Goal: Task Accomplishment & Management: Use online tool/utility

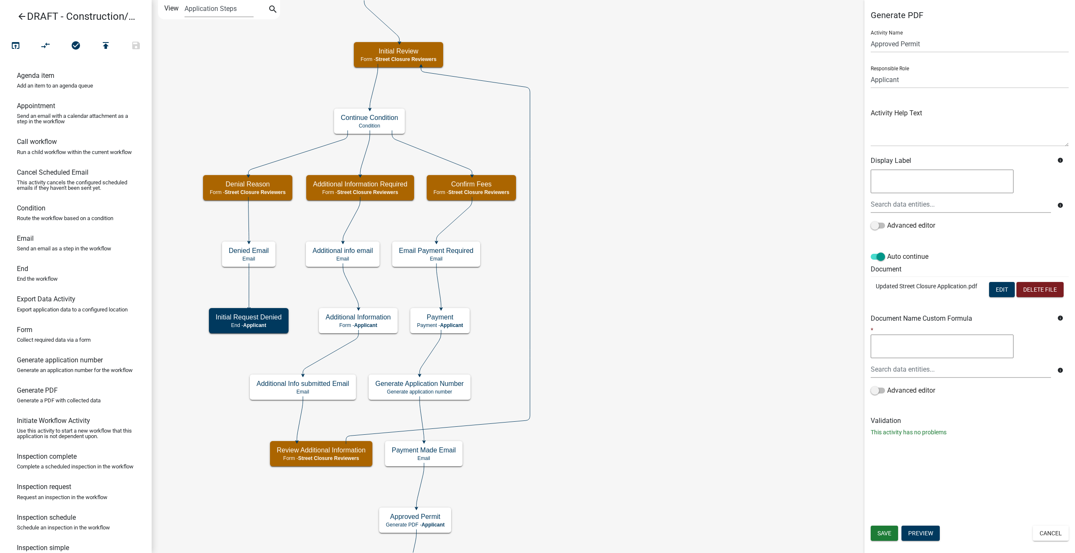
click at [25, 19] on icon "arrow_back" at bounding box center [22, 17] width 10 height 12
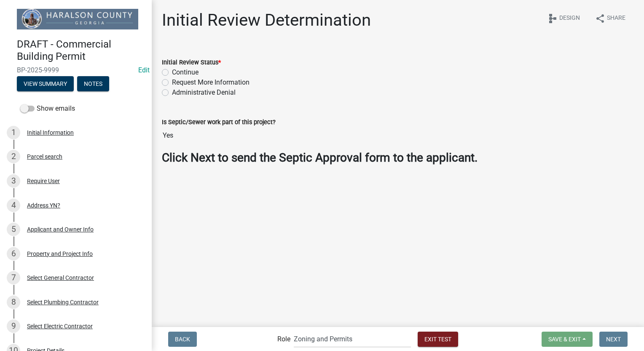
select select "a6b5fe8a-6c12-41bb-8d14-8d31b27c6024"
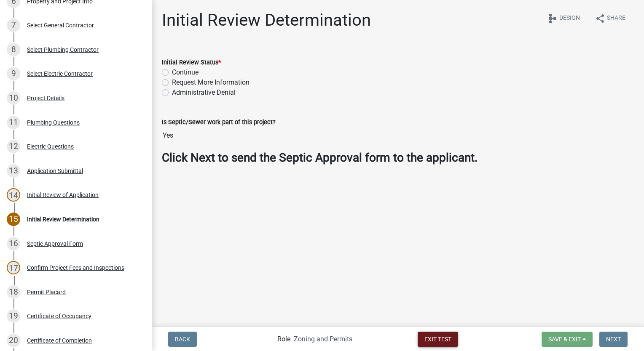
click at [449, 341] on span "Exit Test" at bounding box center [437, 339] width 27 height 7
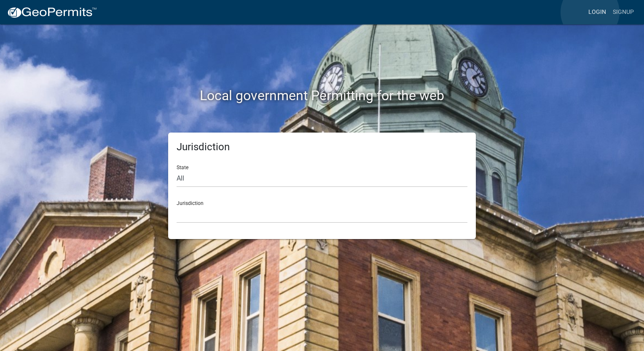
click at [590, 12] on link "Login" at bounding box center [597, 12] width 24 height 16
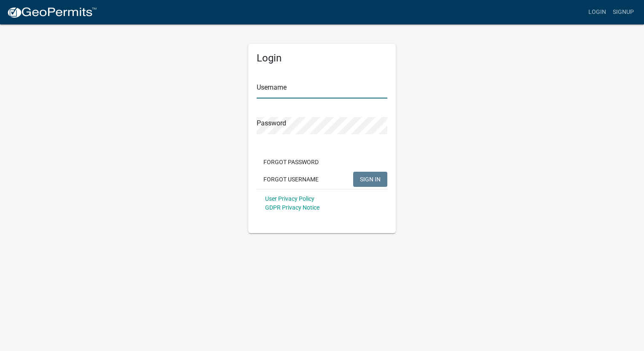
type input "Anastacia"
click at [376, 182] on span "SIGN IN" at bounding box center [370, 179] width 21 height 7
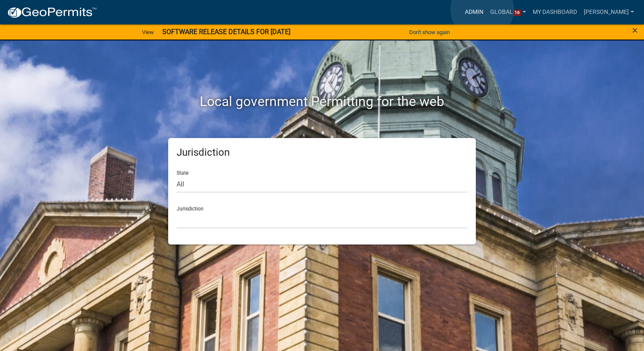
click at [482, 9] on link "Admin" at bounding box center [473, 12] width 25 height 16
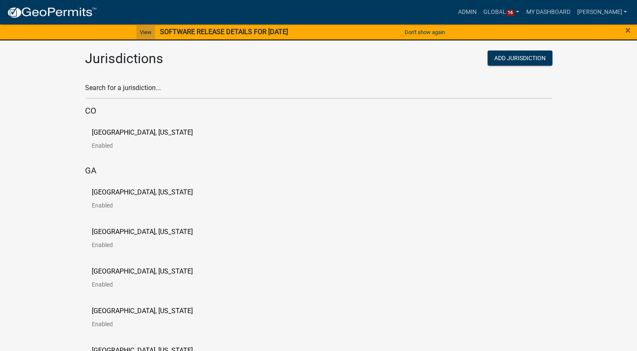
click at [136, 29] on link "View" at bounding box center [145, 32] width 19 height 14
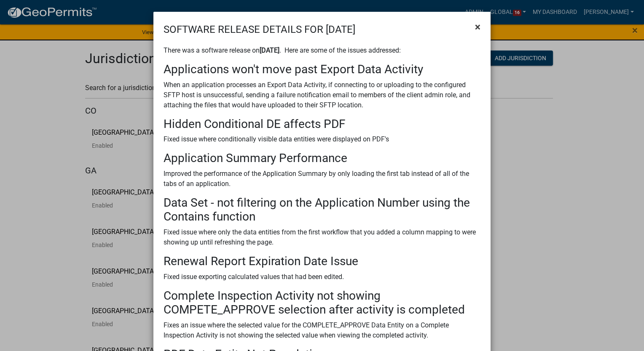
click at [475, 24] on span "×" at bounding box center [477, 27] width 5 height 12
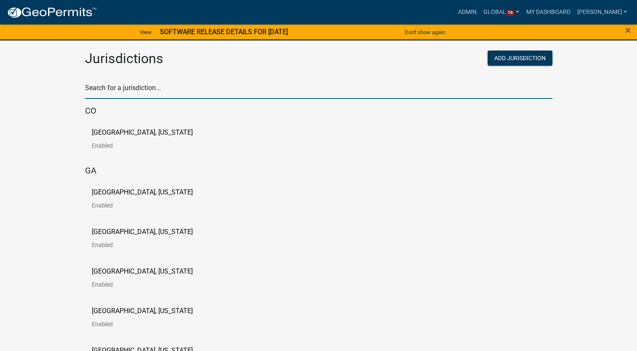
click at [147, 89] on input "text" at bounding box center [318, 90] width 467 height 17
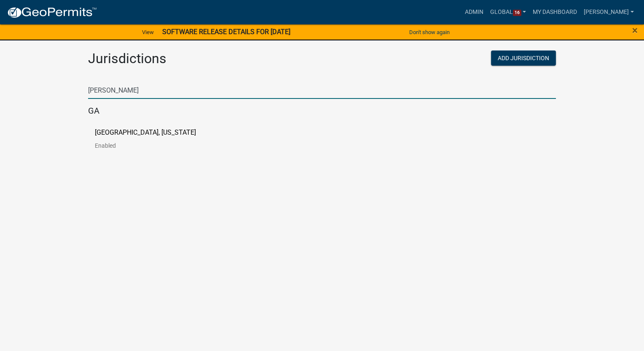
type input "carroll"
click at [110, 132] on p "Carroll County, Georgia" at bounding box center [145, 132] width 101 height 7
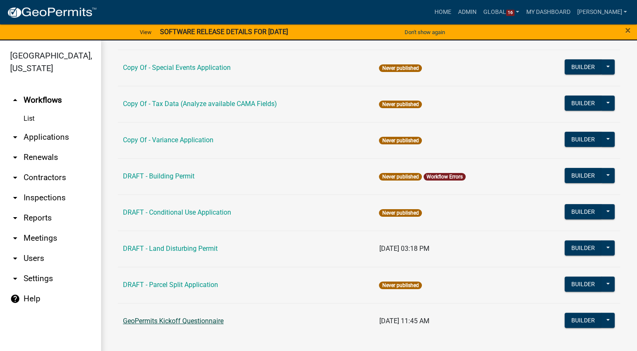
click at [156, 320] on link "GeoPermits Kickoff Questionnaire" at bounding box center [173, 321] width 101 height 8
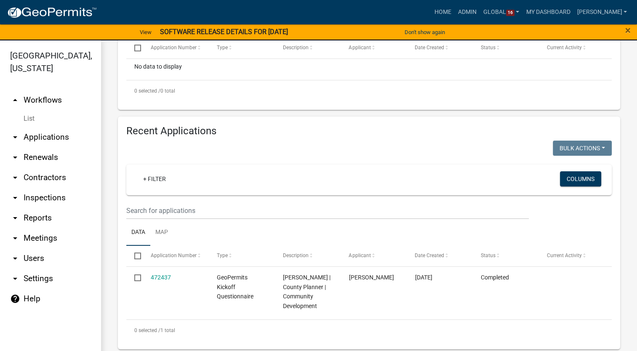
scroll to position [263, 0]
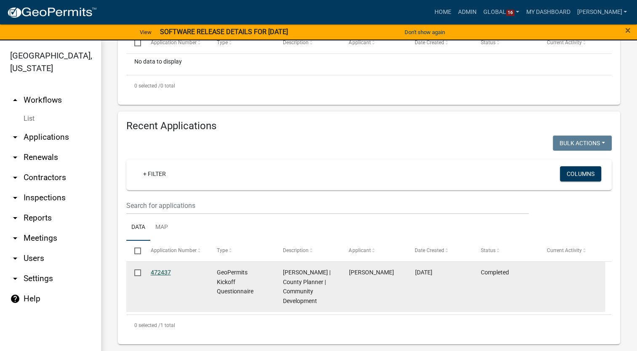
click at [162, 274] on link "472437" at bounding box center [161, 272] width 20 height 7
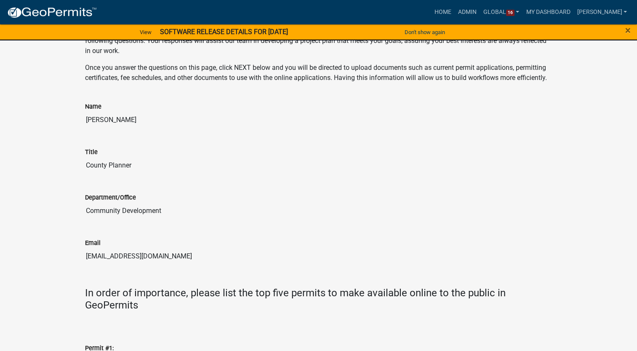
scroll to position [61, 0]
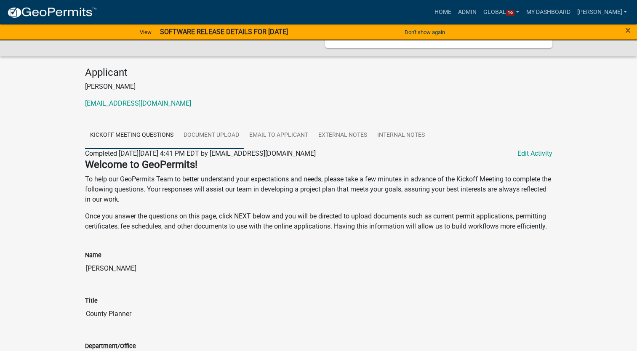
click at [211, 136] on link "Document Upload" at bounding box center [212, 135] width 66 height 27
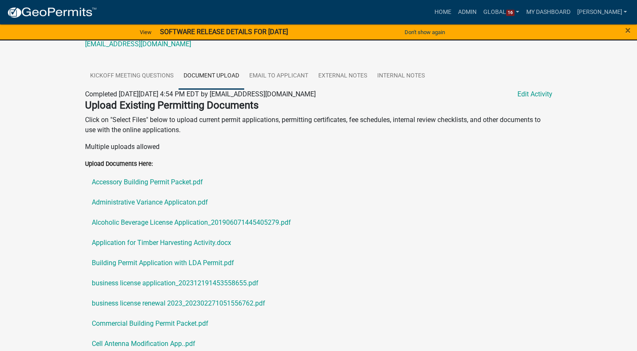
scroll to position [126, 0]
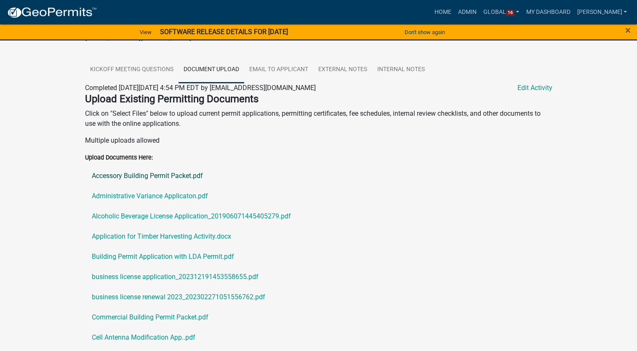
click at [134, 177] on link "Accessory Building Permit Packet.pdf" at bounding box center [318, 176] width 467 height 20
click at [138, 194] on link "Administrative Variance Applicaton.pdf" at bounding box center [318, 196] width 467 height 20
click at [184, 216] on link "Alcoholic Beverage License Application_201906071445405279.pdf" at bounding box center [318, 216] width 467 height 20
click at [144, 239] on link "Application for Timber Harvesting Activity.docx" at bounding box center [318, 237] width 467 height 20
click at [153, 279] on link "business license application_202312191453558655.pdf" at bounding box center [318, 277] width 467 height 20
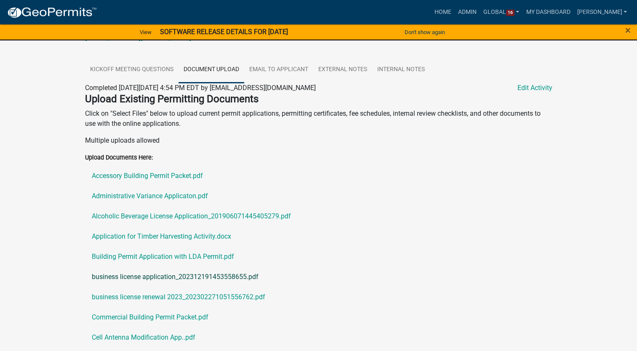
click at [167, 281] on link "business license application_202312191453558655.pdf" at bounding box center [318, 277] width 467 height 20
click at [143, 297] on link "business license renewal 2023_202302271051556762.pdf" at bounding box center [318, 297] width 467 height 20
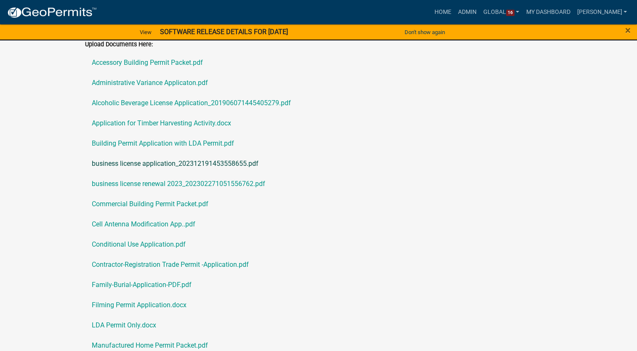
scroll to position [253, 0]
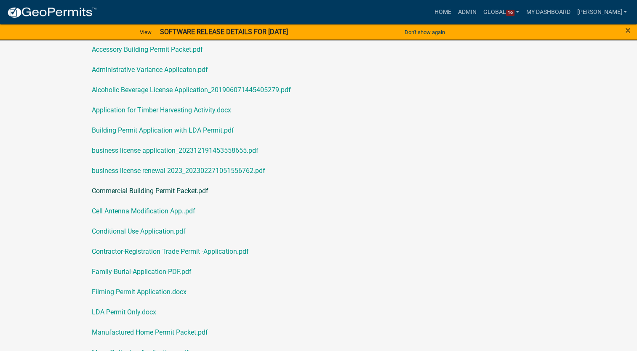
click at [180, 194] on link "Commercial Building Permit Packet.pdf" at bounding box center [318, 191] width 467 height 20
click at [128, 215] on link "Cell Antenna Modification App..pdf" at bounding box center [318, 211] width 467 height 20
click at [136, 231] on link "Conditional Use Application.pdf" at bounding box center [318, 232] width 467 height 20
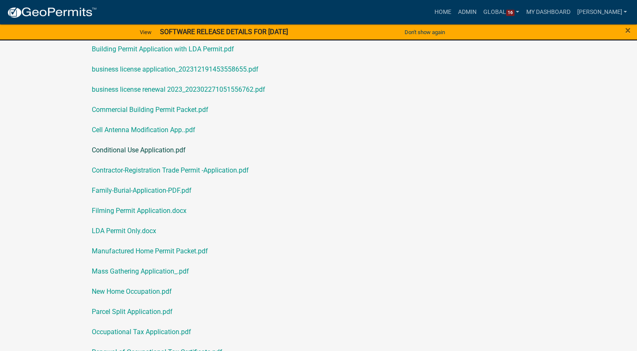
scroll to position [337, 0]
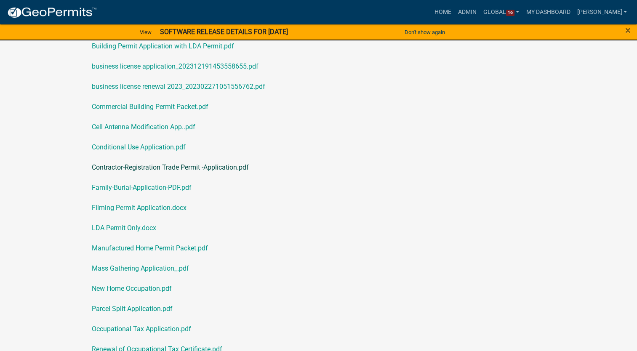
click at [175, 168] on link "Contractor-Registration Trade Permit -Application.pdf" at bounding box center [318, 168] width 467 height 20
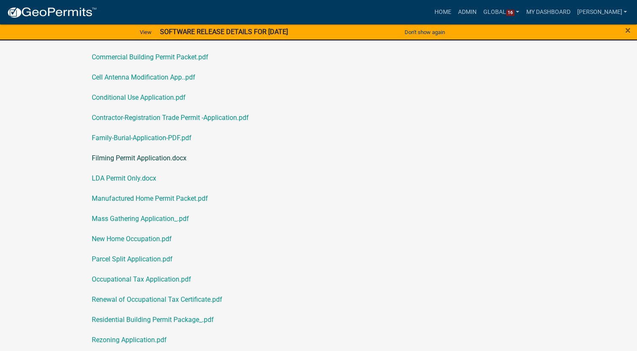
scroll to position [379, 0]
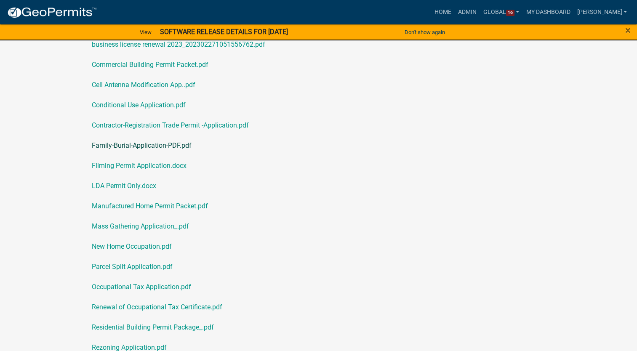
click at [141, 149] on link "Family-Burial-Application-PDF.pdf" at bounding box center [318, 146] width 467 height 20
click at [145, 168] on link "Filming Permit Application.docx" at bounding box center [318, 166] width 467 height 20
click at [106, 187] on link "LDA Permit Only.docx" at bounding box center [318, 186] width 467 height 20
click at [123, 188] on link "LDA Permit Only.docx" at bounding box center [318, 186] width 467 height 20
click at [113, 207] on link "Manufactured Home Permit Packet.pdf" at bounding box center [318, 206] width 467 height 20
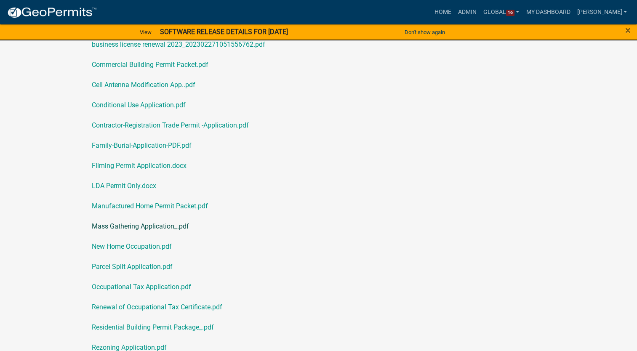
click at [144, 226] on link "Mass Gathering Application_.pdf" at bounding box center [318, 226] width 467 height 20
click at [99, 248] on link "New Home Occupation.pdf" at bounding box center [318, 247] width 467 height 20
click at [136, 271] on link "Parcel Split Application.pdf" at bounding box center [318, 267] width 467 height 20
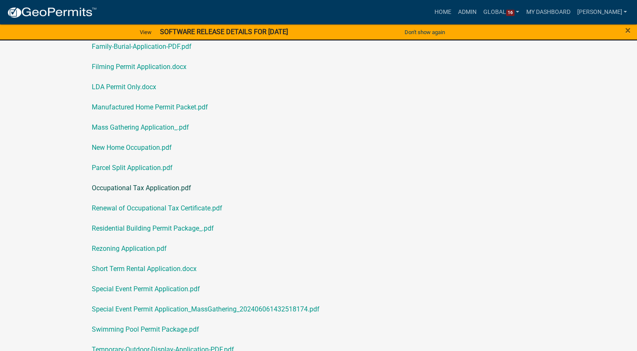
scroll to position [505, 0]
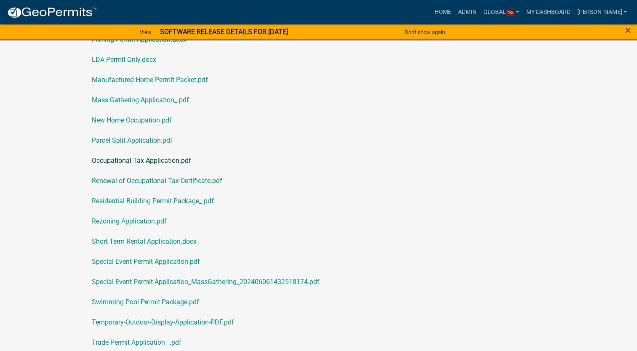
click at [155, 160] on link "Occupational Tax Application.pdf" at bounding box center [318, 161] width 467 height 20
click at [168, 183] on link "Renewal of Occupational Tax Certificate.pdf" at bounding box center [318, 181] width 467 height 20
click at [135, 208] on link "Residential Building Permit Package_.pdf" at bounding box center [318, 201] width 467 height 20
click at [134, 223] on link "Rezoning Application.pdf" at bounding box center [318, 221] width 467 height 20
click at [160, 245] on link "Short Term Rental Application.docx" at bounding box center [318, 242] width 467 height 20
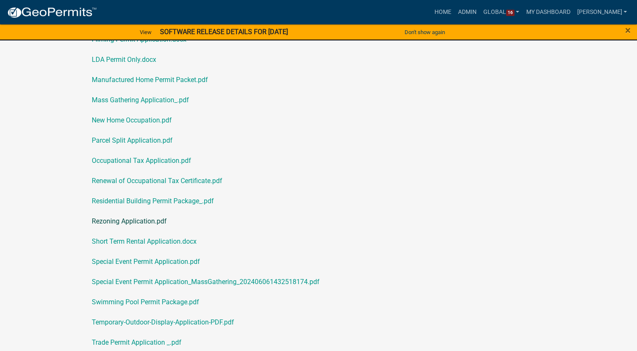
scroll to position [590, 0]
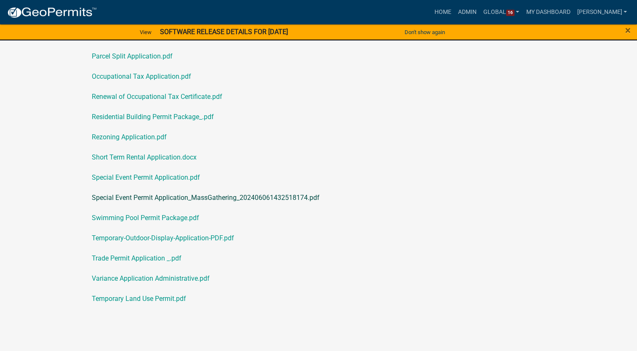
click at [111, 199] on link "Special Event Permit Application_MassGathering_202406061432518174.pdf" at bounding box center [318, 198] width 467 height 20
click at [135, 177] on link "Special Event Permit Application.pdf" at bounding box center [318, 178] width 467 height 20
click at [138, 218] on link "Swimming Pool Permit Package.pdf" at bounding box center [318, 218] width 467 height 20
click at [152, 238] on link "Temporary-Outdoor-Display-Application-PDF.pdf" at bounding box center [318, 238] width 467 height 20
click at [112, 279] on link "Variance Application Administrative.pdf" at bounding box center [318, 279] width 467 height 20
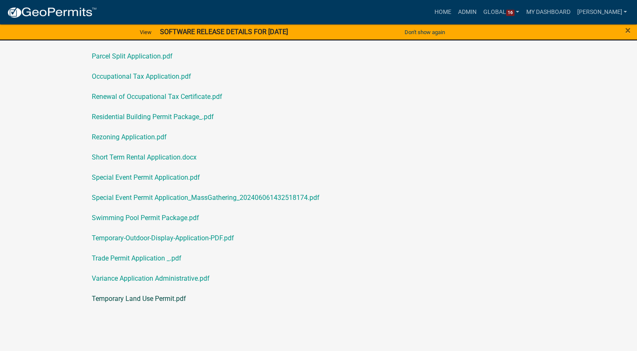
click at [135, 300] on link "Temporary Land Use Permit.pdf" at bounding box center [318, 299] width 467 height 20
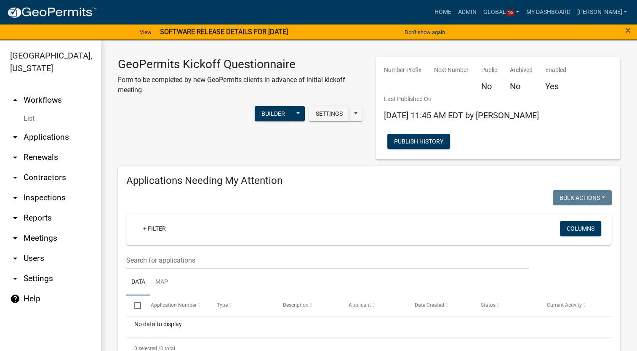
click at [26, 122] on link "List" at bounding box center [50, 118] width 101 height 17
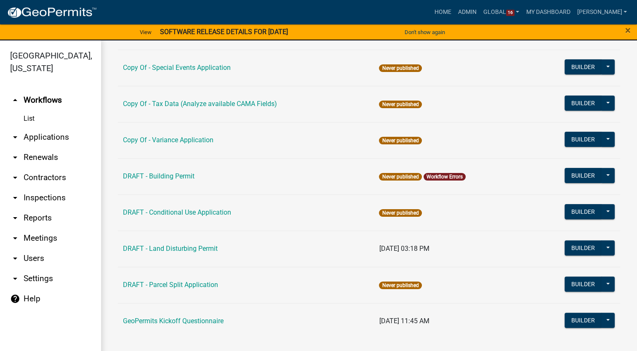
scroll to position [10, 0]
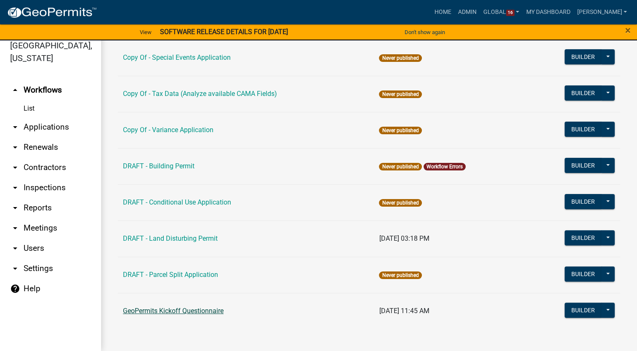
click at [163, 310] on link "GeoPermits Kickoff Questionnaire" at bounding box center [173, 311] width 101 height 8
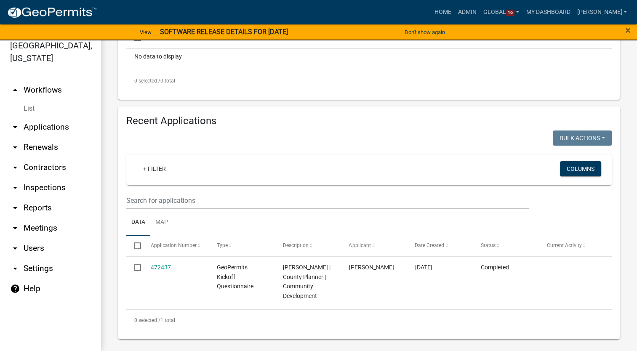
scroll to position [263, 0]
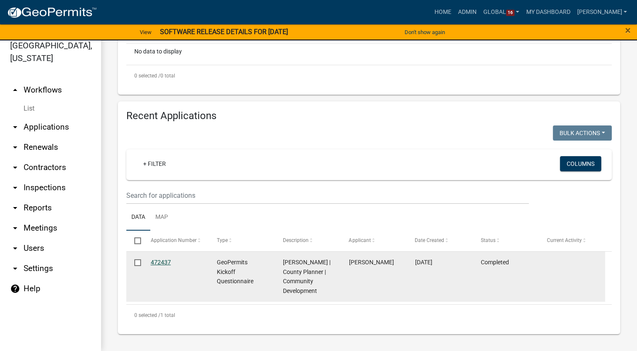
click at [160, 262] on link "472437" at bounding box center [161, 262] width 20 height 7
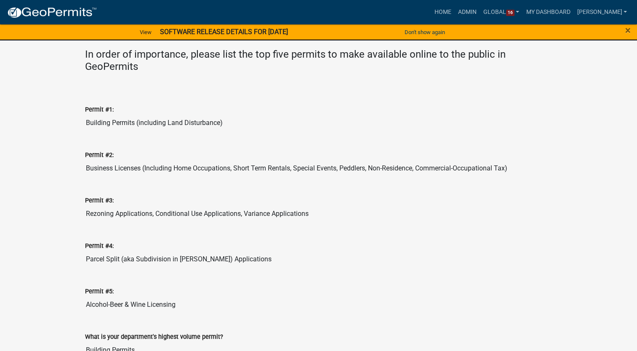
scroll to position [463, 0]
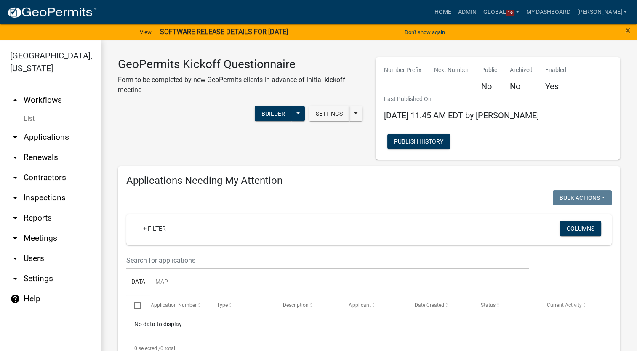
click at [29, 120] on link "List" at bounding box center [50, 118] width 101 height 17
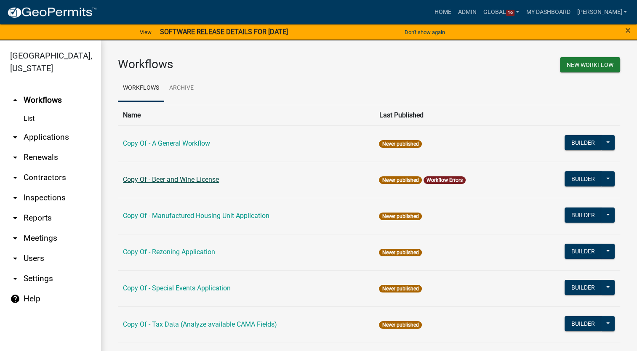
click at [183, 178] on link "Copy Of - Beer and Wine License" at bounding box center [171, 180] width 96 height 8
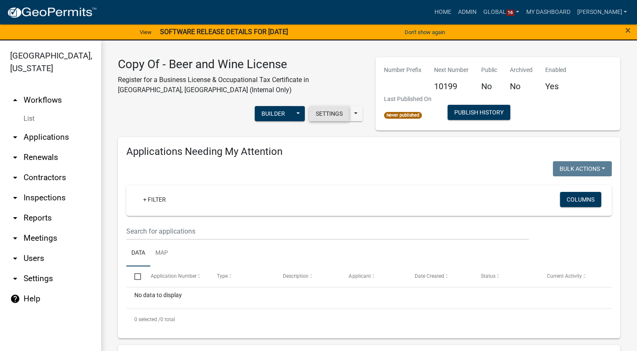
click at [336, 114] on button "Settings" at bounding box center [329, 113] width 40 height 15
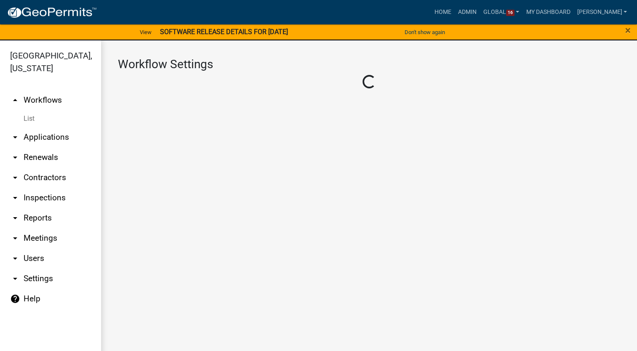
select select "4"
select select "1: Object"
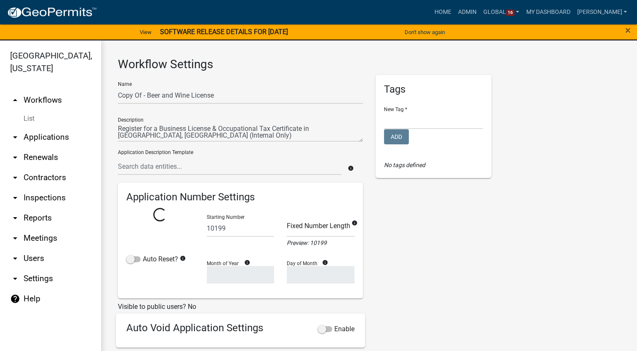
select select "0: dfac23a4-d59c-4848-897a-af8d66663a91"
select select
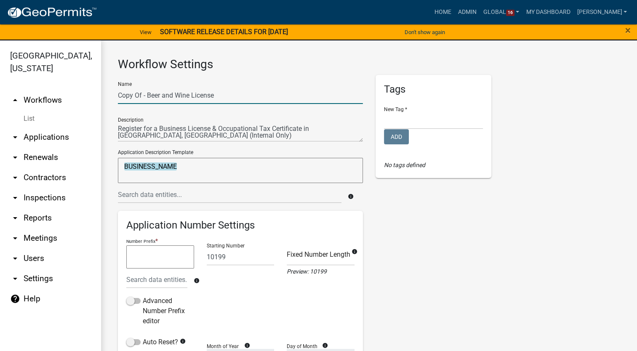
click at [143, 96] on input "Copy Of - Beer and Wine License" at bounding box center [240, 95] width 245 height 17
type input "DRAFT - Beer and Wine License"
click at [441, 126] on select "Building Permits" at bounding box center [433, 120] width 99 height 17
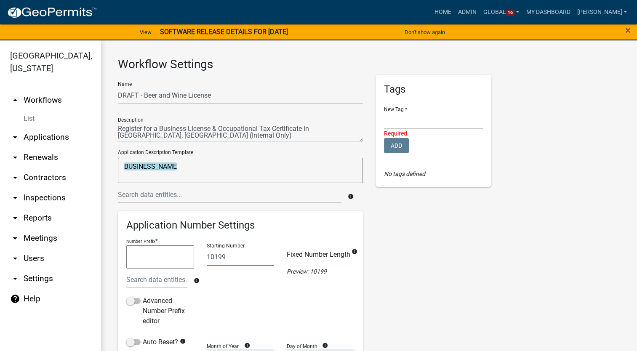
click at [228, 260] on input "10199" at bounding box center [241, 256] width 68 height 17
type input "1"
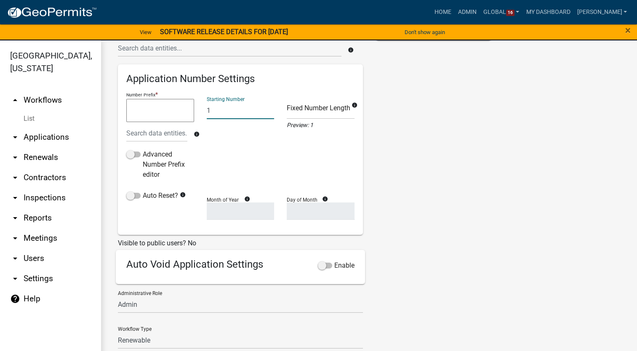
scroll to position [168, 0]
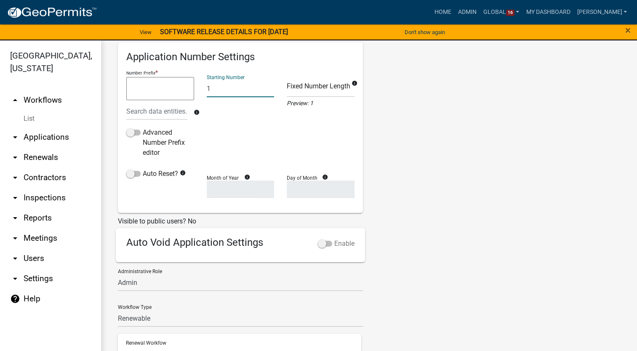
type input "1"
click at [318, 241] on span at bounding box center [325, 244] width 14 height 6
click at [334, 239] on input "Enable" at bounding box center [334, 239] width 0 height 0
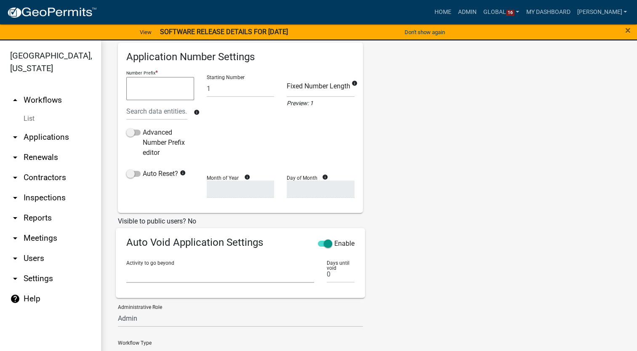
click at [131, 275] on select "Require User Initial Question Parcel search Applicant and Location Information …" at bounding box center [220, 274] width 188 height 17
select select "5e63e48a-672d-43f3-a467-3a911862093d"
click at [126, 266] on select "Require User Initial Question Parcel search Applicant and Location Information …" at bounding box center [220, 274] width 188 height 17
click at [336, 274] on input "0" at bounding box center [340, 274] width 27 height 17
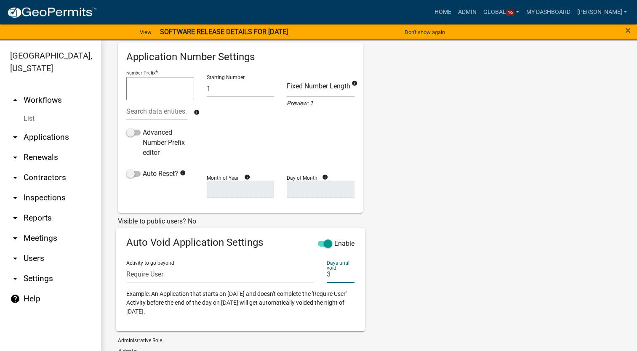
scroll to position [337, 0]
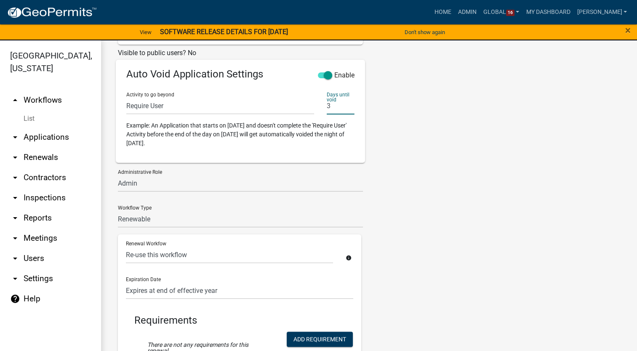
type input "3"
click at [170, 181] on select "Admin Community Development" at bounding box center [240, 183] width 245 height 17
select select "66d5ff95-1cd3-428b-b9dc-d797d01d8de2"
click at [118, 175] on select "Admin Community Development" at bounding box center [240, 183] width 245 height 17
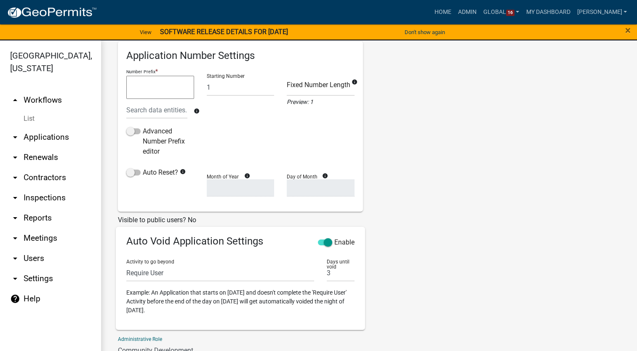
scroll to position [0, 0]
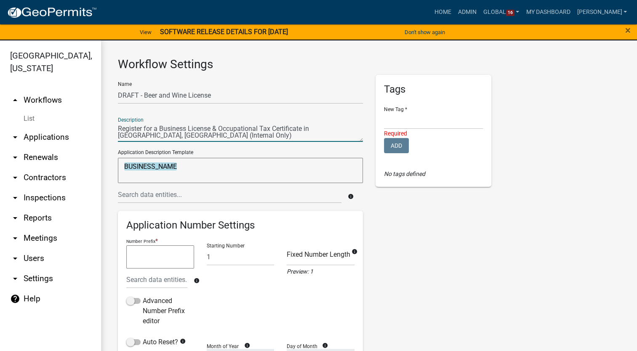
click at [329, 129] on textarea at bounding box center [240, 132] width 245 height 19
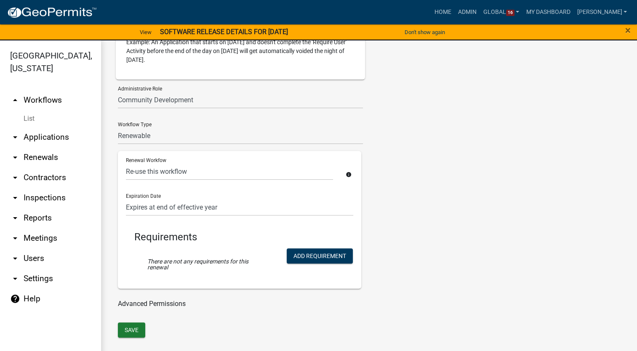
scroll to position [422, 0]
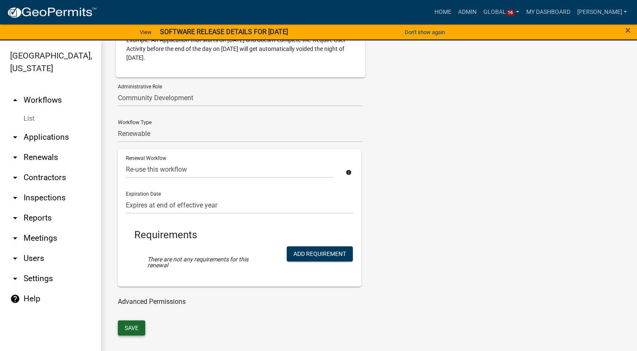
type textarea "Register for a Business License & Occupational Tax Certificate in Carroll Count…"
click at [127, 321] on button "Save" at bounding box center [131, 327] width 27 height 15
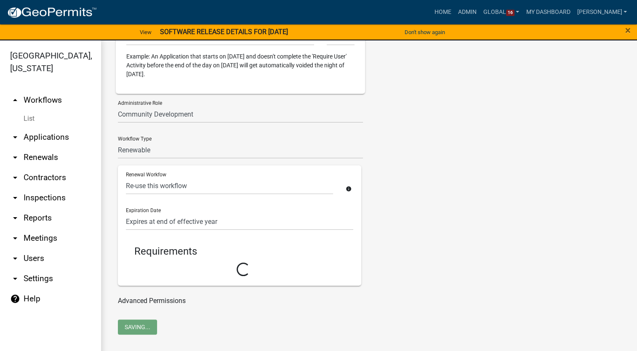
select select "4: dfac23a4-d59c-4848-897a-af8d66663a91"
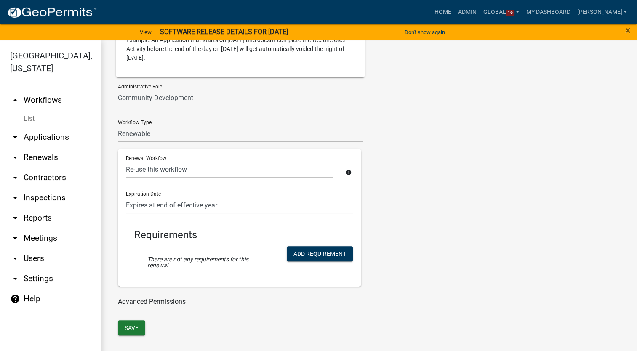
click at [25, 121] on link "List" at bounding box center [50, 118] width 101 height 17
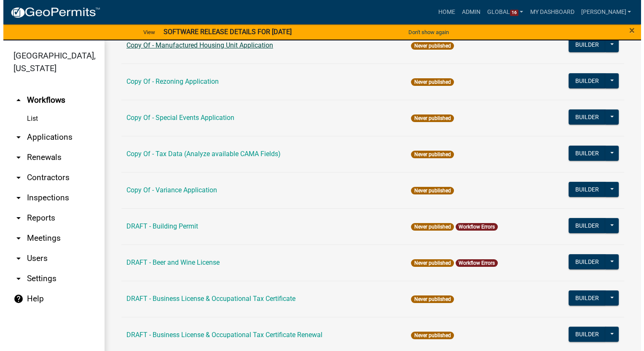
scroll to position [168, 0]
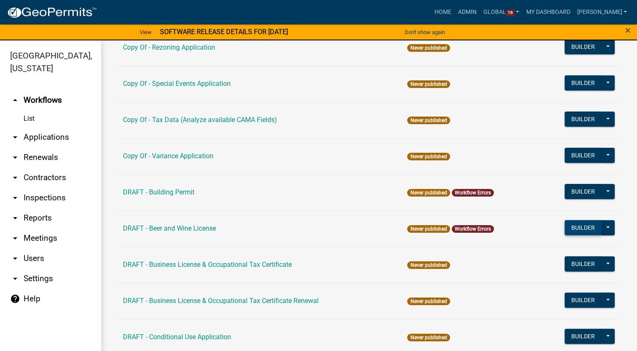
click at [573, 231] on button "Builder" at bounding box center [583, 227] width 37 height 15
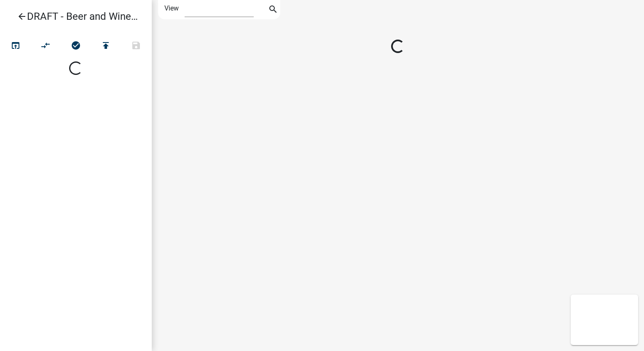
select select "1"
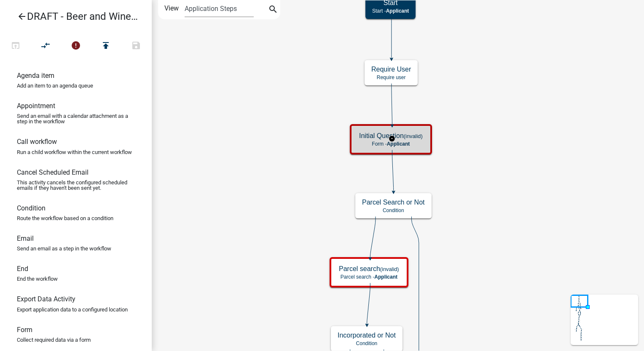
click at [409, 134] on small "(invalid)" at bounding box center [412, 136] width 19 height 6
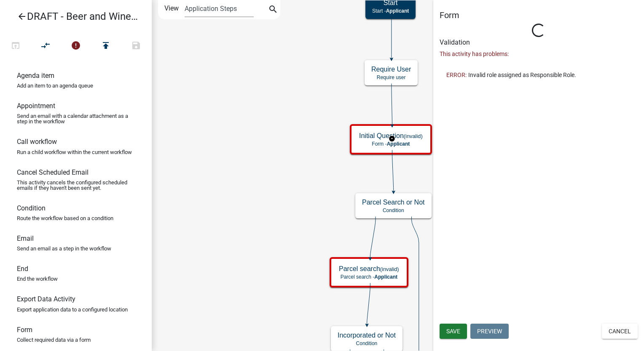
select select
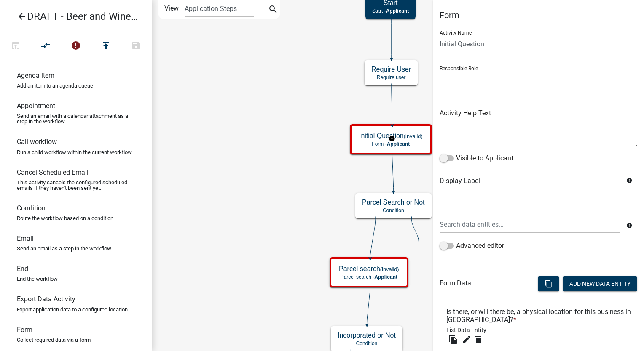
scroll to position [76, 0]
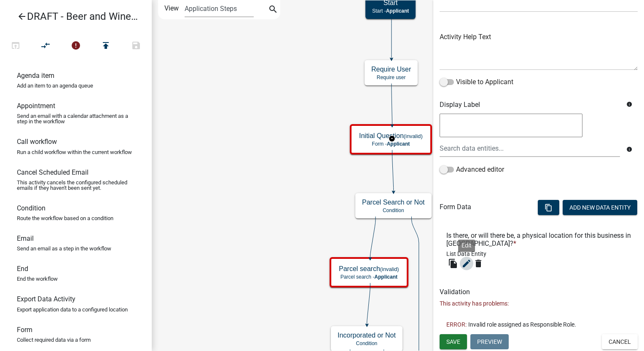
click at [465, 262] on icon "edit" at bounding box center [466, 264] width 10 height 10
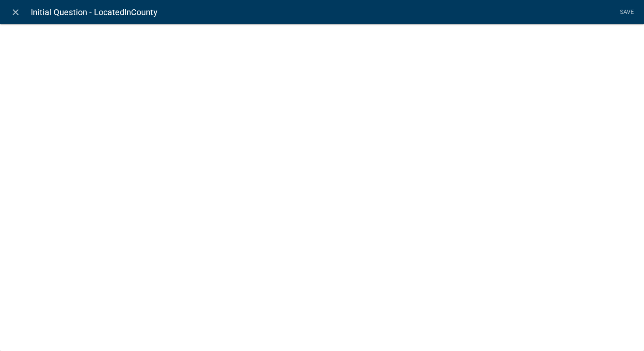
select select "list-data"
select select
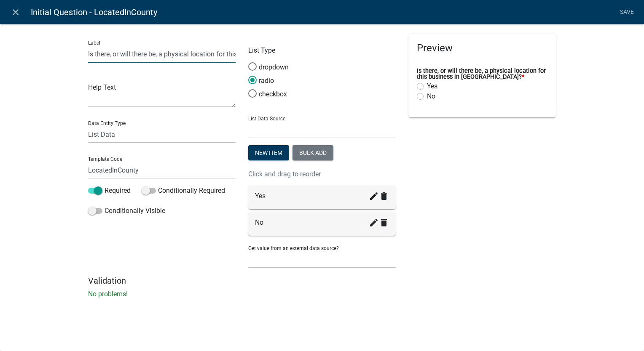
click at [186, 54] on input "Is there, or will there be, a physical location for this business in Troup Coun…" at bounding box center [161, 53] width 147 height 17
type input "Is there, or will there be, a physical location for this business in Carroll Co…"
click at [633, 10] on link "Save" at bounding box center [626, 12] width 21 height 16
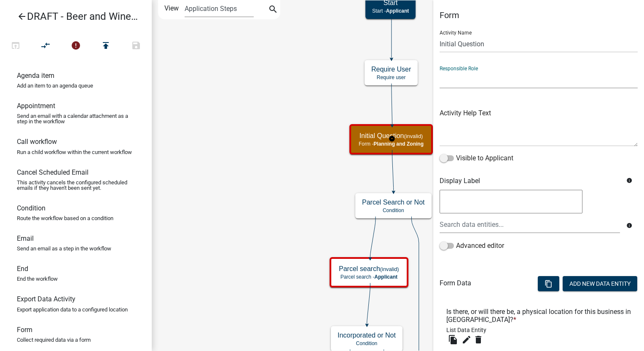
click at [463, 82] on select "Applicant Admin Community Development" at bounding box center [538, 79] width 198 height 17
select select "66D5FF95-1CD3-428B-B9DC-D797D01D8DE2"
click at [439, 71] on select "Applicant Admin Community Development" at bounding box center [538, 79] width 198 height 17
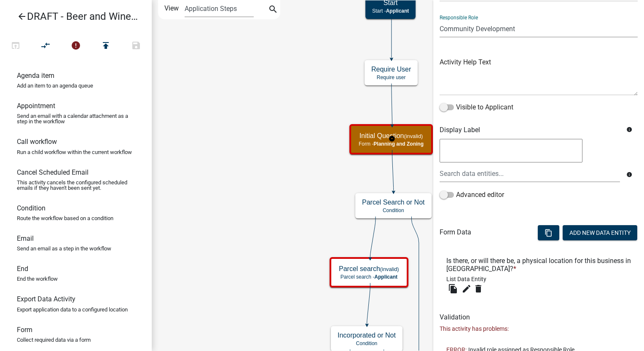
scroll to position [76, 0]
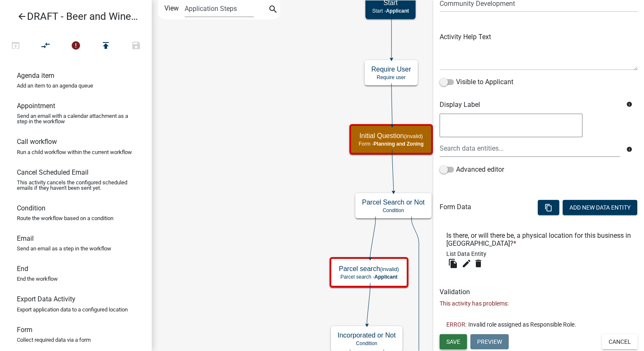
click at [453, 339] on span "Save" at bounding box center [453, 342] width 14 height 7
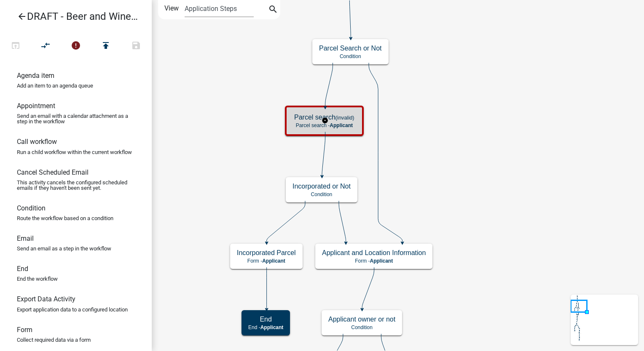
click at [349, 119] on small "(invalid)" at bounding box center [344, 118] width 19 height 6
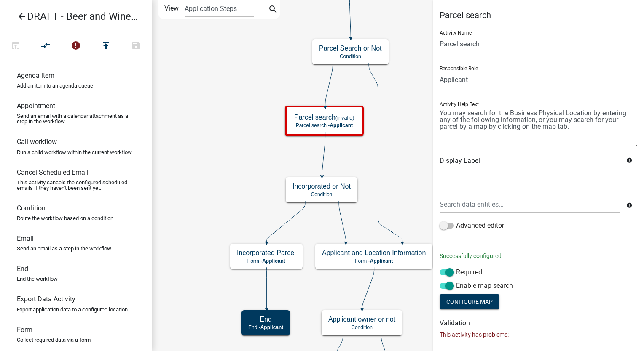
click at [480, 78] on select "Applicant Admin Community Development" at bounding box center [538, 79] width 198 height 17
select select "66D5FF95-1CD3-428B-B9DC-D797D01D8DE2"
click at [439, 71] on select "Applicant Admin Community Development" at bounding box center [538, 79] width 198 height 17
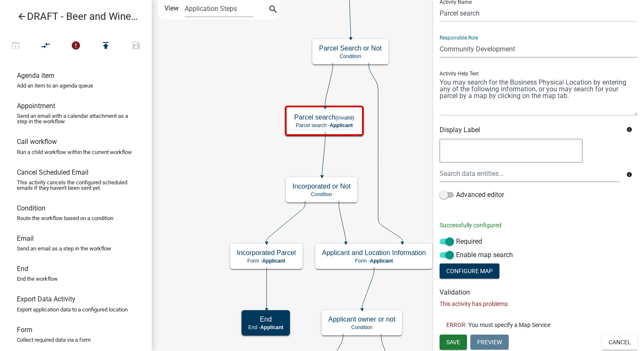
scroll to position [31, 0]
click at [446, 341] on span "Save" at bounding box center [453, 341] width 14 height 7
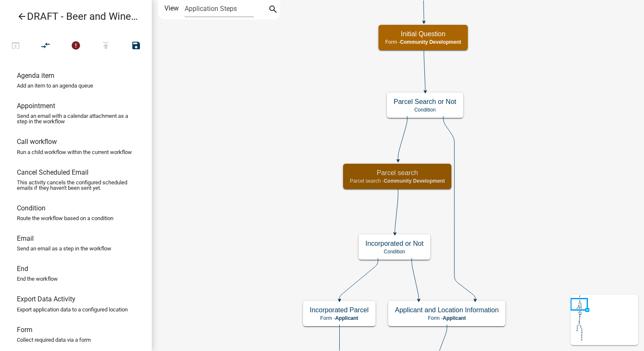
scroll to position [0, 0]
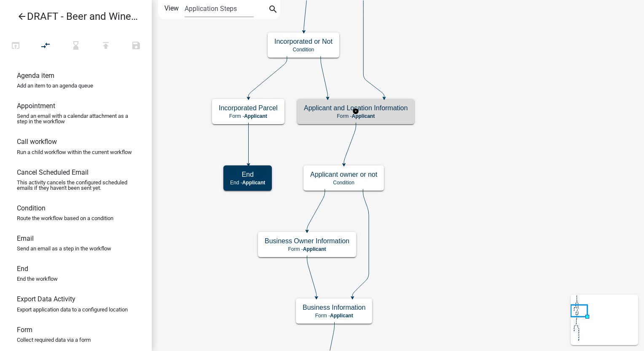
click at [396, 114] on p "Form - Applicant" at bounding box center [356, 116] width 104 height 6
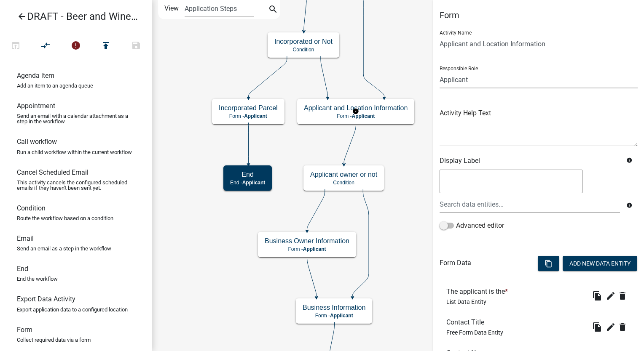
click at [475, 79] on select "Applicant Admin Community Development" at bounding box center [538, 79] width 198 height 17
select select "66D5FF95-1CD3-428B-B9DC-D797D01D8DE2"
click at [439, 71] on select "Applicant Admin Community Development" at bounding box center [538, 79] width 198 height 17
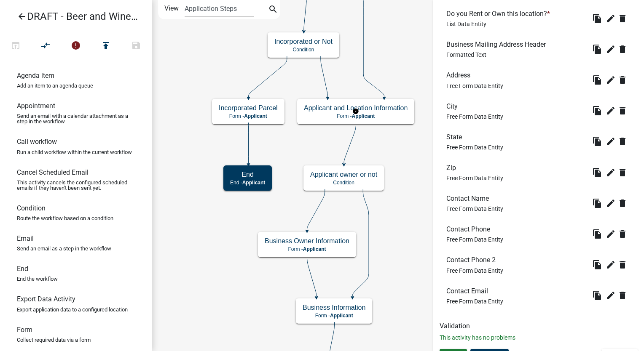
scroll to position [817, 0]
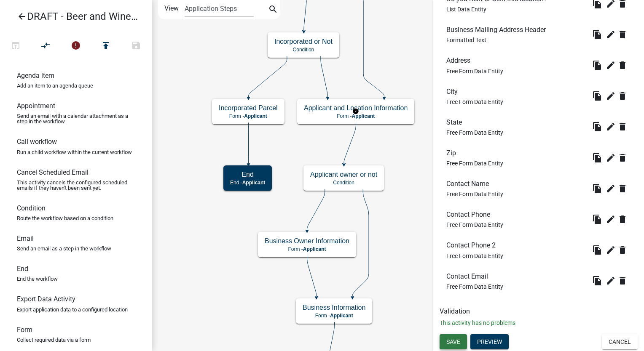
click at [461, 339] on button "Save" at bounding box center [452, 341] width 27 height 15
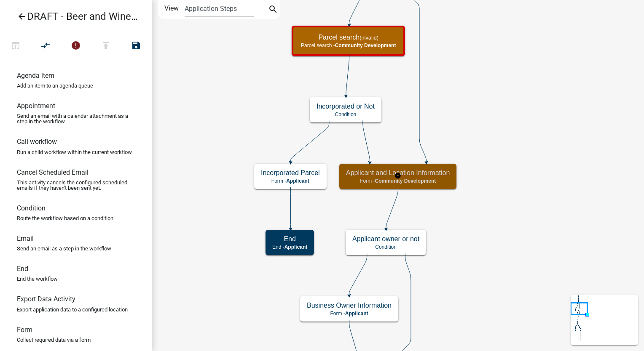
scroll to position [0, 0]
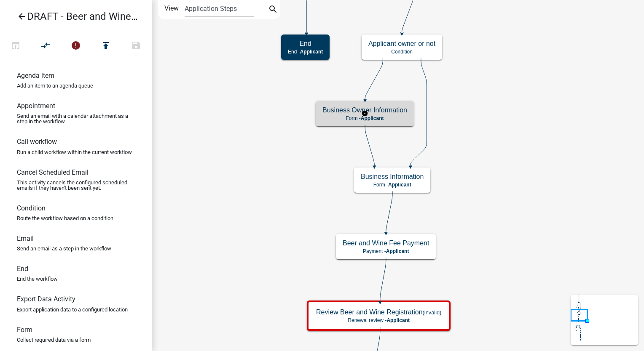
click at [391, 120] on p "Form - Applicant" at bounding box center [364, 118] width 85 height 6
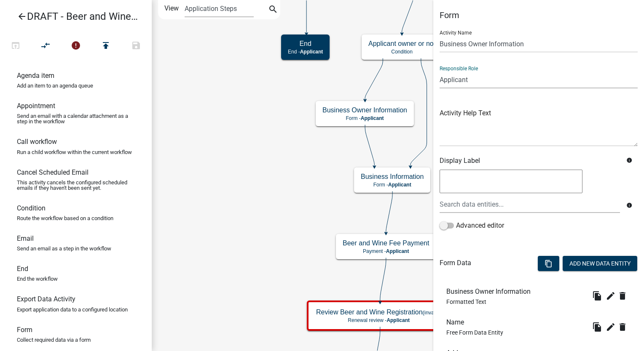
click at [500, 82] on select "Applicant Admin Community Development" at bounding box center [538, 79] width 198 height 17
select select "66D5FF95-1CD3-428B-B9DC-D797D01D8DE2"
click at [439, 71] on select "Applicant Admin Community Development" at bounding box center [538, 79] width 198 height 17
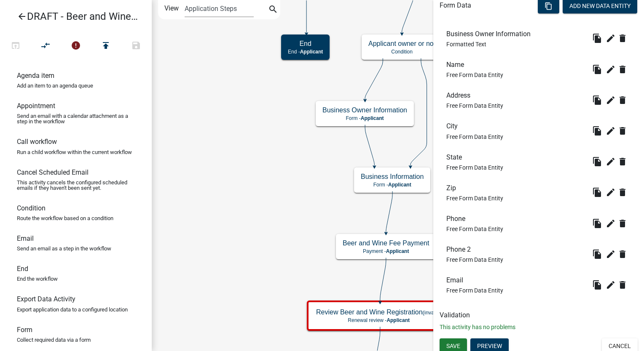
scroll to position [262, 0]
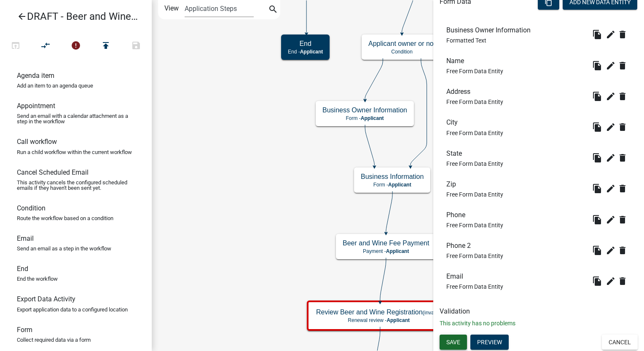
click at [461, 344] on button "Save" at bounding box center [452, 342] width 27 height 15
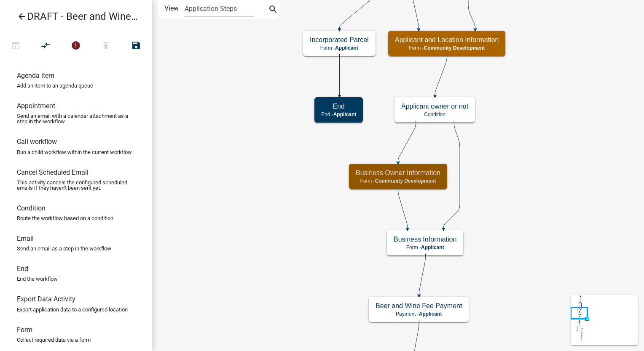
scroll to position [0, 0]
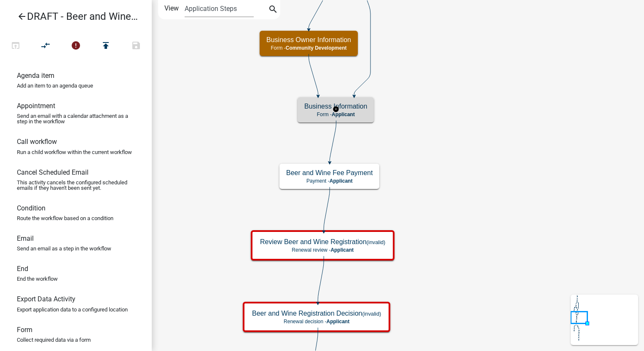
click at [352, 110] on h5 "Business Information" at bounding box center [335, 106] width 63 height 8
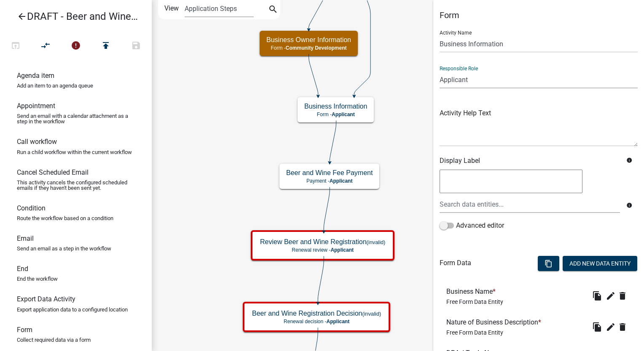
click at [491, 73] on select "Applicant Admin Community Development" at bounding box center [538, 79] width 198 height 17
select select "66D5FF95-1CD3-428B-B9DC-D797D01D8DE2"
click at [439, 71] on select "Applicant Admin Community Development" at bounding box center [538, 79] width 198 height 17
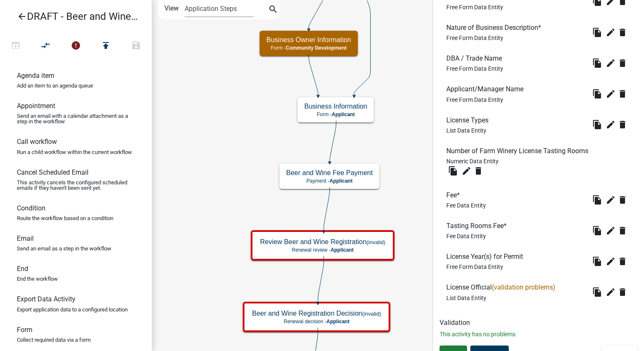
scroll to position [306, 0]
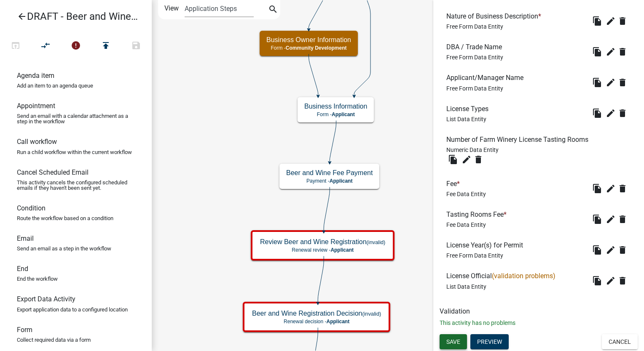
click at [456, 340] on span "Save" at bounding box center [453, 341] width 14 height 7
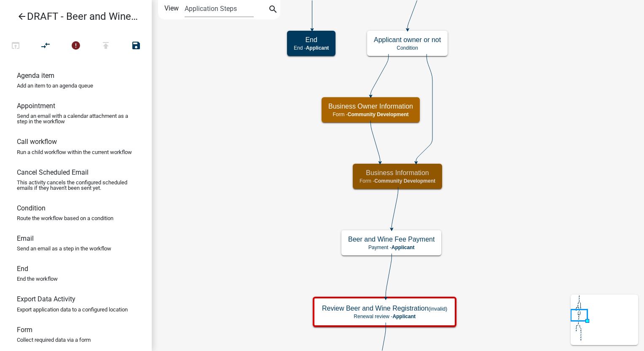
scroll to position [0, 0]
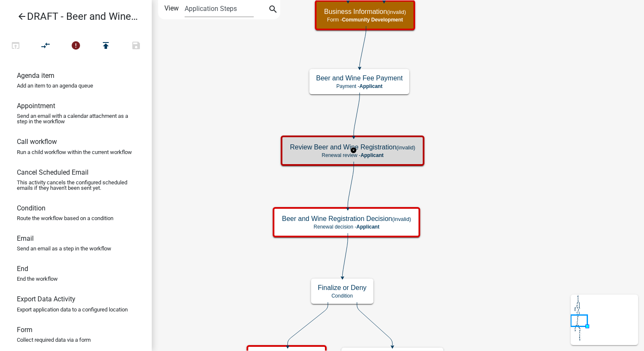
click at [379, 149] on h5 "Review Beer and Wine Registration (invalid)" at bounding box center [352, 147] width 125 height 8
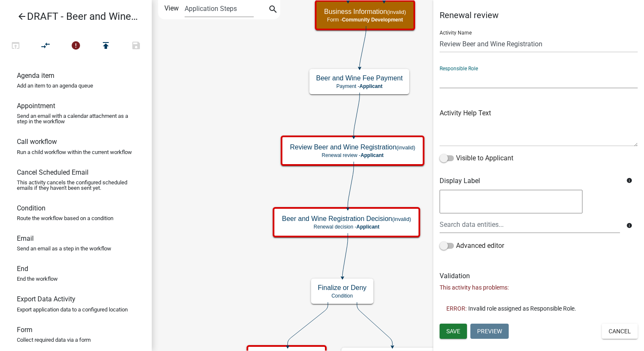
click at [462, 81] on select "Applicant Admin Community Development" at bounding box center [538, 79] width 198 height 17
select select "66D5FF95-1CD3-428B-B9DC-D797D01D8DE2"
click at [439, 71] on select "Applicant Admin Community Development" at bounding box center [538, 79] width 198 height 17
click at [467, 330] on button "Save" at bounding box center [452, 331] width 27 height 15
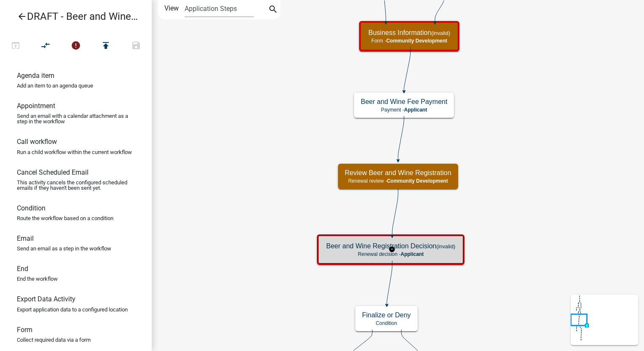
click at [433, 251] on div "Beer and Wine Registration Decision (invalid) Renewal decision - Applicant" at bounding box center [390, 249] width 142 height 25
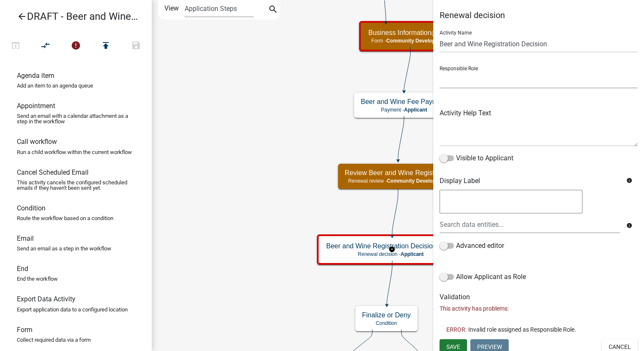
click at [475, 80] on select "Applicant Admin Community Development" at bounding box center [538, 79] width 198 height 17
select select "66D5FF95-1CD3-428B-B9DC-D797D01D8DE2"
click at [439, 71] on select "Applicant Admin Community Development" at bounding box center [538, 79] width 198 height 17
click at [460, 345] on span "Save" at bounding box center [453, 346] width 14 height 7
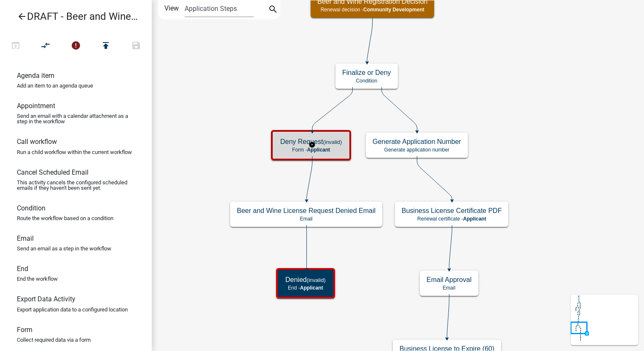
click at [329, 141] on small "(invalid)" at bounding box center [332, 142] width 19 height 6
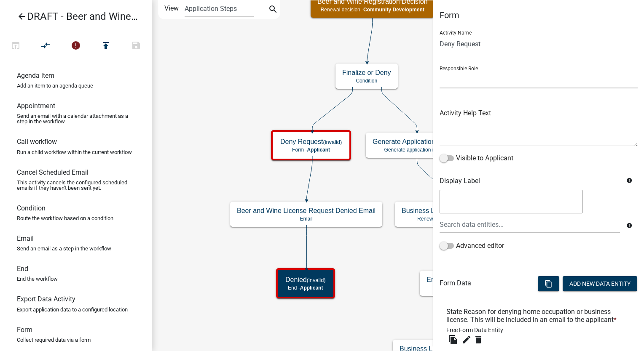
click at [460, 77] on select "Applicant Admin Community Development" at bounding box center [538, 79] width 198 height 17
select select "66D5FF95-1CD3-428B-B9DC-D797D01D8DE2"
click at [439, 71] on select "Applicant Admin Community Development" at bounding box center [538, 79] width 198 height 17
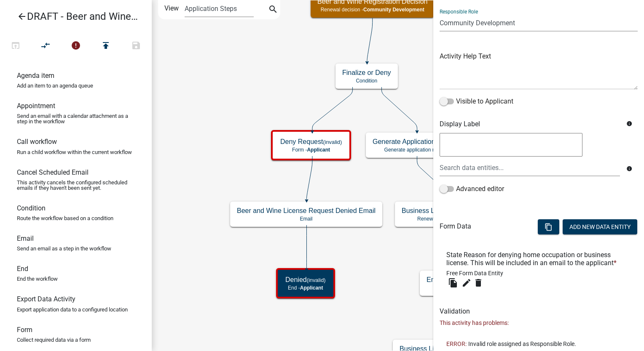
scroll to position [76, 0]
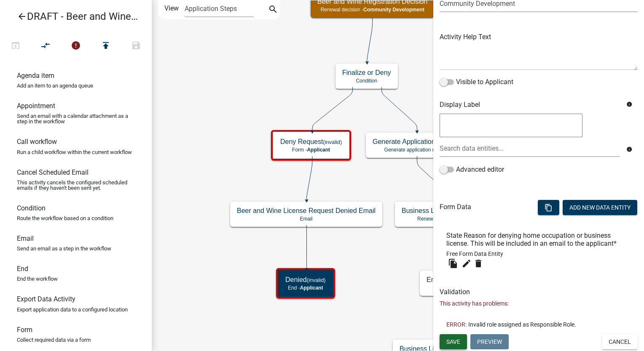
click at [457, 340] on span "Save" at bounding box center [453, 342] width 14 height 7
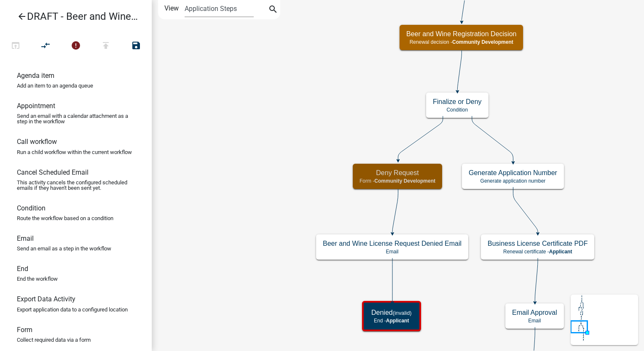
scroll to position [0, 0]
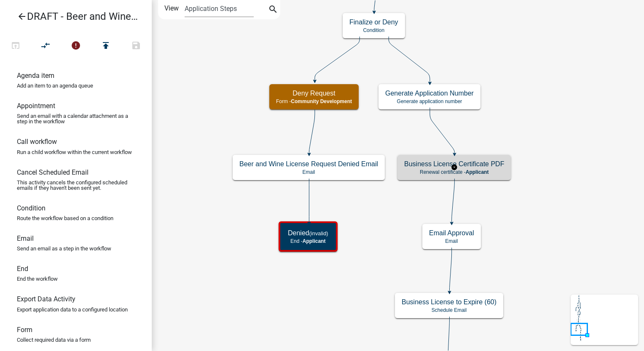
click at [498, 169] on p "Renewal certificate - Applicant" at bounding box center [454, 172] width 100 height 6
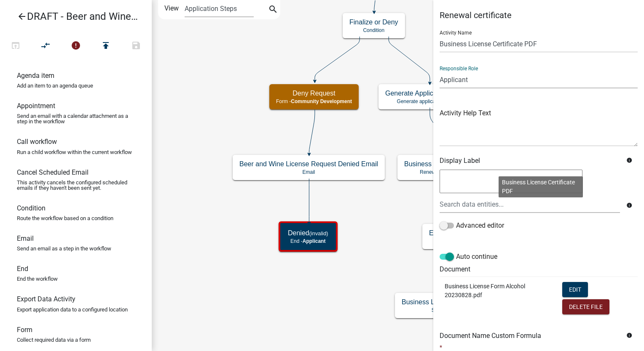
click at [484, 75] on select "Applicant Admin Community Development" at bounding box center [538, 79] width 198 height 17
select select "66D5FF95-1CD3-428B-B9DC-D797D01D8DE2"
click at [439, 71] on select "Applicant Admin Community Development" at bounding box center [538, 79] width 198 height 17
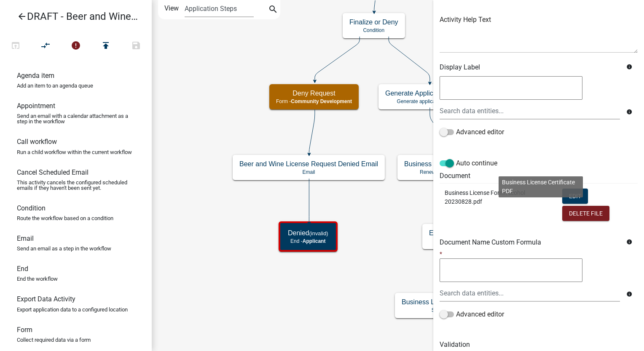
scroll to position [126, 0]
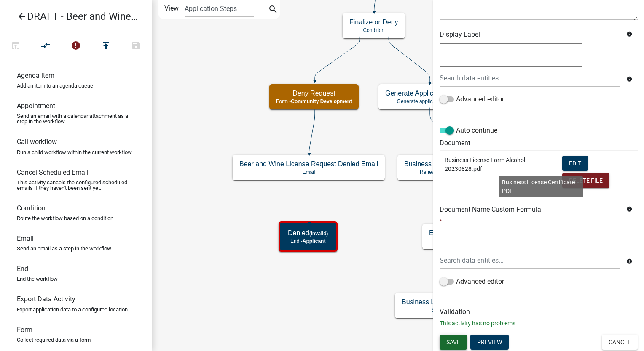
click at [454, 337] on button "Save" at bounding box center [452, 342] width 27 height 15
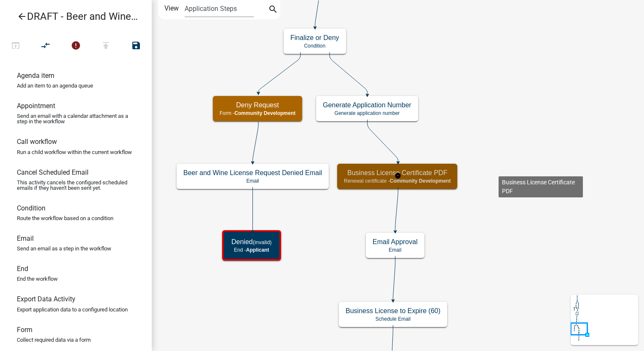
scroll to position [0, 0]
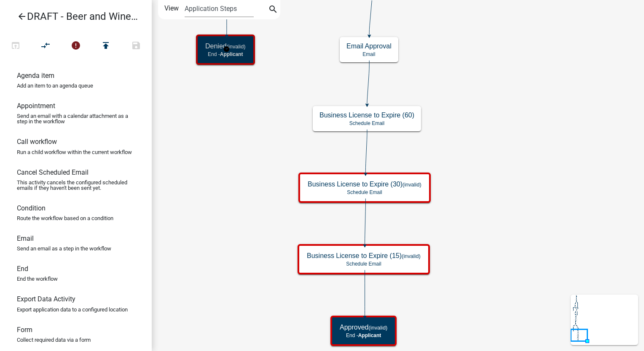
click at [246, 58] on div "Denied (invalid) End - Applicant" at bounding box center [225, 49] width 54 height 25
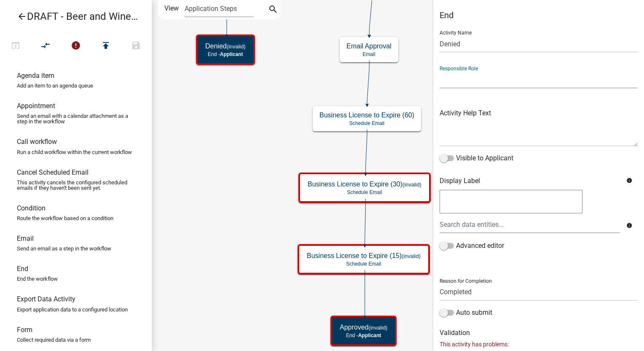
click at [475, 77] on select "Applicant Admin Community Development" at bounding box center [538, 79] width 198 height 17
select select "66D5FF95-1CD3-428B-B9DC-D797D01D8DE2"
click at [439, 71] on select "Applicant Admin Community Development" at bounding box center [538, 79] width 198 height 17
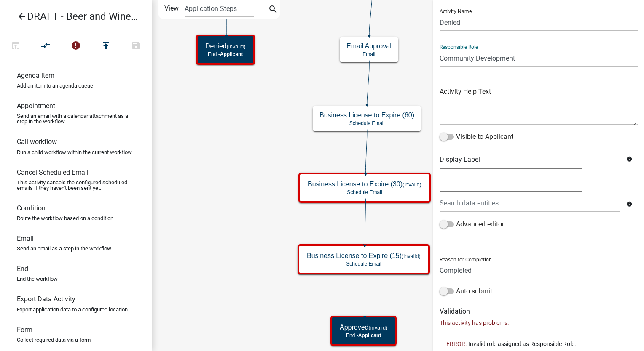
scroll to position [40, 0]
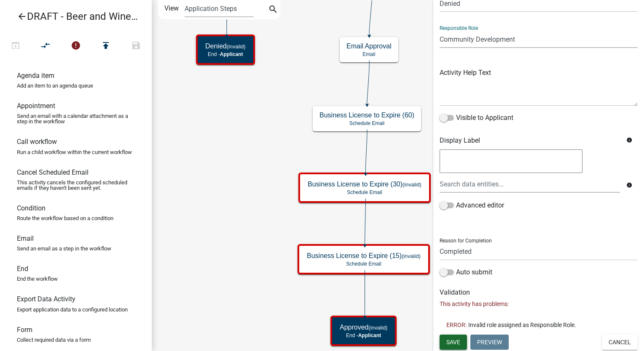
click at [453, 340] on span "Save" at bounding box center [453, 342] width 14 height 7
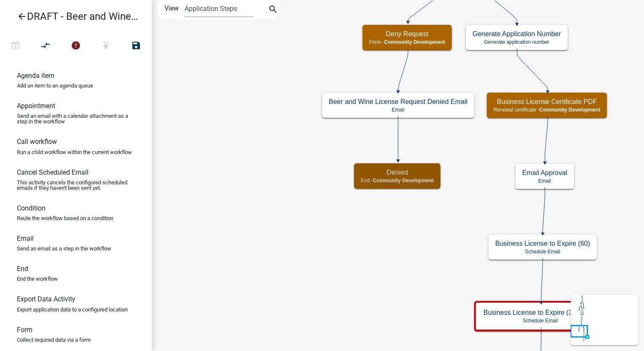
scroll to position [0, 0]
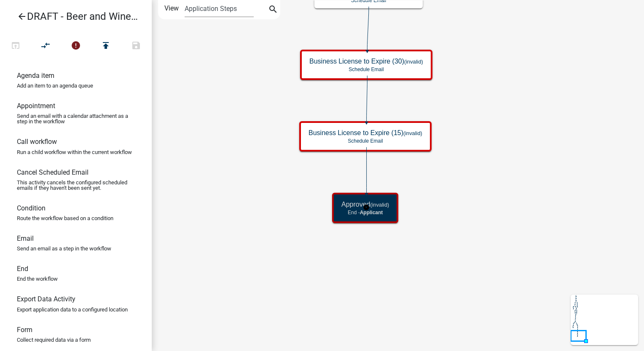
click at [393, 219] on div "Approved (invalid) End - Applicant" at bounding box center [364, 207] width 61 height 25
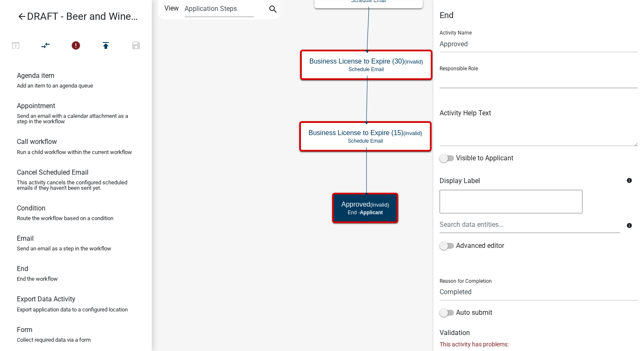
click at [470, 83] on select "Applicant Admin Community Development" at bounding box center [538, 79] width 198 height 17
select select "66D5FF95-1CD3-428B-B9DC-D797D01D8DE2"
click at [439, 71] on select "Applicant Admin Community Development" at bounding box center [538, 79] width 198 height 17
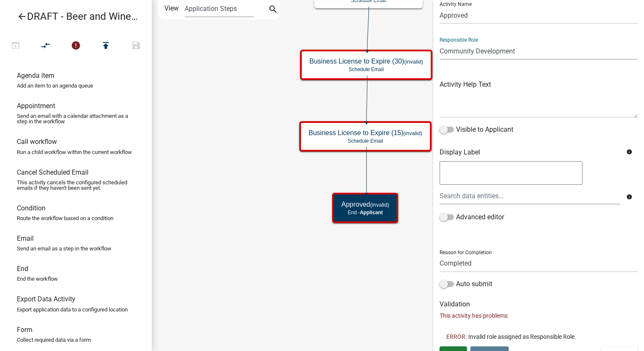
scroll to position [40, 0]
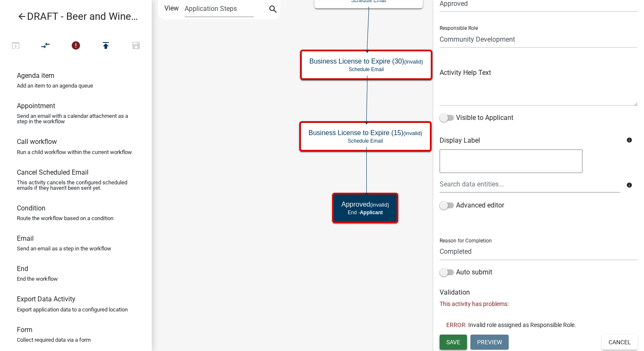
click at [452, 339] on span "Save" at bounding box center [453, 342] width 14 height 7
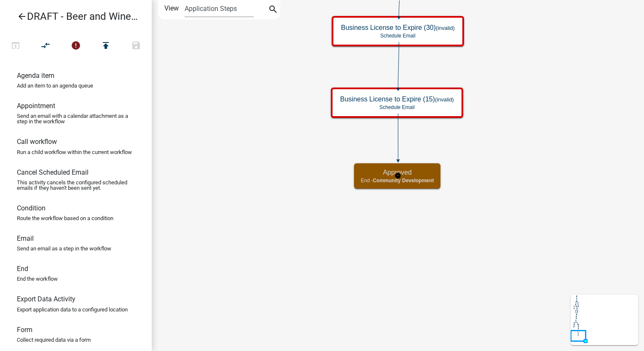
click at [429, 178] on span "Community Development" at bounding box center [403, 181] width 61 height 6
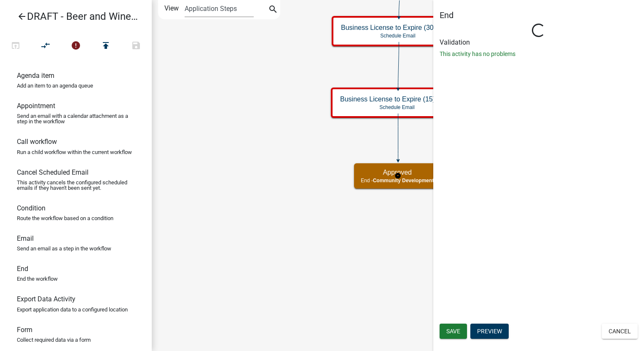
select select "66D5FF95-1CD3-428B-B9DC-D797D01D8DE2"
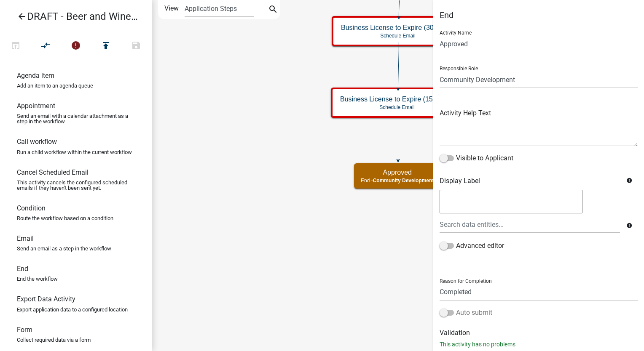
click at [445, 314] on span at bounding box center [446, 313] width 14 height 6
click at [456, 308] on input "Auto submit" at bounding box center [456, 308] width 0 height 0
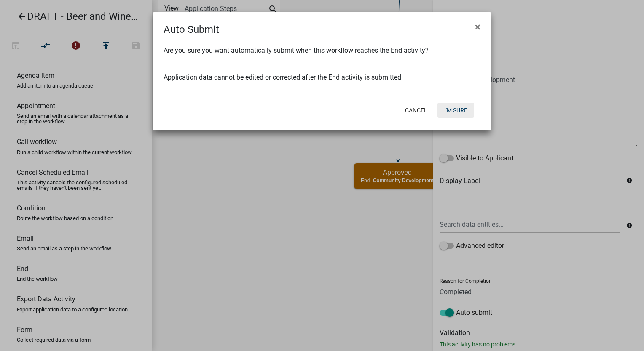
click at [449, 105] on button "I'm Sure" at bounding box center [455, 110] width 37 height 15
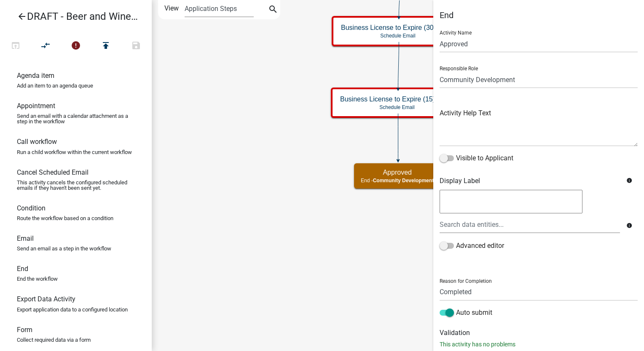
scroll to position [21, 0]
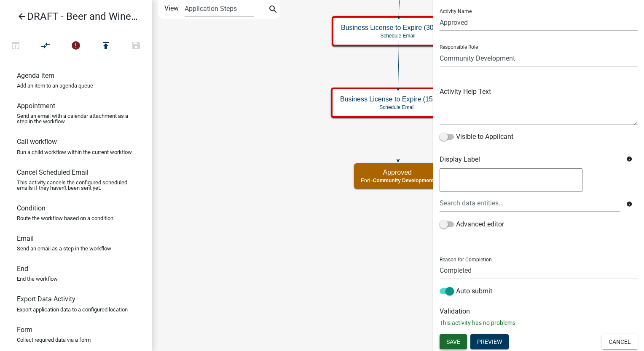
click at [463, 344] on button "Save" at bounding box center [452, 341] width 27 height 15
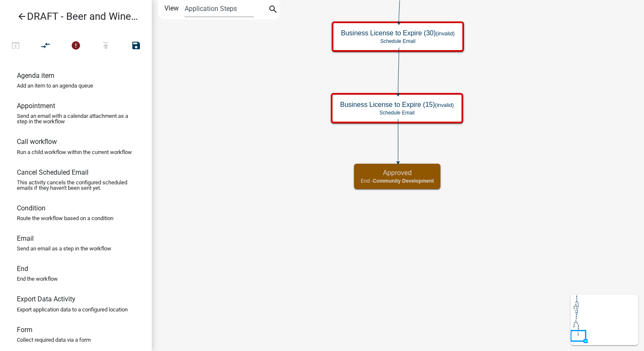
scroll to position [0, 0]
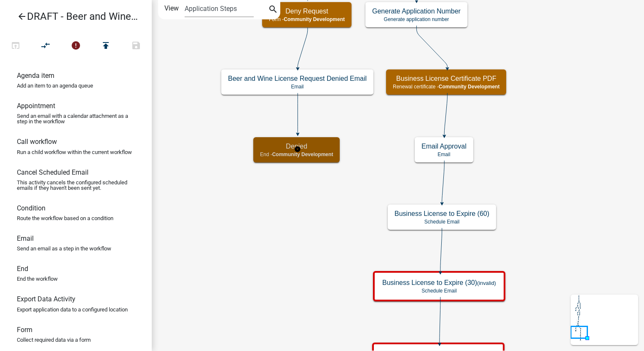
click at [312, 145] on h5 "Denied" at bounding box center [296, 146] width 73 height 8
select select "66D5FF95-1CD3-428B-B9DC-D797D01D8DE2"
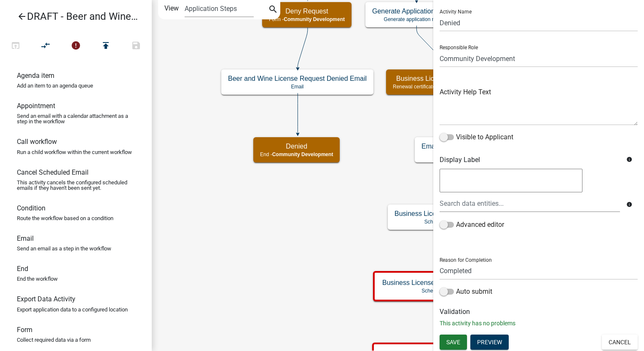
scroll to position [21, 0]
click at [443, 294] on span at bounding box center [446, 291] width 14 height 6
click at [456, 286] on input "Auto submit" at bounding box center [456, 286] width 0 height 0
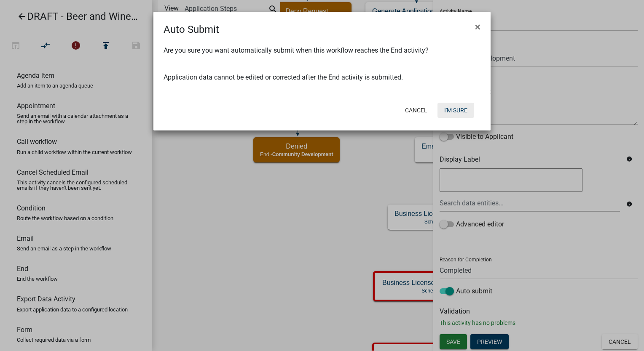
click at [455, 107] on button "I'm Sure" at bounding box center [455, 110] width 37 height 15
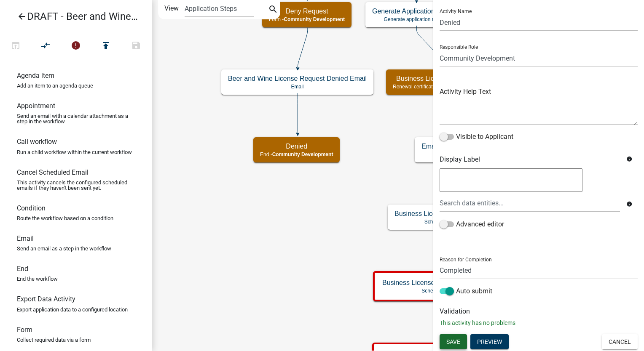
click at [463, 345] on button "Save" at bounding box center [452, 341] width 27 height 15
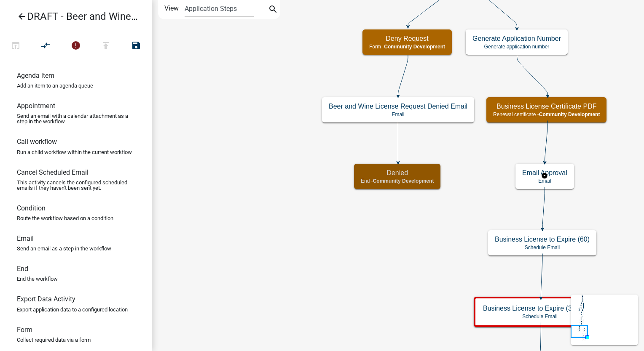
scroll to position [0, 0]
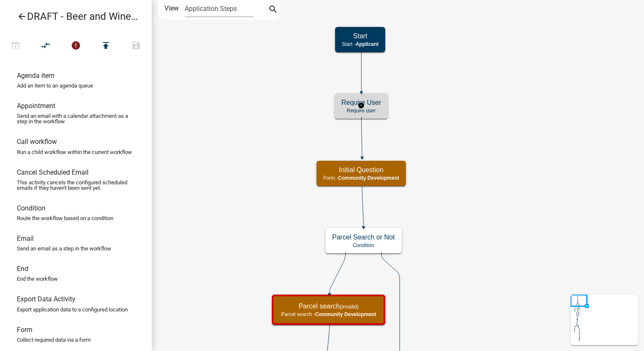
click at [367, 101] on h5 "Require User" at bounding box center [361, 103] width 40 height 8
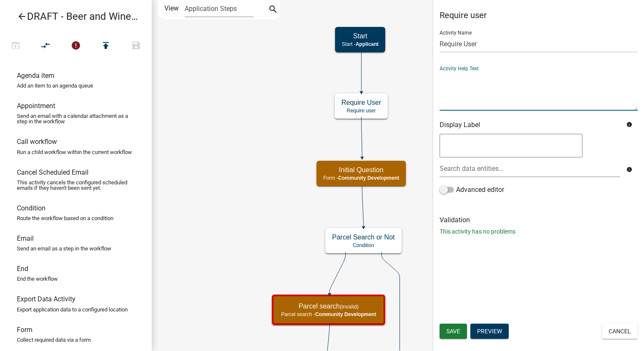
click at [451, 83] on textarea at bounding box center [538, 91] width 198 height 40
paste textarea "Please log-in or create an account. This will allow you to check on the status,…"
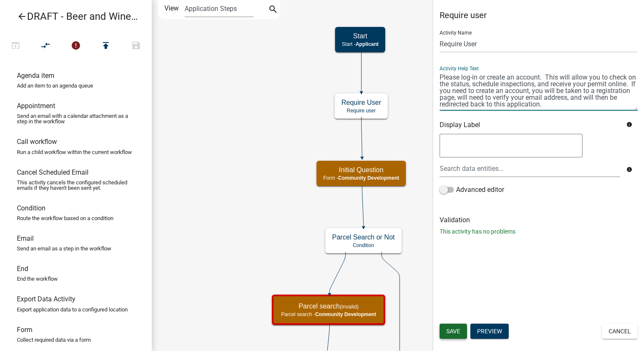
type textarea "Please log-in or create an account. This will allow you to check on the status,…"
click at [451, 333] on span "Save" at bounding box center [453, 331] width 14 height 7
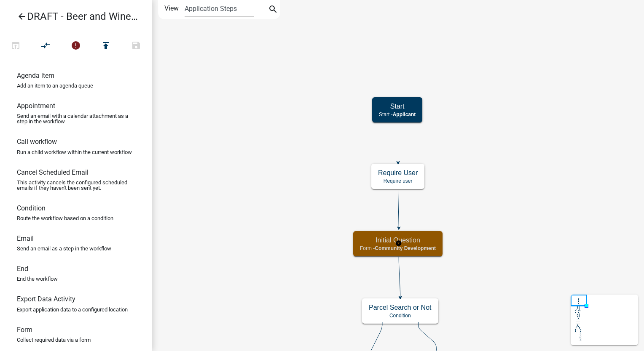
click at [425, 248] on span "Community Development" at bounding box center [404, 249] width 61 height 6
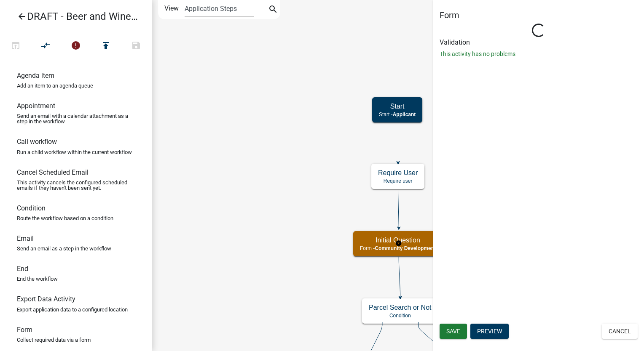
select select "66D5FF95-1CD3-428B-B9DC-D797D01D8DE2"
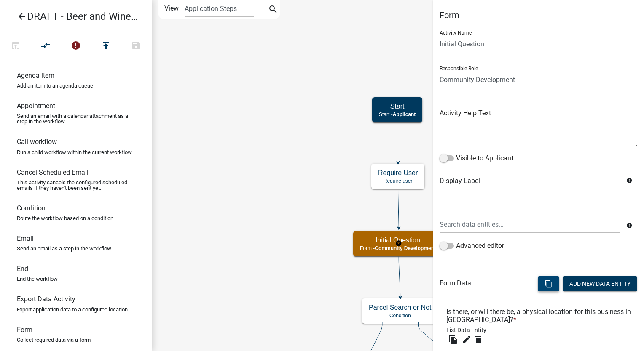
scroll to position [57, 0]
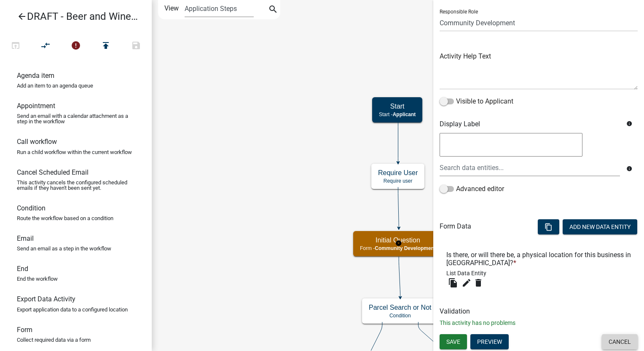
click at [601, 343] on button "Cancel" at bounding box center [619, 341] width 36 height 15
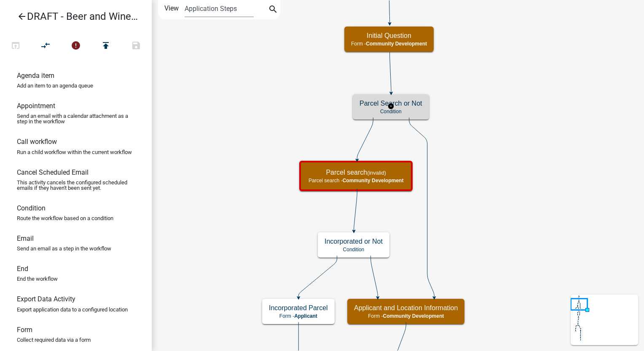
click at [414, 109] on p "Condition" at bounding box center [390, 112] width 63 height 6
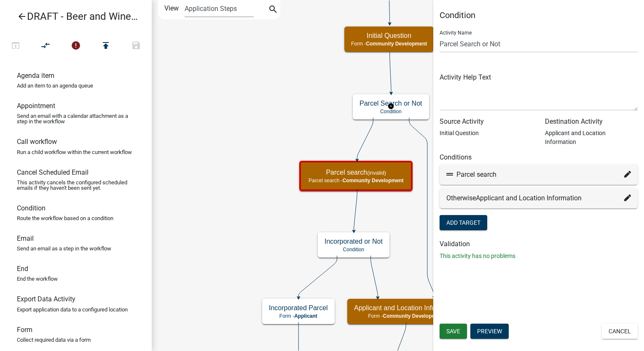
click at [627, 171] on icon at bounding box center [627, 174] width 7 height 7
select select "10: a6634d11-1a21-46b2-8d16-6e1ac5e238c7"
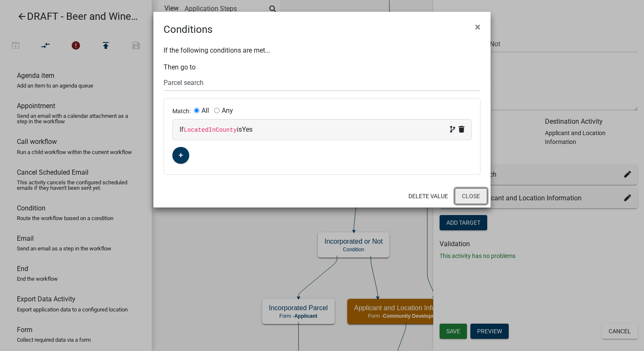
click at [475, 195] on button "Close" at bounding box center [470, 196] width 32 height 16
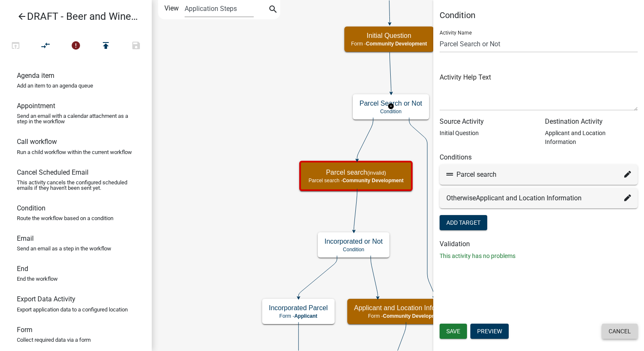
click at [618, 336] on button "Cancel" at bounding box center [619, 331] width 36 height 15
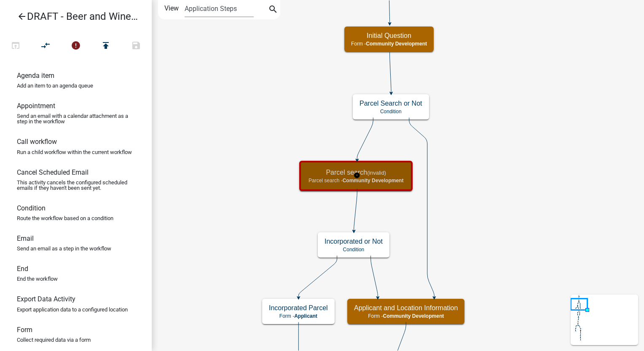
click at [381, 186] on div "Parcel search (invalid) Parcel search - Community Development" at bounding box center [356, 175] width 108 height 25
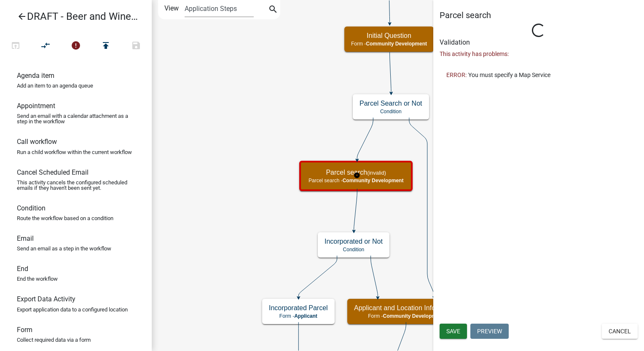
select select "66D5FF95-1CD3-428B-B9DC-D797D01D8DE2"
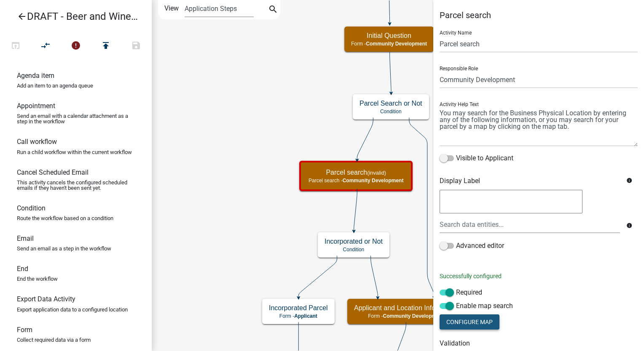
click at [476, 320] on button "Configure Map" at bounding box center [469, 322] width 60 height 15
select select
select select "satellite"
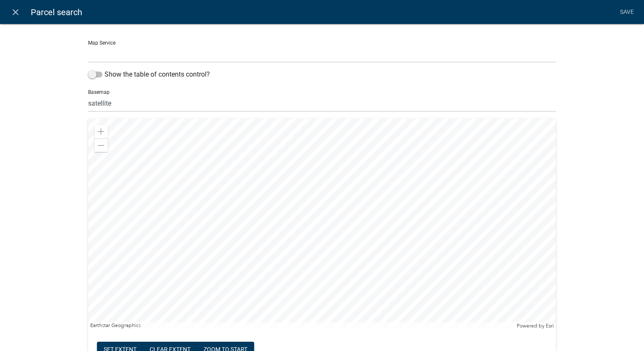
click at [109, 53] on select "Parcel Data Source (http://permits-map-01:6080/arcgis/rest/services/PermittingS…" at bounding box center [321, 53] width 467 height 17
select select "0: Object"
click at [88, 45] on select "Parcel Data Source (http://permits-map-01:6080/arcgis/rest/services/PermittingS…" at bounding box center [321, 53] width 467 height 17
click at [89, 72] on span at bounding box center [95, 75] width 14 height 6
click at [104, 69] on input "Show the table of contents control?" at bounding box center [104, 69] width 0 height 0
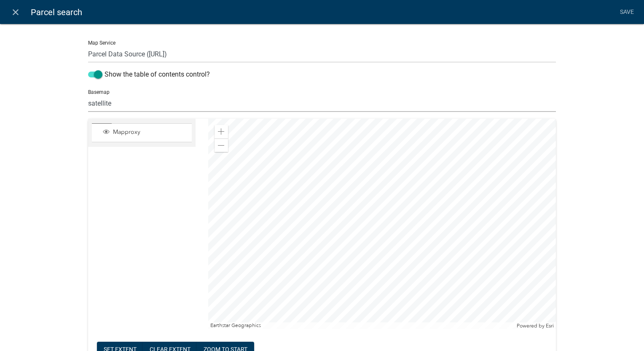
click at [113, 104] on select "no basemap topo satellite hybrid gray terrain osm topo-vector streets-relief-ve…" at bounding box center [321, 103] width 467 height 17
select select "hybrid"
click at [88, 95] on select "no basemap topo satellite hybrid gray terrain osm topo-vector streets-relief-ve…" at bounding box center [321, 103] width 467 height 17
click at [363, 123] on div at bounding box center [381, 224] width 347 height 211
click at [384, 279] on div at bounding box center [381, 224] width 347 height 211
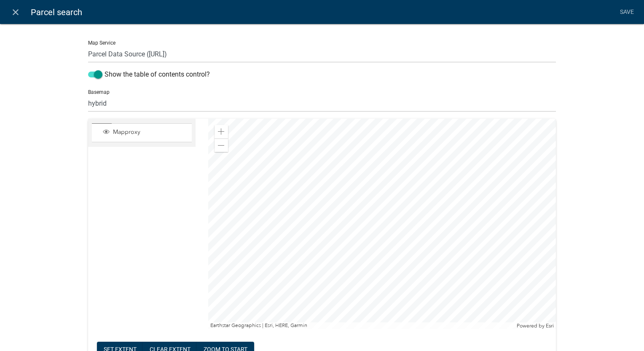
click at [357, 264] on div at bounding box center [381, 224] width 347 height 211
click at [379, 281] on div at bounding box center [381, 224] width 347 height 211
click at [368, 326] on div at bounding box center [381, 224] width 347 height 211
click at [354, 304] on div at bounding box center [381, 224] width 347 height 211
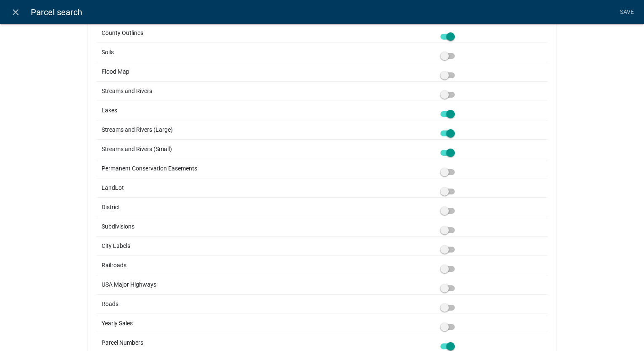
scroll to position [463, 0]
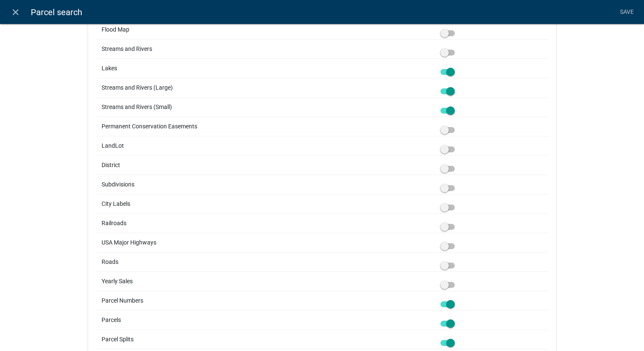
click at [441, 206] on span at bounding box center [447, 208] width 14 height 6
click at [457, 203] on input "checkbox" at bounding box center [457, 203] width 0 height 0
click at [445, 246] on span at bounding box center [447, 246] width 14 height 6
click at [457, 241] on input "checkbox" at bounding box center [457, 241] width 0 height 0
click at [443, 267] on span at bounding box center [447, 266] width 14 height 6
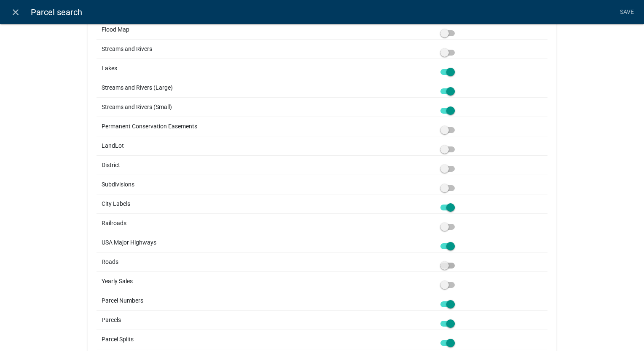
click at [457, 261] on input "checkbox" at bounding box center [457, 261] width 0 height 0
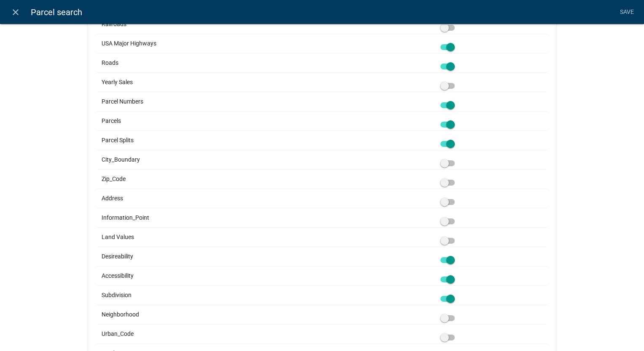
scroll to position [674, 0]
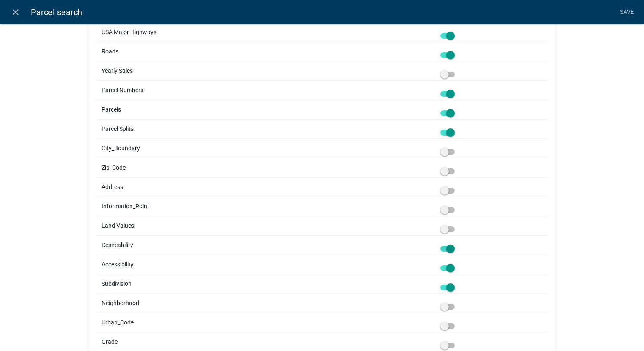
click at [453, 247] on span at bounding box center [447, 249] width 14 height 6
click at [457, 244] on input "checkbox" at bounding box center [457, 244] width 0 height 0
click at [448, 265] on span at bounding box center [447, 268] width 14 height 6
click at [457, 263] on input "checkbox" at bounding box center [457, 263] width 0 height 0
click at [449, 285] on span at bounding box center [447, 288] width 14 height 6
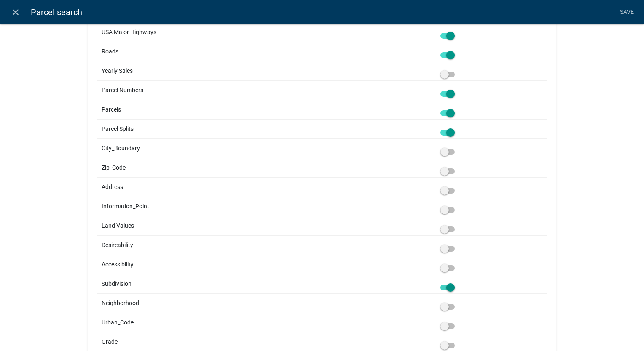
click at [457, 283] on input "checkbox" at bounding box center [457, 283] width 0 height 0
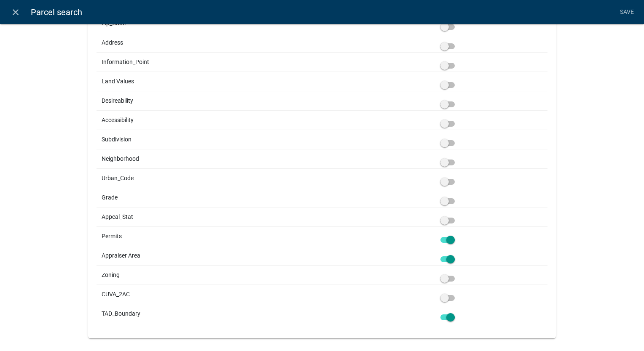
scroll to position [827, 0]
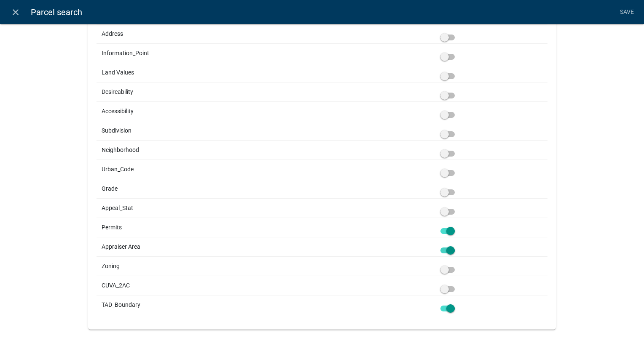
click at [450, 248] on span at bounding box center [447, 251] width 14 height 6
click at [457, 246] on input "checkbox" at bounding box center [457, 246] width 0 height 0
click at [449, 228] on span at bounding box center [447, 231] width 14 height 6
click at [457, 226] on input "checkbox" at bounding box center [457, 226] width 0 height 0
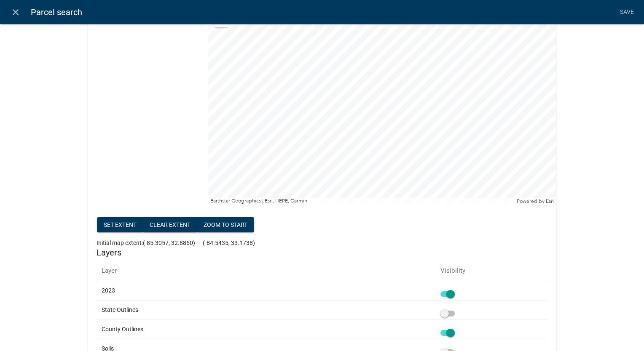
scroll to position [111, 0]
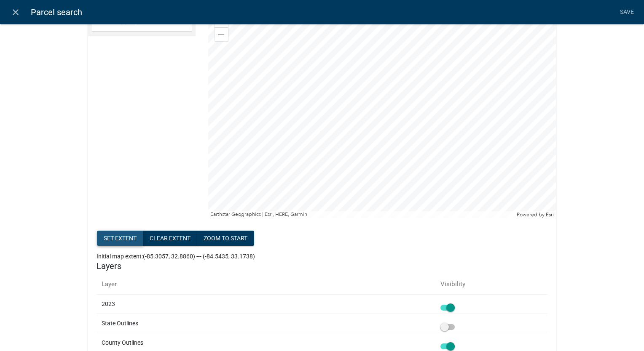
click at [113, 239] on button "Set extent" at bounding box center [120, 238] width 46 height 15
click at [625, 11] on link "Save" at bounding box center [626, 12] width 21 height 16
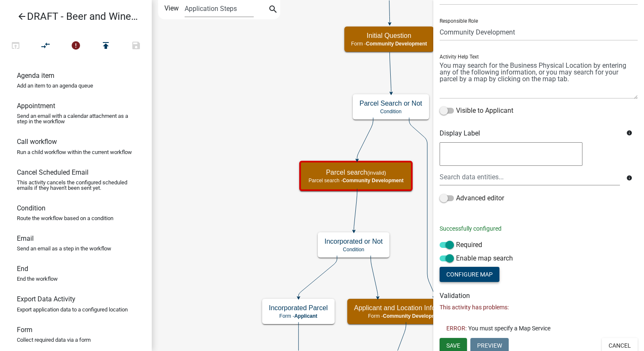
scroll to position [51, 0]
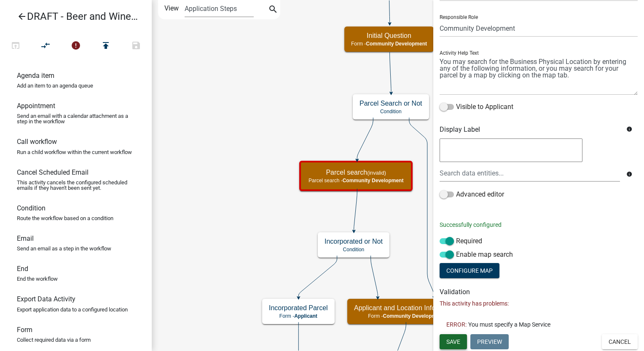
click at [456, 343] on span "Save" at bounding box center [453, 341] width 14 height 7
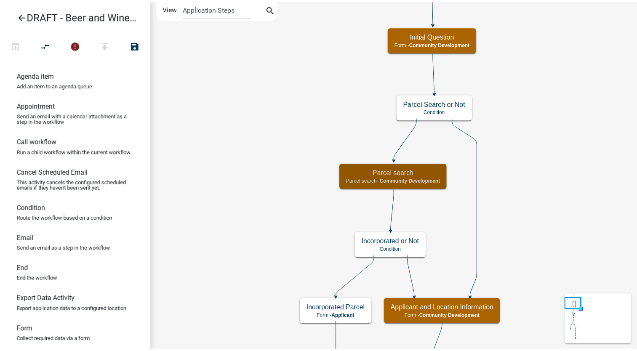
scroll to position [0, 0]
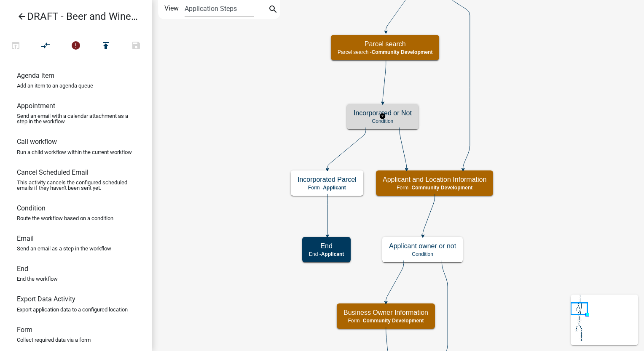
click at [404, 124] on div "Incorporated or Not Condition" at bounding box center [383, 116] width 72 height 25
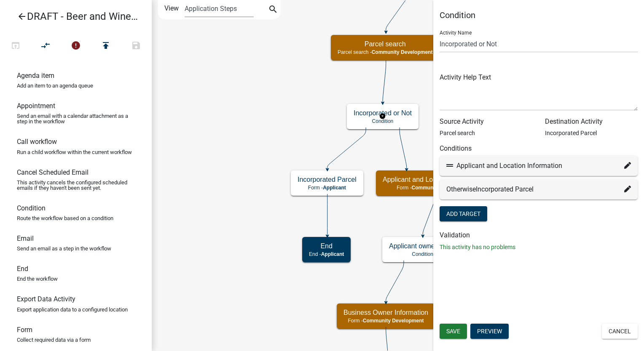
click at [624, 169] on fa-icon at bounding box center [627, 166] width 7 height 10
select select "4: 3a20e6cf-00e2-4b37-b11a-009444e4b478"
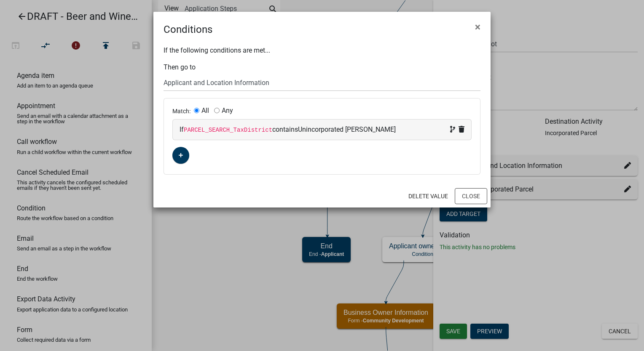
click at [392, 134] on div "If PARCEL_SEARCH_TaxDistrict contains Unincorporated Troup" at bounding box center [321, 130] width 285 height 10
select select "98: PARCEL_SEARCH_TaxDistrict"
select select "6: ~"
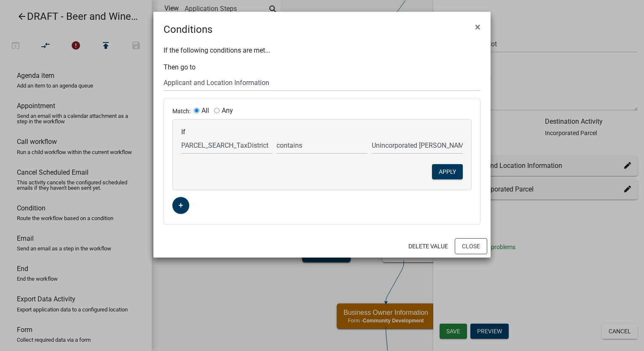
click at [380, 155] on div "If Choose... ActiveRegistrationExpDate ALL_FEE_RECIPIENTS APPLICANT_CITY APPLIC…" at bounding box center [322, 155] width 298 height 70
click at [382, 143] on input "Unincorporated Troup" at bounding box center [416, 145] width 91 height 17
click at [466, 252] on button "Close" at bounding box center [470, 246] width 32 height 16
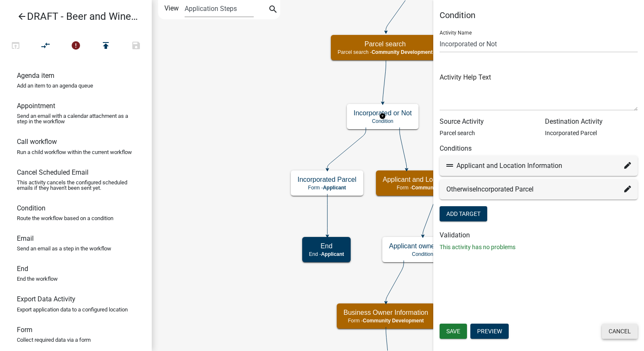
click at [612, 338] on button "Cancel" at bounding box center [619, 331] width 36 height 15
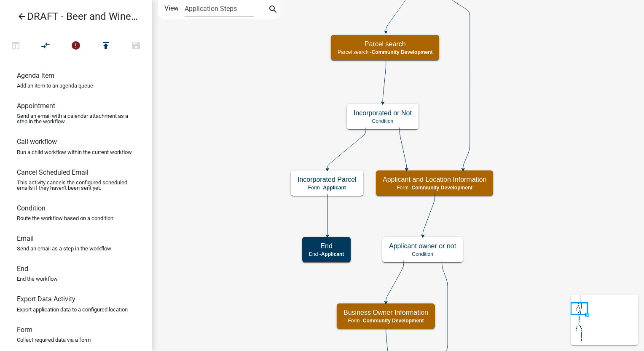
click at [24, 15] on icon "arrow_back" at bounding box center [22, 17] width 10 height 12
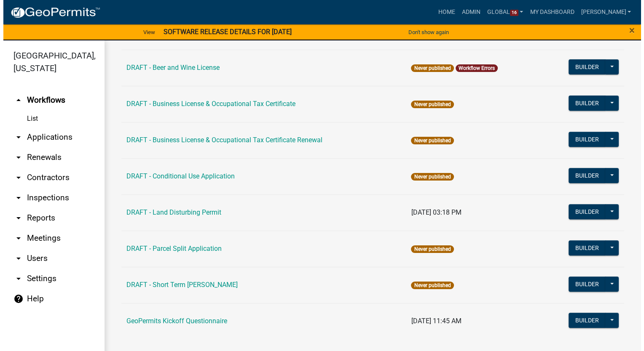
scroll to position [119, 0]
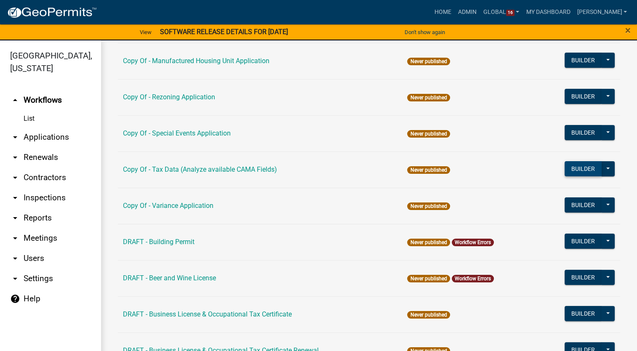
click at [567, 172] on button "Builder" at bounding box center [583, 168] width 37 height 15
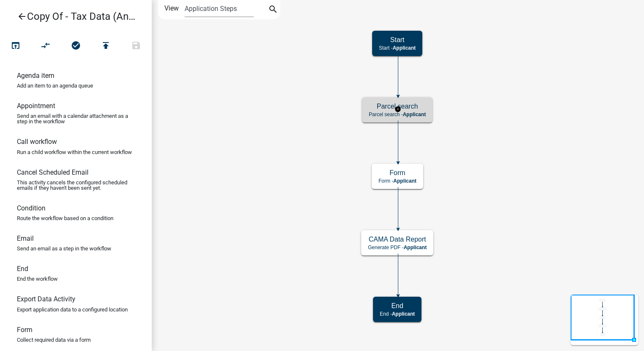
click at [413, 113] on span "Applicant" at bounding box center [414, 115] width 23 height 6
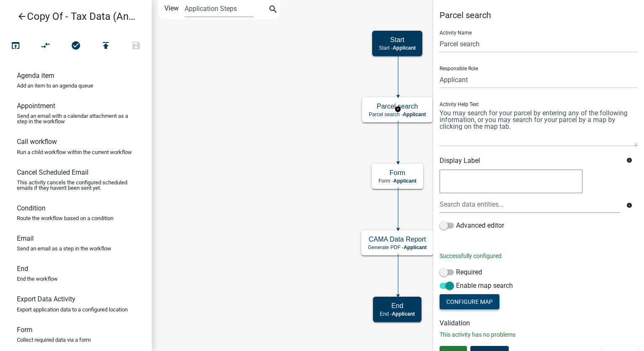
click at [459, 302] on button "Configure Map" at bounding box center [469, 301] width 60 height 15
select select "hybrid"
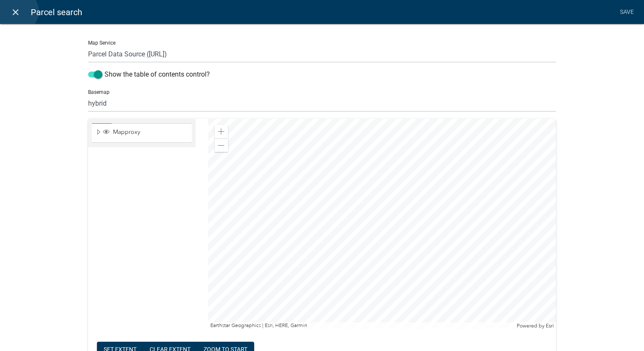
click at [17, 11] on icon "close" at bounding box center [16, 12] width 10 height 10
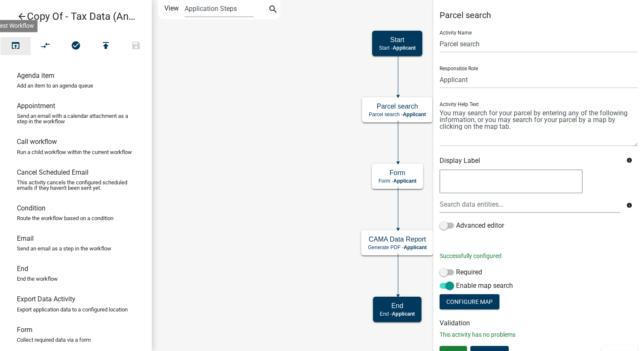
click at [11, 43] on icon "open_in_browser" at bounding box center [16, 46] width 10 height 12
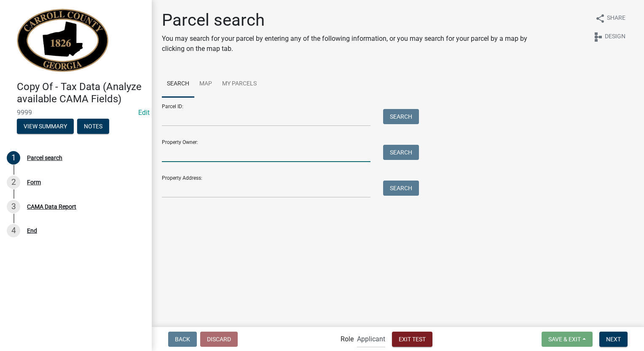
click at [205, 159] on input "Property Owner:" at bounding box center [266, 153] width 208 height 17
type input "smith"
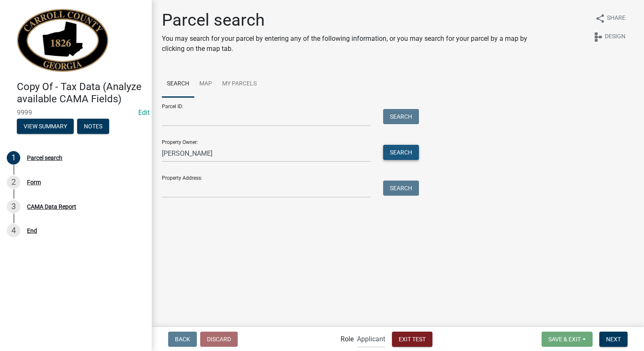
click at [401, 149] on button "Search" at bounding box center [401, 152] width 36 height 15
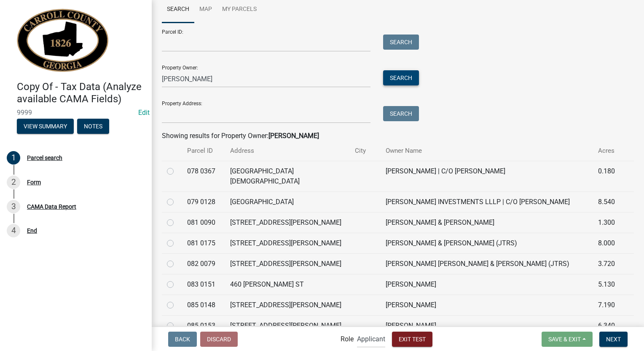
scroll to position [84, 0]
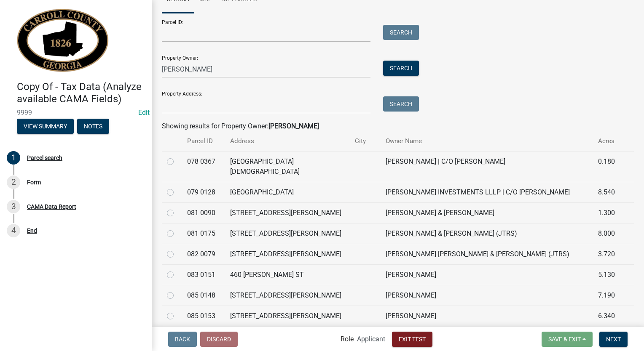
click at [177, 187] on label at bounding box center [177, 187] width 0 height 0
click at [177, 187] on 0128 "radio" at bounding box center [179, 189] width 5 height 5
radio 0128 "true"
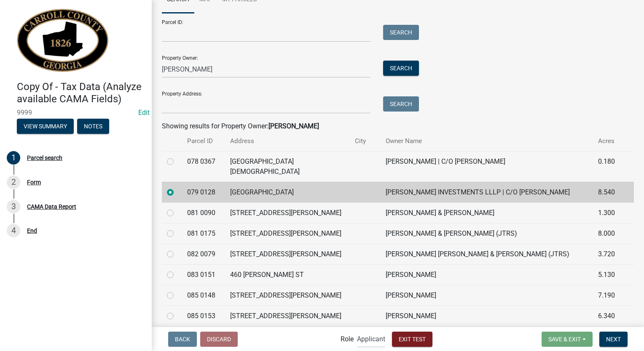
scroll to position [295, 0]
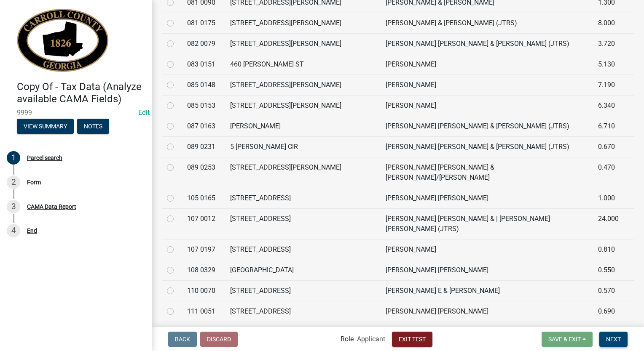
click at [606, 344] on button "Next" at bounding box center [613, 339] width 28 height 15
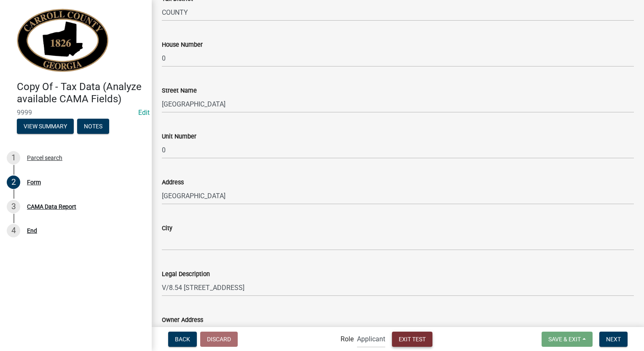
click at [410, 338] on span "Exit Test" at bounding box center [411, 339] width 27 height 7
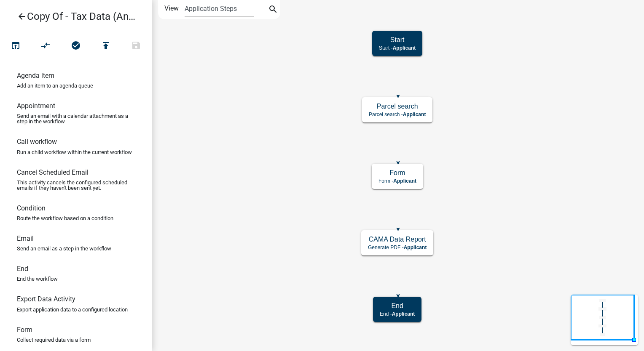
click at [19, 13] on icon "arrow_back" at bounding box center [22, 17] width 10 height 12
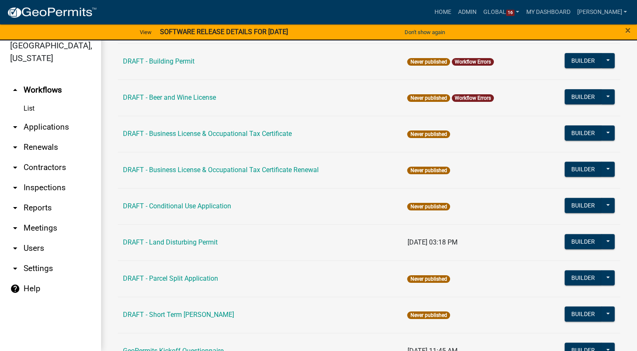
scroll to position [203, 0]
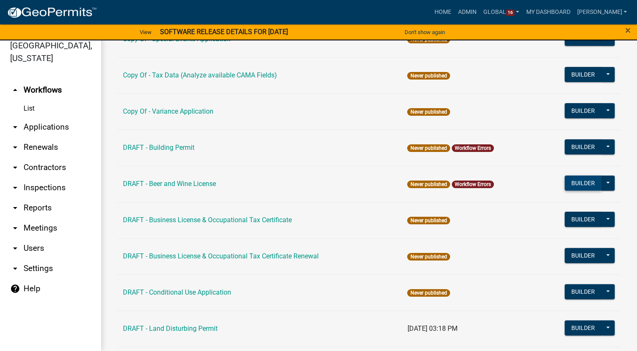
click at [579, 181] on button "Builder" at bounding box center [583, 183] width 37 height 15
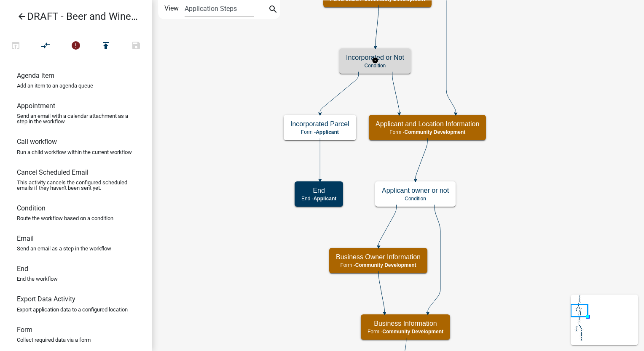
click at [382, 63] on p "Condition" at bounding box center [375, 66] width 58 height 6
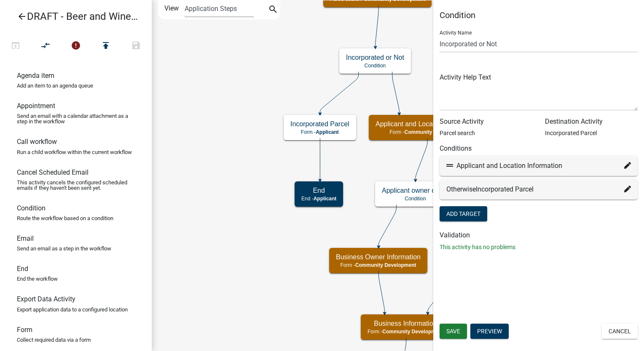
click at [628, 166] on icon at bounding box center [627, 165] width 7 height 7
select select "4: 3a20e6cf-00e2-4b37-b11a-009444e4b478"
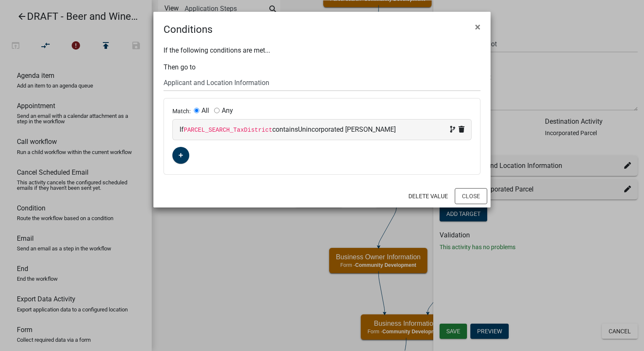
click at [376, 133] on div "If PARCEL_SEARCH_TaxDistrict contains Unincorporated Troup" at bounding box center [321, 130] width 285 height 10
select select "98: PARCEL_SEARCH_TaxDistrict"
select select "6: ~"
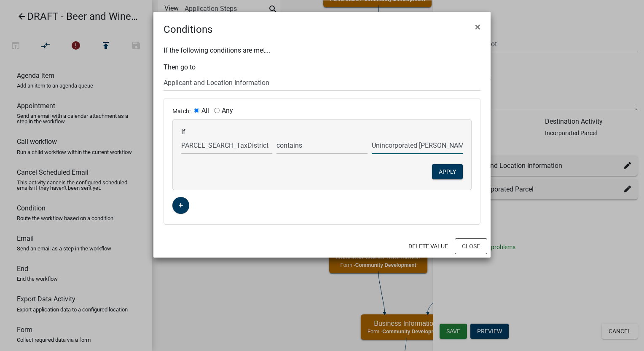
click at [388, 148] on input "Unincorporated Troup" at bounding box center [416, 145] width 91 height 17
click at [438, 147] on input "Unincorporated Troup" at bounding box center [416, 145] width 91 height 17
type input "U"
type input "COUNTY"
click at [448, 176] on button "Apply" at bounding box center [447, 171] width 31 height 15
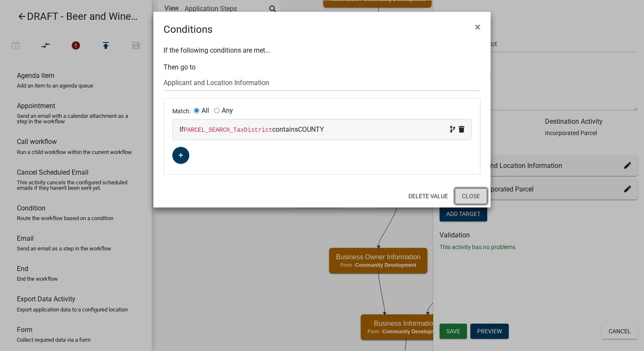
click at [477, 189] on button "Close" at bounding box center [470, 196] width 32 height 16
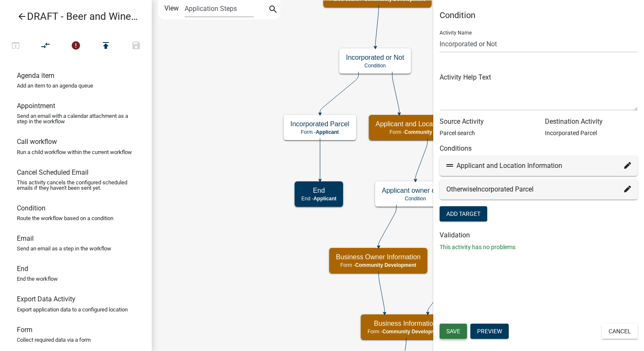
click at [457, 330] on span "Save" at bounding box center [453, 331] width 14 height 7
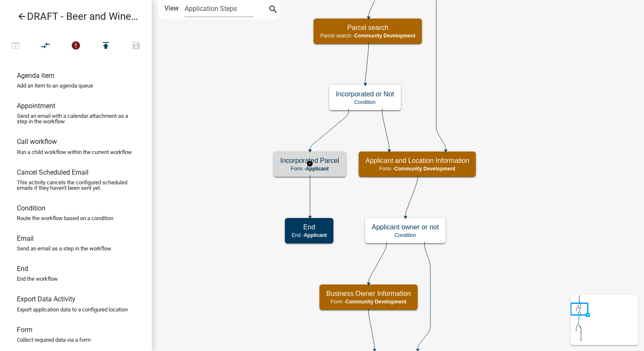
click at [288, 172] on div "Incorporated Parcel Form - Applicant" at bounding box center [309, 164] width 72 height 25
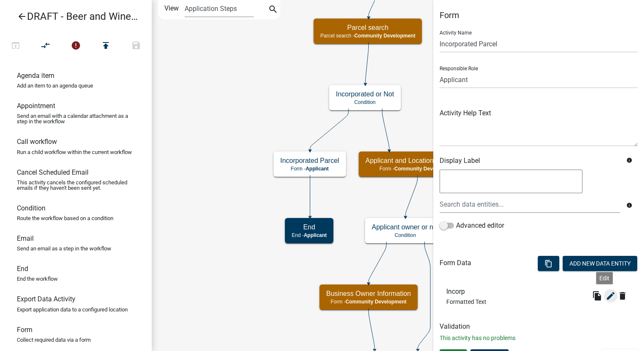
click at [605, 292] on icon "edit" at bounding box center [610, 296] width 10 height 10
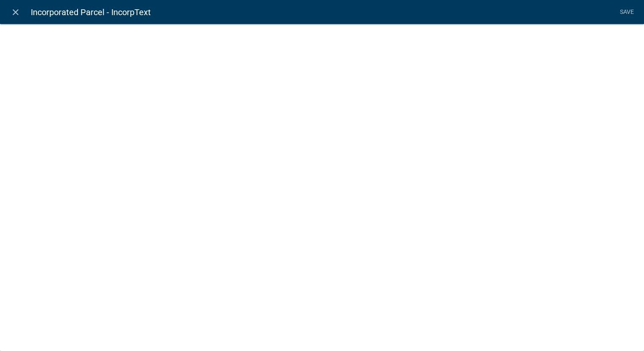
select select "rich-text"
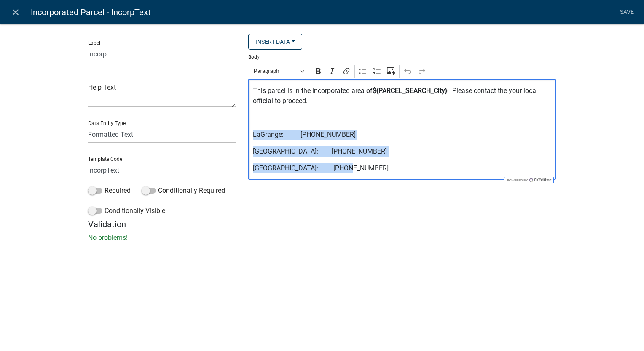
drag, startPoint x: 350, startPoint y: 173, endPoint x: 240, endPoint y: 130, distance: 118.8
click at [240, 130] on div "Label Incorp Help Text Data Entity Type Free Form Text Document Display Entity …" at bounding box center [322, 127] width 480 height 186
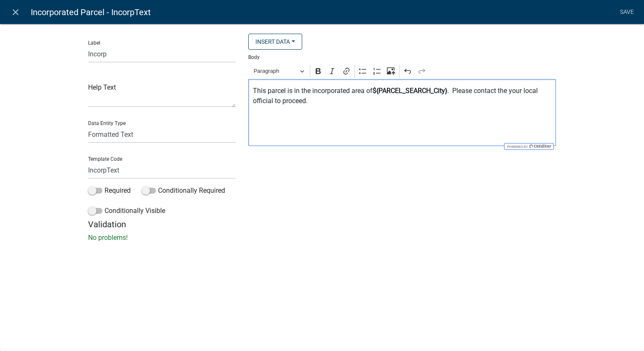
drag, startPoint x: 310, startPoint y: 105, endPoint x: 313, endPoint y: 99, distance: 7.4
click at [313, 99] on p "This parcel is in the incorporated area of ${PARCEL_SEARCH_City} . Please conta…" at bounding box center [402, 96] width 299 height 20
click at [255, 139] on p "Editor editing area: main. Press Alt+0 for help." at bounding box center [402, 135] width 299 height 10
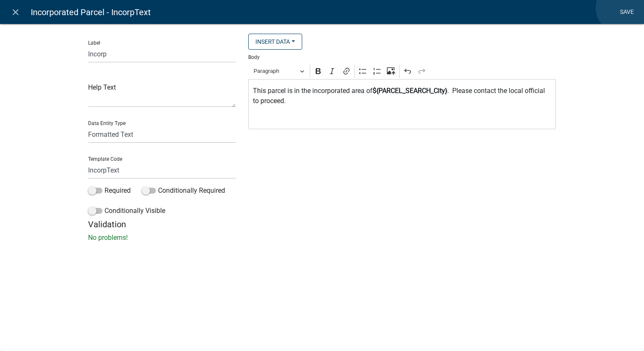
click at [622, 8] on link "Save" at bounding box center [626, 12] width 21 height 16
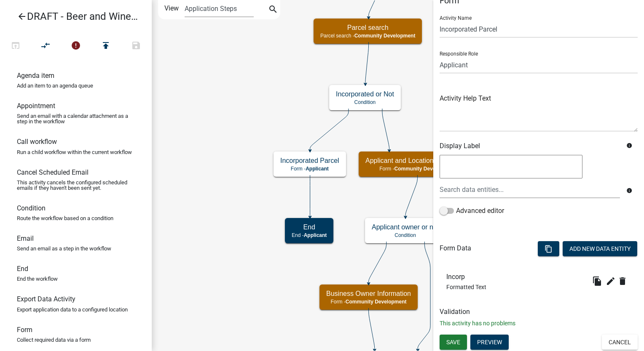
scroll to position [15, 0]
click at [451, 347] on button "Save" at bounding box center [452, 341] width 27 height 15
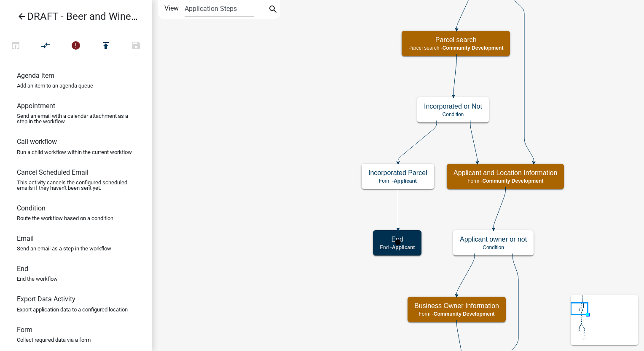
click at [377, 248] on div "End End - Applicant" at bounding box center [397, 242] width 48 height 25
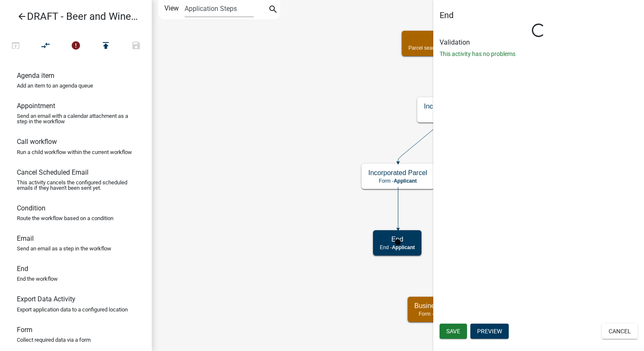
select select "Rejected"
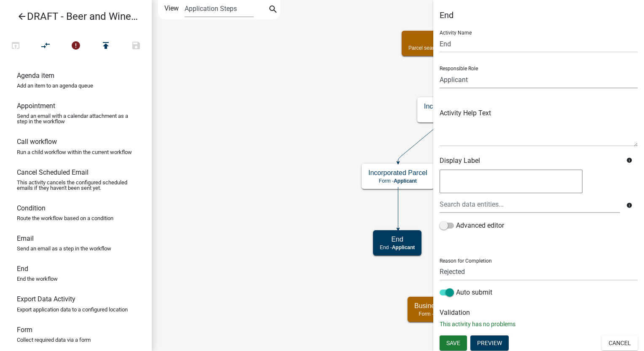
click at [475, 81] on select "Applicant Admin Community Development" at bounding box center [538, 79] width 198 height 17
select select "66D5FF95-1CD3-428B-B9DC-D797D01D8DE2"
click at [439, 71] on select "Applicant Admin Community Development" at bounding box center [538, 79] width 198 height 17
click at [450, 340] on span "Save" at bounding box center [453, 342] width 14 height 7
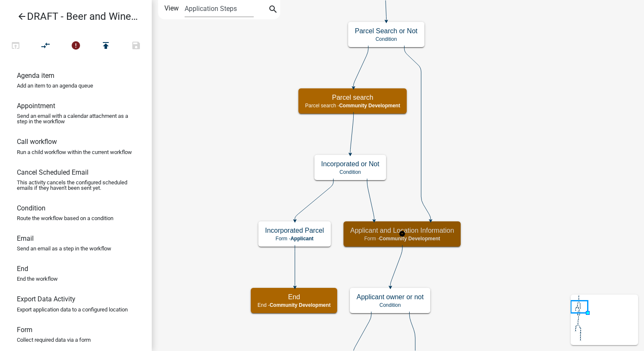
click at [436, 236] on span "Community Development" at bounding box center [409, 239] width 61 height 6
select select "66D5FF95-1CD3-428B-B9DC-D797D01D8DE2"
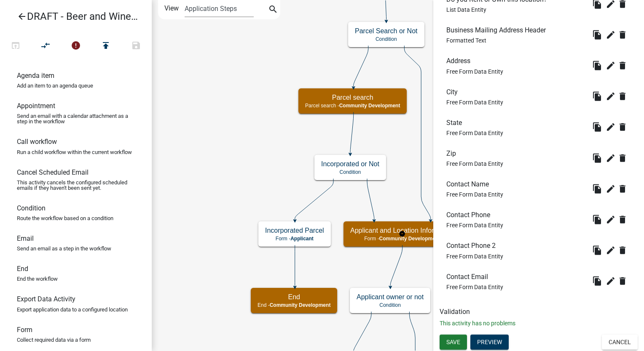
scroll to position [837, 0]
click at [490, 342] on button "Preview" at bounding box center [489, 341] width 38 height 15
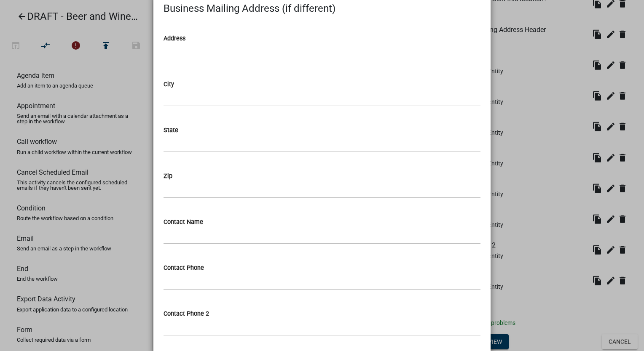
scroll to position [993, 0]
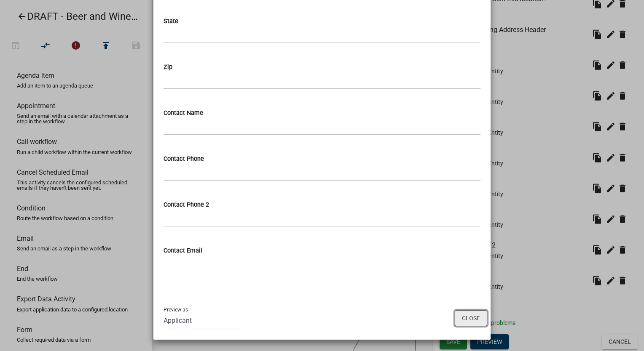
click at [454, 319] on button "Close" at bounding box center [470, 318] width 32 height 16
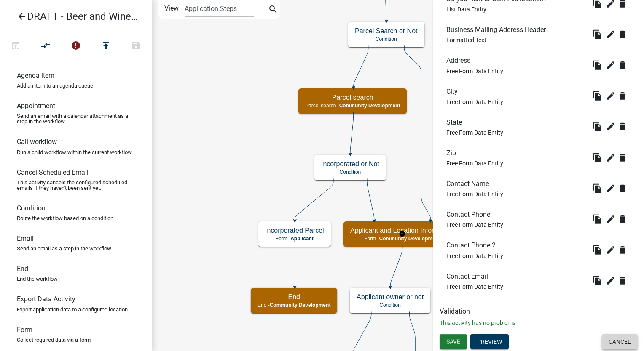
click at [614, 342] on button "Cancel" at bounding box center [619, 341] width 36 height 15
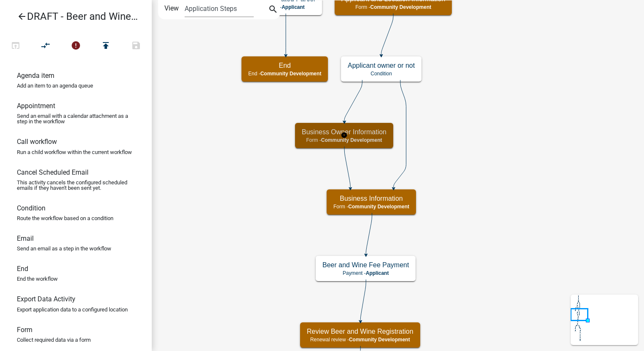
click at [362, 142] on span "Community Development" at bounding box center [351, 140] width 61 height 6
select select "66D5FF95-1CD3-428B-B9DC-D797D01D8DE2"
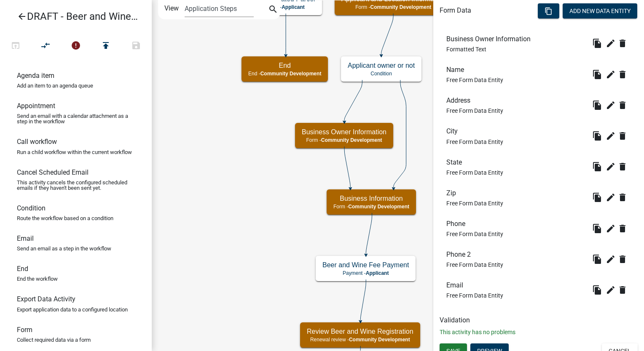
scroll to position [282, 0]
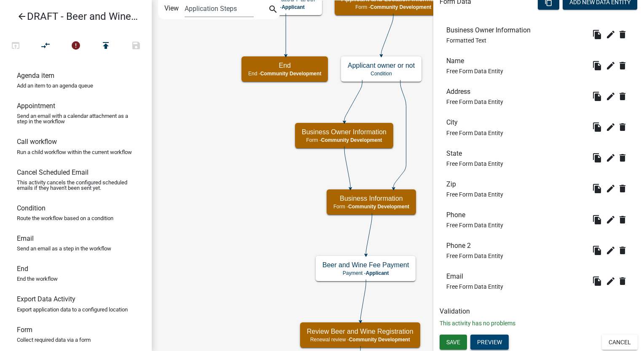
click at [487, 344] on button "Preview" at bounding box center [489, 342] width 38 height 15
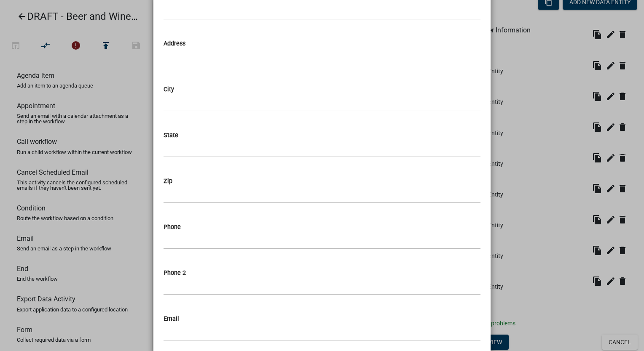
scroll to position [169, 0]
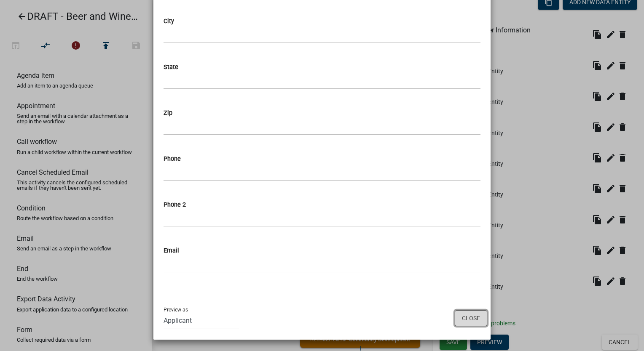
click at [470, 318] on button "Close" at bounding box center [470, 318] width 32 height 16
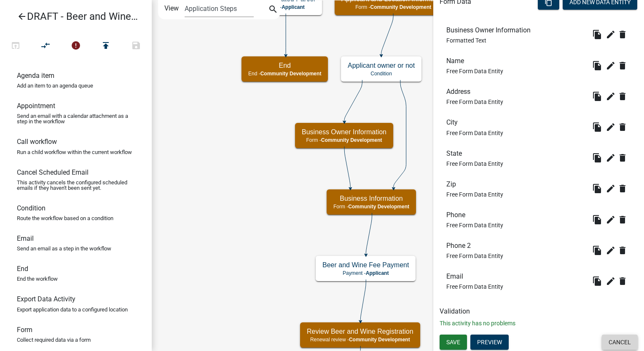
click at [619, 344] on button "Cancel" at bounding box center [619, 342] width 36 height 15
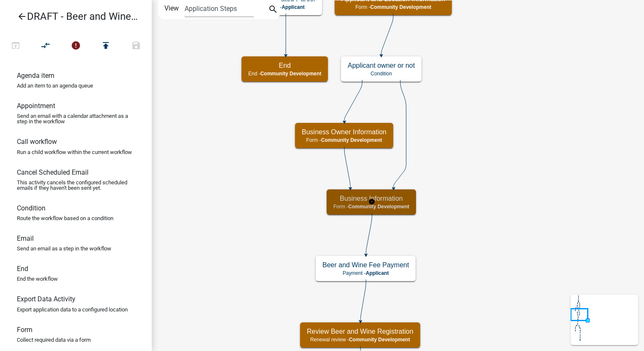
click at [409, 210] on div "Business Information Form - Community Development" at bounding box center [370, 202] width 89 height 25
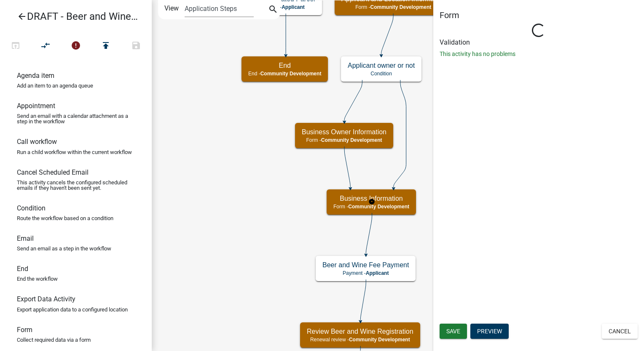
select select "66D5FF95-1CD3-428B-B9DC-D797D01D8DE2"
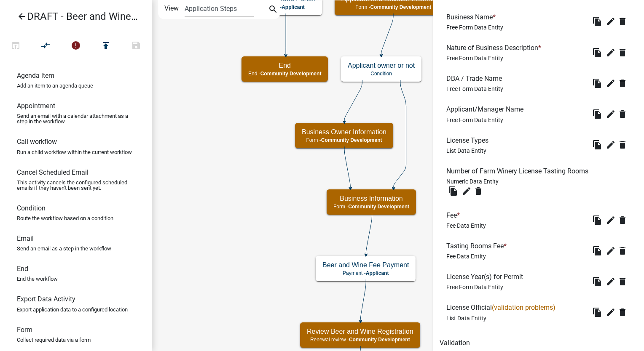
scroll to position [326, 0]
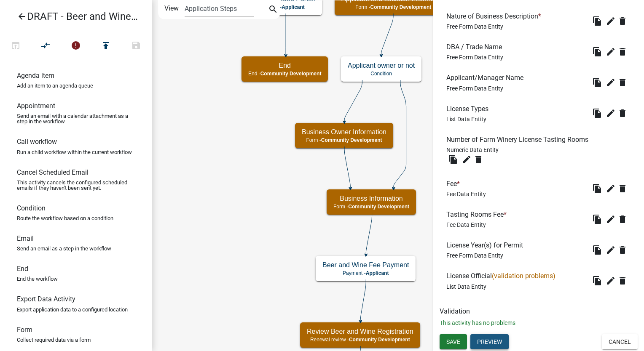
click at [496, 346] on button "Preview" at bounding box center [489, 341] width 38 height 15
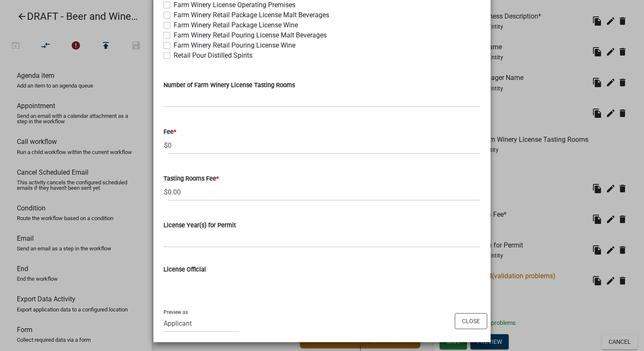
scroll to position [339, 0]
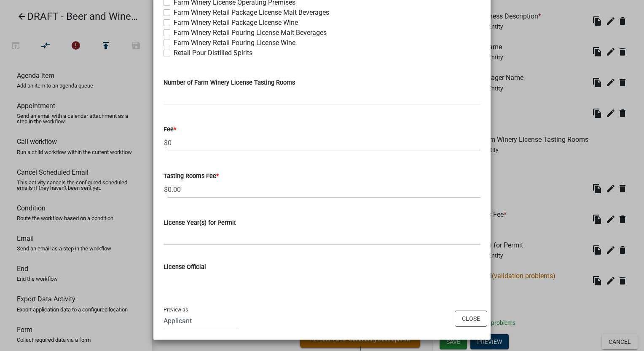
click at [193, 272] on wm-data-entity-input "License Official" at bounding box center [321, 266] width 317 height 28
click at [460, 321] on button "Close" at bounding box center [470, 319] width 32 height 16
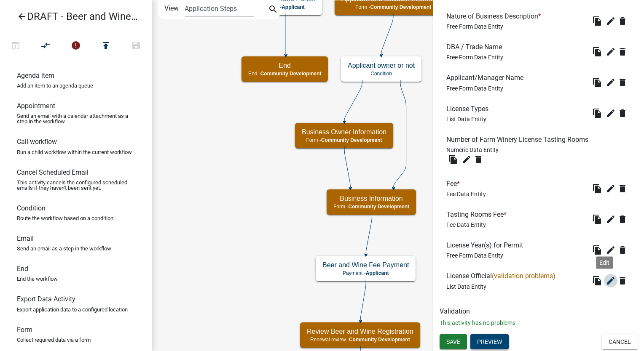
click at [605, 282] on icon "edit" at bounding box center [610, 281] width 10 height 10
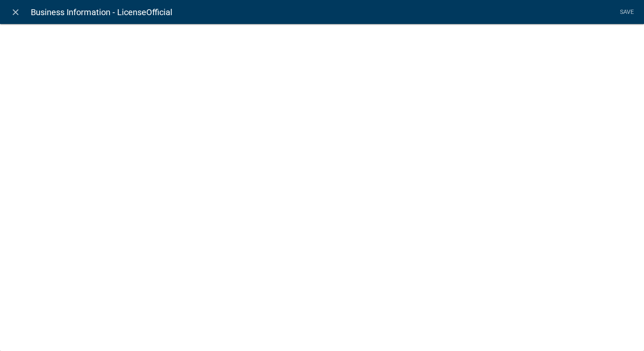
select select "list-data"
select select
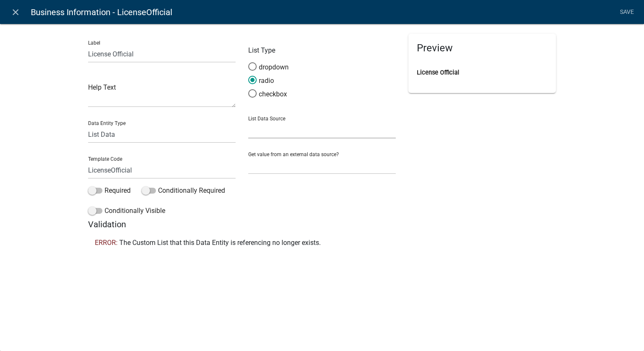
click at [320, 132] on select "State List" at bounding box center [321, 129] width 147 height 17
click at [121, 133] on select "Free Form Text Document Display Entity Value Fee Numeric Data Date Map Sketch D…" at bounding box center [161, 134] width 147 height 17
select select "free-form-text"
click at [88, 126] on select "Free Form Text Document Display Entity Value Fee Numeric Data Date Map Sketch D…" at bounding box center [161, 134] width 147 height 17
select select
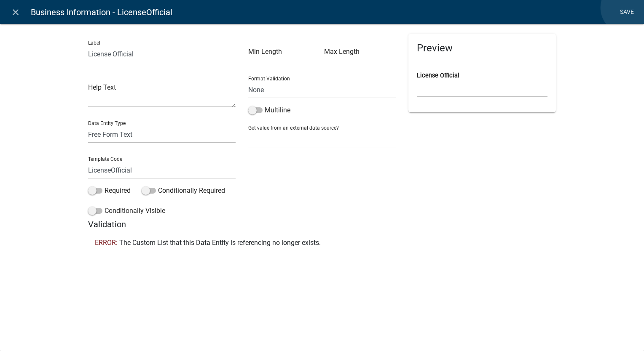
click at [627, 8] on link "Save" at bounding box center [626, 12] width 21 height 16
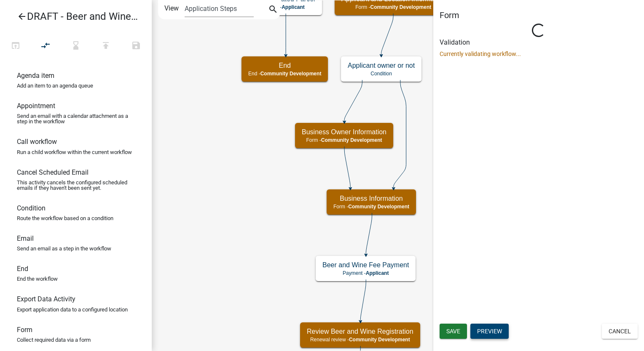
scroll to position [0, 0]
select select "66D5FF95-1CD3-428B-B9DC-D797D01D8DE2"
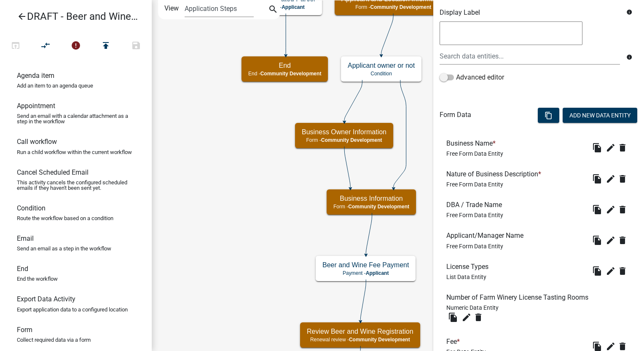
scroll to position [253, 0]
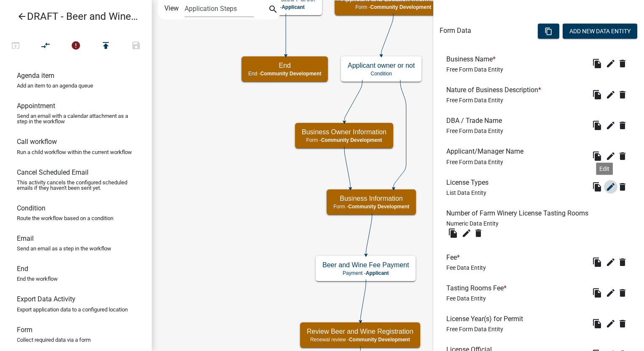
click at [605, 188] on icon "edit" at bounding box center [610, 187] width 10 height 10
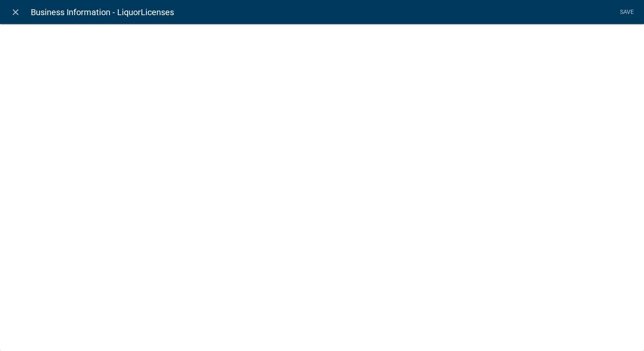
select select "list-data"
select select
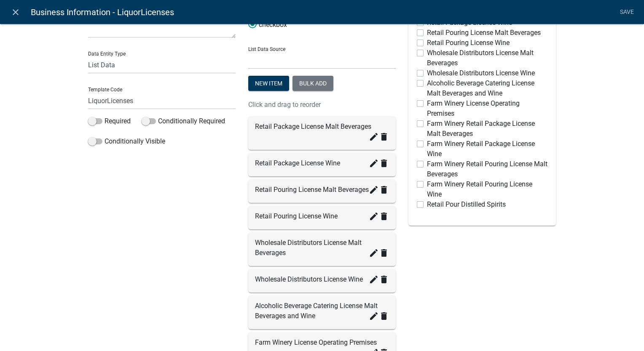
scroll to position [84, 0]
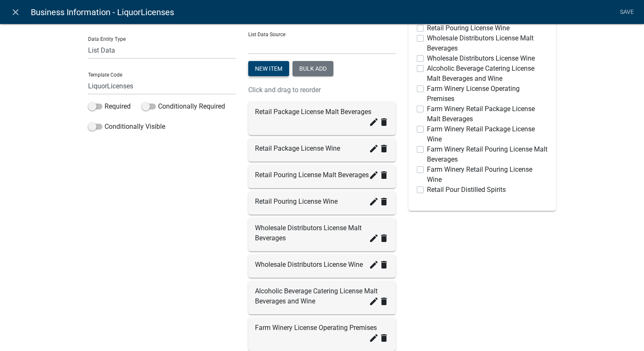
click at [270, 64] on button "New item" at bounding box center [268, 68] width 41 height 15
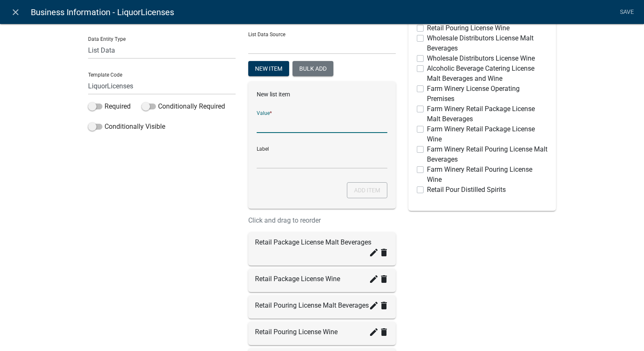
click at [276, 126] on input "List Data Source" at bounding box center [321, 124] width 131 height 17
type input "Wine by the drink for consumption on premises"
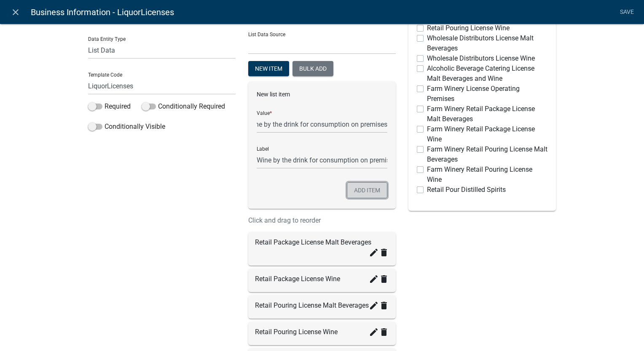
click at [368, 189] on button "Add item" at bounding box center [367, 190] width 40 height 16
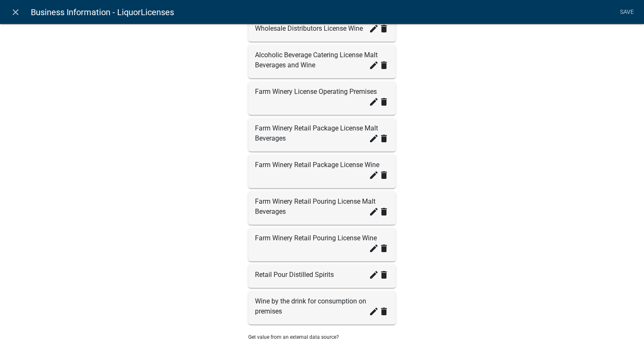
scroll to position [263, 0]
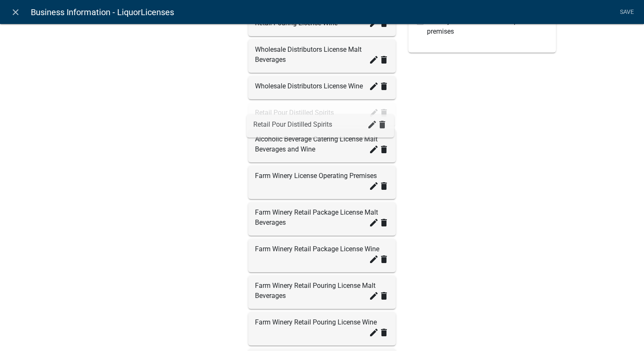
drag, startPoint x: 293, startPoint y: 339, endPoint x: 293, endPoint y: 117, distance: 222.8
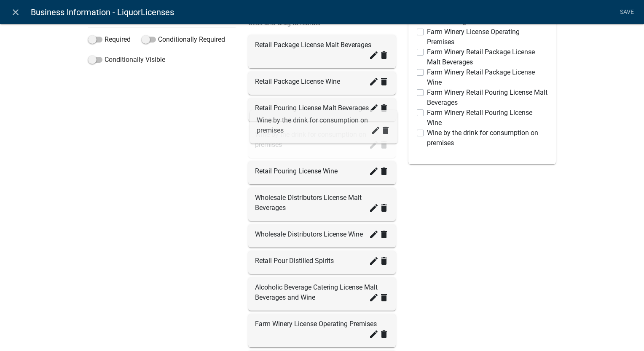
scroll to position [136, 0]
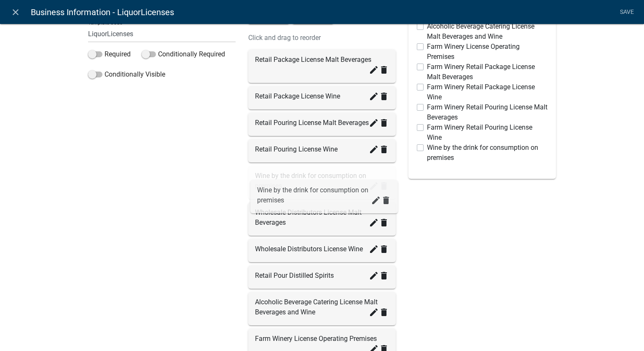
drag, startPoint x: 294, startPoint y: 240, endPoint x: 300, endPoint y: 186, distance: 54.7
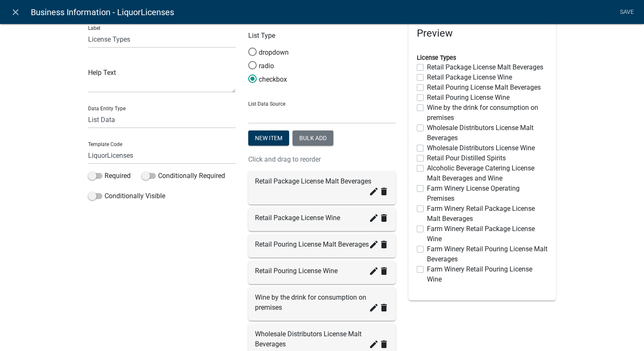
scroll to position [0, 0]
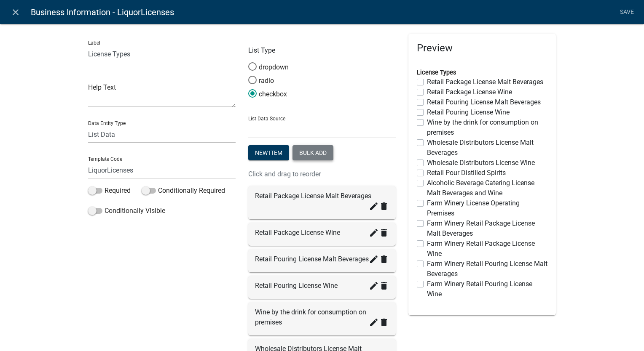
click at [315, 151] on button "Bulk add" at bounding box center [312, 152] width 41 height 15
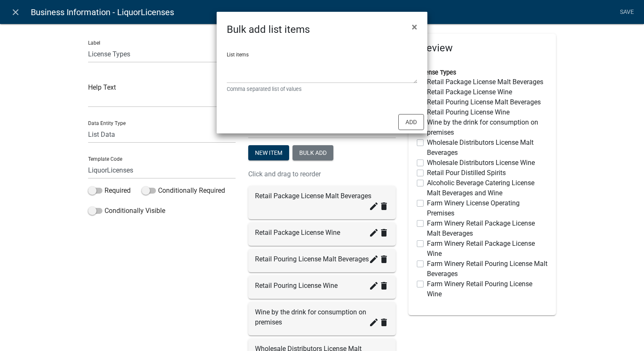
click at [269, 56] on div "List items Comma separated list of values" at bounding box center [322, 69] width 190 height 48
click at [265, 67] on textarea "List items" at bounding box center [322, 70] width 190 height 26
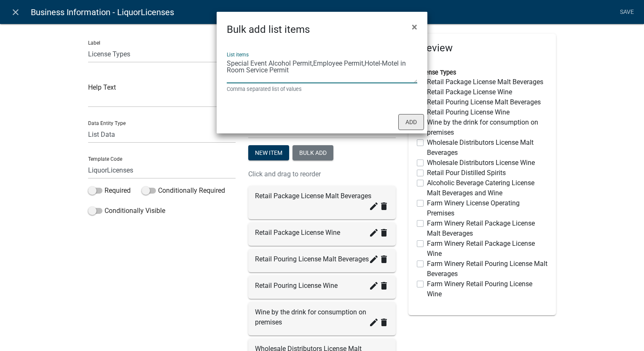
type textarea "Special Event Alcohol Permit,Employee Permit,Hotel-Motel in Room Service Permit"
click at [406, 118] on button "Add" at bounding box center [411, 122] width 26 height 16
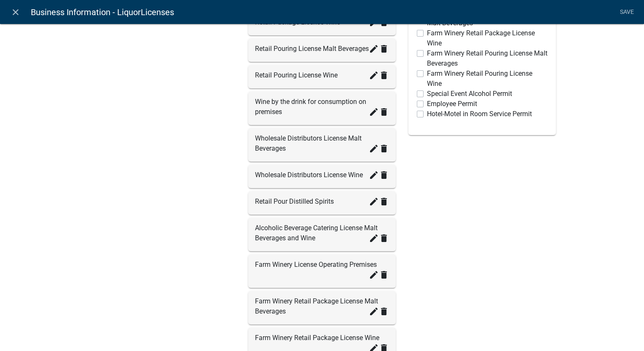
scroll to position [295, 0]
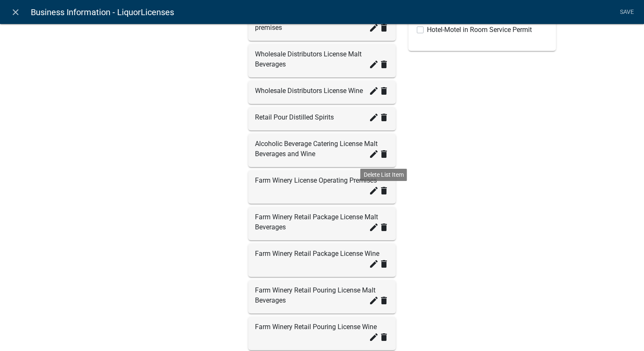
click at [379, 196] on icon "delete" at bounding box center [384, 191] width 10 height 10
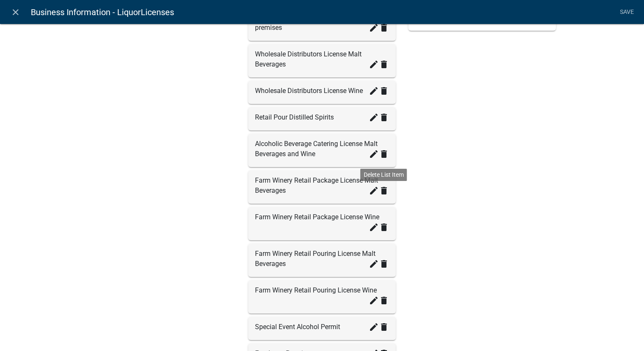
click at [379, 196] on icon "delete" at bounding box center [384, 191] width 10 height 10
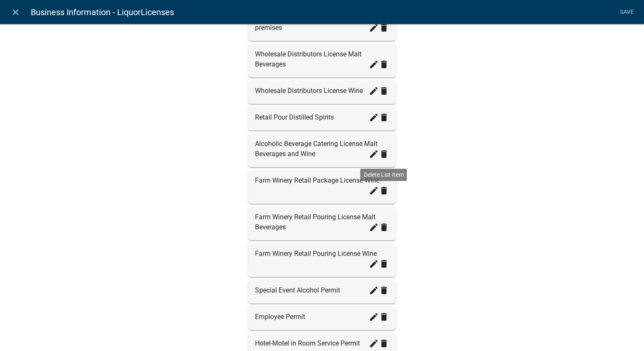
click at [379, 196] on icon "delete" at bounding box center [384, 191] width 10 height 10
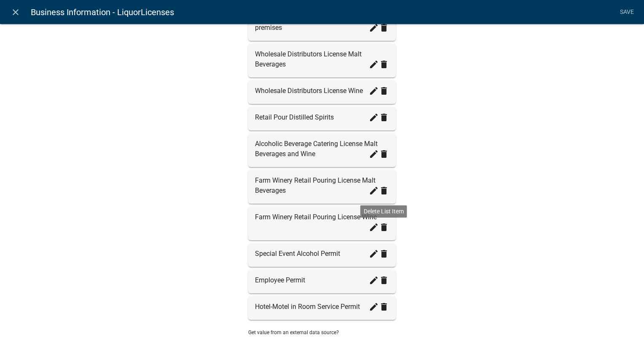
click at [379, 232] on icon "delete" at bounding box center [384, 227] width 10 height 10
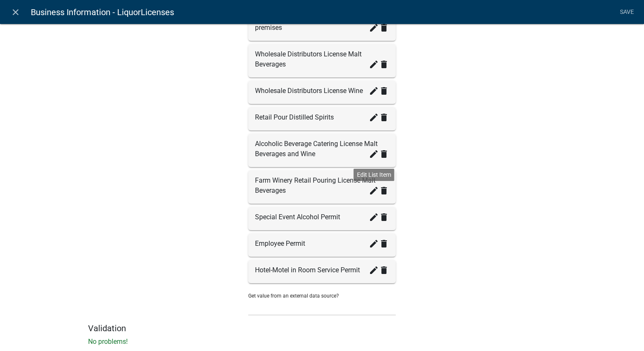
click at [369, 196] on icon "create" at bounding box center [374, 191] width 10 height 10
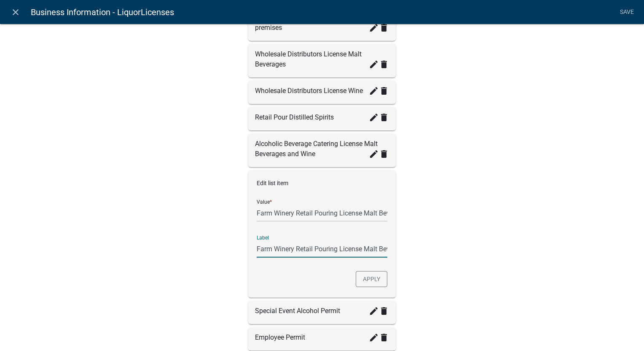
scroll to position [0, 23]
click at [354, 258] on input "Farm Winery Retail Pouring License Malt Beverages" at bounding box center [321, 248] width 131 height 17
click at [375, 221] on input "Farm Winery Retail Pouring License Malt Beverages" at bounding box center [321, 213] width 131 height 17
type input "Farm Winery"
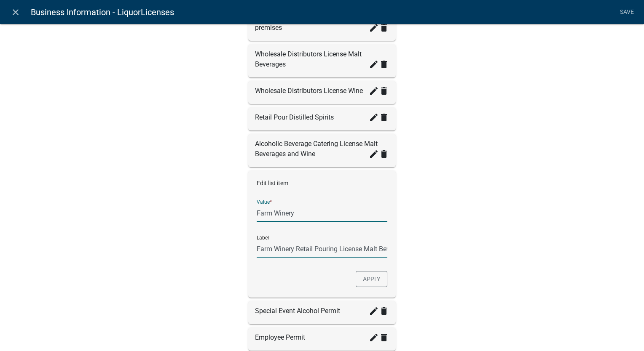
checkbox input "false"
type input "Farm Winery"
click at [316, 254] on input "Farm Winery" at bounding box center [321, 248] width 131 height 17
click at [369, 287] on button "Apply" at bounding box center [371, 279] width 32 height 16
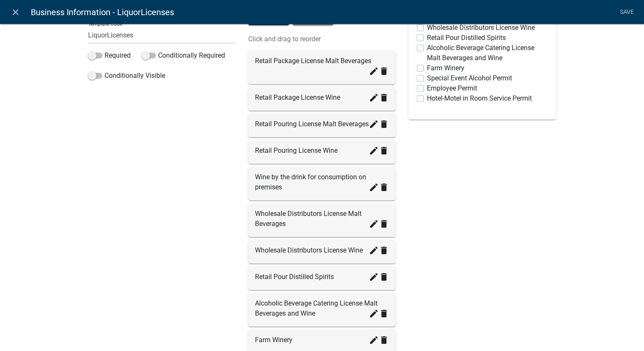
scroll to position [42, 0]
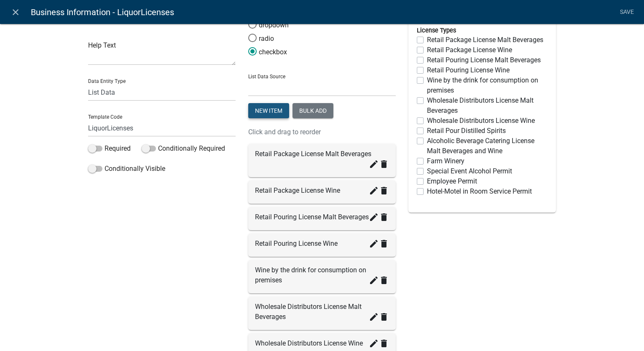
click at [250, 117] on button "New item" at bounding box center [268, 110] width 41 height 15
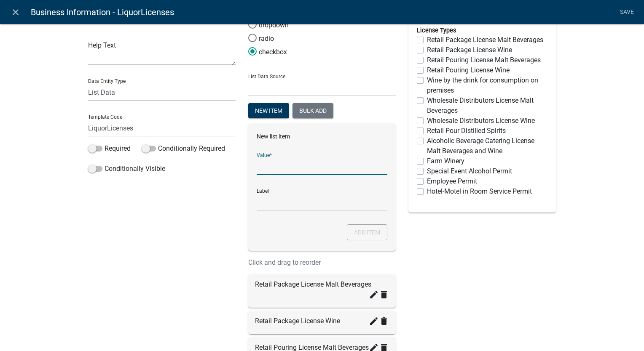
click at [286, 167] on input "List Data Source" at bounding box center [321, 166] width 131 height 17
type input "Wholesale Distilled Spirits"
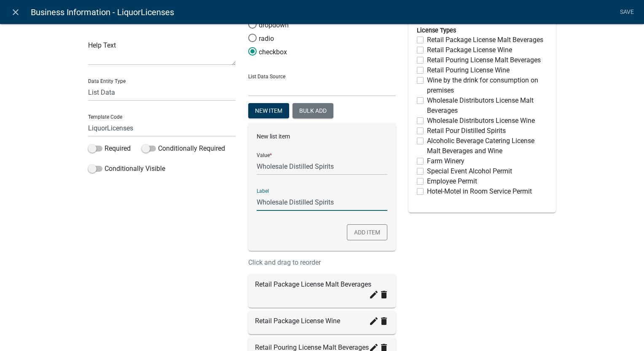
click at [282, 203] on input "Wholesale Distilled Spirits" at bounding box center [321, 202] width 131 height 17
click at [361, 232] on button "Add item" at bounding box center [367, 232] width 40 height 16
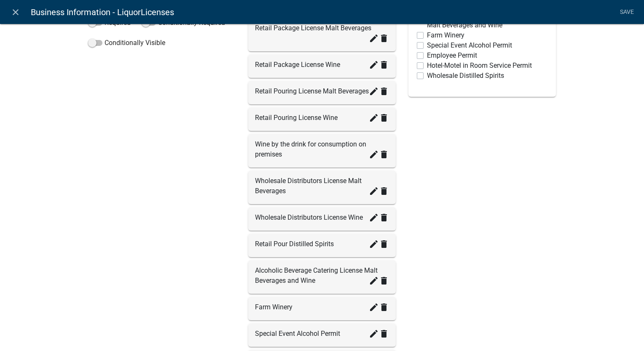
scroll to position [168, 0]
click at [371, 249] on icon "create" at bounding box center [374, 244] width 10 height 10
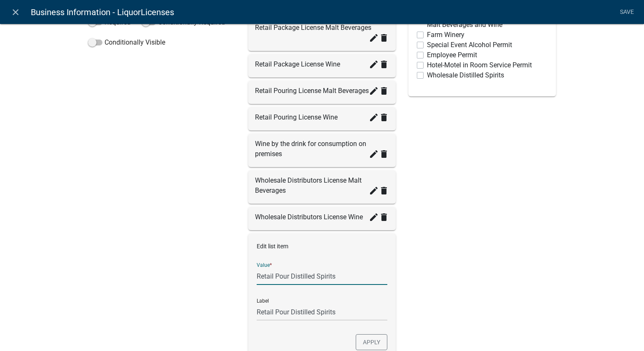
click at [287, 285] on input "Retail Pour Distilled Spirits" at bounding box center [321, 276] width 131 height 17
click at [307, 285] on input "Distilled Spirits" at bounding box center [321, 276] width 131 height 17
type input "Distilled Spirits by the drink for consumption on premises"
checkbox input "false"
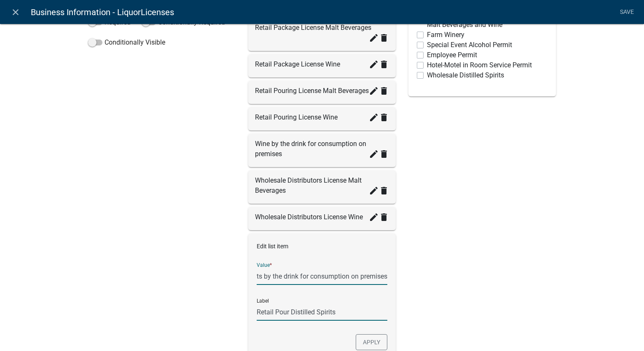
type input "Distilled Spirits by the drink for consumption on premises"
click at [344, 321] on input "Distilled Spirits by the drink for consumption on premises" at bounding box center [321, 312] width 131 height 17
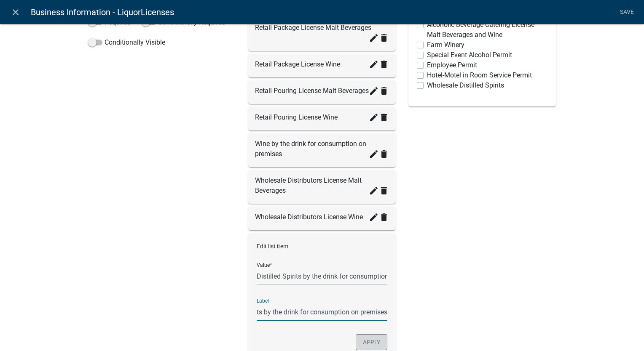
click at [369, 347] on button "Apply" at bounding box center [371, 342] width 32 height 16
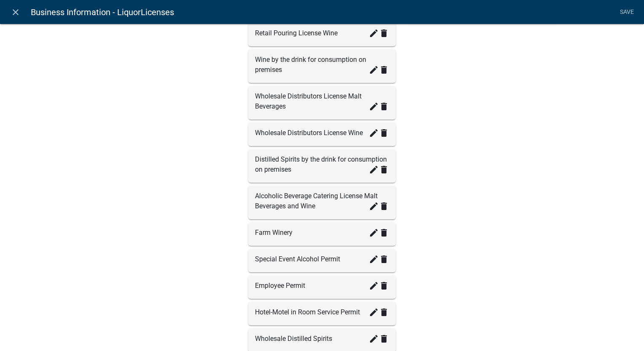
scroll to position [337, 0]
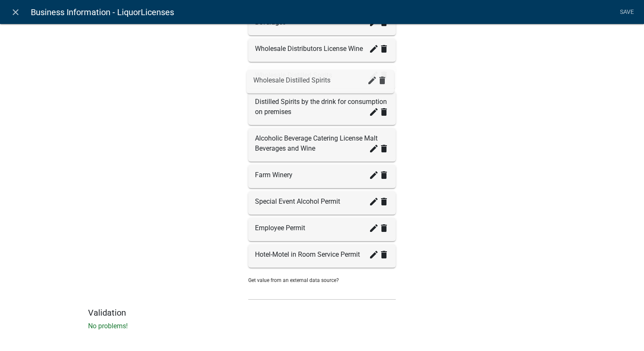
drag, startPoint x: 283, startPoint y: 262, endPoint x: 285, endPoint y: 76, distance: 186.6
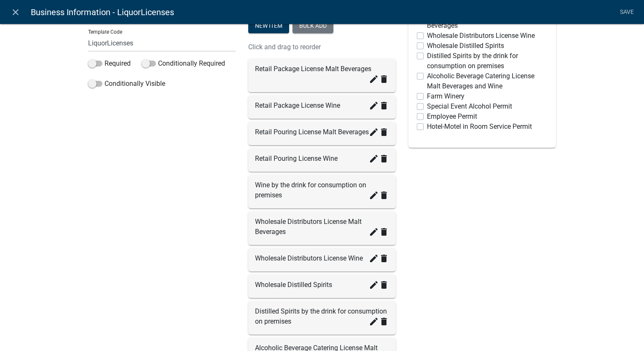
scroll to position [126, 0]
click at [370, 80] on icon "create" at bounding box center [374, 80] width 10 height 10
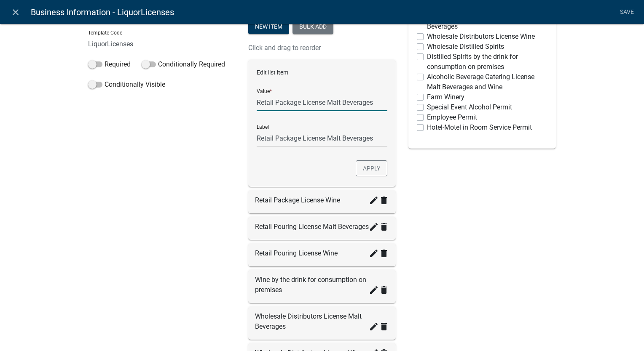
click at [371, 106] on input "Retail Package License Malt Beverages" at bounding box center [321, 102] width 131 height 17
type input "R"
type input "Malt Beverages Wholesale"
checkbox input "false"
type input "Malt Beverages Wholesale"
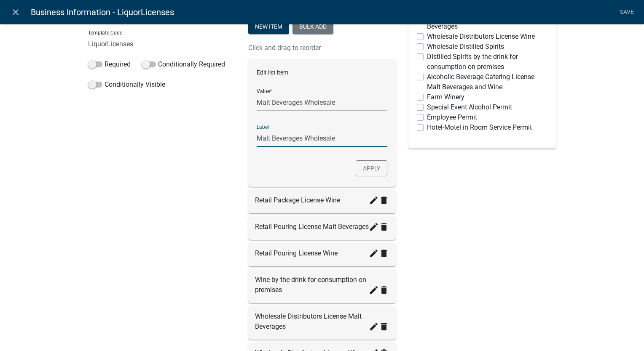
click at [359, 142] on input "Malt Beverages Wholesale" at bounding box center [321, 138] width 131 height 17
click at [362, 169] on button "Apply" at bounding box center [371, 168] width 32 height 16
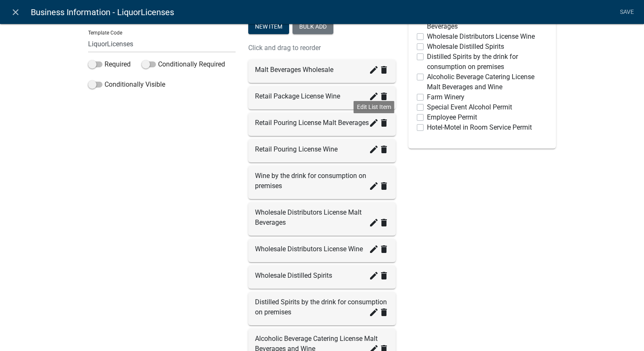
click at [369, 128] on icon "create" at bounding box center [374, 123] width 10 height 10
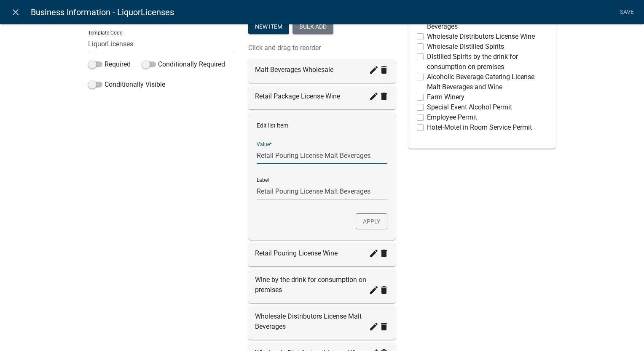
click at [368, 154] on input "Retail Pouring License Malt Beverages" at bounding box center [321, 155] width 131 height 17
type input "R"
type input "Malt Beverages Retail Package"
checkbox input "false"
type input "Malt Beverages Retail Package"
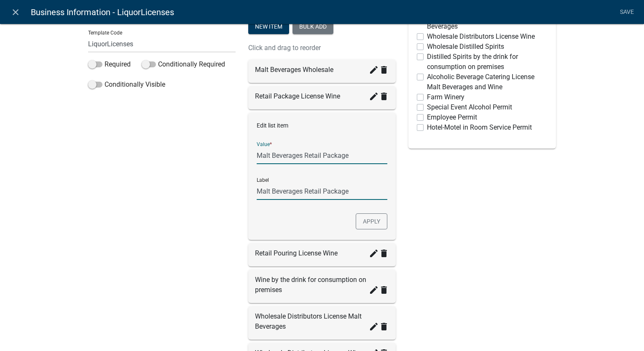
click at [363, 192] on input "Malt Beverages Retail Package" at bounding box center [321, 191] width 131 height 17
click at [363, 223] on button "Apply" at bounding box center [371, 222] width 32 height 16
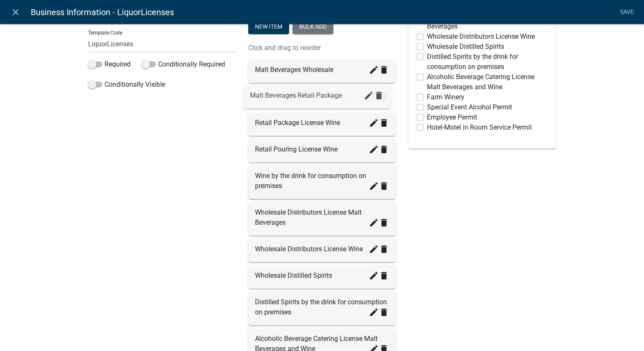
drag, startPoint x: 292, startPoint y: 122, endPoint x: 291, endPoint y: 94, distance: 27.8
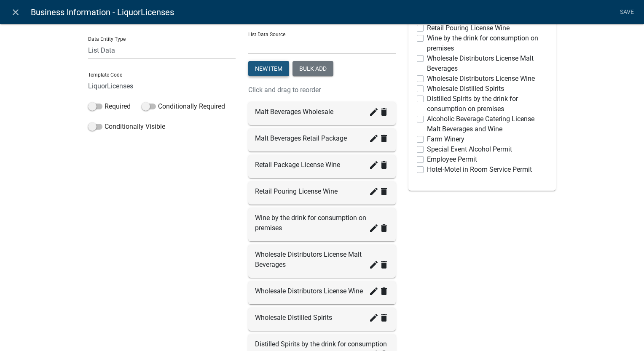
click at [258, 71] on button "New item" at bounding box center [268, 68] width 41 height 15
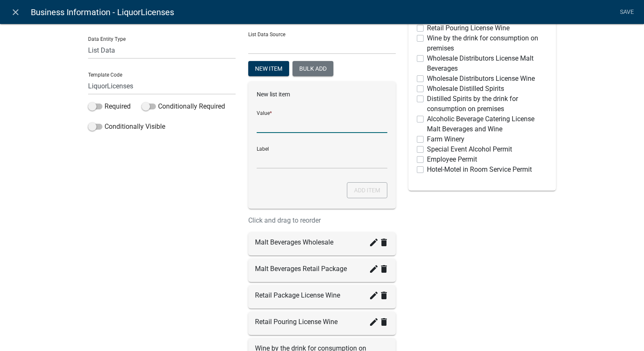
click at [270, 126] on input "List Data Source" at bounding box center [321, 124] width 131 height 17
type input "Malt Beverages by the drink for consumption on premises"
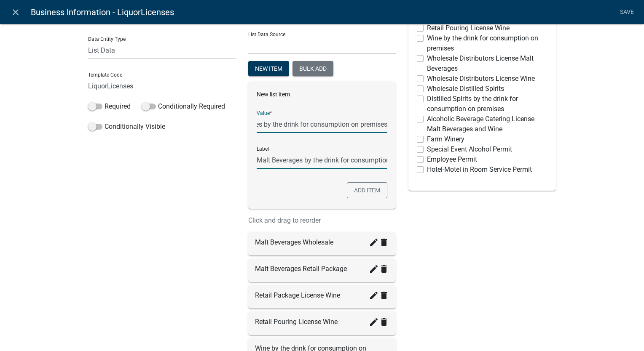
scroll to position [0, 0]
click at [330, 158] on input "Malt Beverages by the drink for consumption on premises" at bounding box center [321, 160] width 131 height 17
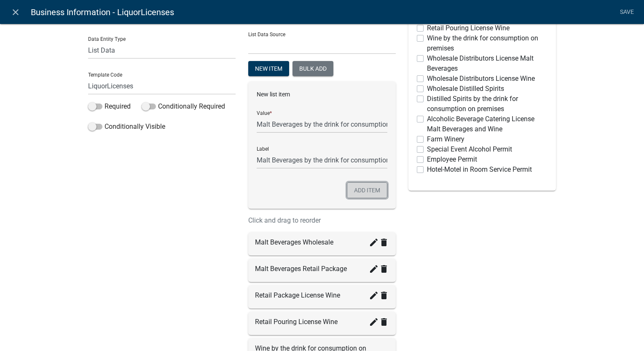
click at [373, 193] on button "Add item" at bounding box center [367, 190] width 40 height 16
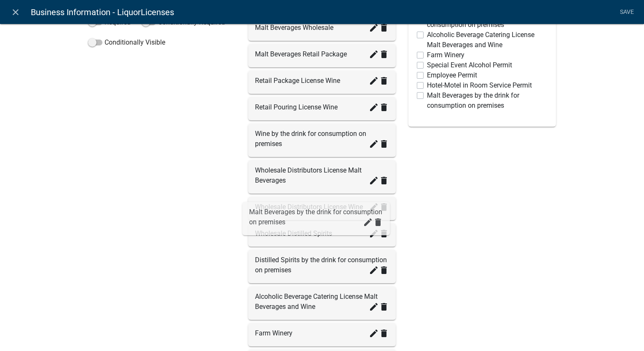
scroll to position [126, 0]
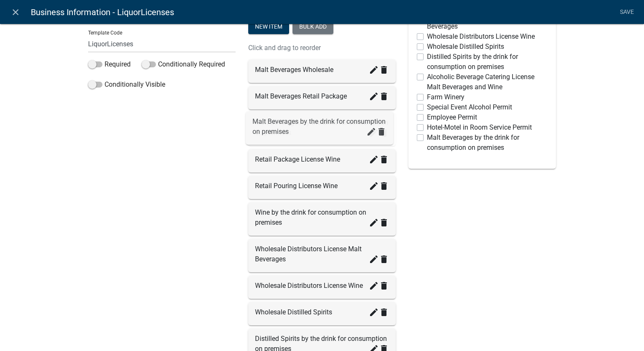
drag, startPoint x: 291, startPoint y: 267, endPoint x: 290, endPoint y: 111, distance: 156.7
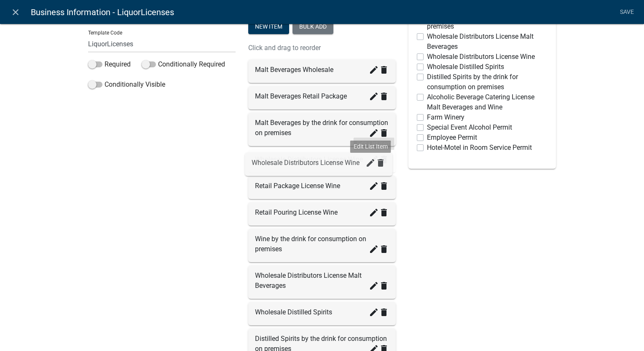
drag, startPoint x: 368, startPoint y: 283, endPoint x: 367, endPoint y: 159, distance: 124.7
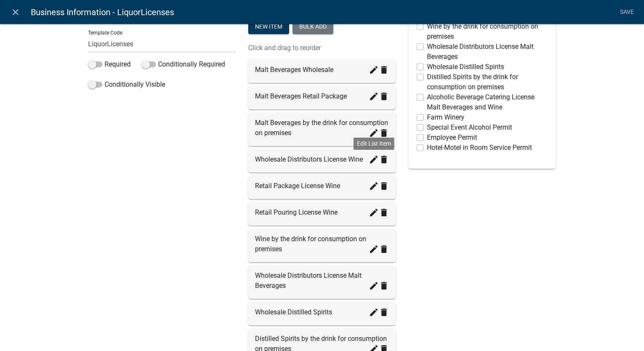
click at [369, 158] on icon "create" at bounding box center [374, 160] width 10 height 10
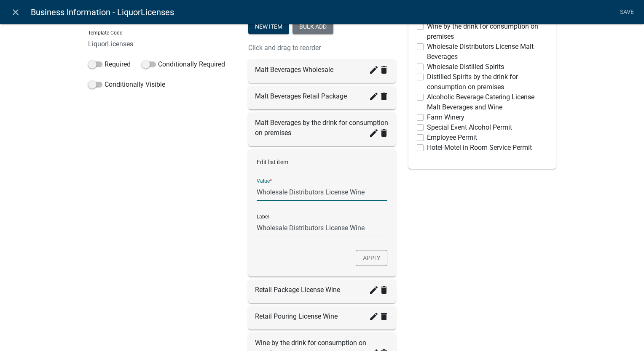
click at [361, 193] on input "Wholesale Distributors License Wine" at bounding box center [321, 192] width 131 height 17
type input "W"
type input "Wine Wholesale"
checkbox input "false"
type input "Wine Wholesale"
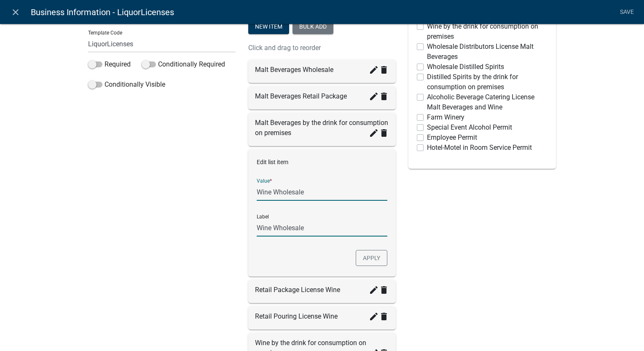
click at [356, 230] on input "Wine Wholesale" at bounding box center [321, 227] width 131 height 17
click at [367, 263] on button "Apply" at bounding box center [371, 258] width 32 height 16
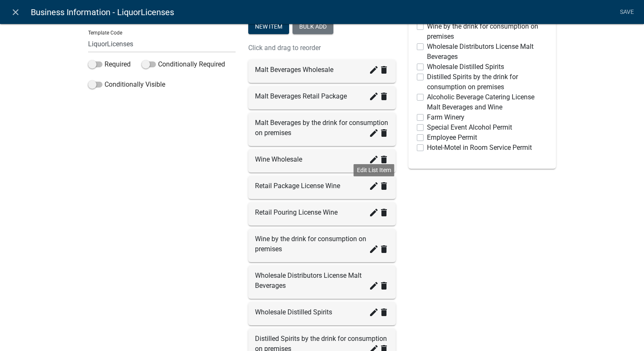
click at [369, 185] on icon "create" at bounding box center [374, 186] width 10 height 10
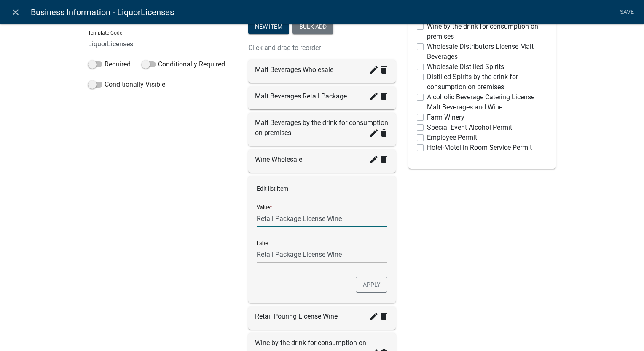
click at [347, 217] on input "Retail Package License Wine" at bounding box center [321, 218] width 131 height 17
type input "R"
type input "Wine Retail Package"
checkbox input "false"
type input "Wine Retail Package"
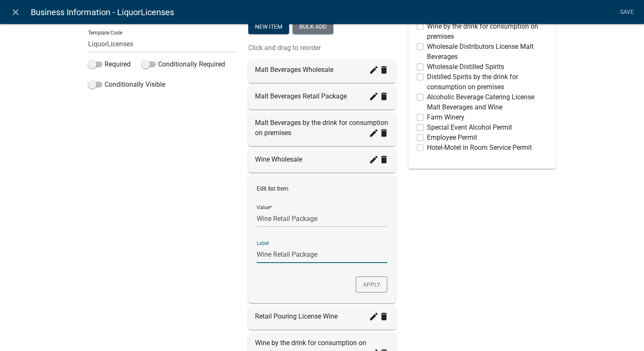
click at [352, 252] on input "Wine Retail Package" at bounding box center [321, 254] width 131 height 17
click at [359, 279] on button "Apply" at bounding box center [371, 285] width 32 height 16
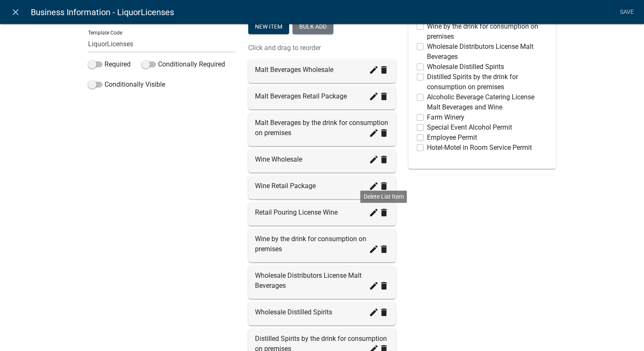
click at [380, 213] on icon "delete" at bounding box center [384, 213] width 10 height 10
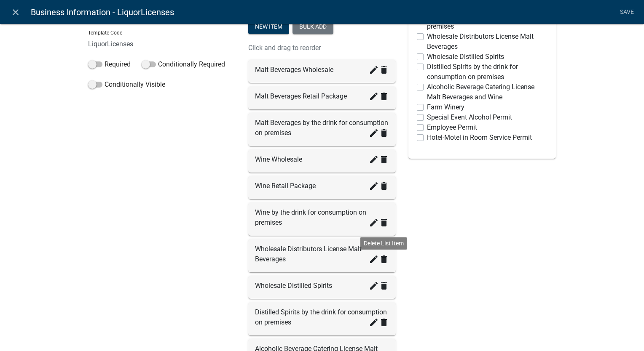
click at [379, 257] on icon "delete" at bounding box center [384, 259] width 10 height 10
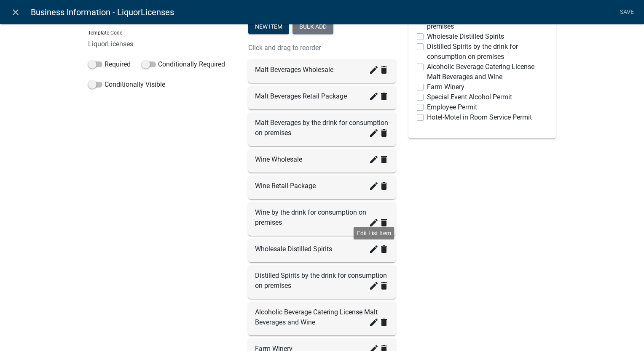
click at [369, 246] on icon "create" at bounding box center [374, 249] width 10 height 10
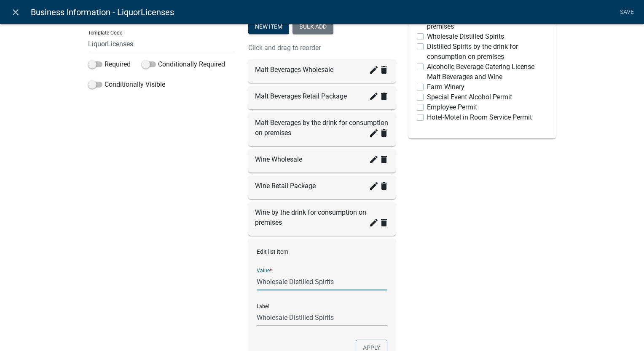
click at [332, 280] on input "Wholesale Distilled Spirits" at bounding box center [321, 281] width 131 height 17
type input "W"
type input "Distilled Spirits Wholesale"
checkbox input "false"
type input "Distilled Spirits Wholesale"
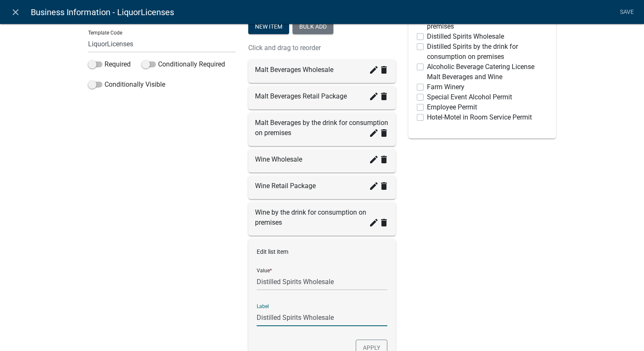
click at [334, 319] on input "Distilled Spirits Wholesale" at bounding box center [321, 317] width 131 height 17
click at [365, 346] on button "Apply" at bounding box center [371, 348] width 32 height 16
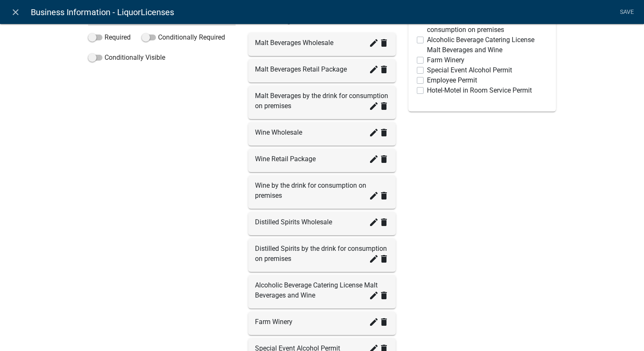
scroll to position [168, 0]
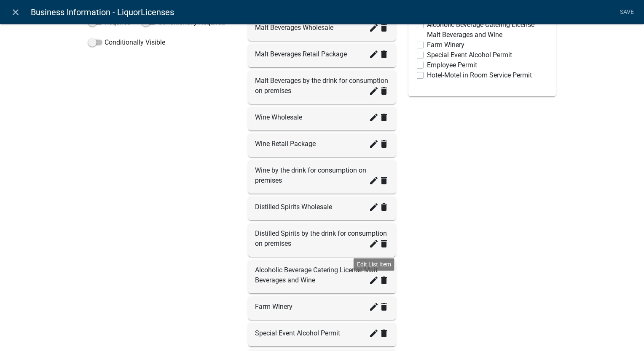
click at [369, 282] on icon "create" at bounding box center [374, 280] width 10 height 10
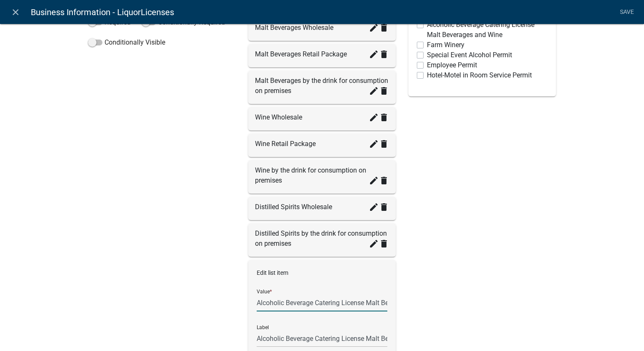
scroll to position [0, 56]
click at [372, 298] on input "Alcoholic Beverage Catering License Malt Beverages and Wine" at bounding box center [321, 302] width 131 height 17
type input "A"
type input "Licensed Alcoholic Beverage Caterer"
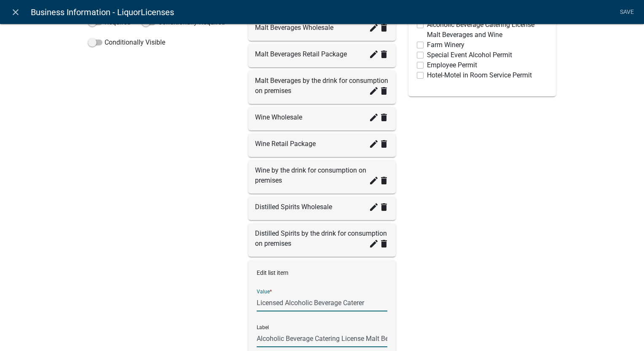
checkbox input "false"
type input "Licensed Alcoholic Beverage Caterer"
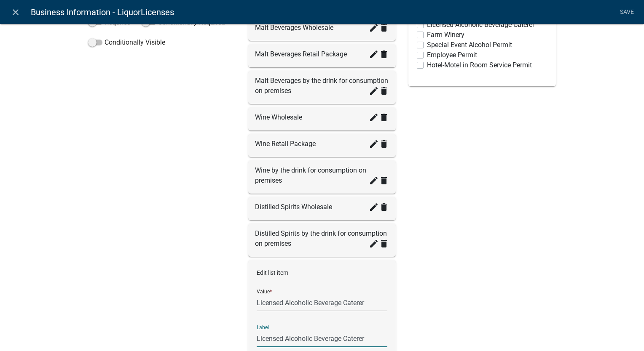
click at [358, 335] on input "Licensed Alcoholic Beverage Caterer" at bounding box center [321, 338] width 131 height 17
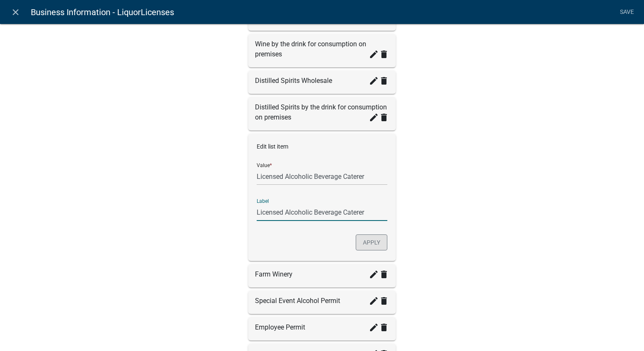
click at [364, 246] on button "Apply" at bounding box center [371, 243] width 32 height 16
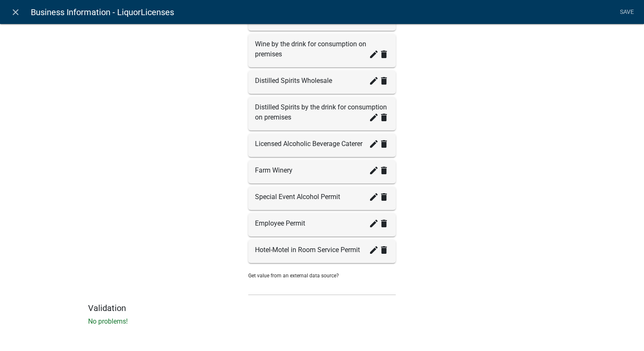
scroll to position [292, 0]
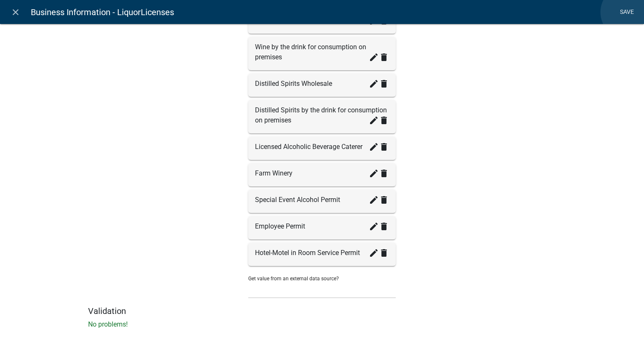
click at [627, 12] on link "Save" at bounding box center [626, 12] width 21 height 16
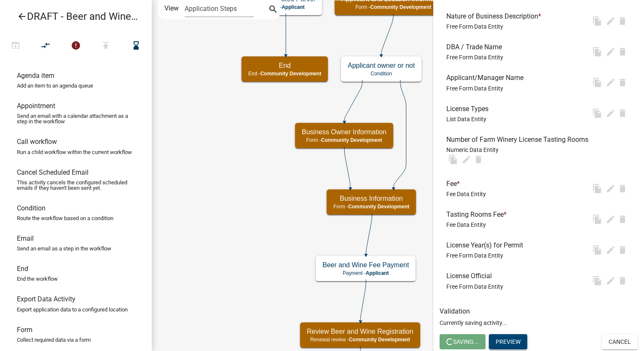
scroll to position [0, 0]
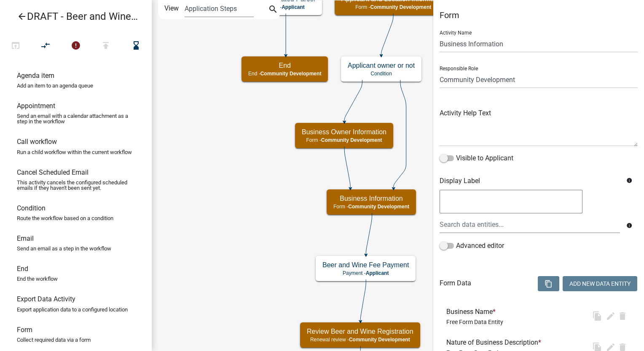
select select "66D5FF95-1CD3-428B-B9DC-D797D01D8DE2"
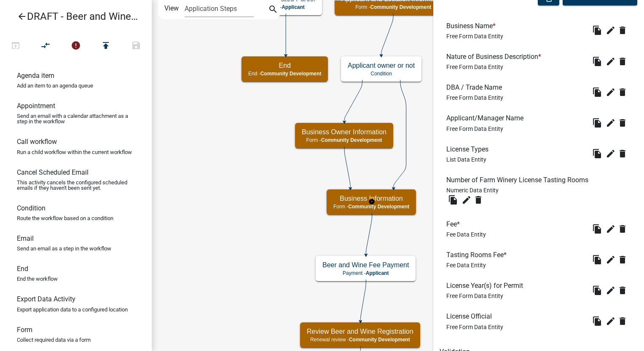
scroll to position [326, 0]
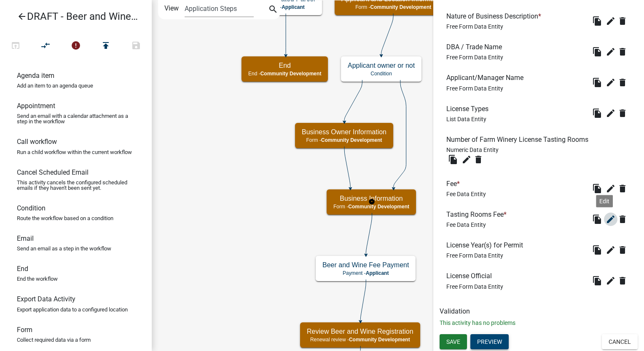
click at [606, 214] on icon "edit" at bounding box center [610, 219] width 10 height 10
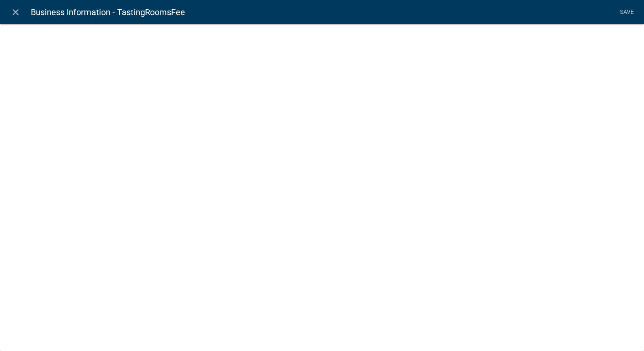
select select "fee"
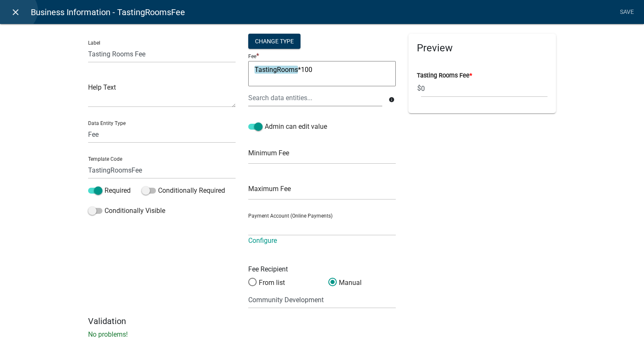
click at [16, 11] on icon "close" at bounding box center [16, 12] width 10 height 10
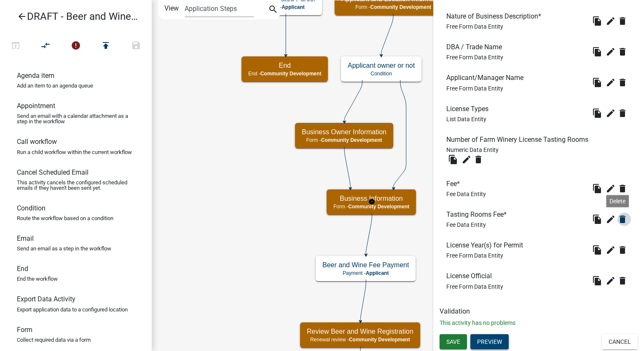
click at [617, 216] on icon "delete" at bounding box center [622, 219] width 10 height 10
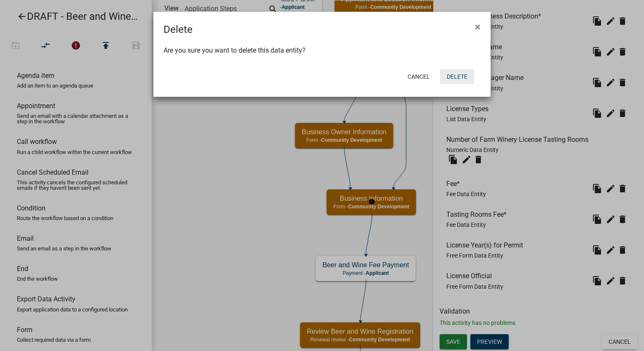
click at [467, 69] on button "Delete" at bounding box center [457, 76] width 34 height 15
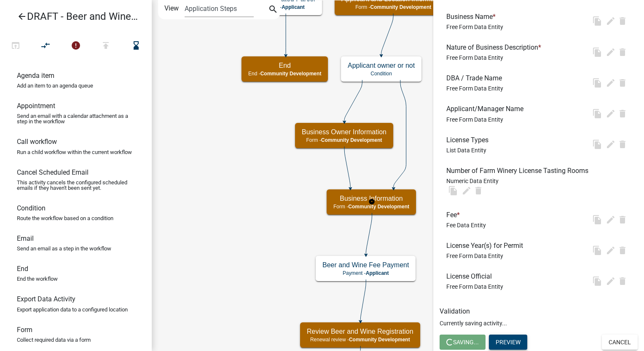
scroll to position [0, 0]
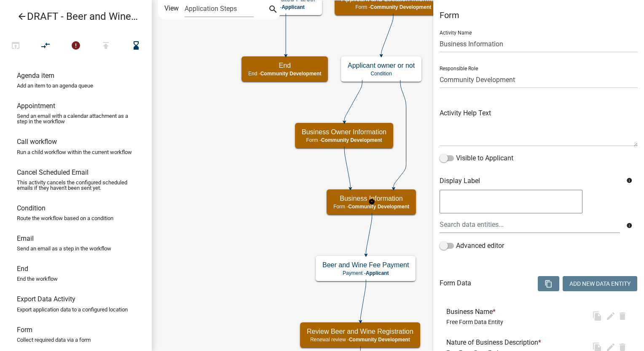
select select "66D5FF95-1CD3-428B-B9DC-D797D01D8DE2"
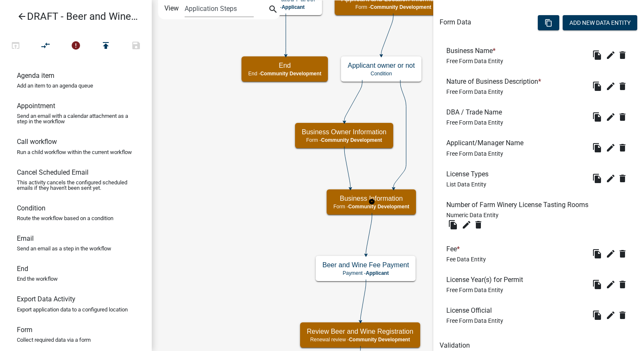
scroll to position [295, 0]
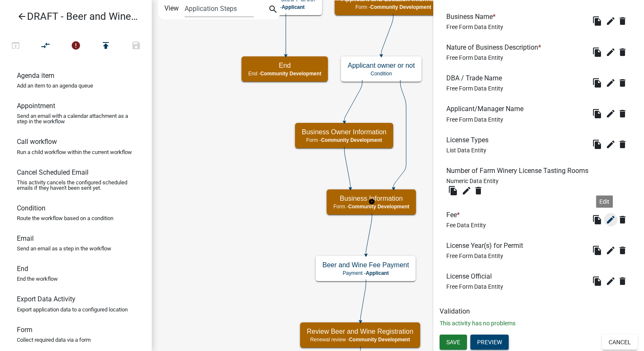
click at [605, 215] on icon "edit" at bounding box center [610, 220] width 10 height 10
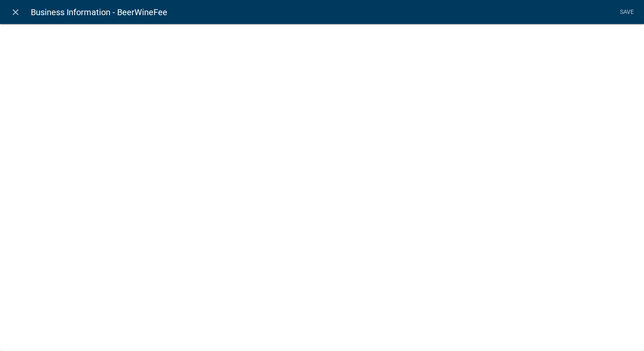
select select "fee"
select select "LiquorLicenses"
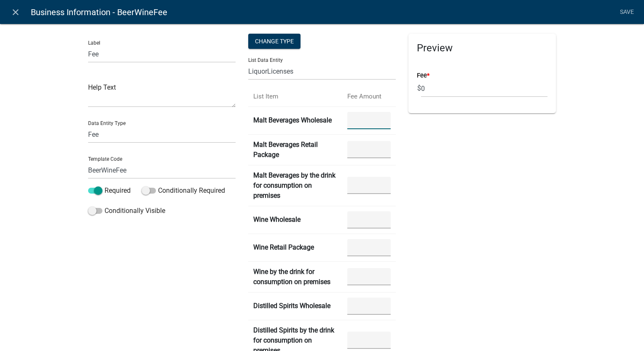
click at [367, 124] on Wholesale "number" at bounding box center [368, 120] width 43 height 17
type Wholesale "2000"
click at [357, 146] on Package "number" at bounding box center [368, 149] width 43 height 17
type Package "600"
click at [351, 186] on premises "number" at bounding box center [368, 185] width 43 height 17
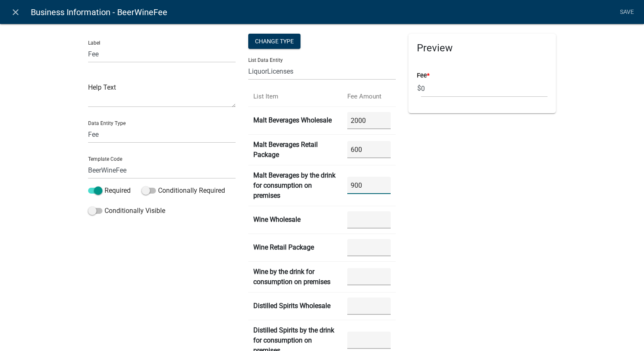
type premises "900"
click at [357, 222] on Wholesale "number" at bounding box center [368, 219] width 43 height 17
type Wholesale "600"
click at [357, 252] on Package "number" at bounding box center [368, 247] width 43 height 17
type Package "600"
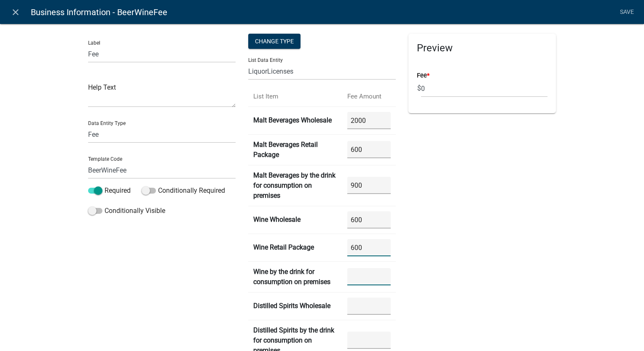
click at [359, 276] on premises "number" at bounding box center [368, 276] width 43 height 17
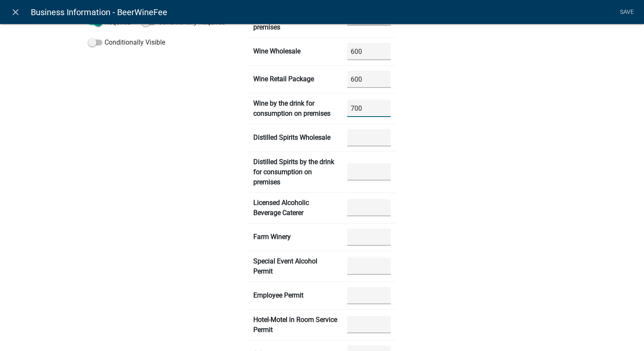
type premises "700"
click at [357, 141] on Wholesale "number" at bounding box center [368, 137] width 43 height 17
type Wholesale "3500"
click at [361, 170] on premises "number" at bounding box center [368, 171] width 43 height 17
type premises "4500"
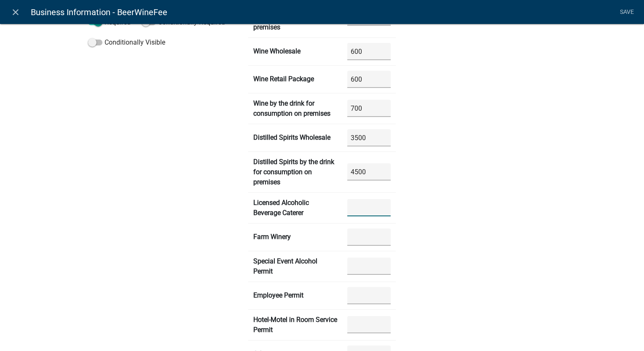
click at [354, 205] on Caterer "number" at bounding box center [368, 207] width 43 height 17
type Caterer "250"
click at [350, 241] on "number" at bounding box center [368, 237] width 43 height 17
type "100"
click at [350, 269] on Permit "number" at bounding box center [368, 266] width 43 height 17
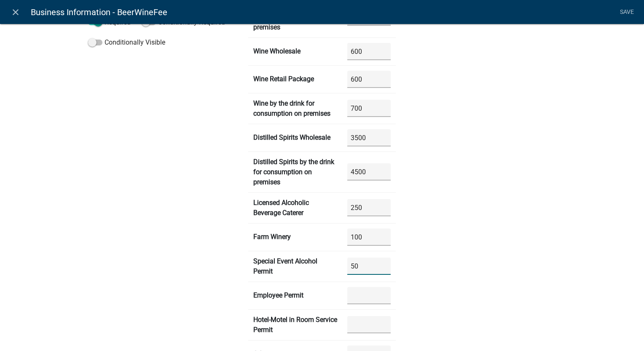
type Permit "50"
click at [364, 300] on Permit "number" at bounding box center [368, 295] width 43 height 17
type Permit "25"
click at [354, 326] on Permit "number" at bounding box center [368, 324] width 43 height 17
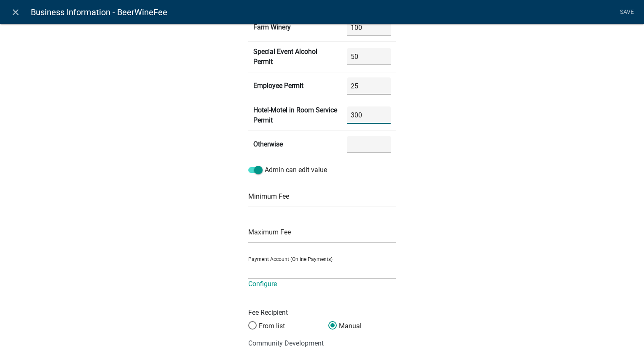
scroll to position [379, 0]
type Permit "300"
click at [307, 270] on select at bounding box center [321, 269] width 147 height 17
click at [456, 238] on div "Preview Fee * $ 0" at bounding box center [482, 7] width 160 height 704
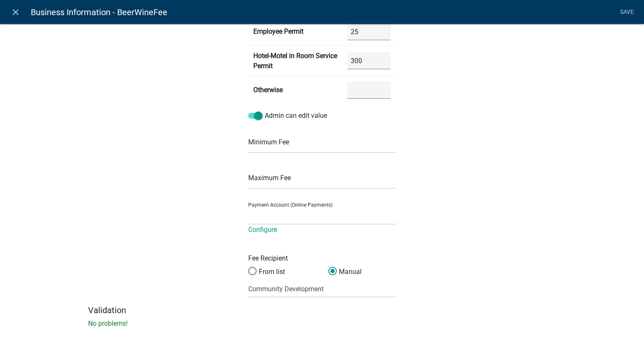
scroll to position [434, 0]
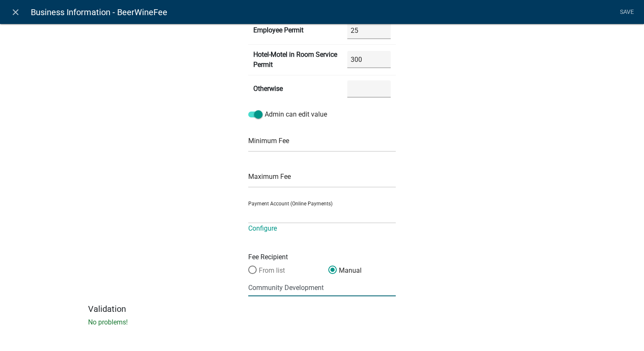
click at [250, 270] on span at bounding box center [252, 270] width 18 height 18
click at [248, 266] on input "From list" at bounding box center [248, 266] width 0 height 0
click at [266, 283] on select "(None selected)" at bounding box center [295, 287] width 94 height 17
click at [329, 267] on span at bounding box center [332, 270] width 18 height 18
click at [328, 266] on input "Manual" at bounding box center [328, 266] width 0 height 0
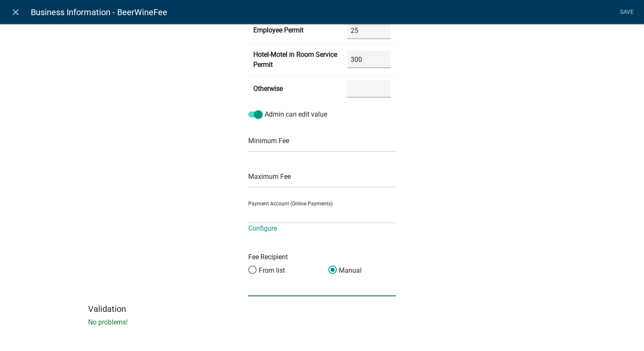
click at [300, 289] on input "text" at bounding box center [321, 287] width 147 height 17
click at [248, 269] on span at bounding box center [252, 270] width 18 height 18
click at [248, 266] on input "From list" at bounding box center [248, 266] width 0 height 0
click at [331, 270] on span at bounding box center [332, 270] width 18 height 18
click at [328, 266] on input "Manual" at bounding box center [328, 266] width 0 height 0
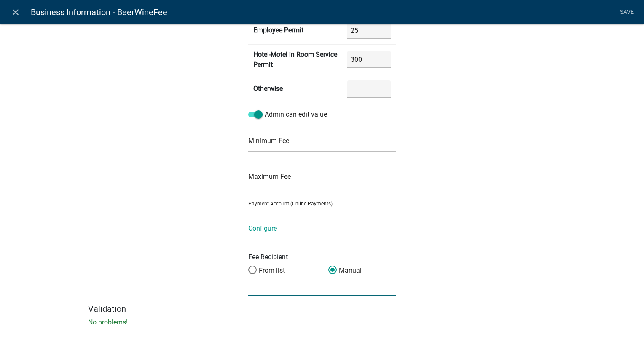
click at [279, 291] on input "text" at bounding box center [321, 287] width 147 height 17
click at [620, 16] on link "Save" at bounding box center [626, 12] width 21 height 16
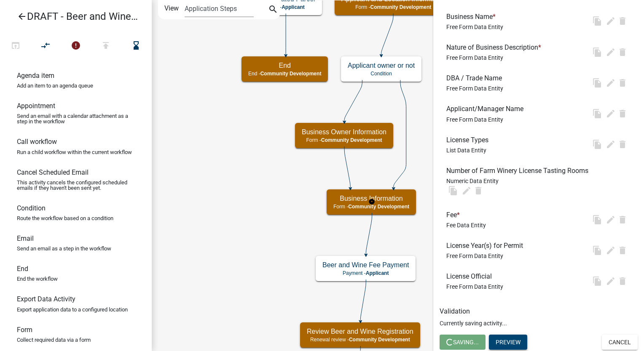
scroll to position [0, 0]
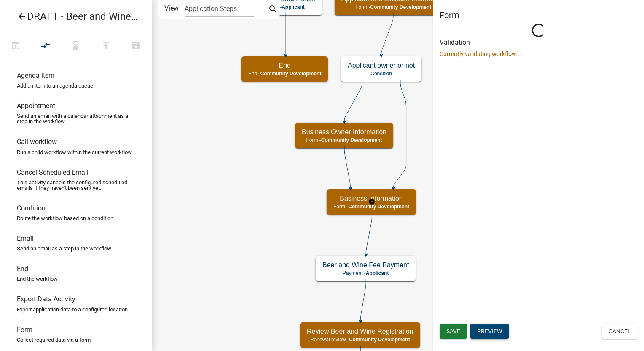
select select "66D5FF95-1CD3-428B-B9DC-D797D01D8DE2"
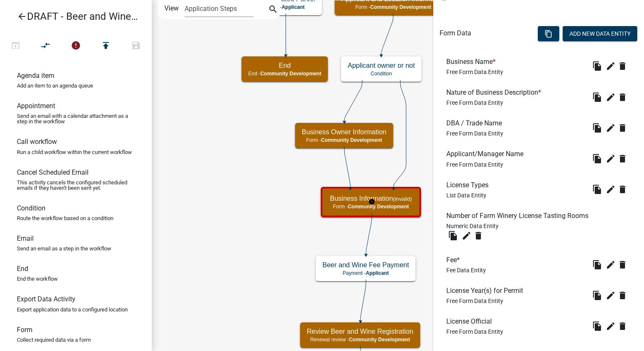
scroll to position [253, 0]
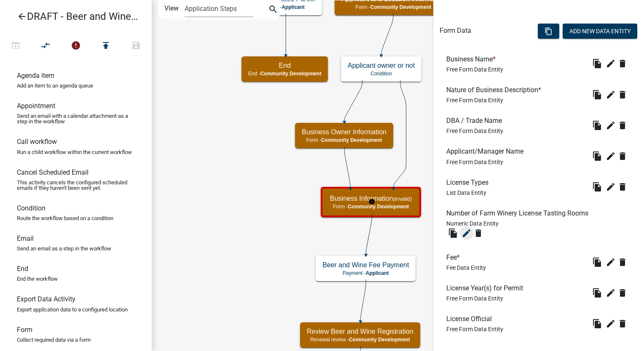
click at [467, 233] on icon "edit" at bounding box center [466, 233] width 10 height 10
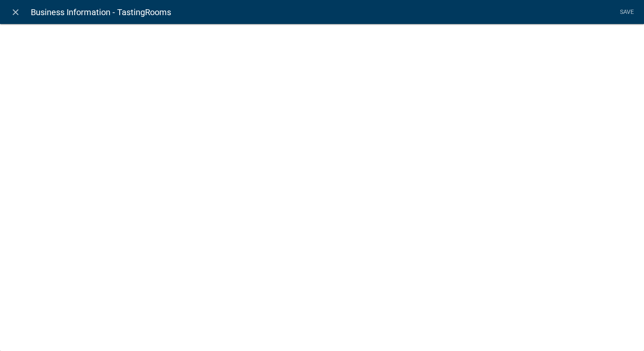
select select "numeric-data"
select select
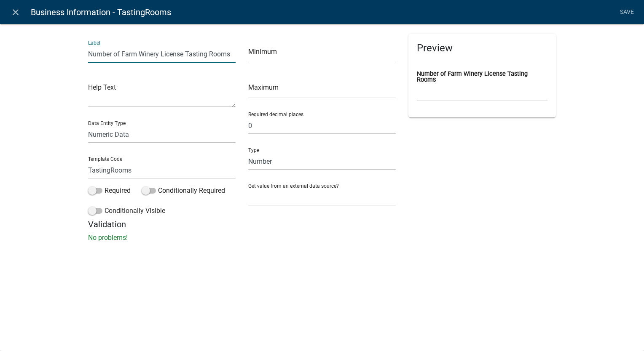
click at [230, 56] on input "Number of Farm Winery License Tasting Rooms" at bounding box center [161, 53] width 147 height 17
click at [161, 54] on input "Number of days for the special Event" at bounding box center [161, 53] width 147 height 17
type input "Number of days for the Special Event"
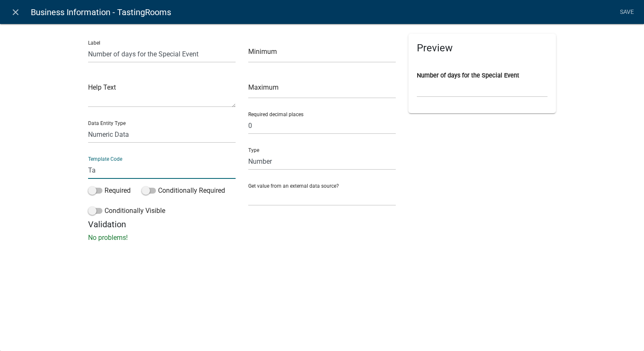
type input "T"
type input "SpecialEventDays"
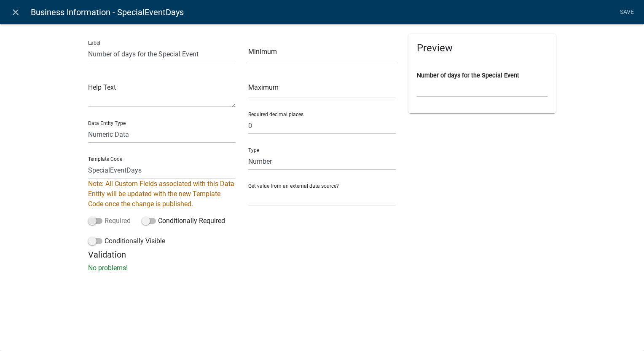
click at [95, 190] on div "Label Number of days for the Special Event Help Text Data Entity Type Free Form…" at bounding box center [162, 142] width 160 height 216
click at [93, 222] on span at bounding box center [95, 221] width 14 height 6
click at [104, 216] on input "Required" at bounding box center [104, 216] width 0 height 0
click at [90, 242] on span at bounding box center [95, 241] width 14 height 6
click at [104, 236] on input "Conditionally Visible" at bounding box center [104, 236] width 0 height 0
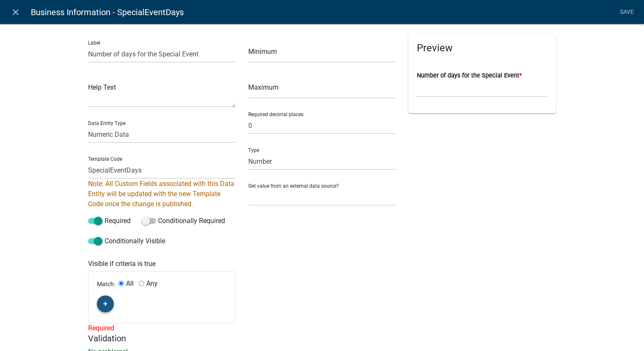
click at [101, 309] on button "button" at bounding box center [105, 304] width 17 height 17
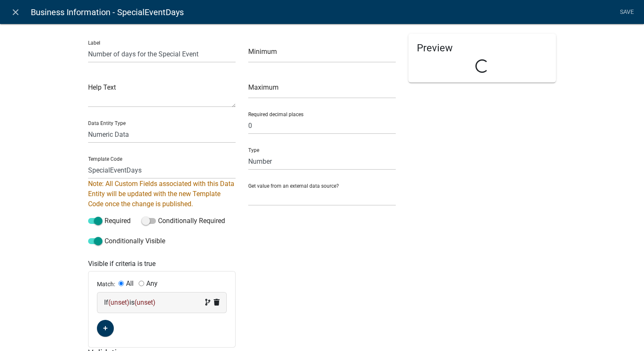
click at [167, 304] on div "If (unset) is (unset)" at bounding box center [161, 303] width 115 height 10
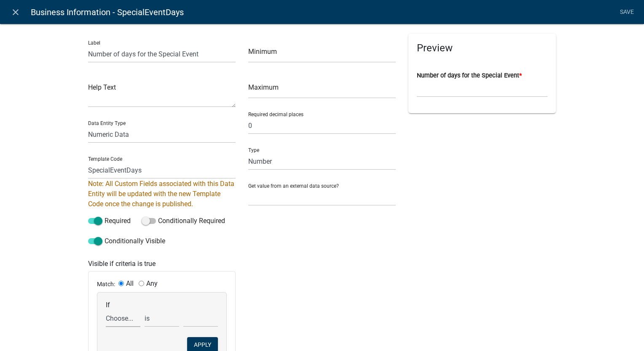
click at [112, 324] on select "Choose... ActiveRegistrationExpDate Address ALL_FEE_RECIPIENTS APN APPLICANT_CI…" at bounding box center [123, 318] width 35 height 17
select select "47: LiquorLicenses"
click at [106, 310] on select "Choose... ActiveRegistrationExpDate Address ALL_FEE_RECIPIENTS APN APPLICANT_CI…" at bounding box center [123, 318] width 35 height 17
click at [165, 321] on select "exists does not exist contains does not contain" at bounding box center [161, 318] width 35 height 17
select select "6: ~"
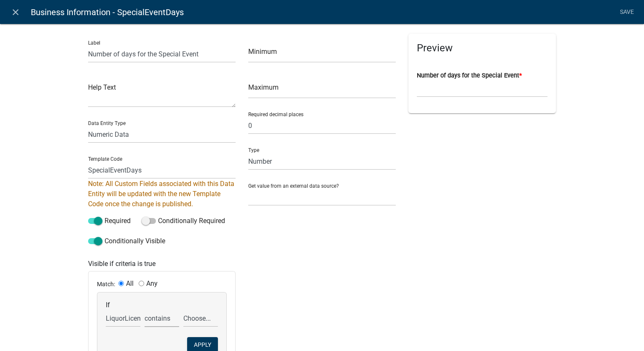
click at [144, 310] on select "exists does not exist contains does not contain" at bounding box center [161, 318] width 35 height 17
click at [193, 319] on select "Choose... Distilled Spirits by the drink for consumption on premises Distilled …" at bounding box center [200, 318] width 35 height 17
select select "10: Special Event Alcohol Permit"
click at [183, 310] on select "Choose... Distilled Spirits by the drink for consumption on premises Distilled …" at bounding box center [200, 318] width 35 height 17
click at [198, 345] on button "Apply" at bounding box center [202, 344] width 31 height 15
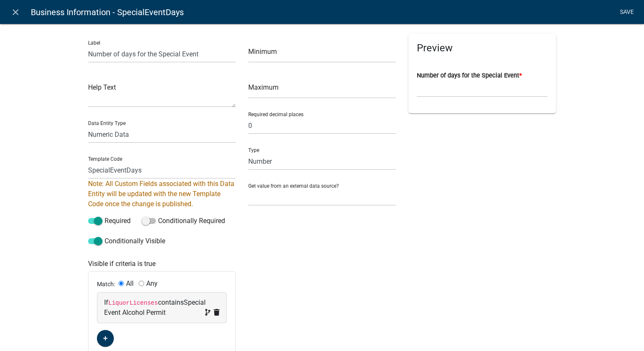
click at [620, 9] on link "Save" at bounding box center [626, 12] width 21 height 16
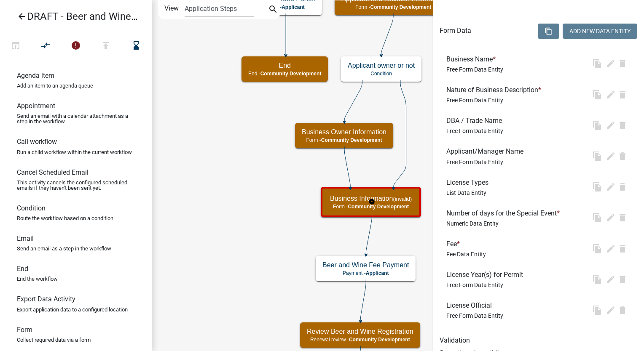
scroll to position [0, 0]
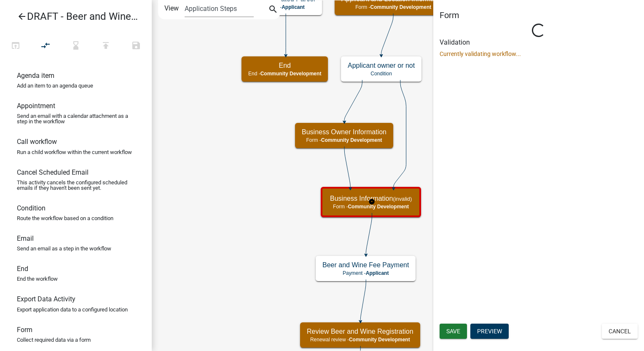
select select "66D5FF95-1CD3-428B-B9DC-D797D01D8DE2"
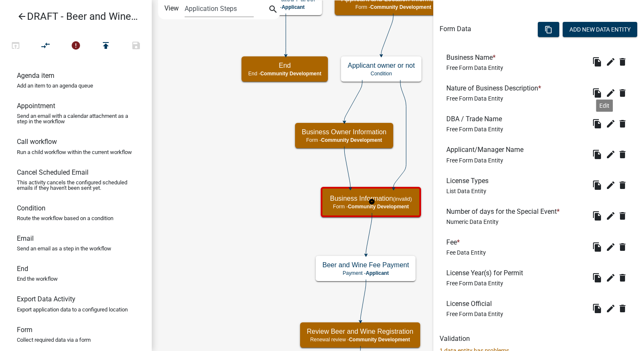
scroll to position [240, 0]
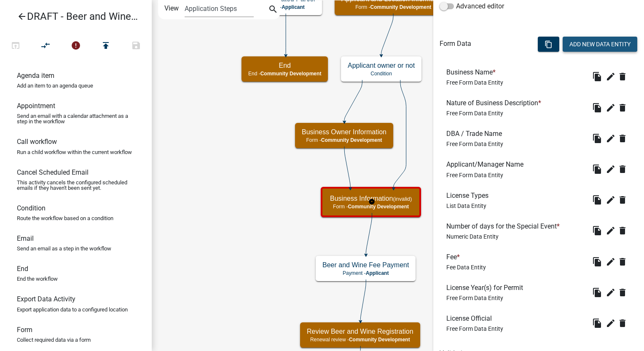
click at [587, 40] on button "Add New Data Entity" at bounding box center [599, 44] width 75 height 15
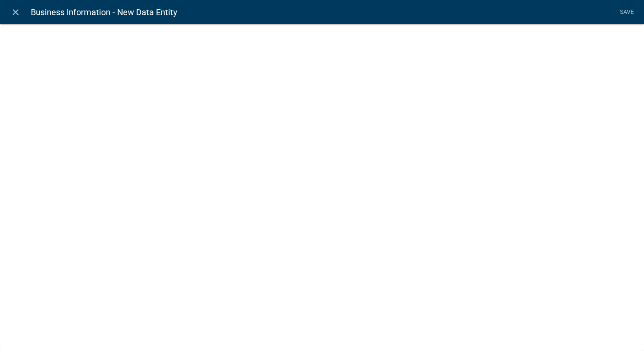
select select
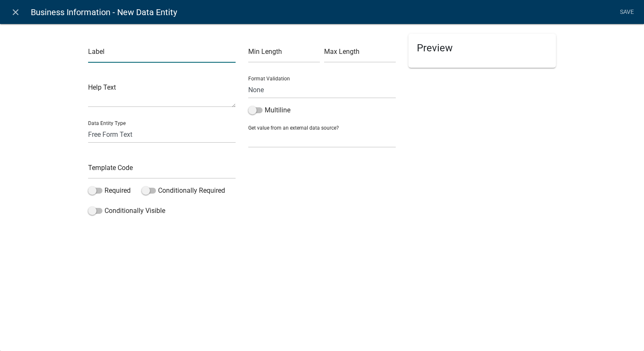
click at [131, 57] on input "text" at bounding box center [161, 53] width 147 height 17
type input "Special Event Fee:"
click at [109, 134] on select "Free Form Text Document Display Entity Value Fee Numeric Data Date Map Sketch D…" at bounding box center [161, 134] width 147 height 17
select select "fee"
click at [88, 126] on select "Free Form Text Document Display Entity Value Fee Numeric Data Date Map Sketch D…" at bounding box center [161, 134] width 147 height 17
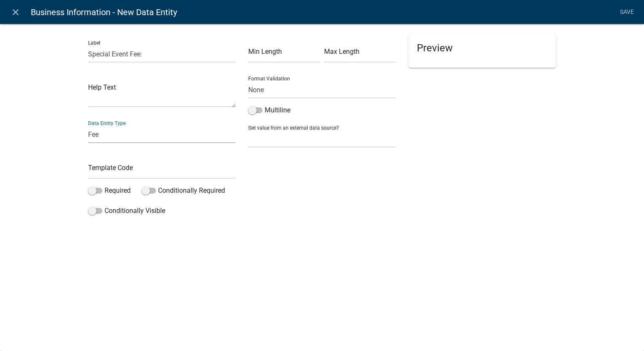
select select "fee"
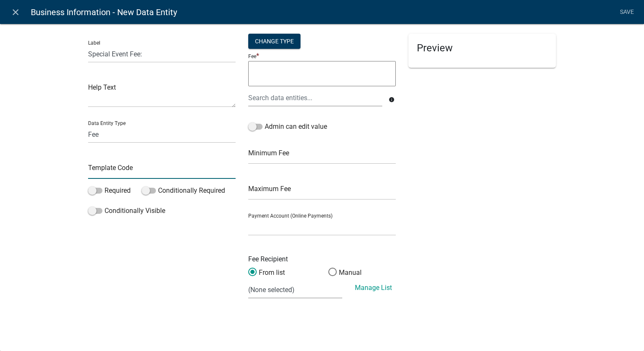
click at [107, 171] on input "text" at bounding box center [161, 170] width 147 height 17
type input "SpecialEventFee"
click at [91, 194] on label "Required" at bounding box center [109, 191] width 43 height 10
click at [104, 186] on input "Required" at bounding box center [104, 186] width 0 height 0
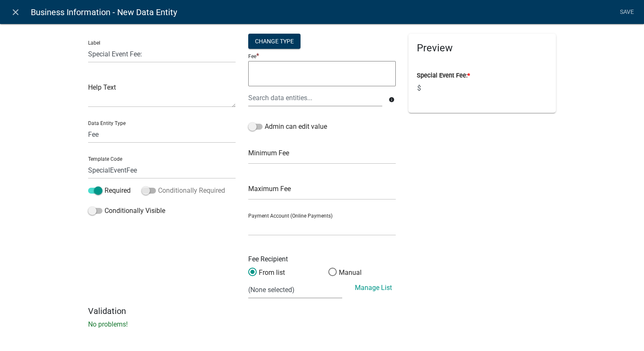
click at [145, 191] on span at bounding box center [149, 191] width 14 height 6
click at [158, 186] on input "Conditionally Required" at bounding box center [158, 186] width 0 height 0
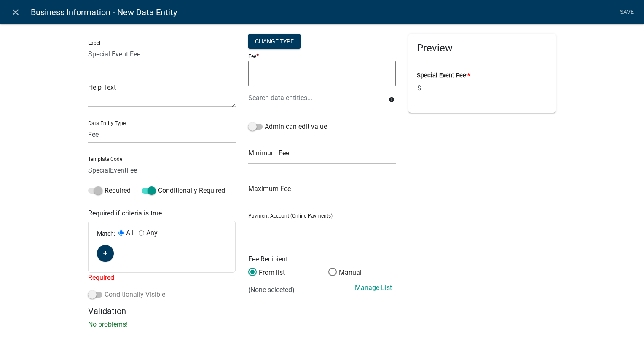
click at [89, 296] on span at bounding box center [95, 295] width 14 height 6
click at [104, 290] on input "Conditionally Visible" at bounding box center [104, 290] width 0 height 0
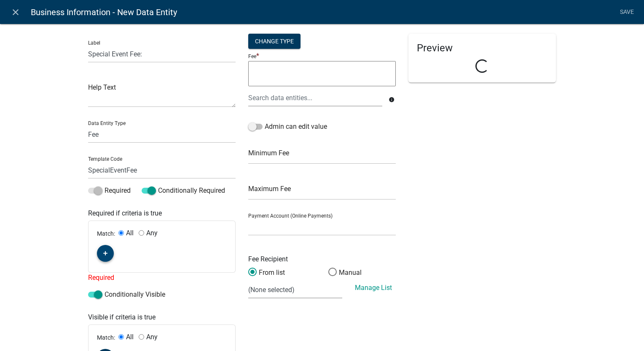
click at [103, 255] on icon "button" at bounding box center [105, 253] width 5 height 5
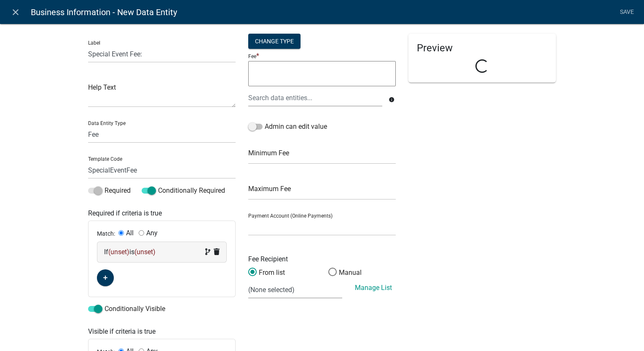
click at [164, 255] on div "If (unset) is (unset)" at bounding box center [161, 252] width 115 height 10
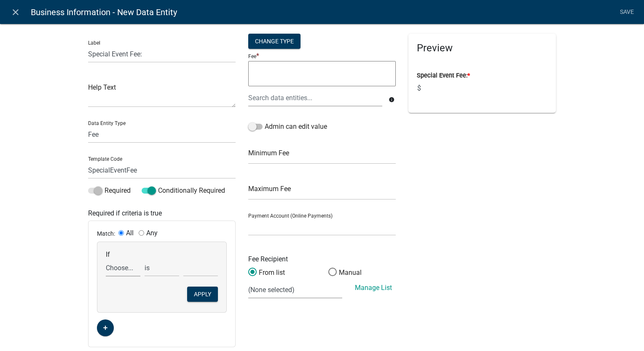
click at [109, 272] on select "Choose... ActiveRegistrationExpDate Address ALL_FEE_RECIPIENTS APN APPLICANT_CI…" at bounding box center [123, 267] width 35 height 17
select select "47: LiquorLicenses"
click at [106, 259] on select "Choose... ActiveRegistrationExpDate Address ALL_FEE_RECIPIENTS APN APPLICANT_CI…" at bounding box center [123, 267] width 35 height 17
click at [165, 266] on select "exists does not exist contains does not contain" at bounding box center [161, 267] width 35 height 17
select select "6: ~"
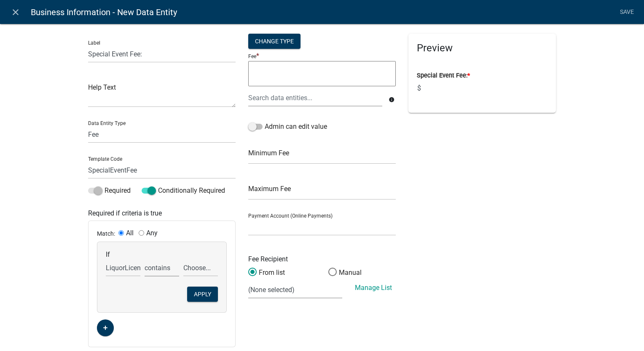
click at [144, 259] on select "exists does not exist contains does not contain" at bounding box center [161, 267] width 35 height 17
click at [199, 274] on select "Choose... Distilled Spirits by the drink for consumption on premises Distilled …" at bounding box center [200, 267] width 35 height 17
select select "10: Special Event Alcohol Permit"
click at [183, 259] on select "Choose... Distilled Spirits by the drink for consumption on premises Distilled …" at bounding box center [200, 267] width 35 height 17
click at [207, 298] on button "Apply" at bounding box center [202, 294] width 31 height 15
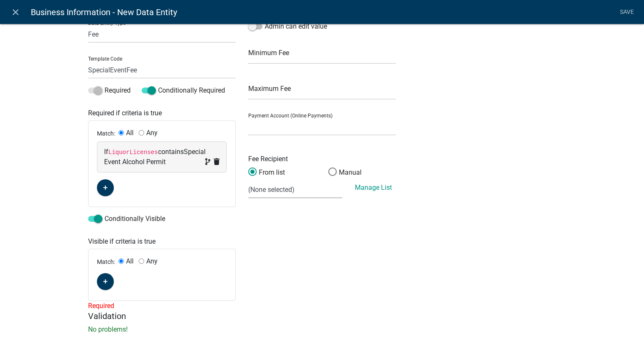
scroll to position [108, 0]
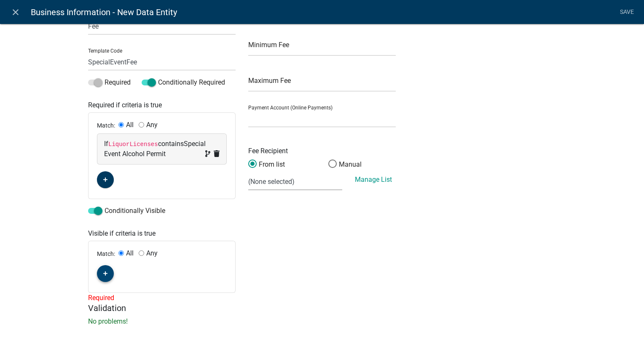
click at [103, 272] on icon "button" at bounding box center [105, 273] width 5 height 5
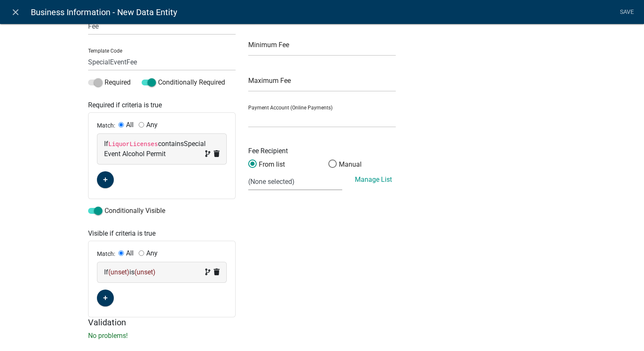
click at [183, 276] on div "If (unset) is (unset)" at bounding box center [161, 272] width 115 height 10
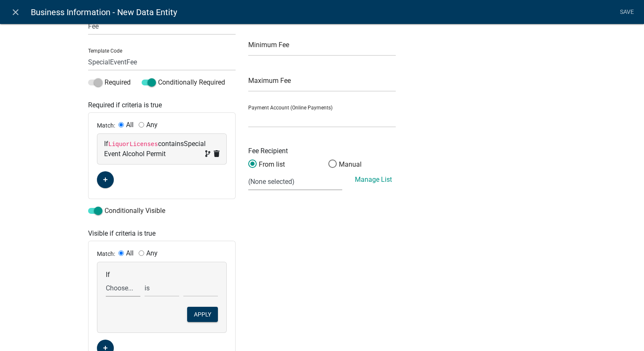
click at [111, 295] on select "Choose... ActiveRegistrationExpDate Address ALL_FEE_RECIPIENTS APN APPLICANT_CI…" at bounding box center [123, 288] width 35 height 17
select select "47: LiquorLicenses"
click at [106, 280] on select "Choose... ActiveRegistrationExpDate Address ALL_FEE_RECIPIENTS APN APPLICANT_CI…" at bounding box center [123, 288] width 35 height 17
drag, startPoint x: 153, startPoint y: 286, endPoint x: 152, endPoint y: 296, distance: 9.8
click at [153, 286] on select "exists does not exist contains does not contain" at bounding box center [161, 288] width 35 height 17
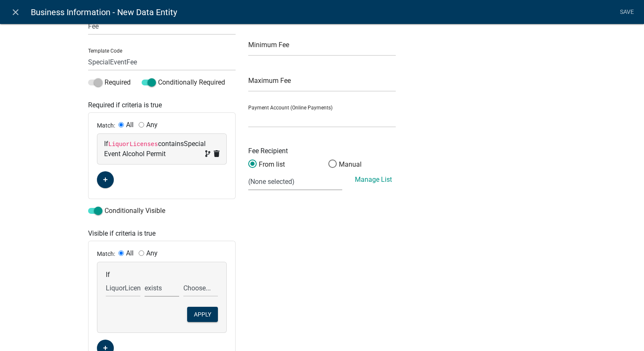
select select "6: ~"
click at [144, 280] on select "exists does not exist contains does not contain" at bounding box center [161, 288] width 35 height 17
click at [196, 293] on select "Choose... Distilled Spirits by the drink for consumption on premises Distilled …" at bounding box center [200, 288] width 35 height 17
select select "10: Special Event Alcohol Permit"
click at [183, 280] on select "Choose... Distilled Spirits by the drink for consumption on premises Distilled …" at bounding box center [200, 288] width 35 height 17
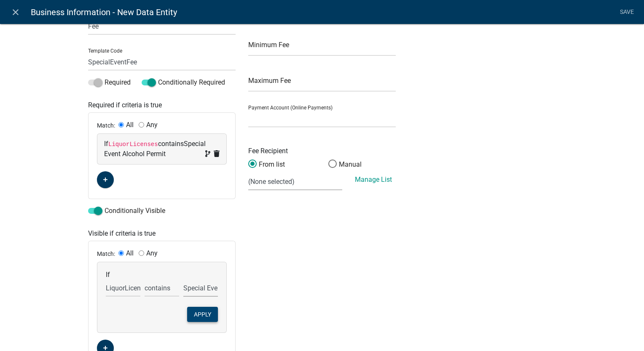
click at [187, 313] on button "Apply" at bounding box center [202, 314] width 31 height 15
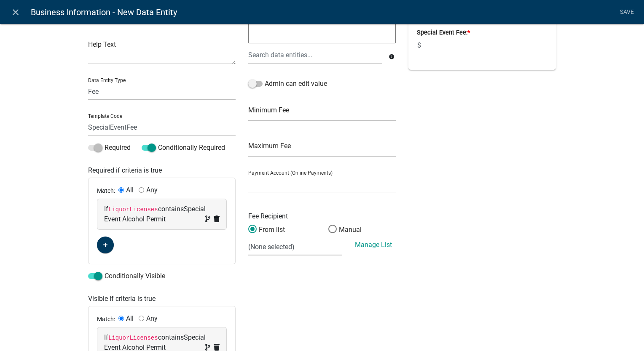
scroll to position [0, 0]
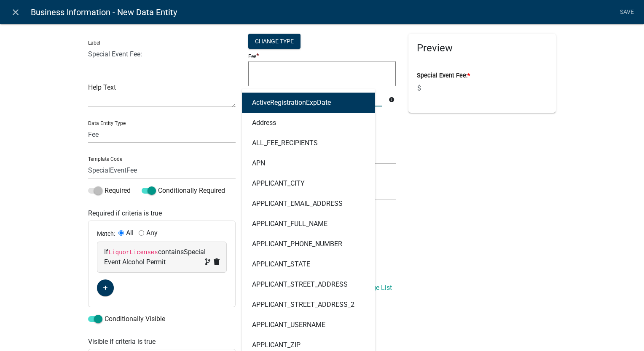
click at [252, 102] on div "ActiveRegistrationExpDate Address ALL_FEE_RECIPIENTS APN APPLICANT_CITY APPLICA…" at bounding box center [315, 97] width 147 height 17
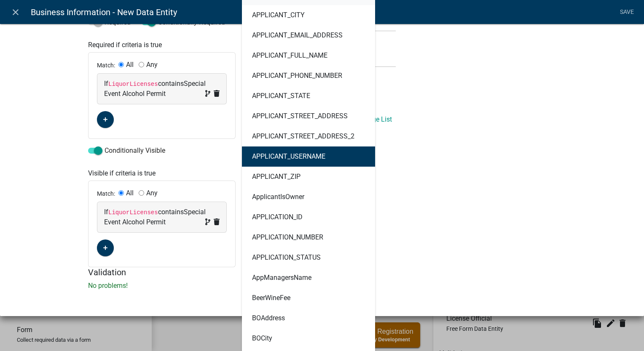
scroll to position [421, 0]
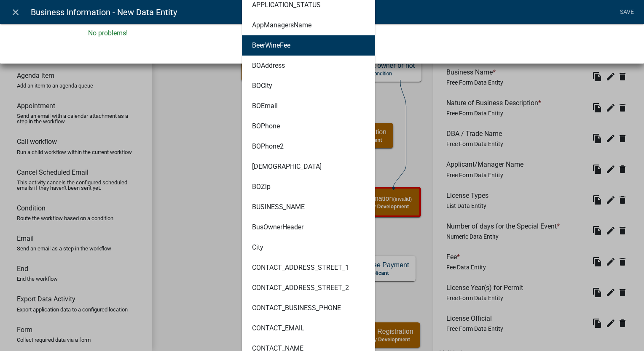
click at [267, 36] on button "BeerWineFee" at bounding box center [308, 45] width 133 height 20
type textarea "BeerWineFee"
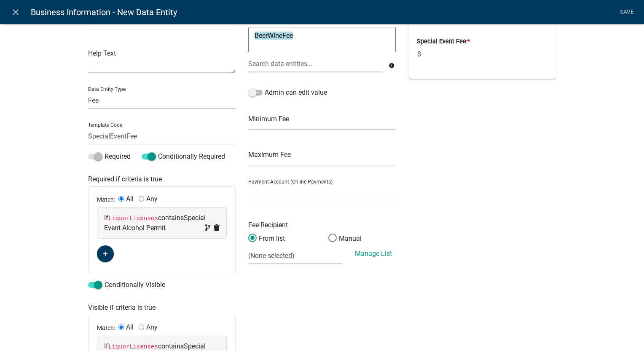
scroll to position [0, 0]
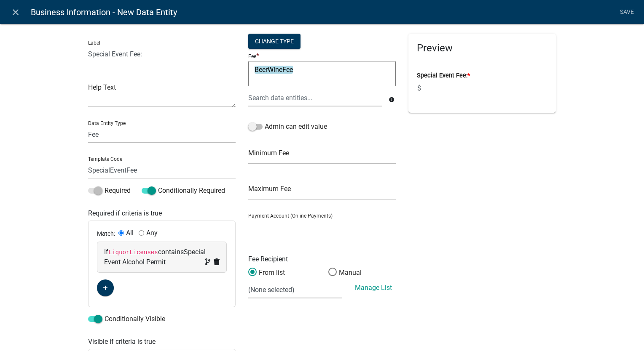
click at [293, 65] on textarea "BeerWineFee" at bounding box center [321, 73] width 147 height 25
type textarea "50*"
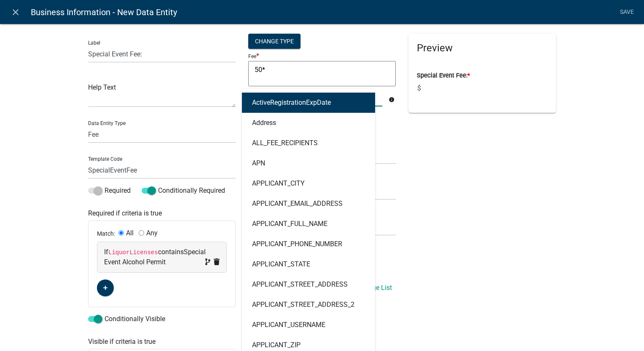
click at [280, 100] on div "ActiveRegistrationExpDate Address ALL_FEE_RECIPIENTS APN APPLICANT_CITY APPLICA…" at bounding box center [315, 97] width 147 height 17
type input "special"
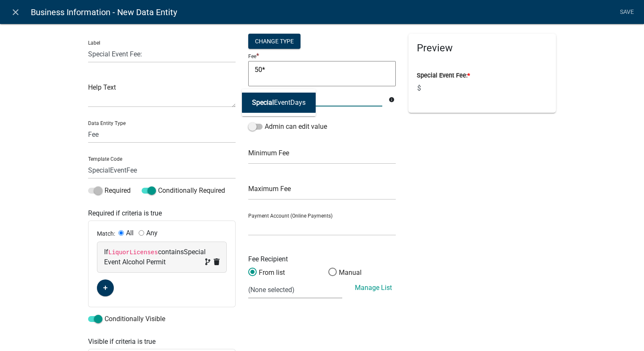
click at [280, 100] on ngb-highlight "Special EventDays" at bounding box center [278, 102] width 53 height 7
type textarea "50*SpecialEventDays"
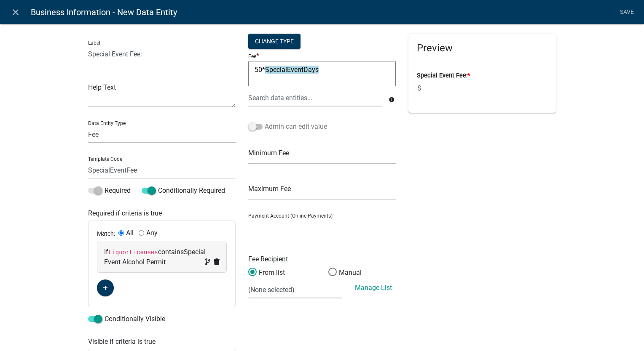
click at [252, 125] on span at bounding box center [255, 127] width 14 height 6
click at [264, 122] on input "Admin can edit value" at bounding box center [264, 122] width 0 height 0
click at [268, 293] on select "(None selected)" at bounding box center [295, 289] width 94 height 17
click at [329, 267] on span at bounding box center [332, 272] width 18 height 18
click at [328, 268] on input "Manual" at bounding box center [328, 268] width 0 height 0
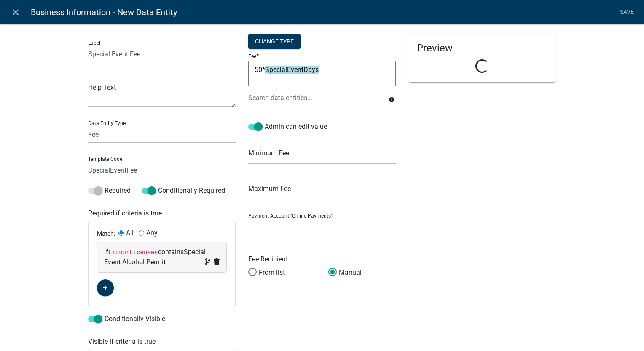
click at [275, 294] on input "text" at bounding box center [321, 289] width 147 height 17
type input "Co"
click at [624, 11] on link "Save" at bounding box center [626, 12] width 21 height 16
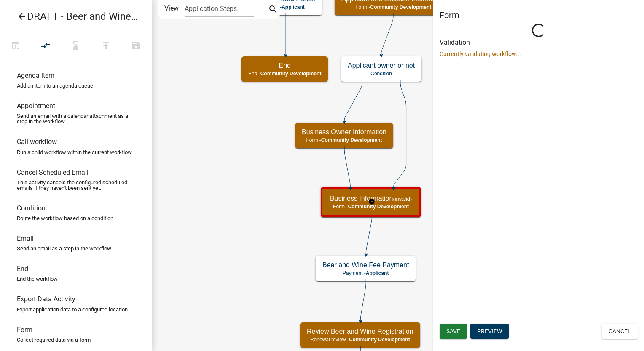
select select "66D5FF95-1CD3-428B-B9DC-D797D01D8DE2"
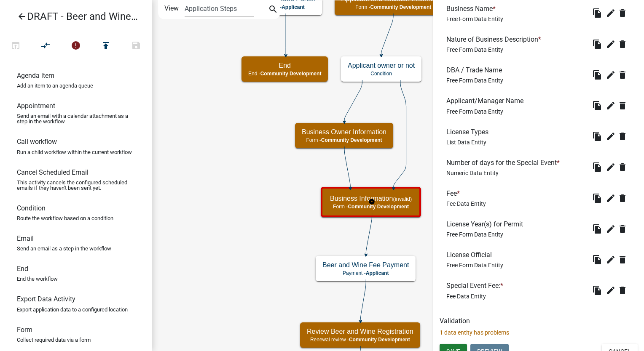
scroll to position [313, 0]
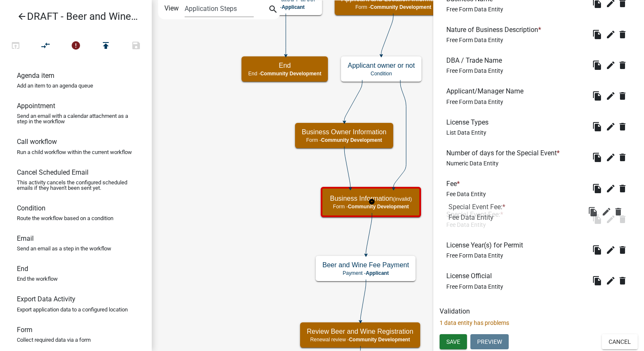
drag, startPoint x: 482, startPoint y: 275, endPoint x: 481, endPoint y: 197, distance: 77.9
click at [605, 190] on icon "edit" at bounding box center [610, 189] width 10 height 10
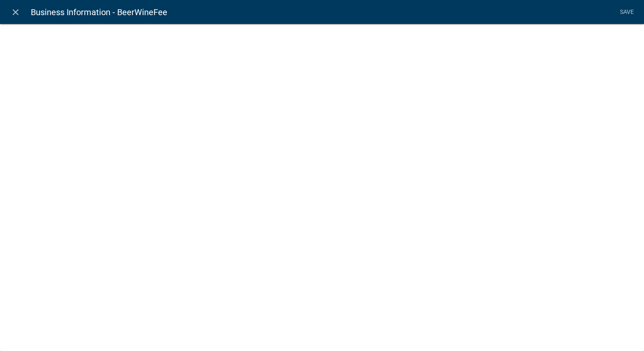
select select "fee"
select select "LiquorLicenses"
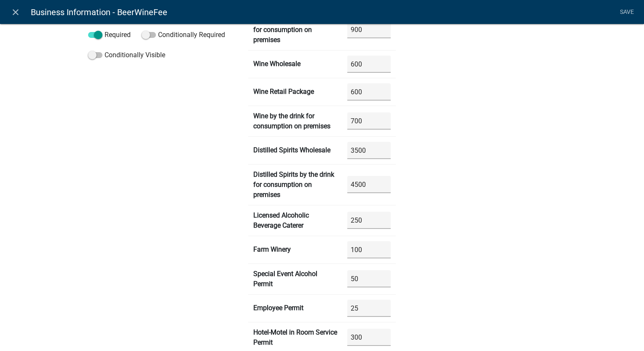
scroll to position [168, 0]
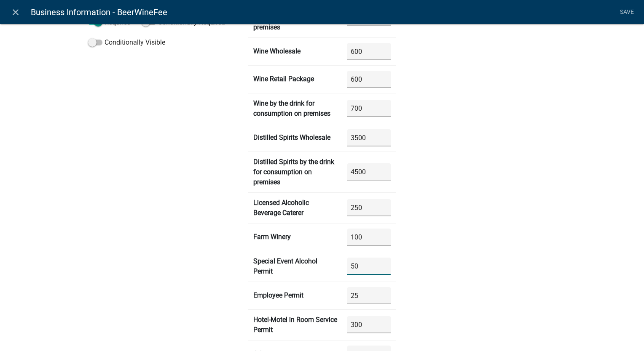
click at [359, 265] on Permit "50" at bounding box center [368, 266] width 43 height 17
type Permit "5"
type Permit "0"
click at [622, 11] on link "Save" at bounding box center [626, 12] width 21 height 16
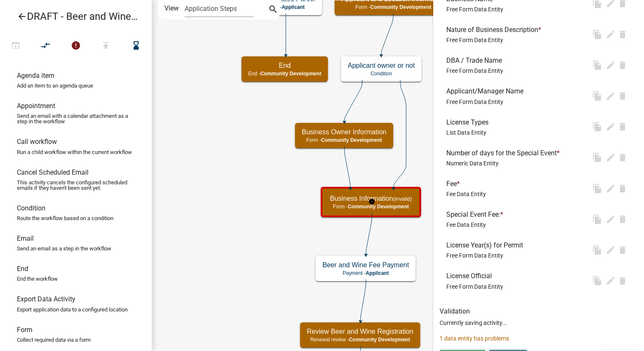
scroll to position [0, 0]
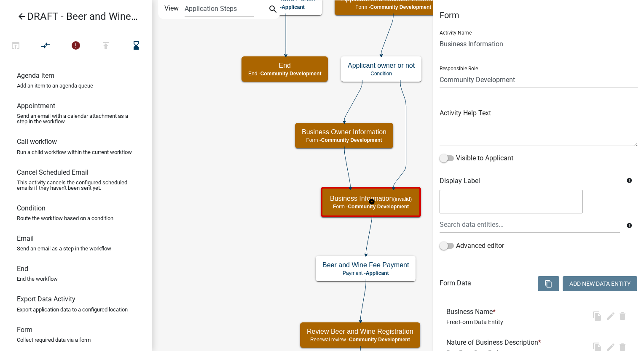
select select "66D5FF95-1CD3-428B-B9DC-D797D01D8DE2"
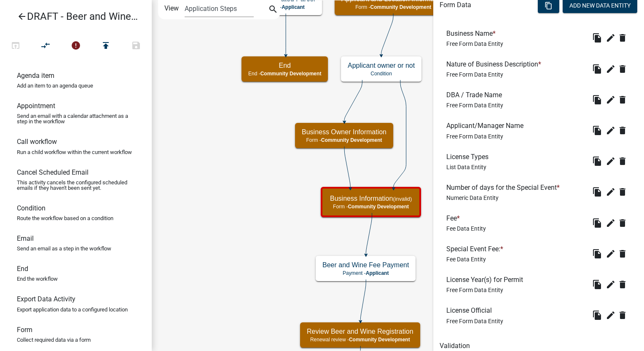
scroll to position [313, 0]
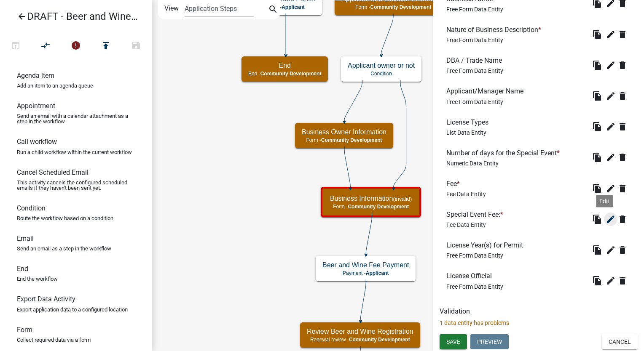
click at [605, 219] on icon "edit" at bounding box center [610, 219] width 10 height 10
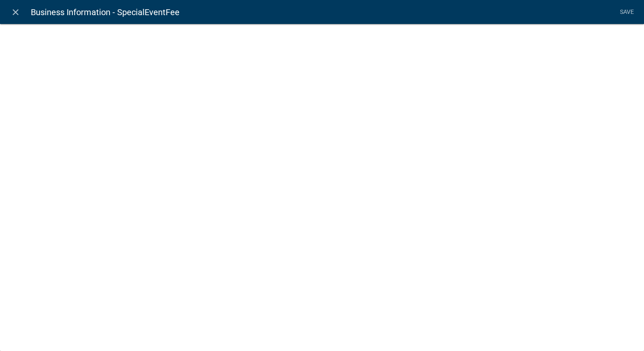
select select "fee"
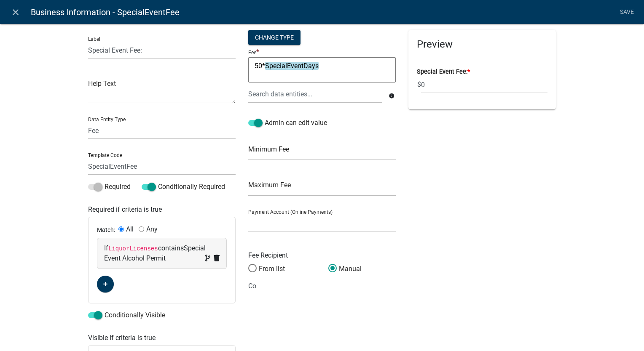
scroll to position [0, 0]
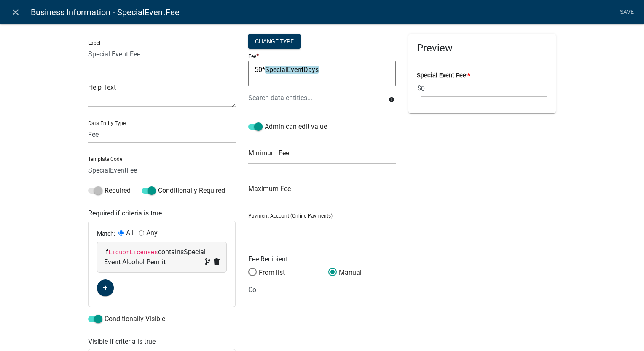
click at [258, 289] on input "Co" at bounding box center [321, 289] width 147 height 17
type input "Community Development"
select select
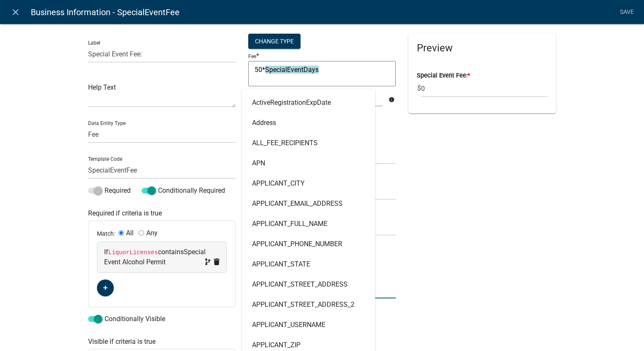
click at [471, 251] on div "Preview Special Event Fee: * $ 0" at bounding box center [482, 235] width 160 height 402
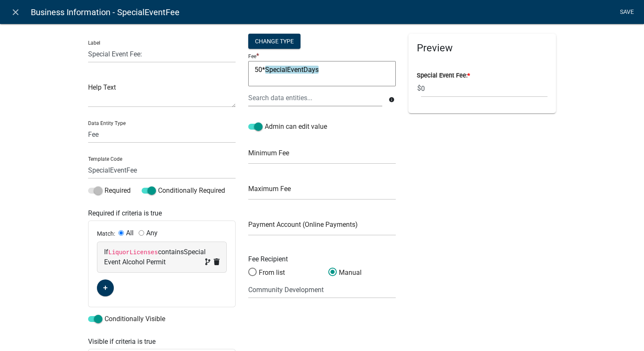
click at [625, 11] on link "Save" at bounding box center [626, 12] width 21 height 16
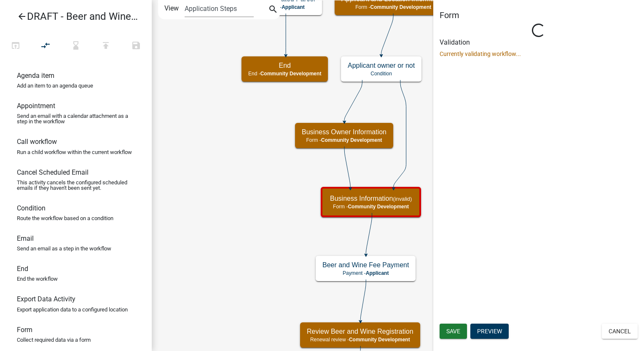
select select "66D5FF95-1CD3-428B-B9DC-D797D01D8DE2"
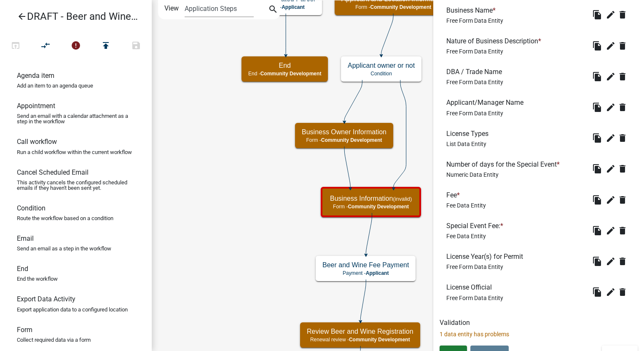
scroll to position [313, 0]
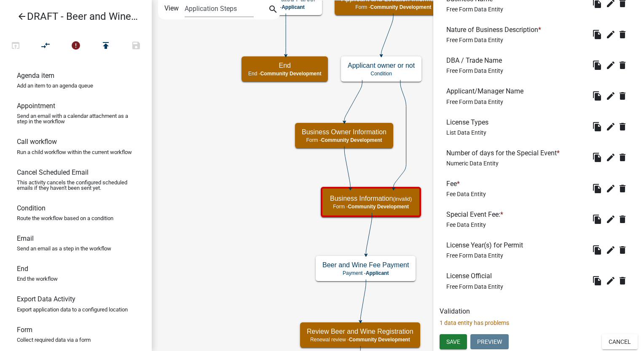
click at [493, 323] on p "1 data entity has problems" at bounding box center [538, 323] width 198 height 9
click at [605, 186] on icon "edit" at bounding box center [610, 189] width 10 height 10
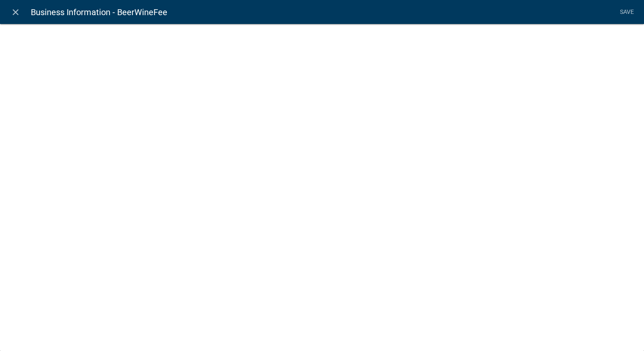
select select "fee"
select select "LiquorLicenses"
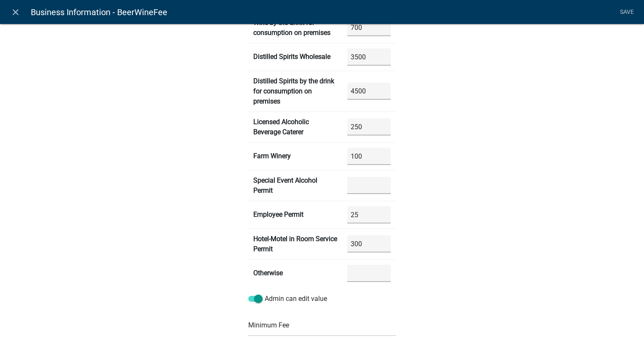
scroll to position [253, 0]
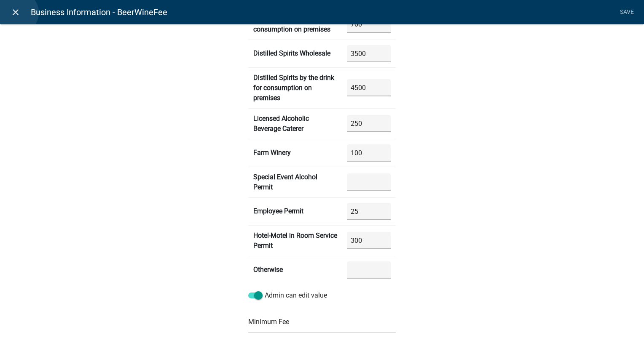
click at [17, 13] on icon "close" at bounding box center [16, 12] width 10 height 10
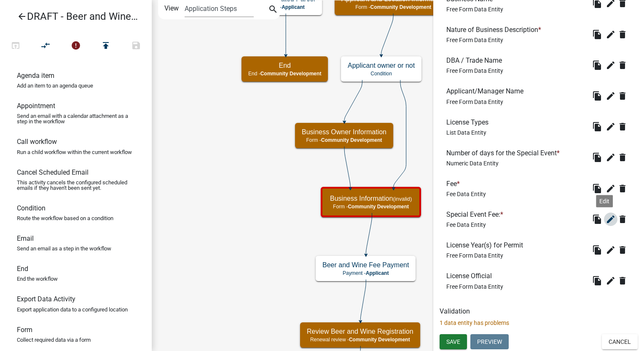
click at [605, 216] on icon "edit" at bounding box center [610, 219] width 10 height 10
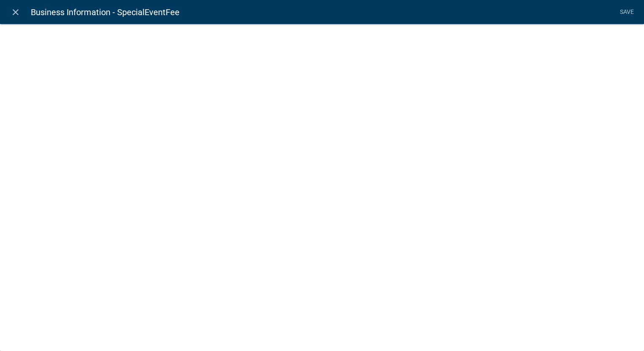
select select "fee"
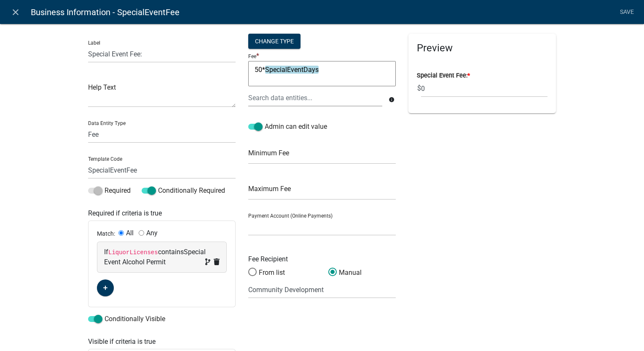
click at [320, 69] on textarea "50*SpecialEventDays" at bounding box center [321, 73] width 147 height 25
type textarea "5"
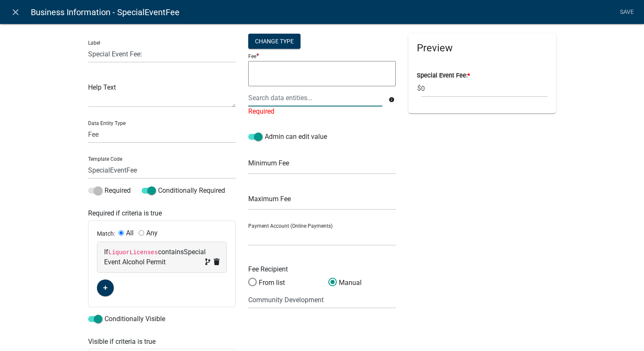
click at [305, 98] on div at bounding box center [315, 97] width 147 height 17
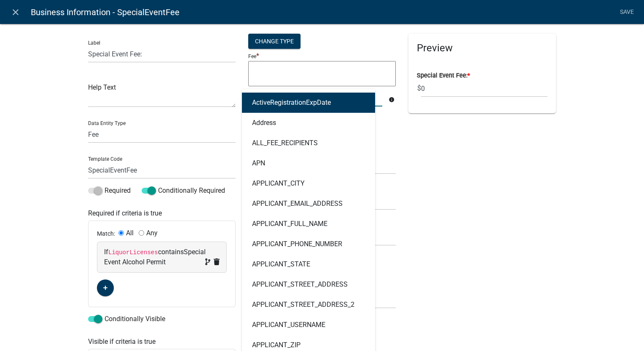
type input "special"
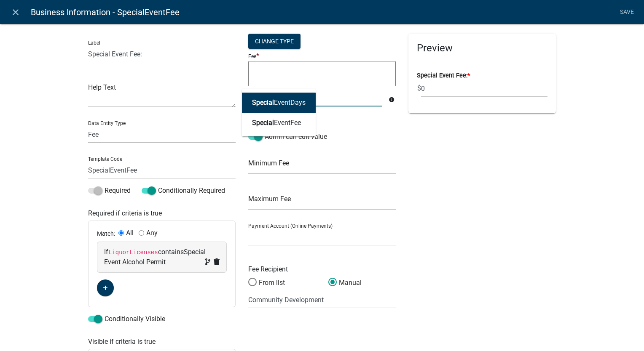
click at [288, 105] on ngb-highlight "Special EventDays" at bounding box center [278, 102] width 53 height 7
type textarea "SpecialEventDays"
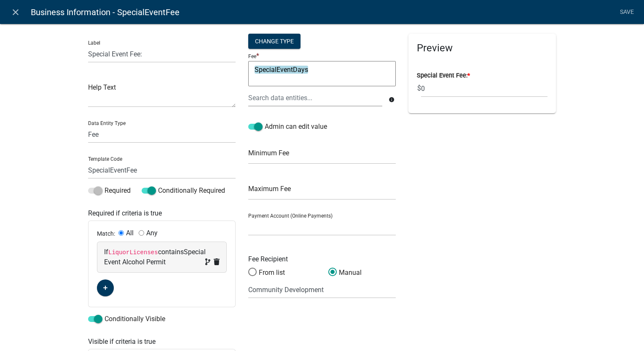
click at [315, 67] on textarea "SpecialEventDays" at bounding box center [321, 73] width 147 height 25
type textarea "SpecialEventDays*50"
click at [627, 12] on link "Save" at bounding box center [626, 12] width 21 height 16
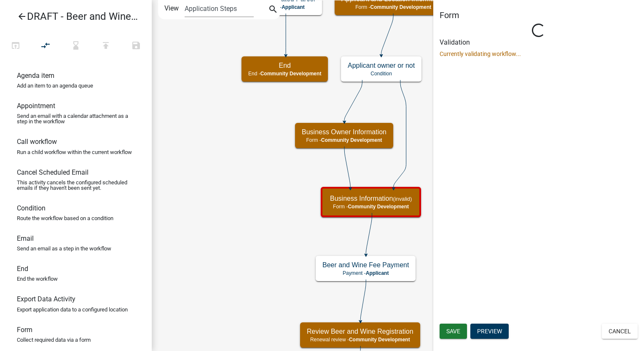
select select "66D5FF95-1CD3-428B-B9DC-D797D01D8DE2"
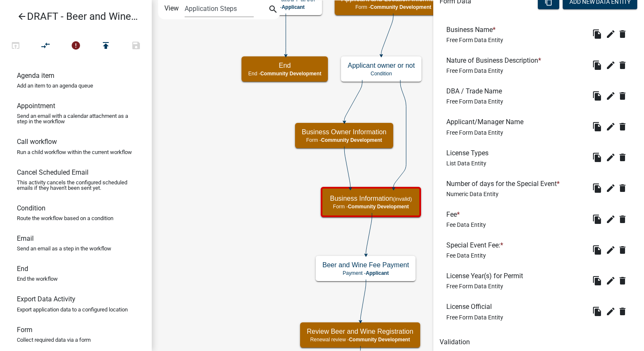
scroll to position [313, 0]
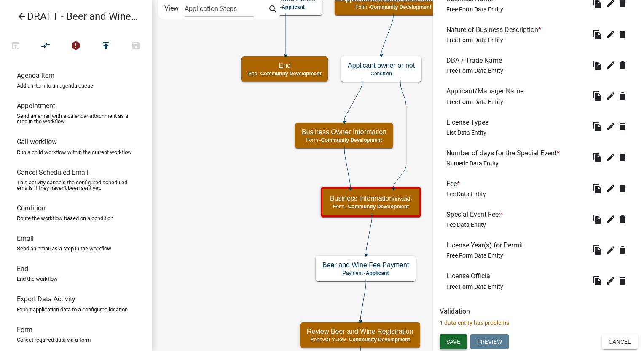
click at [454, 341] on span "Save" at bounding box center [453, 341] width 14 height 7
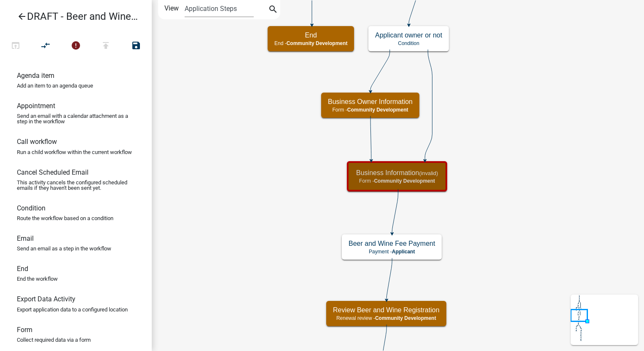
scroll to position [0, 0]
click at [77, 45] on icon "error" at bounding box center [76, 46] width 10 height 12
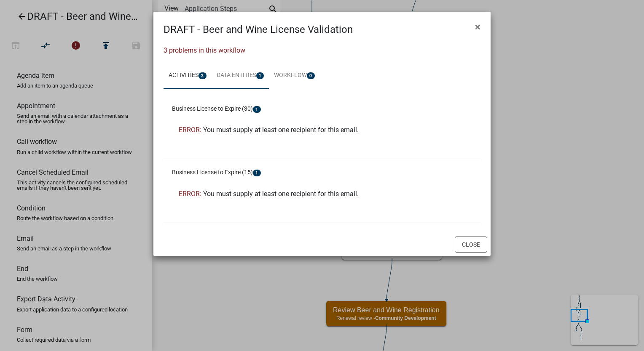
click at [235, 73] on link "Data Entities 1" at bounding box center [240, 75] width 58 height 27
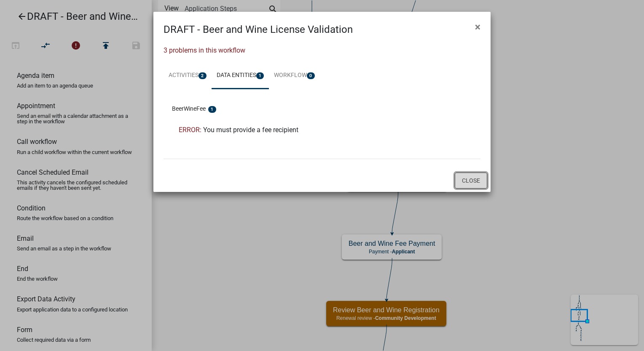
click at [469, 182] on button "Close" at bounding box center [470, 181] width 32 height 16
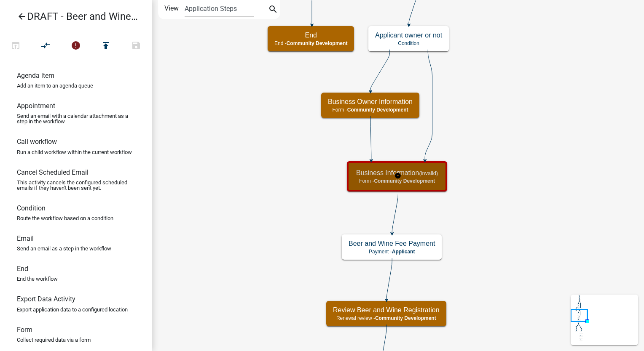
click at [446, 178] on div "Business Information (invalid) Form - Community Development" at bounding box center [397, 176] width 100 height 30
select select "66D5FF95-1CD3-428B-B9DC-D797D01D8DE2"
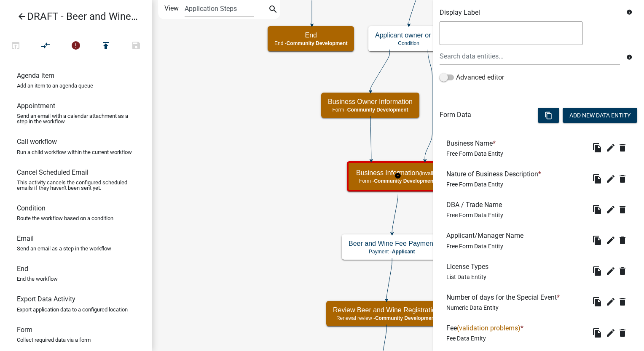
scroll to position [253, 0]
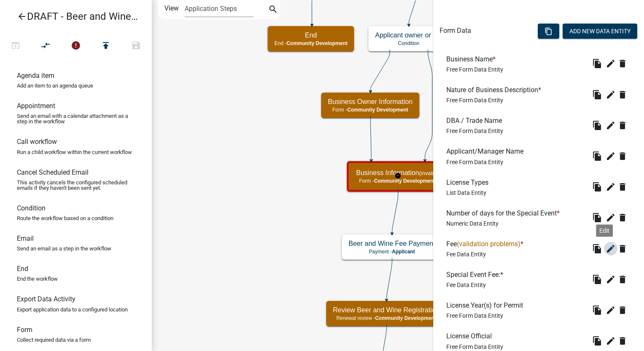
click at [605, 248] on icon "edit" at bounding box center [610, 249] width 10 height 10
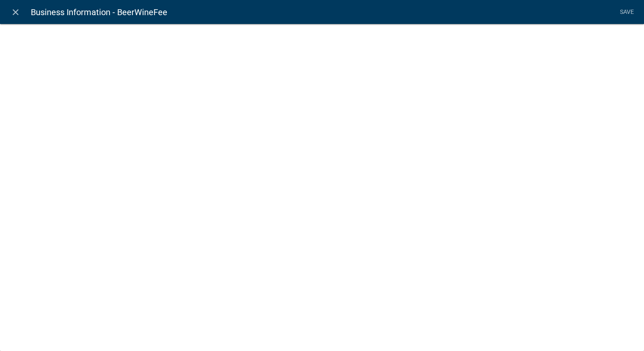
select select "fee"
select select "LiquorLicenses"
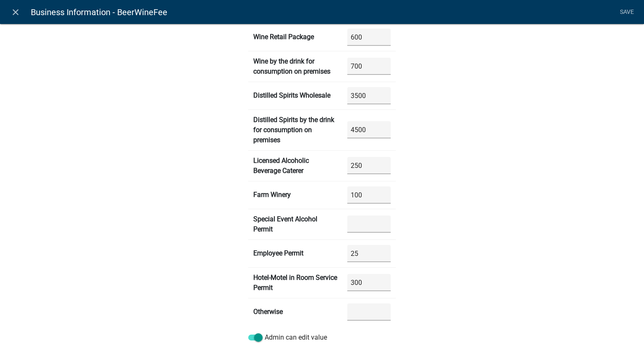
scroll to position [444, 0]
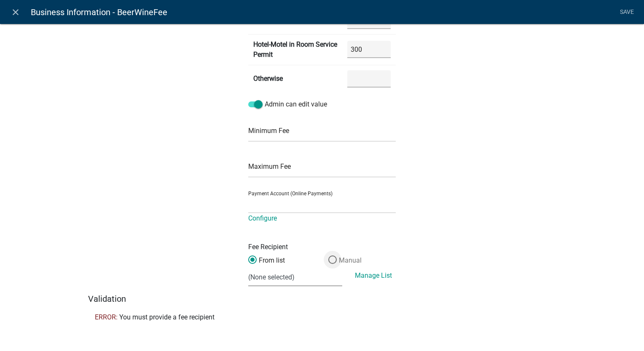
click at [330, 262] on span at bounding box center [332, 260] width 18 height 18
click at [328, 256] on input "Manual" at bounding box center [328, 256] width 0 height 0
click at [285, 280] on input "text" at bounding box center [321, 277] width 147 height 17
click at [264, 272] on input "text" at bounding box center [321, 277] width 147 height 17
type input "Community Development"
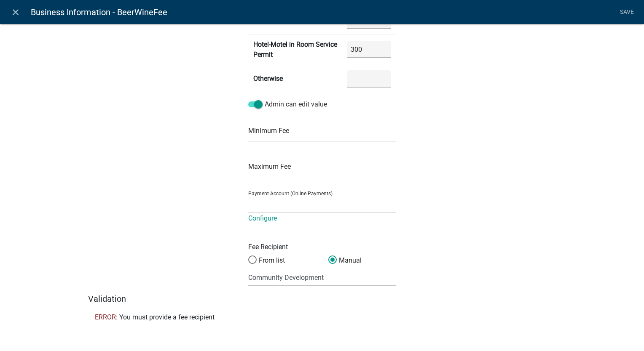
click at [623, 11] on link "Save" at bounding box center [626, 12] width 21 height 16
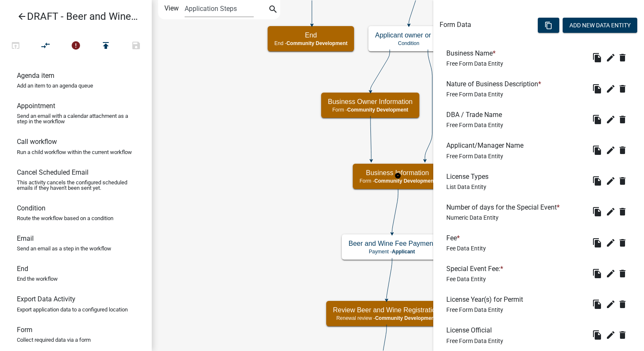
scroll to position [313, 0]
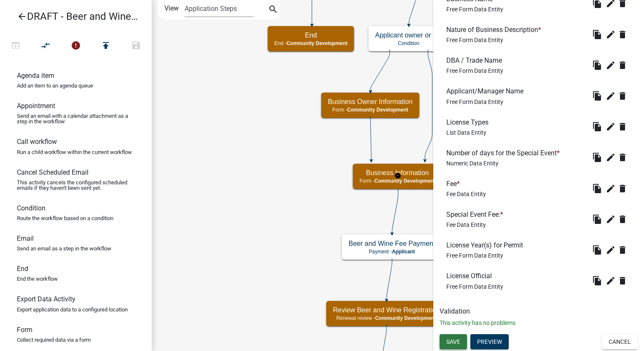
click at [449, 347] on button "Save" at bounding box center [452, 341] width 27 height 15
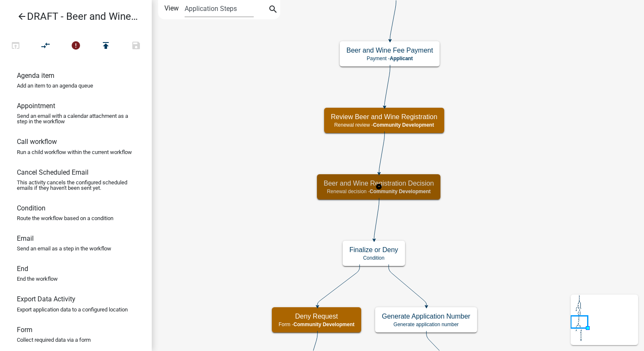
click at [418, 189] on span "Community Development" at bounding box center [399, 192] width 61 height 6
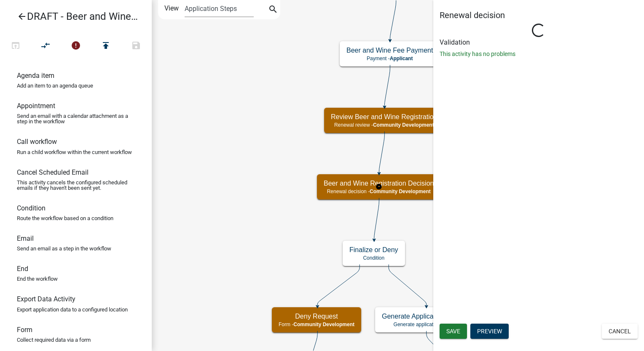
select select "66D5FF95-1CD3-428B-B9DC-D797D01D8DE2"
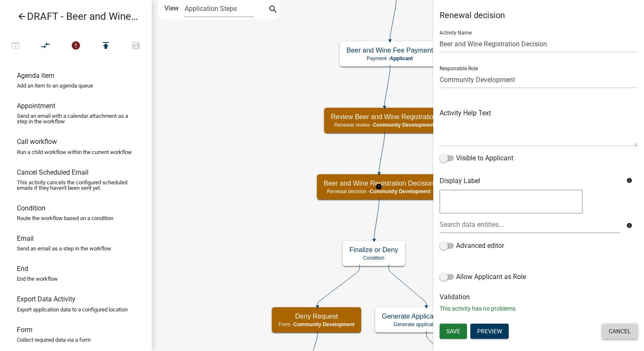
click at [606, 331] on button "Cancel" at bounding box center [619, 331] width 36 height 15
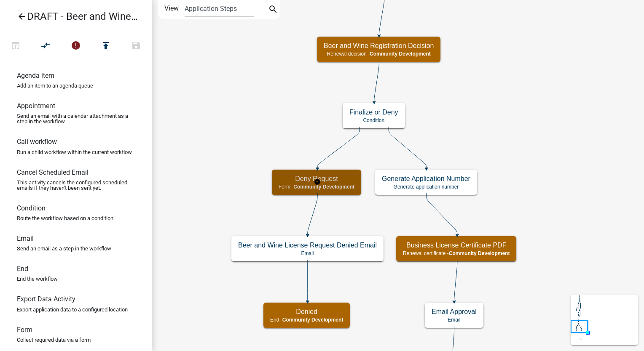
click at [278, 181] on div "Deny Request Form - Community Development" at bounding box center [316, 182] width 89 height 25
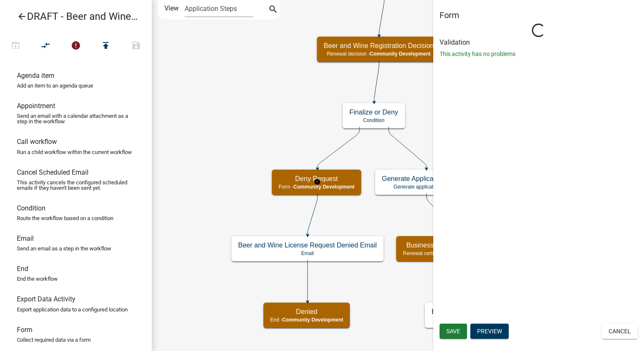
select select "66D5FF95-1CD3-428B-B9DC-D797D01D8DE2"
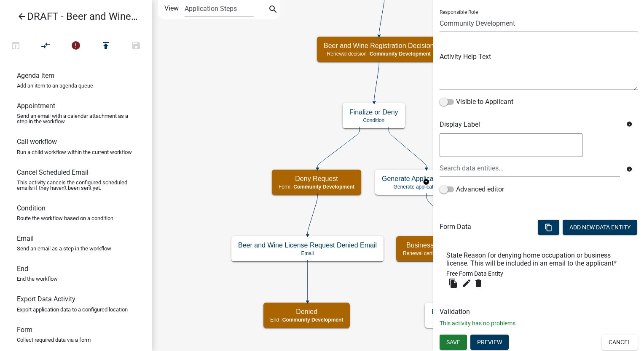
scroll to position [57, 0]
click at [604, 347] on button "Cancel" at bounding box center [619, 341] width 36 height 15
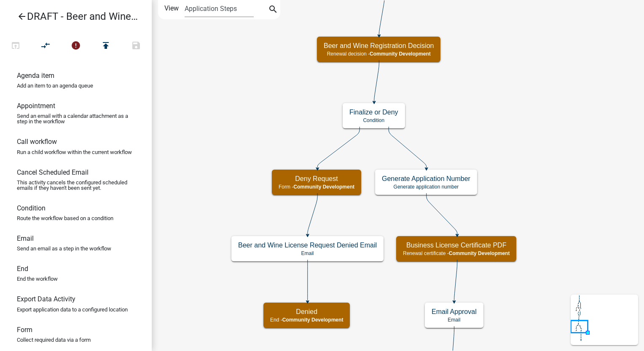
scroll to position [0, 0]
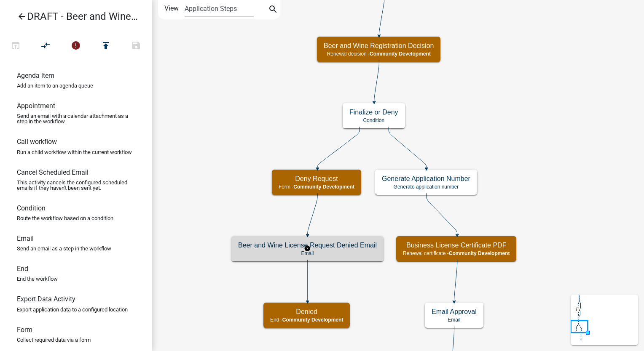
click at [361, 255] on p "Email" at bounding box center [307, 254] width 139 height 6
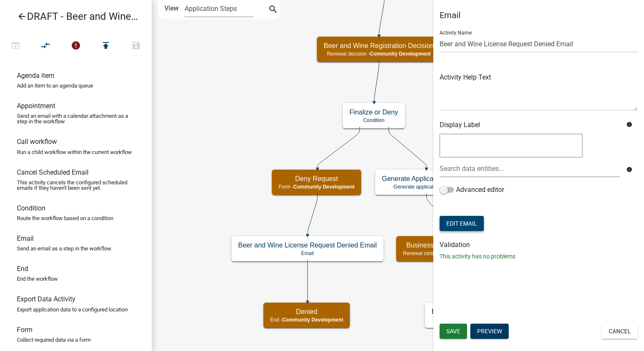
click at [453, 228] on button "Edit Email" at bounding box center [461, 223] width 44 height 15
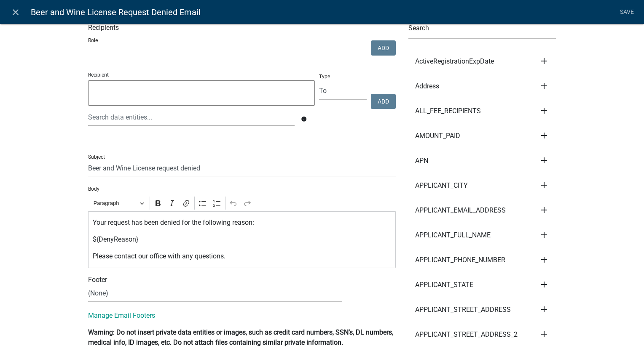
scroll to position [84, 0]
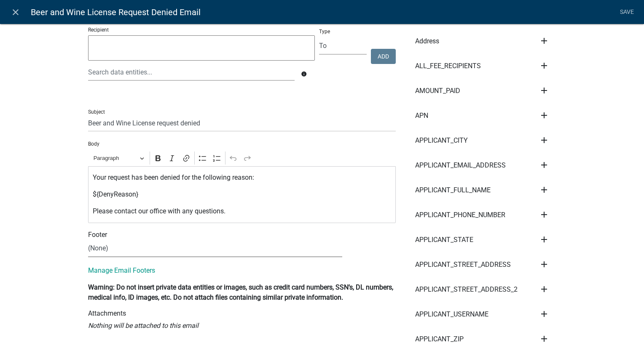
click at [151, 253] on select "(None) Community Development" at bounding box center [215, 248] width 254 height 17
select select "02716f85-b38e-4317-b3e2-b115ccb6ceee"
click at [88, 240] on select "(None) Community Development" at bounding box center [215, 248] width 254 height 17
click at [629, 11] on link "Save" at bounding box center [626, 12] width 21 height 16
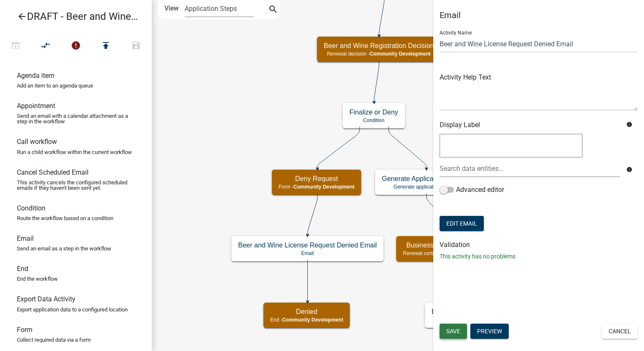
click at [444, 333] on button "Save" at bounding box center [452, 331] width 27 height 15
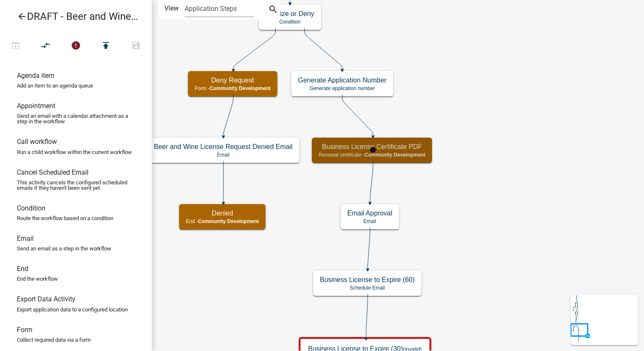
click at [408, 155] on span "Community Development" at bounding box center [394, 155] width 61 height 6
select select "66D5FF95-1CD3-428B-B9DC-D797D01D8DE2"
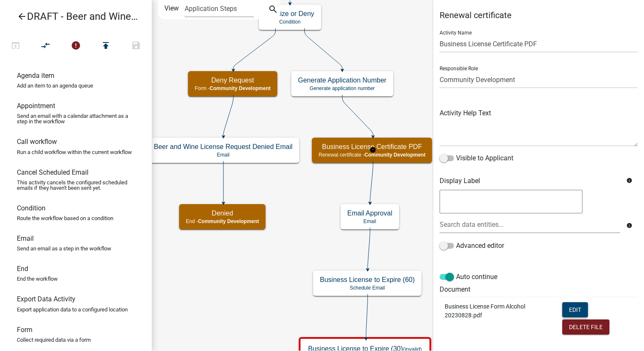
click at [568, 313] on button "Edit" at bounding box center [575, 309] width 26 height 15
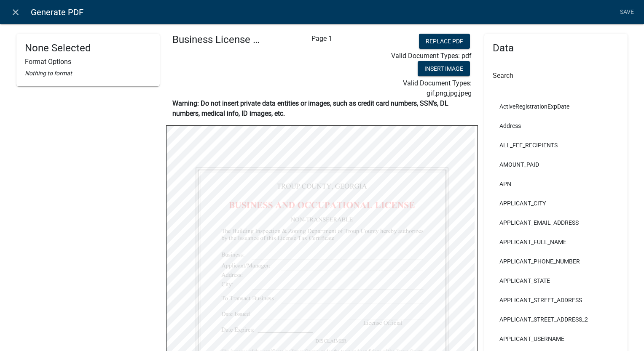
select select
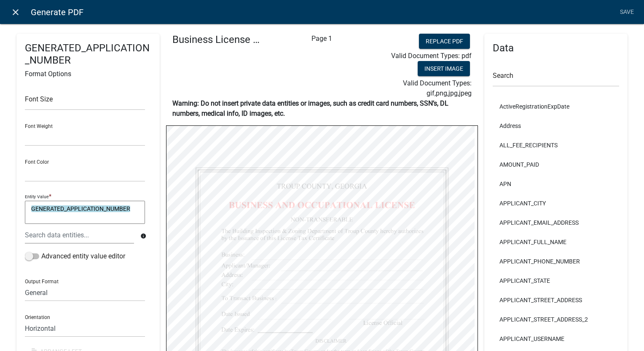
click at [15, 11] on icon "close" at bounding box center [16, 12] width 10 height 10
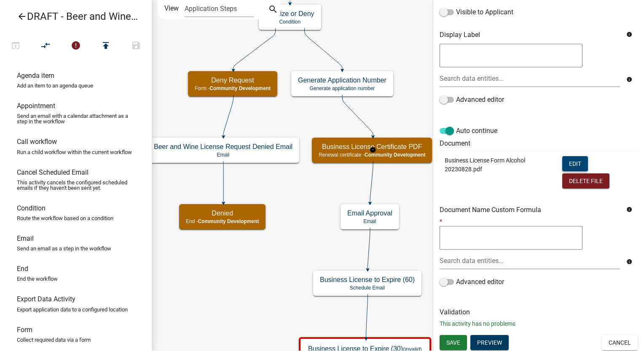
scroll to position [147, 0]
click at [609, 342] on button "Cancel" at bounding box center [619, 342] width 36 height 15
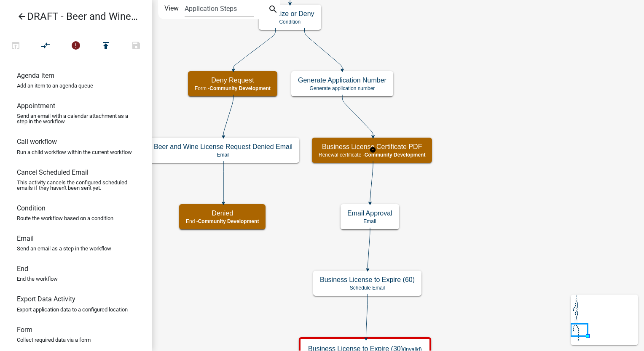
scroll to position [0, 0]
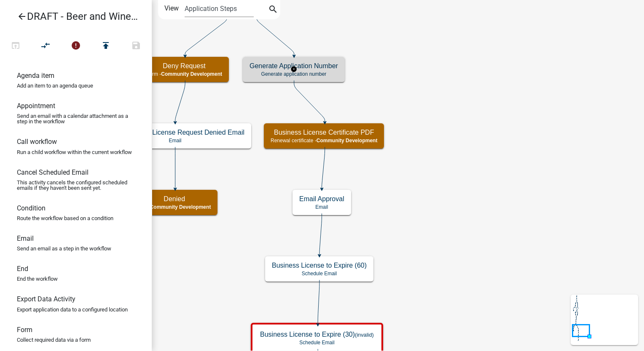
click at [264, 72] on p "Generate application number" at bounding box center [293, 74] width 88 height 6
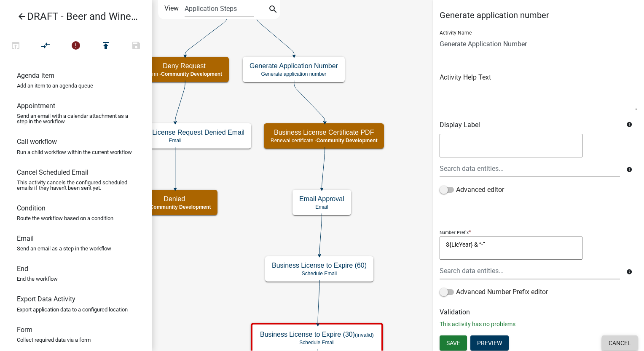
click at [601, 336] on button "Cancel" at bounding box center [619, 343] width 36 height 15
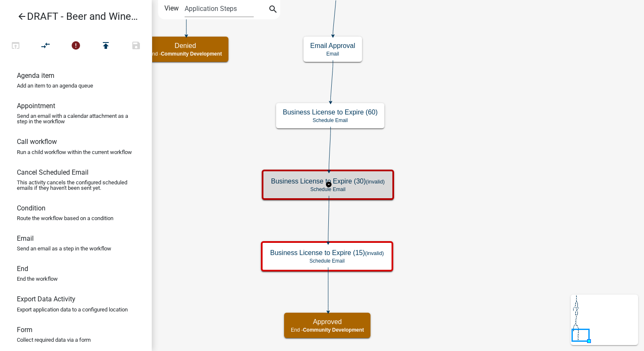
click at [350, 177] on h5 "Business License to Expire (30) (invalid)" at bounding box center [328, 181] width 114 height 8
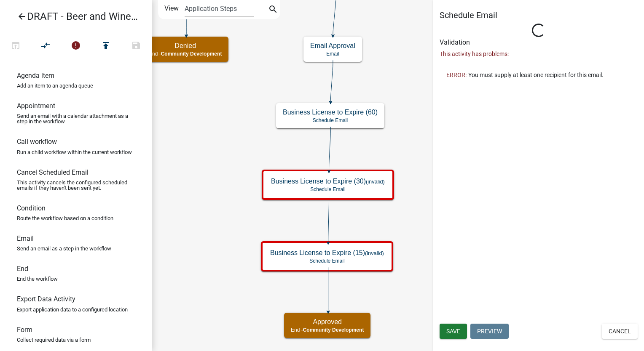
select select "12: 12:00 PM"
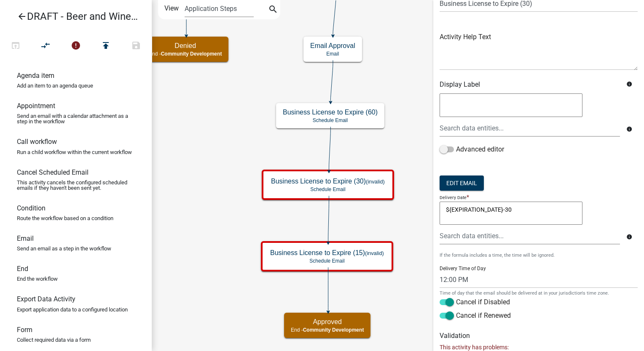
scroll to position [84, 0]
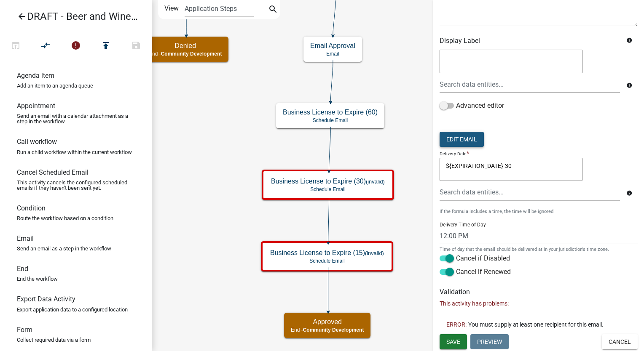
click at [458, 141] on button "Edit Email" at bounding box center [461, 139] width 44 height 15
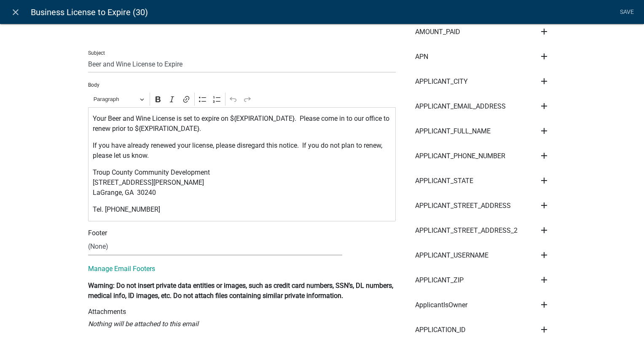
scroll to position [168, 0]
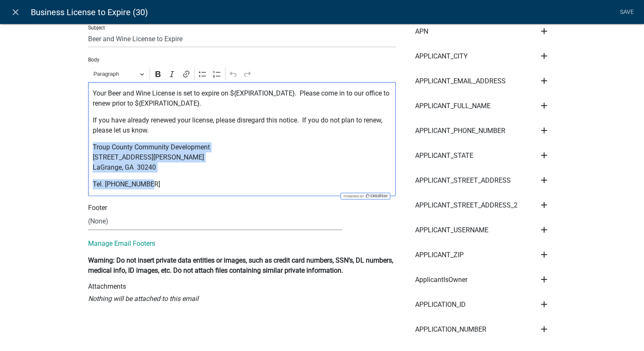
drag, startPoint x: 144, startPoint y: 187, endPoint x: 72, endPoint y: 144, distance: 84.4
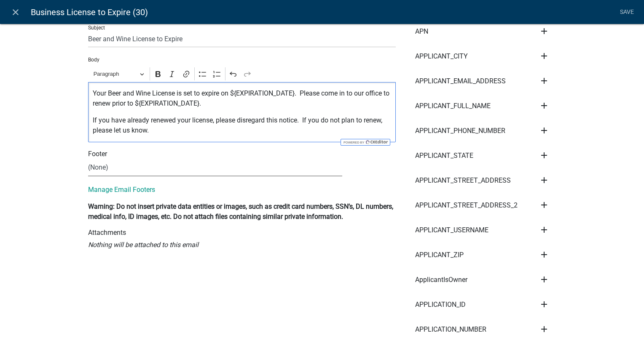
click at [99, 171] on select "(None) Community Development" at bounding box center [215, 167] width 254 height 17
select select "02716f85-b38e-4317-b3e2-b115ccb6ceee"
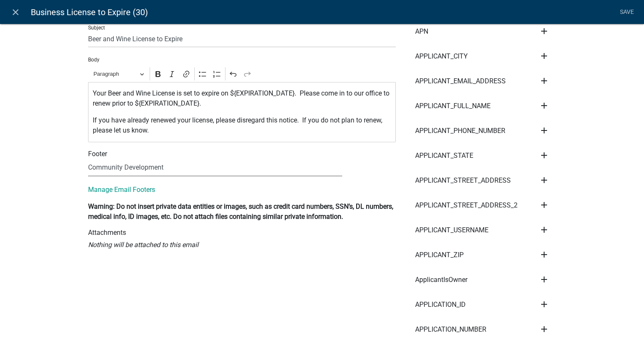
click at [88, 159] on select "(None) Community Development" at bounding box center [215, 167] width 254 height 17
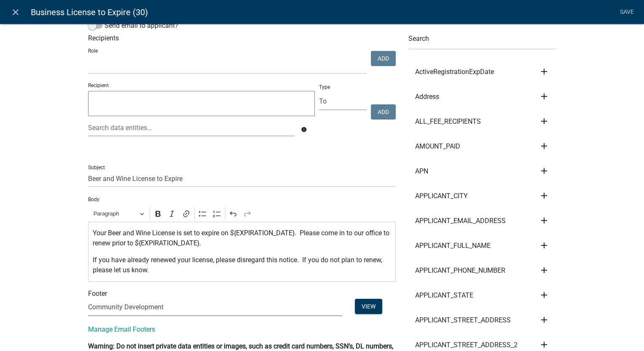
scroll to position [0, 0]
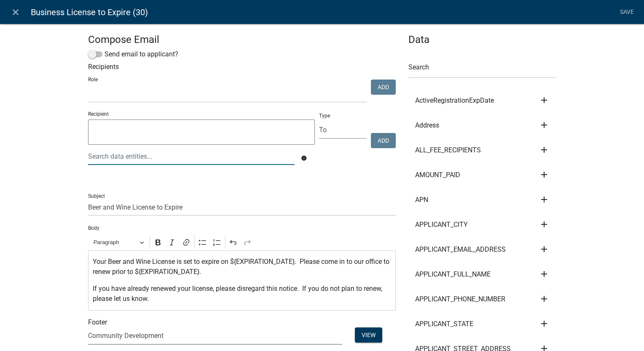
click at [108, 158] on div at bounding box center [191, 156] width 219 height 17
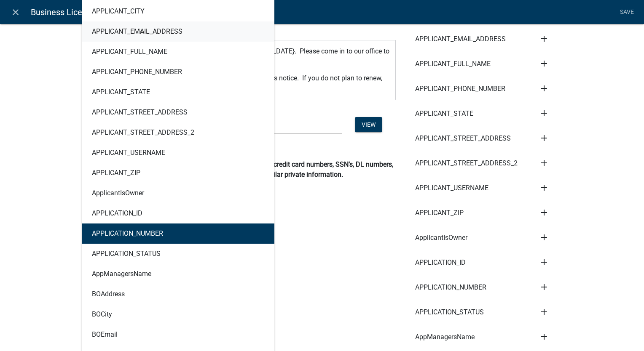
scroll to position [253, 0]
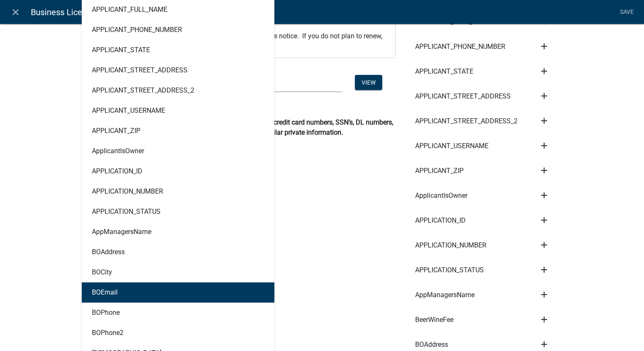
click at [116, 296] on button "BOEmail" at bounding box center [178, 293] width 192 height 20
type textarea "BOEmail"
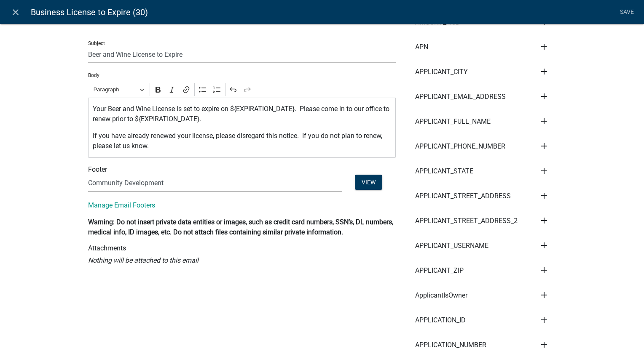
scroll to position [84, 0]
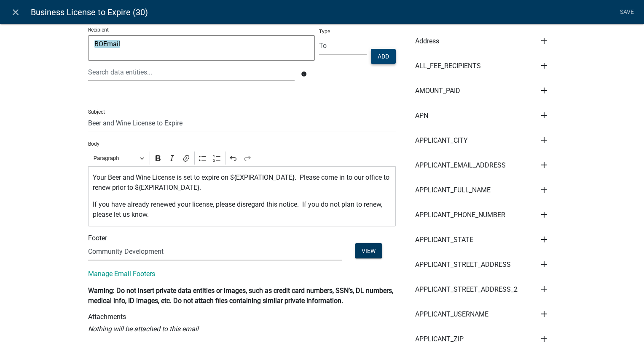
click at [378, 55] on button "Add" at bounding box center [383, 56] width 25 height 15
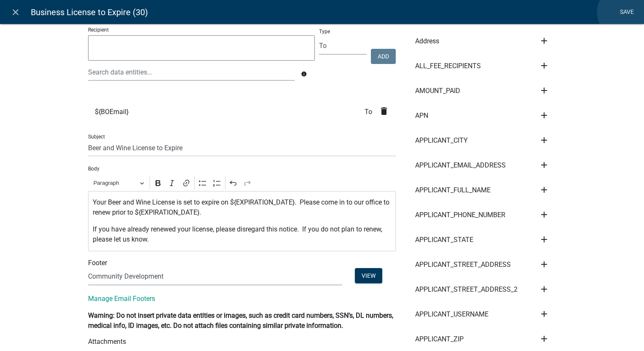
click at [623, 12] on link "Save" at bounding box center [626, 12] width 21 height 16
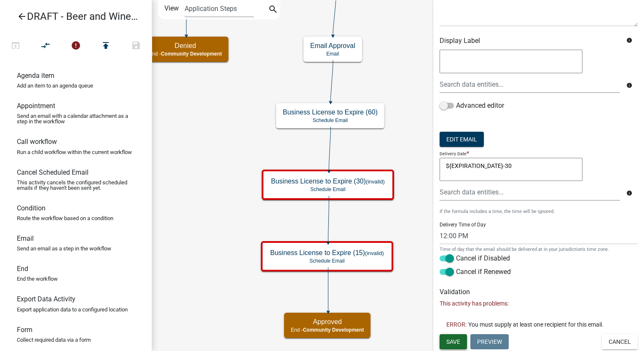
click at [453, 344] on span "Save" at bounding box center [453, 342] width 14 height 7
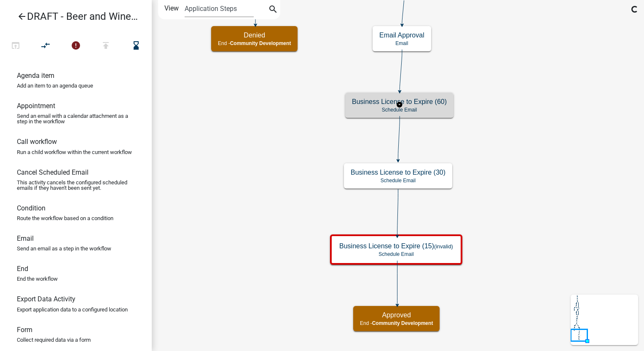
click at [438, 104] on h5 "Business License to Expire (60)" at bounding box center [399, 102] width 95 height 8
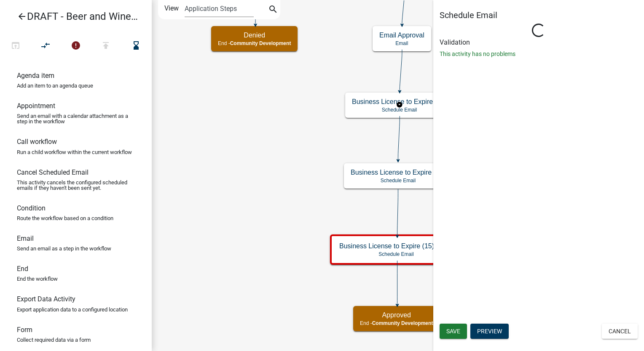
select select "12: 12:00 PM"
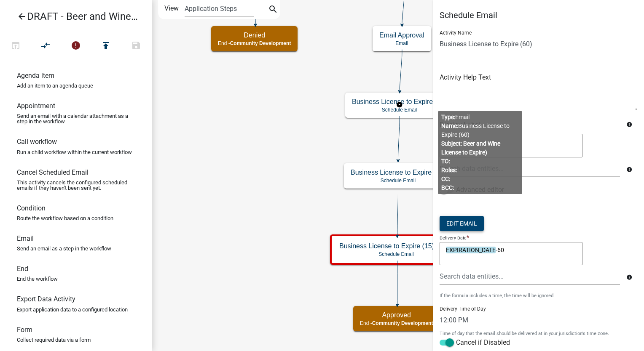
click at [462, 218] on button "Edit Email" at bounding box center [461, 223] width 44 height 15
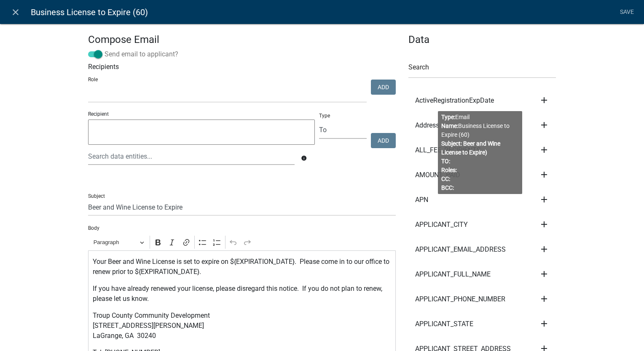
click at [94, 54] on span at bounding box center [95, 54] width 14 height 6
click at [104, 49] on input "Send email to applicant?" at bounding box center [104, 49] width 0 height 0
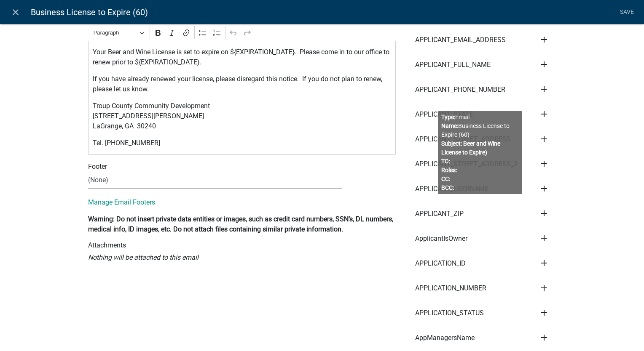
scroll to position [211, 0]
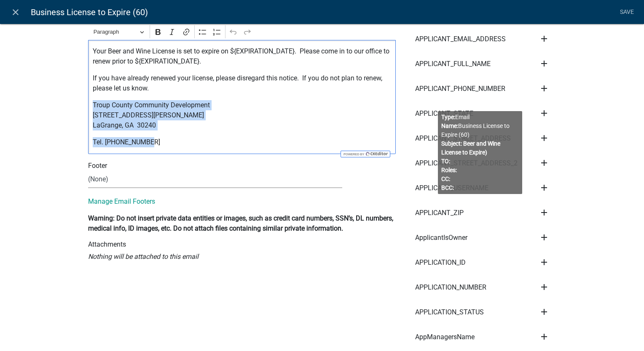
drag, startPoint x: 148, startPoint y: 140, endPoint x: 57, endPoint y: 96, distance: 100.4
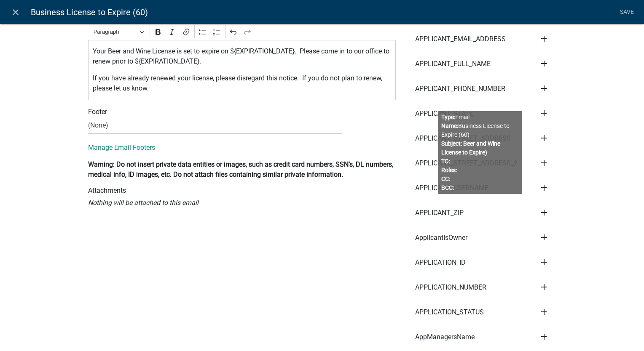
click at [99, 128] on select "(None) Community Development" at bounding box center [215, 125] width 254 height 17
select select "02716f85-b38e-4317-b3e2-b115ccb6ceee"
click at [88, 117] on select "(None) Community Development" at bounding box center [215, 125] width 254 height 17
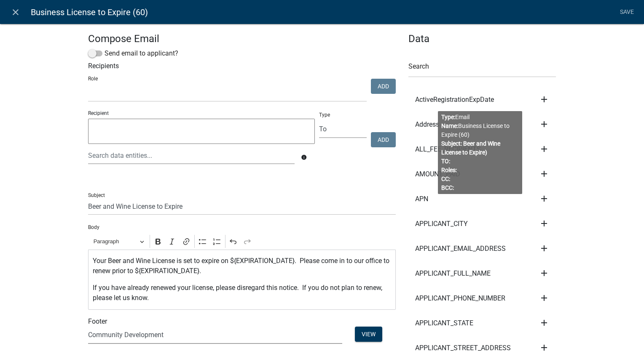
scroll to position [0, 0]
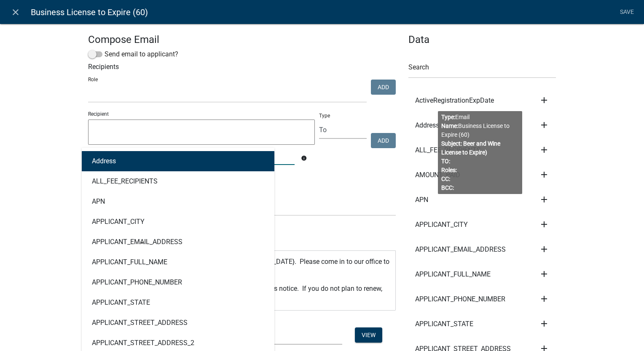
click at [95, 159] on div "Address ALL_FEE_RECIPIENTS APN APPLICANT_CITY APPLICANT_EMAIL_ADDRESS APPLICANT…" at bounding box center [191, 156] width 219 height 17
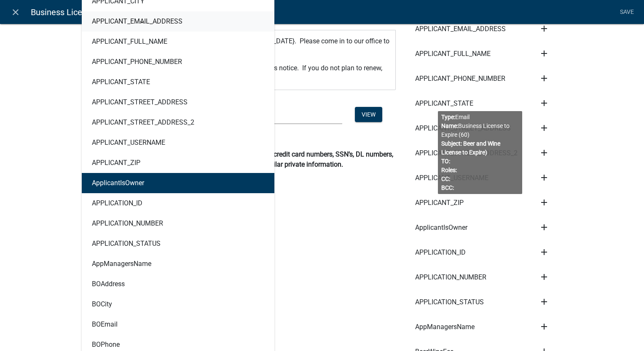
scroll to position [295, 0]
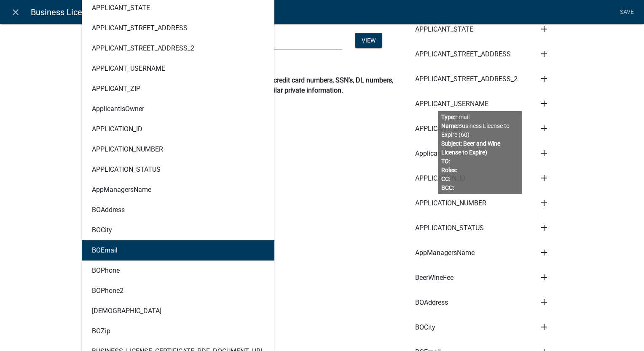
click at [112, 252] on ngb-highlight "BOEmail" at bounding box center [105, 250] width 26 height 7
type textarea "BOEmail"
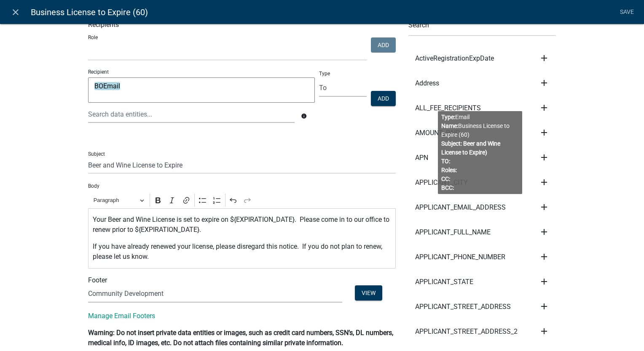
scroll to position [42, 0]
click at [377, 94] on button "Add" at bounding box center [383, 98] width 25 height 15
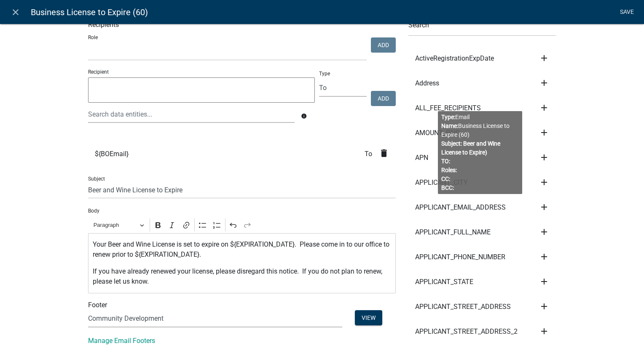
click at [626, 9] on link "Save" at bounding box center [626, 12] width 21 height 16
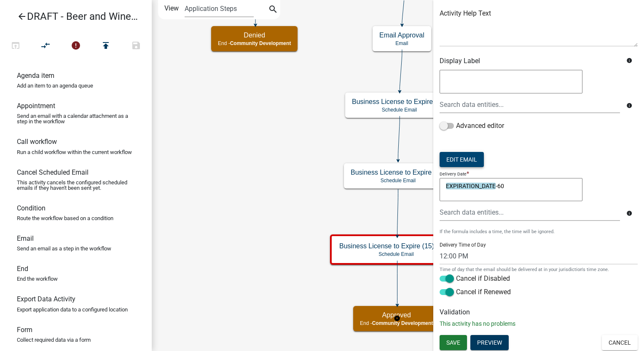
scroll to position [64, 0]
click at [458, 343] on span "Save" at bounding box center [453, 342] width 14 height 7
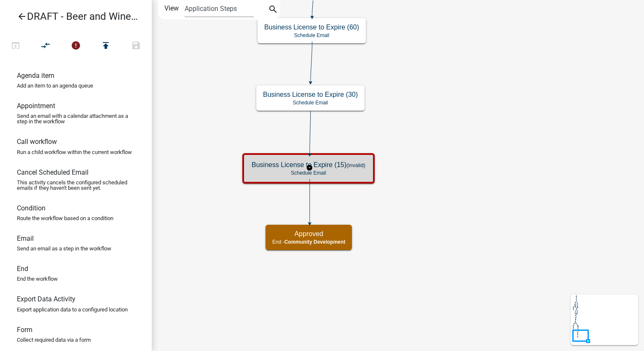
click at [350, 164] on small "(invalid)" at bounding box center [355, 165] width 19 height 6
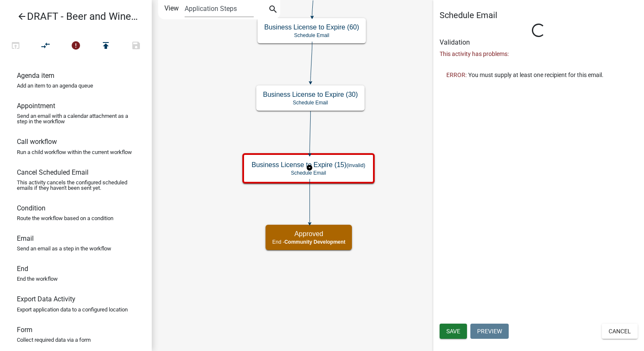
select select "12: 12:00 PM"
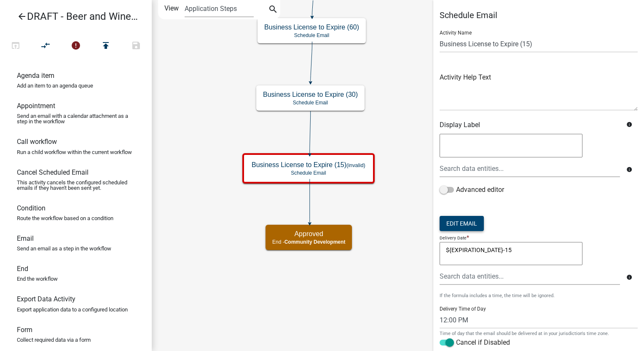
click at [451, 221] on button "Edit Email" at bounding box center [461, 223] width 44 height 15
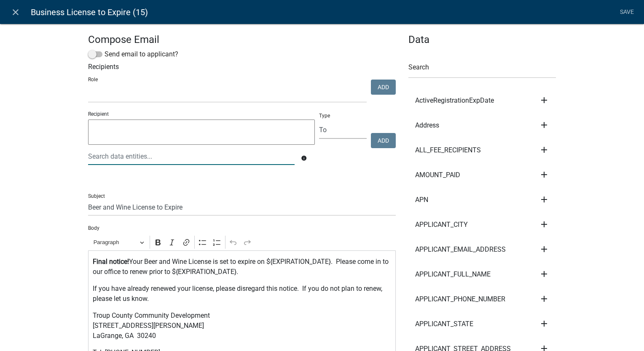
click at [115, 158] on div at bounding box center [191, 156] width 219 height 17
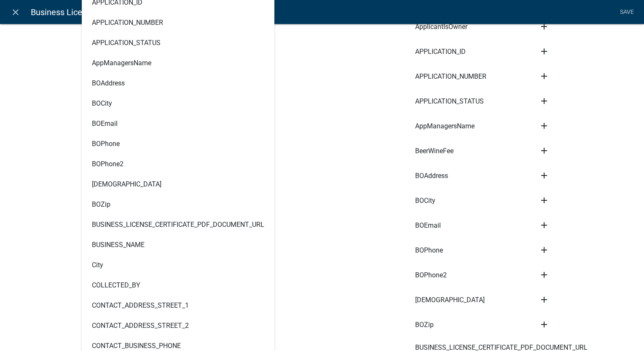
scroll to position [421, 0]
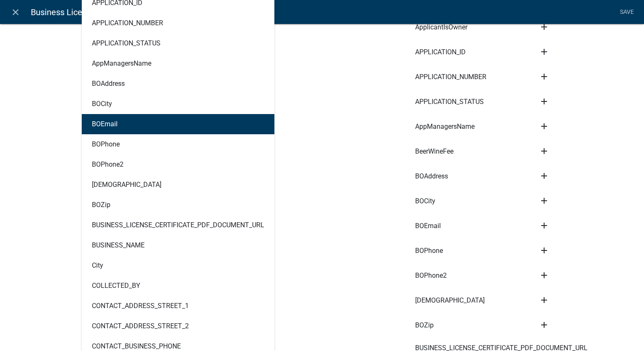
click at [101, 123] on ngb-highlight "BOEmail" at bounding box center [105, 124] width 26 height 7
type textarea "BOEmail"
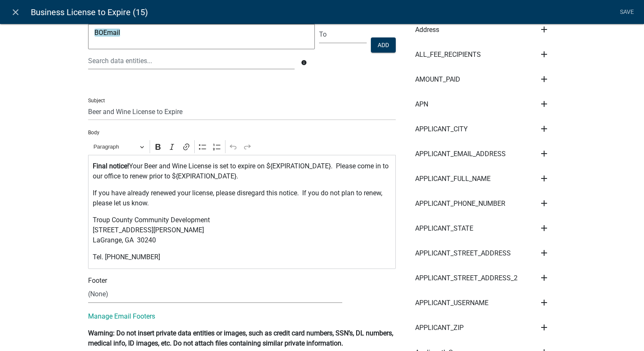
scroll to position [0, 0]
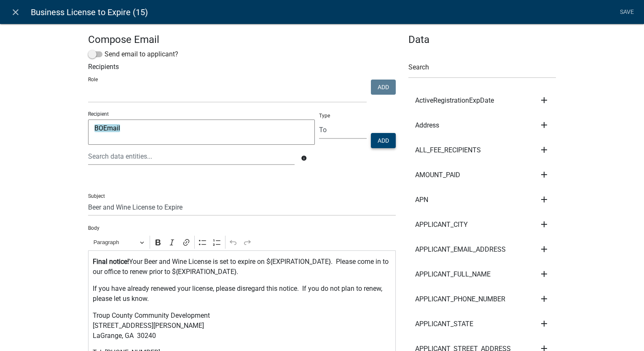
click at [374, 139] on button "Add" at bounding box center [383, 140] width 25 height 15
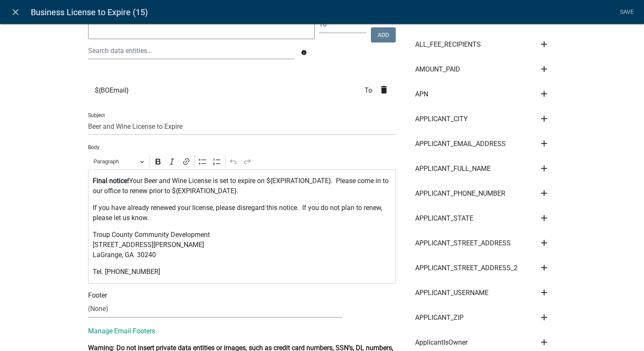
scroll to position [126, 0]
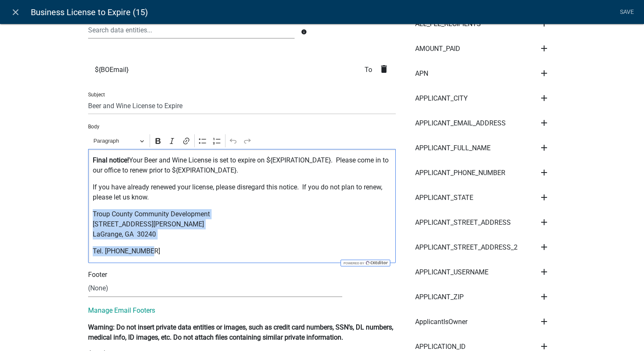
drag, startPoint x: 147, startPoint y: 252, endPoint x: 47, endPoint y: 218, distance: 105.5
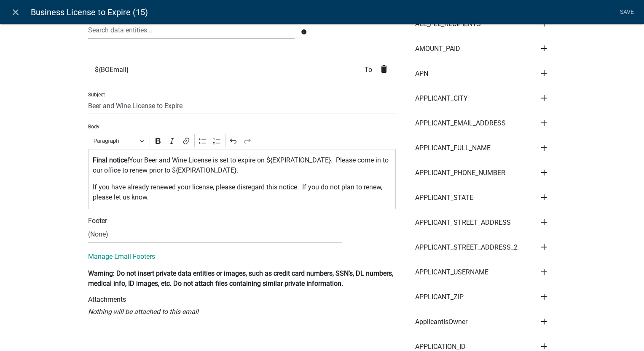
click at [112, 233] on select "(None) Community Development" at bounding box center [215, 234] width 254 height 17
select select "02716f85-b38e-4317-b3e2-b115ccb6ceee"
click at [88, 226] on select "(None) Community Development" at bounding box center [215, 234] width 254 height 17
click at [624, 13] on link "Save" at bounding box center [626, 12] width 21 height 16
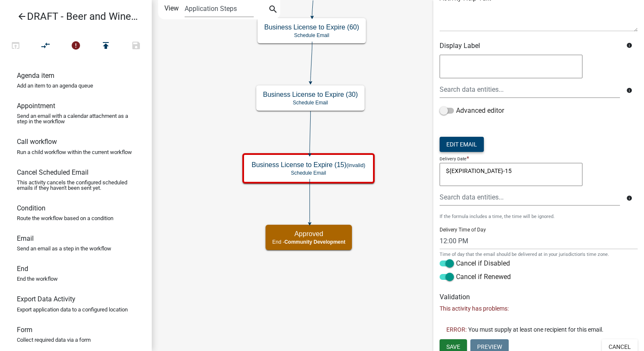
scroll to position [84, 0]
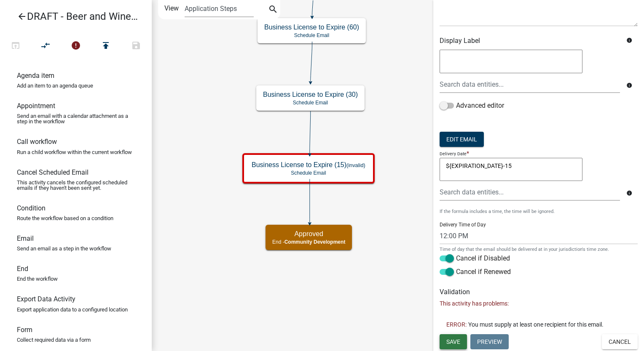
click at [445, 346] on button "Save" at bounding box center [452, 341] width 27 height 15
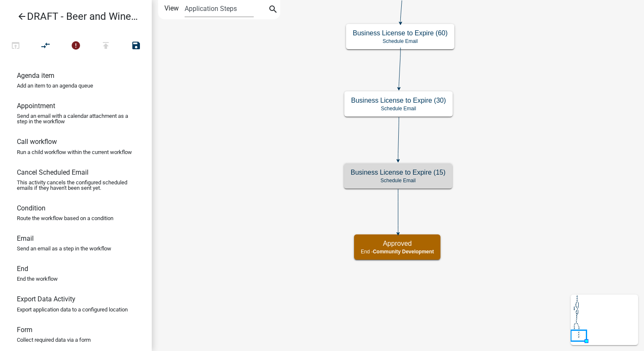
scroll to position [0, 0]
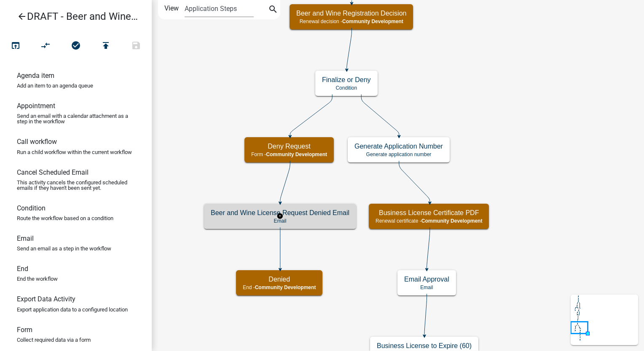
click at [323, 227] on div "Beer and Wine License Request Denied Email Email" at bounding box center [280, 216] width 152 height 25
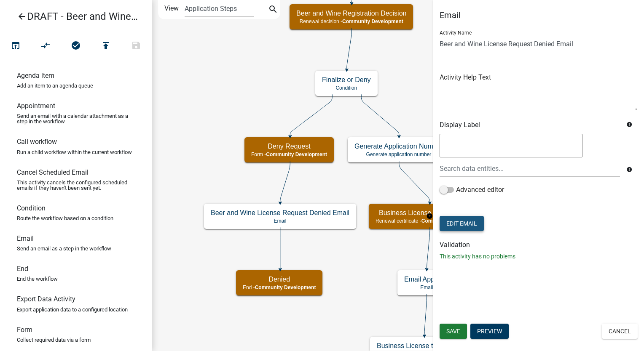
click at [450, 228] on button "Edit Email" at bounding box center [461, 223] width 44 height 15
select select "02716f85-b38e-4317-b3e2-b115ccb6ceee"
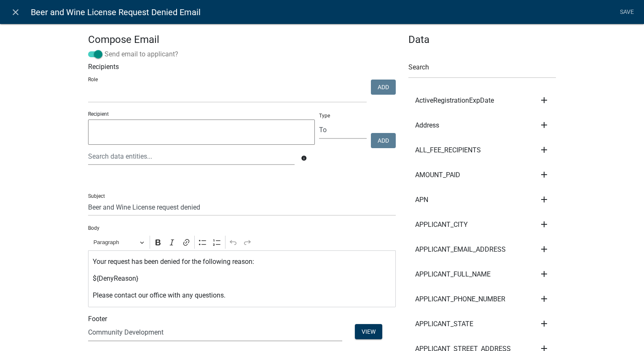
click at [93, 54] on span at bounding box center [95, 54] width 14 height 6
click at [104, 49] on input "Send email to applicant?" at bounding box center [104, 49] width 0 height 0
click at [107, 158] on div at bounding box center [191, 156] width 219 height 17
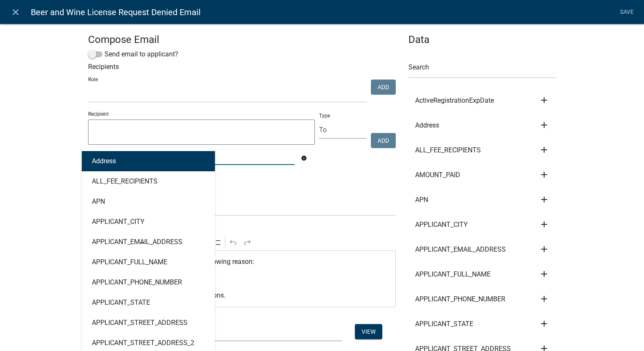
type input "con"
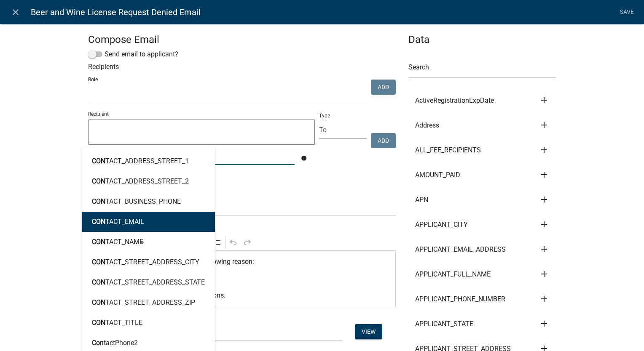
click at [99, 228] on button "CON TACT_EMAIL" at bounding box center [148, 222] width 133 height 20
type textarea "CONTACT_EMAIL"
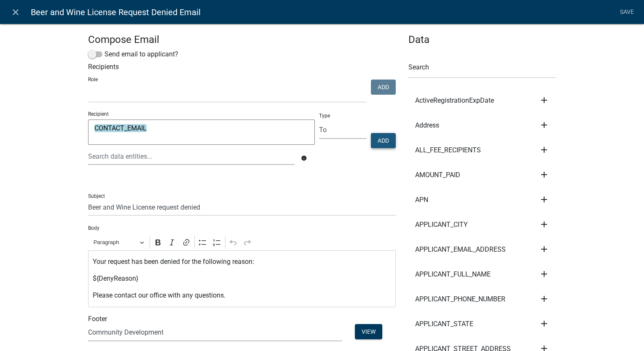
click at [382, 138] on button "Add" at bounding box center [383, 140] width 25 height 15
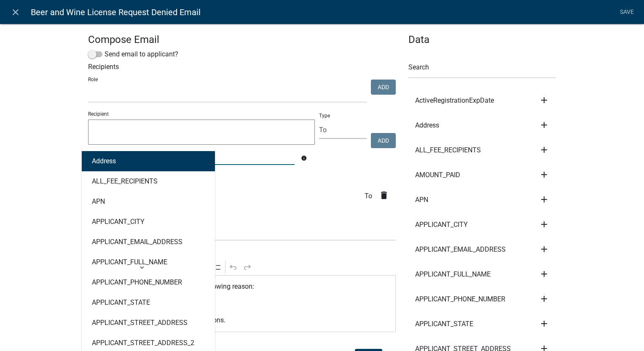
click at [104, 158] on div "Address ALL_FEE_RECIPIENTS APN APPLICANT_CITY APPLICANT_EMAIL_ADDRESS APPLICANT…" at bounding box center [191, 156] width 219 height 17
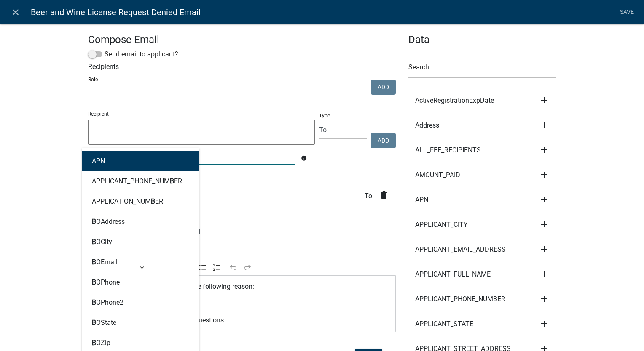
type input "BO"
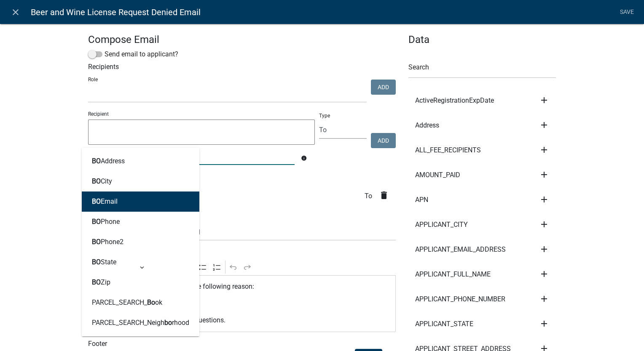
click at [109, 200] on ngb-highlight "BO Email" at bounding box center [105, 201] width 26 height 7
type textarea "BOEmail"
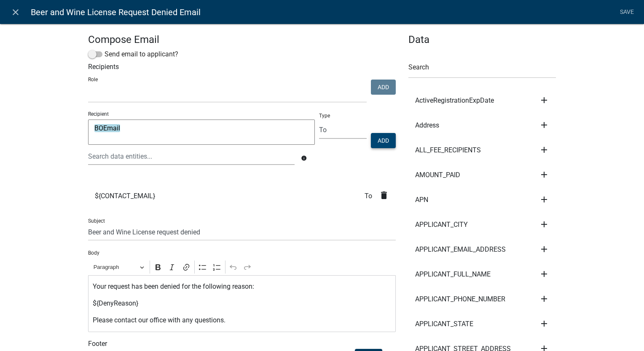
click at [382, 142] on button "Add" at bounding box center [383, 140] width 25 height 15
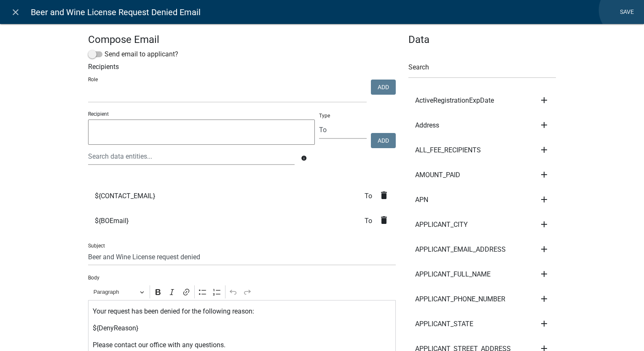
click at [625, 10] on link "Save" at bounding box center [626, 12] width 21 height 16
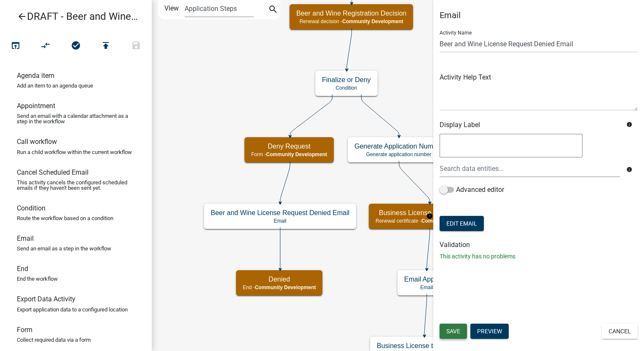
click at [445, 328] on button "Save" at bounding box center [452, 331] width 27 height 15
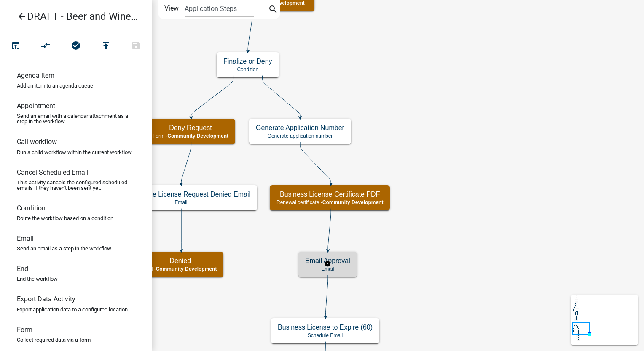
click at [339, 271] on p "Email" at bounding box center [327, 269] width 45 height 6
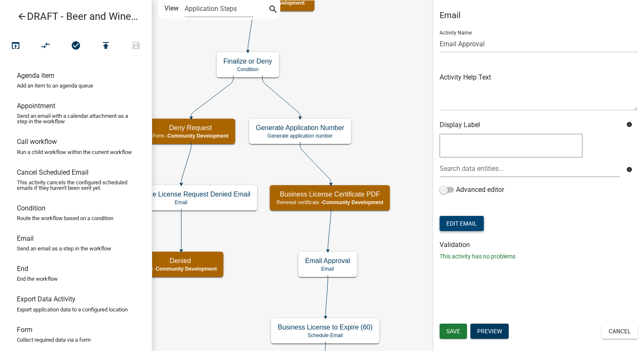
click at [449, 224] on button "Edit Email" at bounding box center [461, 223] width 44 height 15
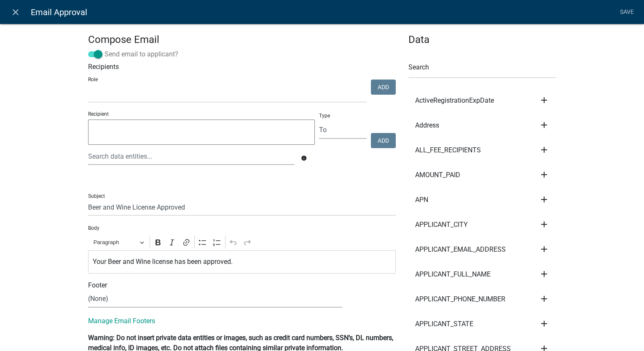
click at [91, 53] on span at bounding box center [95, 54] width 14 height 6
click at [104, 49] on input "Send email to applicant?" at bounding box center [104, 49] width 0 height 0
click at [144, 301] on select "(None) Community Development" at bounding box center [215, 299] width 254 height 17
select select "02716f85-b38e-4317-b3e2-b115ccb6ceee"
click at [88, 291] on select "(None) Community Development" at bounding box center [215, 299] width 254 height 17
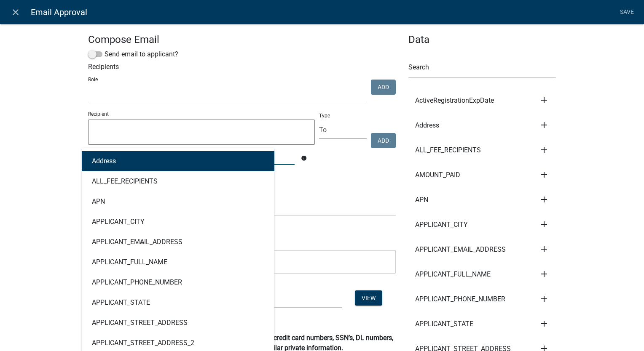
click at [110, 160] on div "Address ALL_FEE_RECIPIENTS APN APPLICANT_CITY APPLICANT_EMAIL_ADDRESS APPLICANT…" at bounding box center [191, 156] width 219 height 17
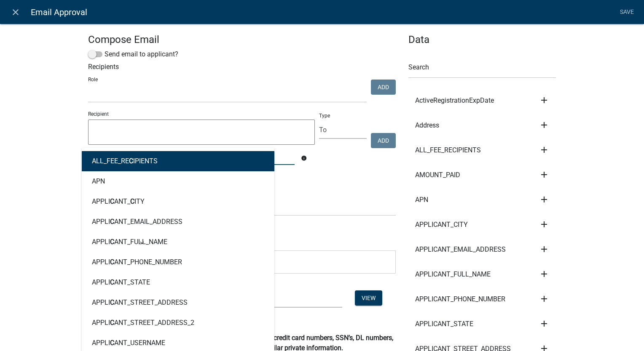
type input "Cont"
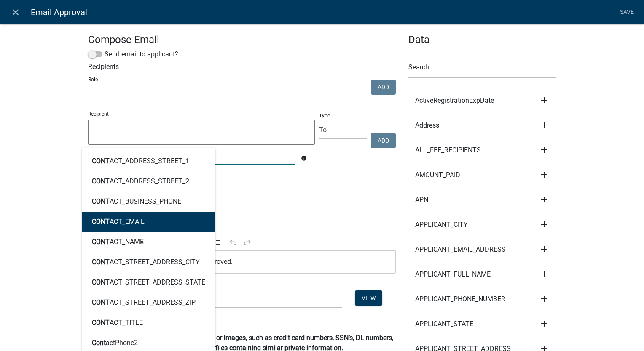
click at [110, 219] on ngb-highlight "CONT ACT_EMAIL" at bounding box center [118, 222] width 53 height 7
type textarea "CONTACT_EMAIL"
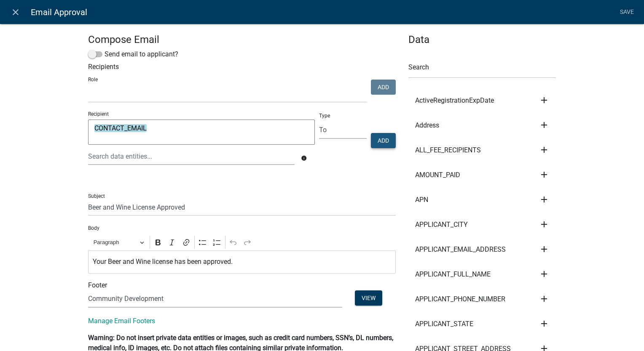
click at [372, 142] on button "Add" at bounding box center [383, 140] width 25 height 15
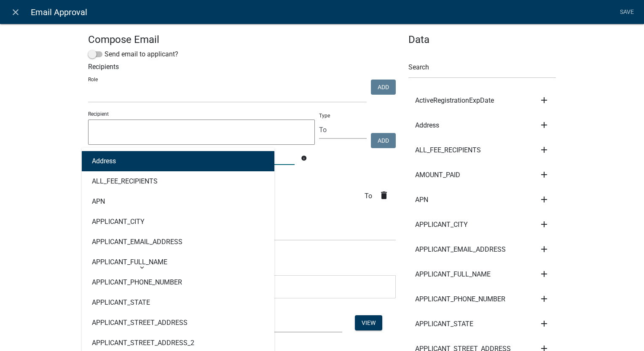
click at [127, 160] on div "Address ALL_FEE_RECIPIENTS APN APPLICANT_CITY APPLICANT_EMAIL_ADDRESS APPLICANT…" at bounding box center [191, 156] width 219 height 17
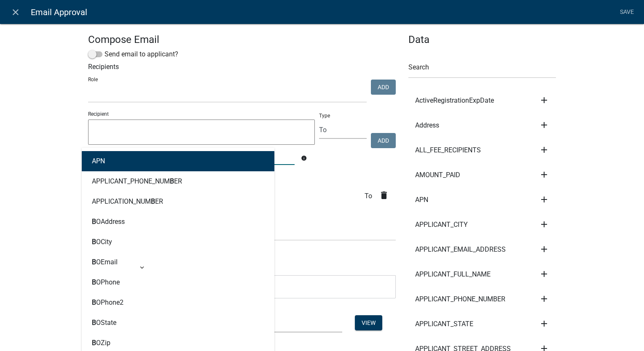
type input "BO"
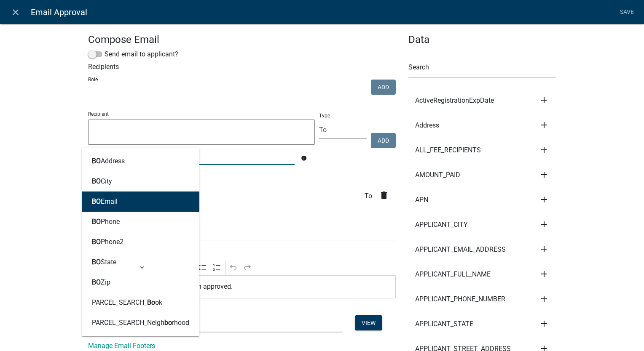
click at [109, 206] on button "BO Email" at bounding box center [140, 202] width 117 height 20
type textarea "BOEmail"
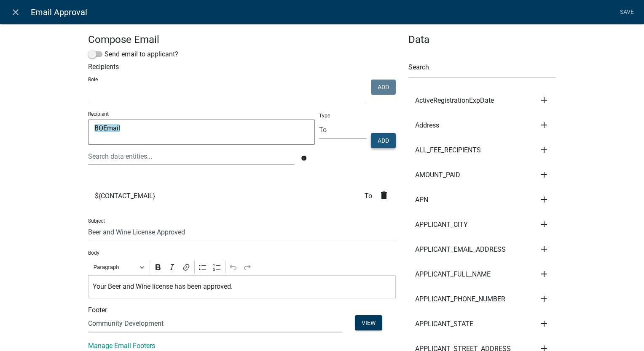
click at [373, 137] on button "Add" at bounding box center [383, 140] width 25 height 15
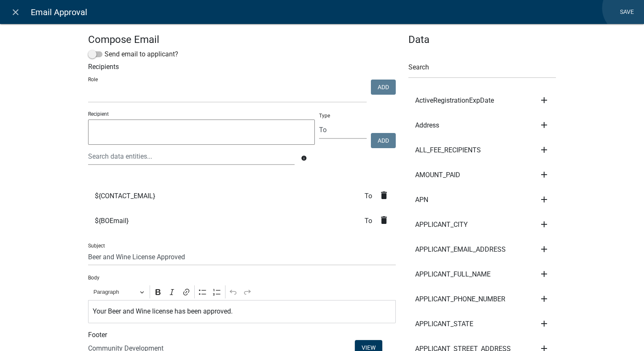
click at [628, 8] on link "Save" at bounding box center [626, 12] width 21 height 16
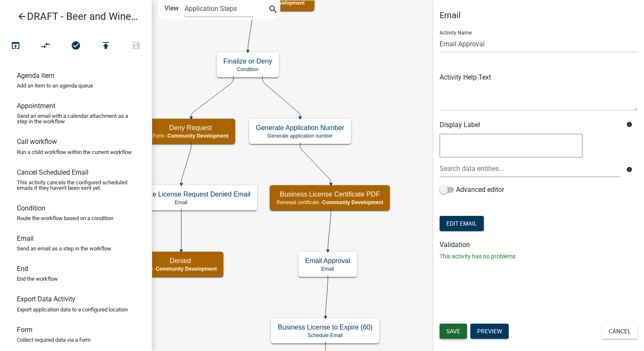
click at [457, 330] on span "Save" at bounding box center [453, 331] width 14 height 7
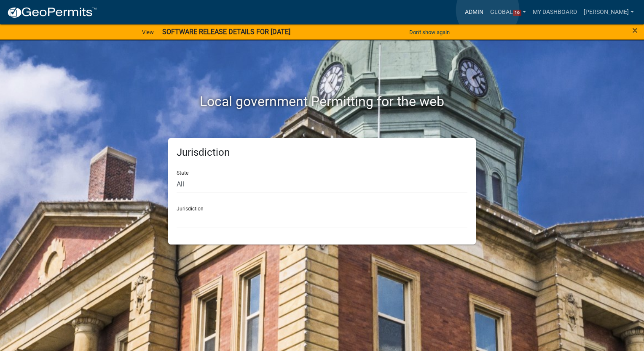
click at [486, 10] on link "Admin" at bounding box center [473, 12] width 25 height 16
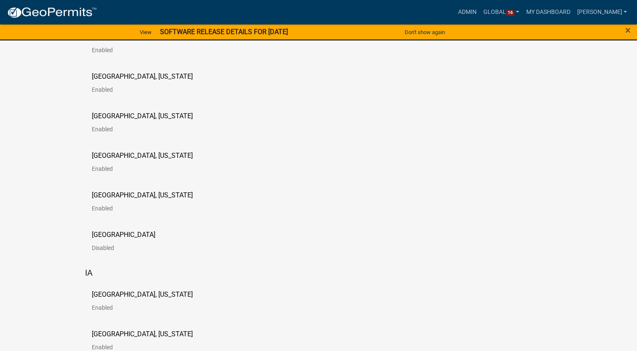
scroll to position [379, 0]
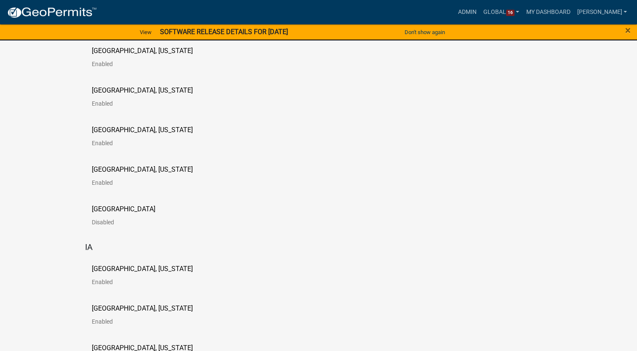
click at [128, 167] on p "Troup County, Georgia" at bounding box center [142, 169] width 101 height 7
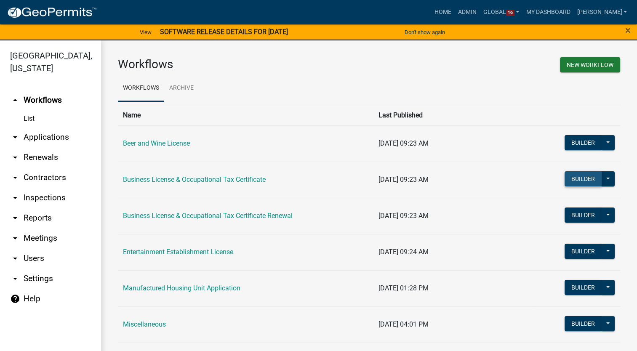
click at [580, 178] on button "Builder" at bounding box center [583, 178] width 37 height 15
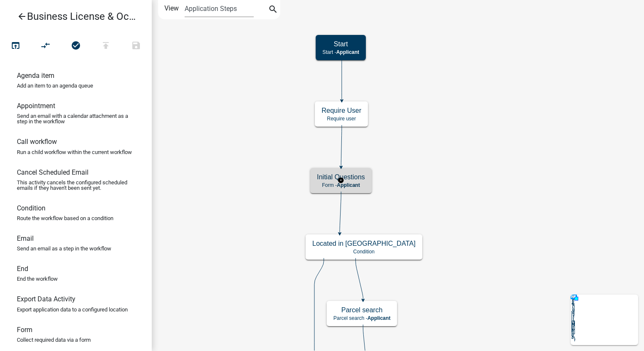
click at [369, 192] on div "Initial Questions Form - Applicant" at bounding box center [340, 180] width 61 height 25
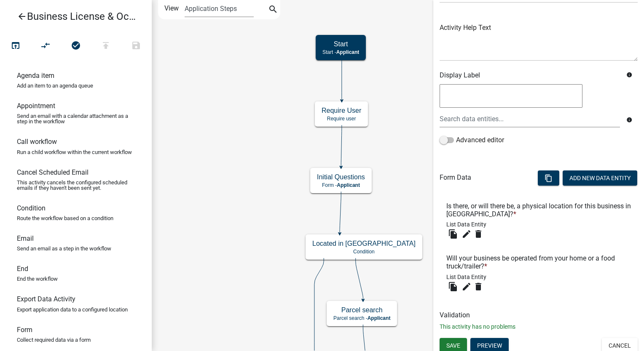
scroll to position [89, 0]
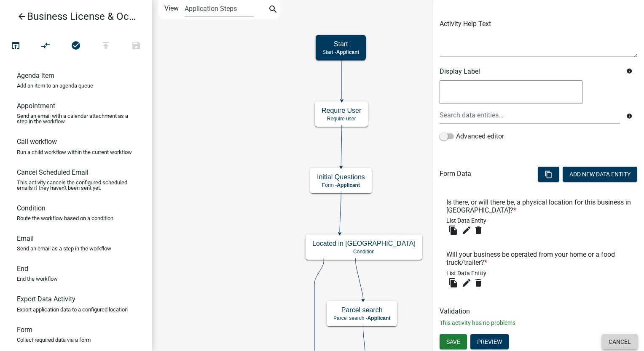
click at [605, 343] on button "Cancel" at bounding box center [619, 341] width 36 height 15
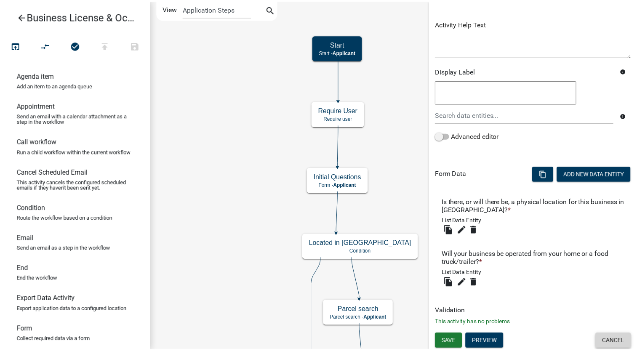
scroll to position [0, 0]
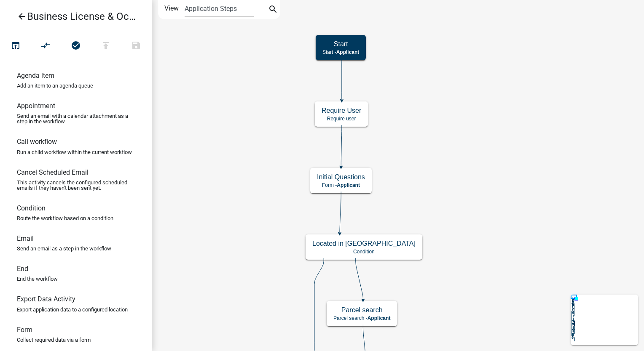
click at [24, 19] on icon "arrow_back" at bounding box center [22, 17] width 10 height 12
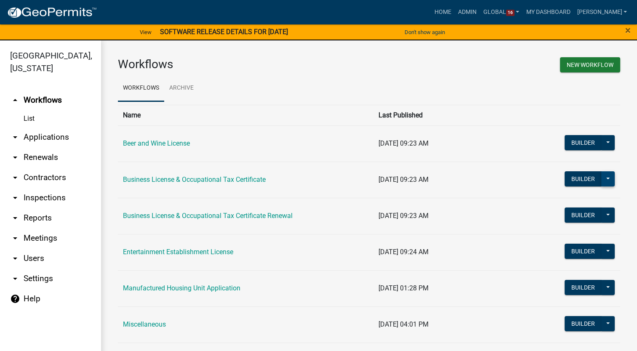
click at [603, 180] on button at bounding box center [607, 178] width 13 height 15
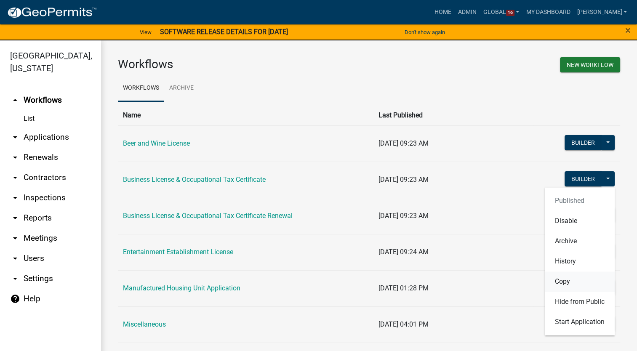
click at [556, 280] on button "Copy" at bounding box center [580, 282] width 70 height 20
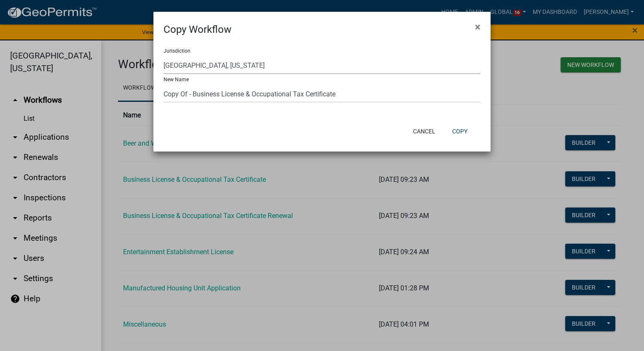
click at [223, 70] on select "Yankton County, South Dakota (Canceled) Wright County, Iowa Winneshiek County, …" at bounding box center [321, 65] width 317 height 17
select select "50bafb28-1523-4c4d-ac21-e80ac6fc537a"
click at [163, 57] on select "Yankton County, South Dakota (Canceled) Wright County, Iowa Winneshiek County, …" at bounding box center [321, 65] width 317 height 17
click at [187, 96] on input "Copy Of - Business License & Occupational Tax Certificate" at bounding box center [321, 93] width 317 height 17
type input "DRAFT - Business License & Occupational Tax Certificate"
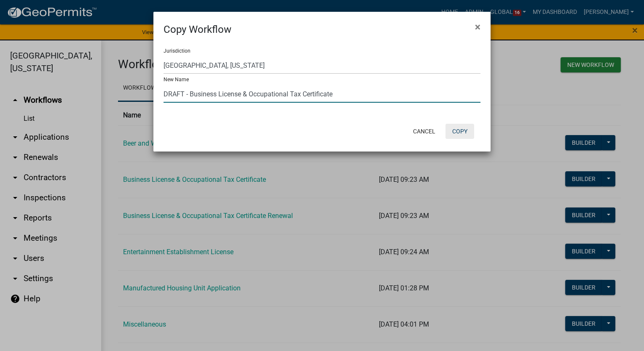
click at [466, 131] on button "Copy" at bounding box center [459, 131] width 29 height 15
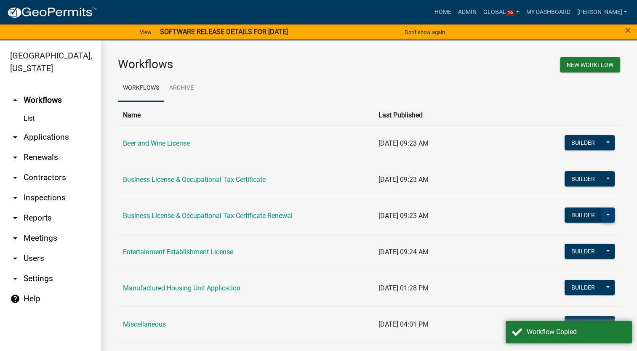
click at [601, 218] on button at bounding box center [607, 215] width 13 height 15
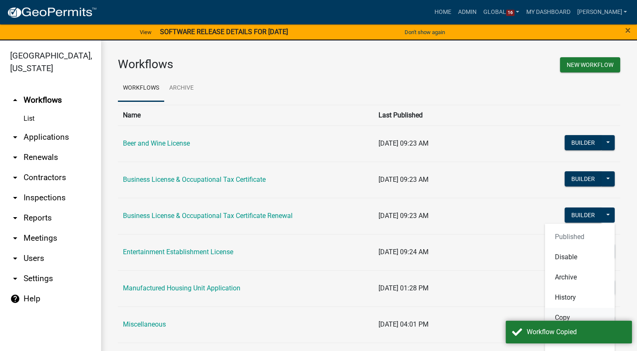
click at [553, 316] on button "Copy" at bounding box center [580, 318] width 70 height 20
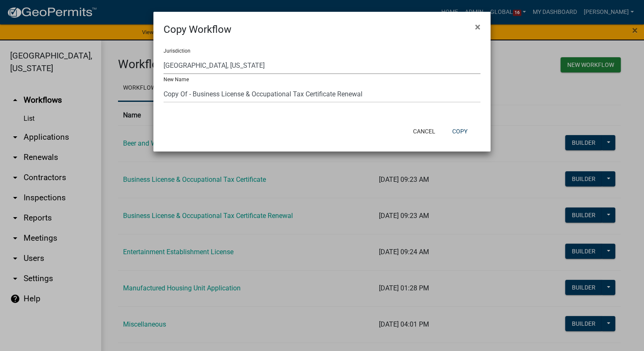
click at [233, 63] on select "Yankton County, South Dakota (Canceled) Wright County, Iowa Winneshiek County, …" at bounding box center [321, 65] width 317 height 17
select select "50bafb28-1523-4c4d-ac21-e80ac6fc537a"
click at [163, 57] on select "Yankton County, South Dakota (Canceled) Wright County, Iowa Winneshiek County, …" at bounding box center [321, 65] width 317 height 17
click at [188, 95] on input "Copy Of - Business License & Occupational Tax Certificate Renewal" at bounding box center [321, 93] width 317 height 17
type input "DRAFT - Business License & Occupational Tax Certificate Renewal"
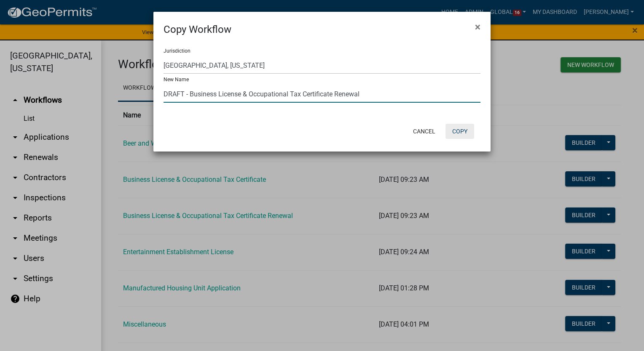
click at [462, 133] on button "Copy" at bounding box center [459, 131] width 29 height 15
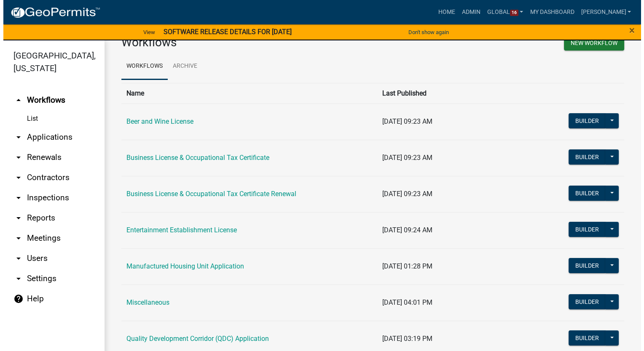
scroll to position [17, 0]
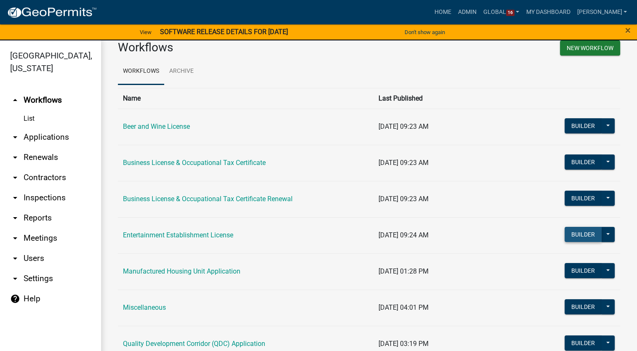
click at [576, 239] on button "Builder" at bounding box center [583, 234] width 37 height 15
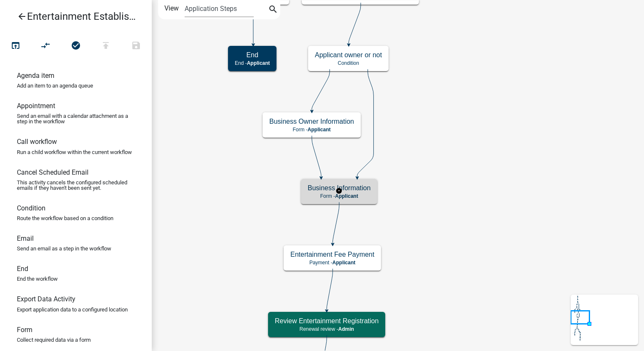
click at [361, 196] on p "Form - Applicant" at bounding box center [338, 196] width 63 height 6
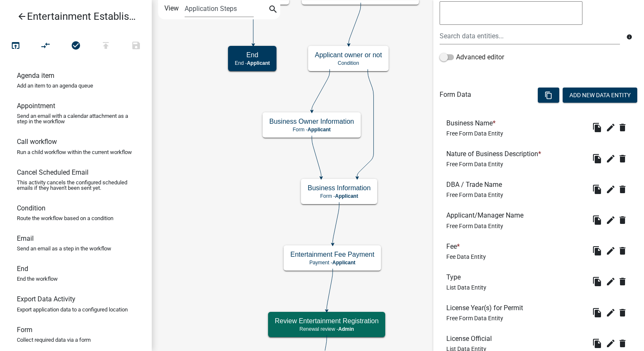
scroll to position [231, 0]
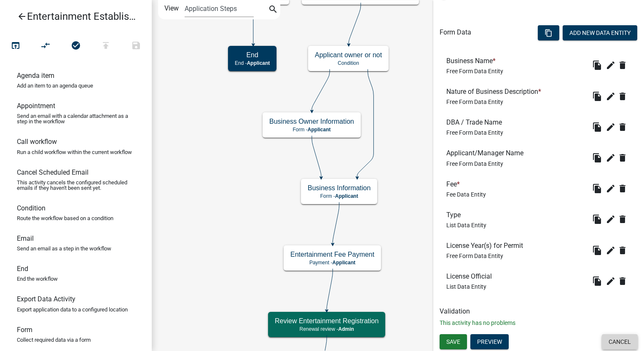
click at [612, 344] on button "Cancel" at bounding box center [619, 341] width 36 height 15
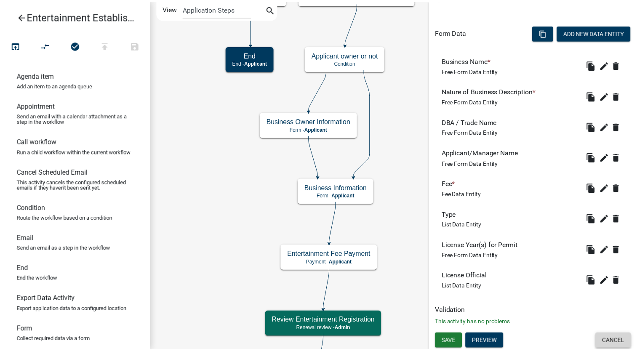
scroll to position [0, 0]
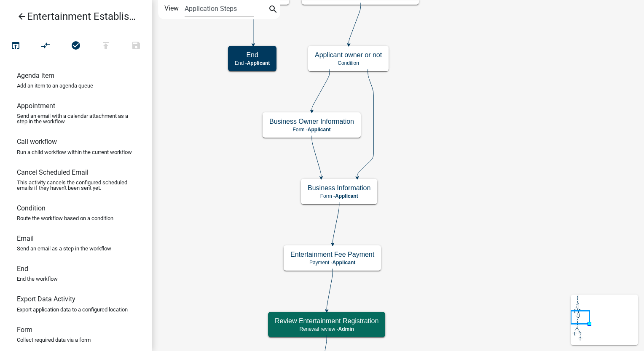
click at [21, 19] on icon "arrow_back" at bounding box center [22, 17] width 10 height 12
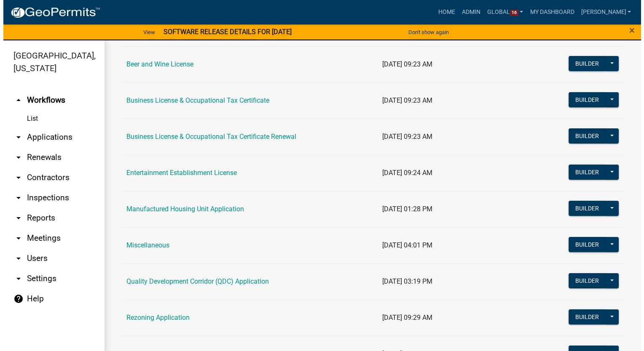
scroll to position [84, 0]
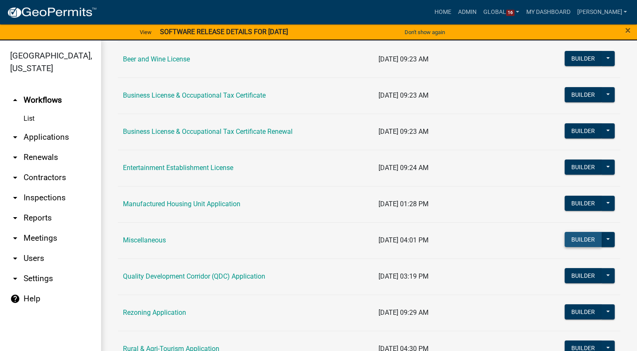
click at [571, 242] on button "Builder" at bounding box center [583, 239] width 37 height 15
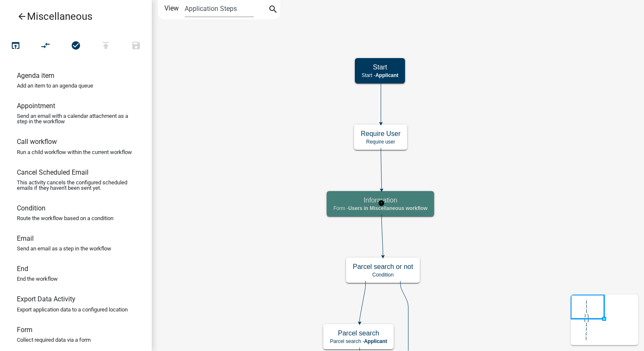
click at [427, 206] on span "Users in Miscellaneous workflow" at bounding box center [387, 209] width 79 height 6
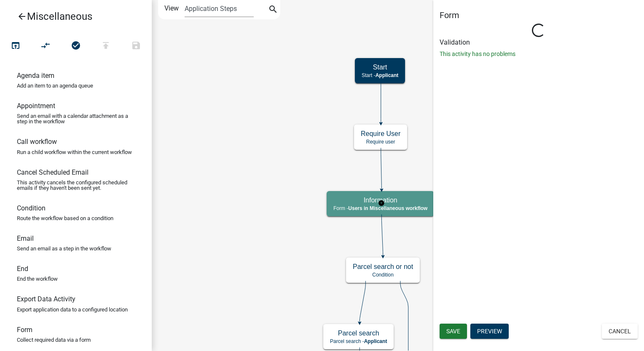
select select "F69CD348-B7B6-46C4-A97D-72FD1CAD42FF"
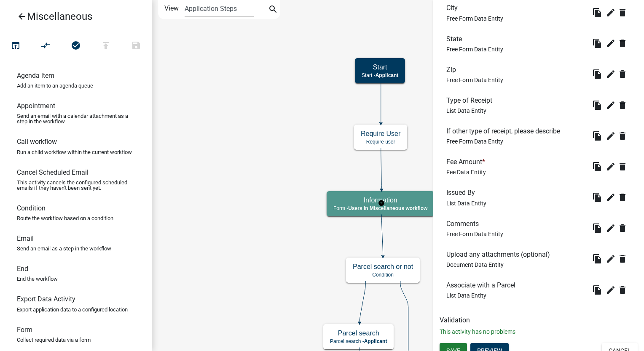
scroll to position [405, 0]
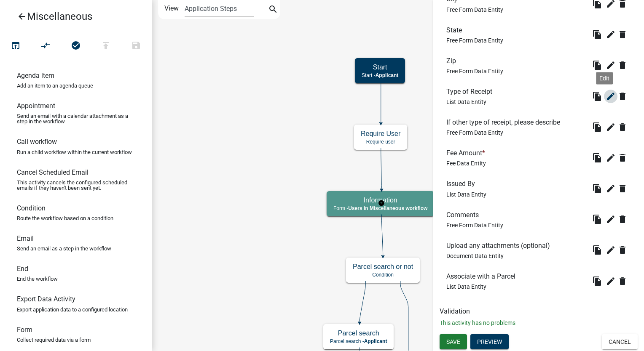
click at [605, 94] on icon "edit" at bounding box center [610, 96] width 10 height 10
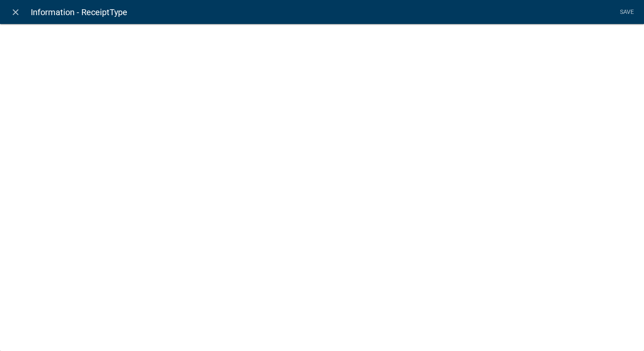
select select "list-data"
select select
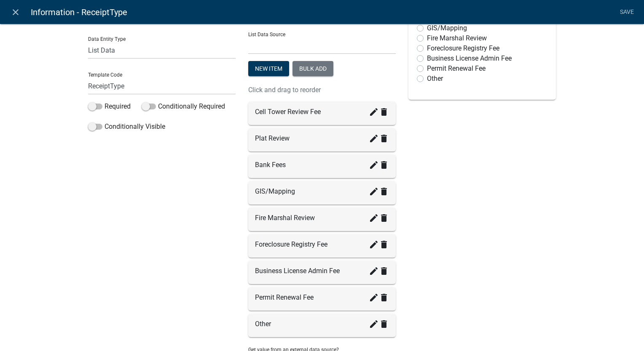
scroll to position [84, 0]
click at [13, 12] on icon "close" at bounding box center [16, 12] width 10 height 10
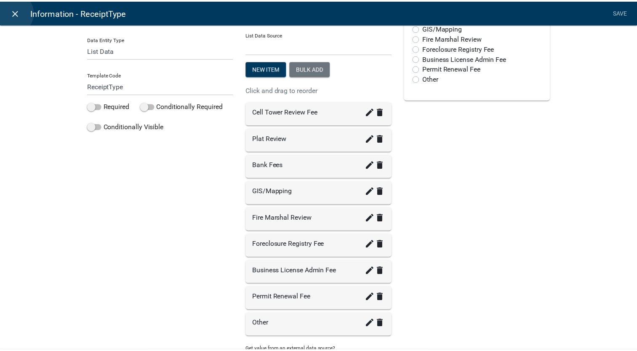
scroll to position [0, 0]
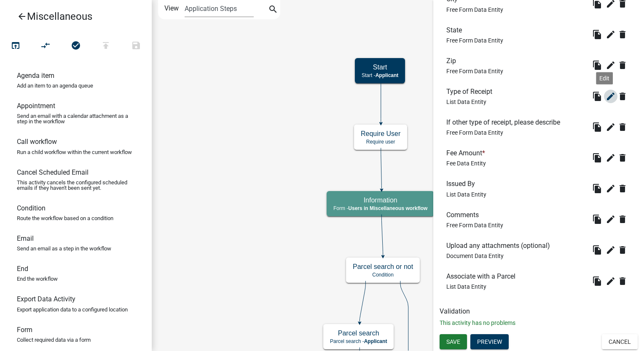
click at [605, 95] on icon "edit" at bounding box center [610, 96] width 10 height 10
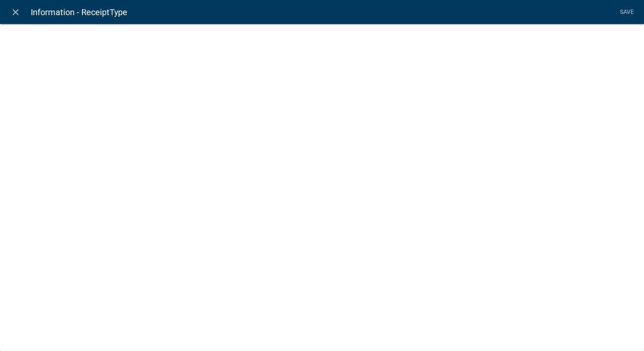
select select "list-data"
select select
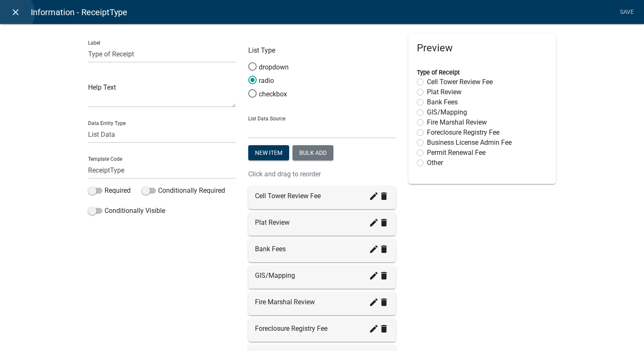
click at [13, 13] on icon "close" at bounding box center [16, 12] width 10 height 10
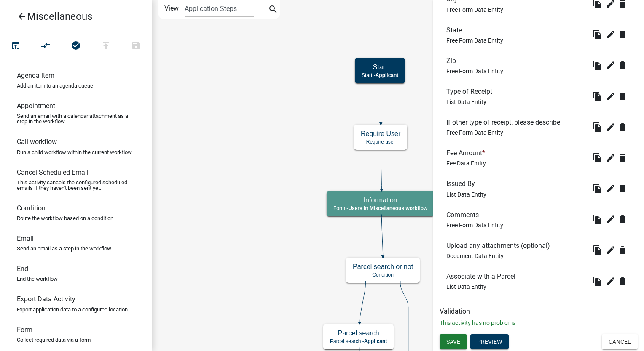
click at [20, 16] on icon "arrow_back" at bounding box center [22, 17] width 10 height 12
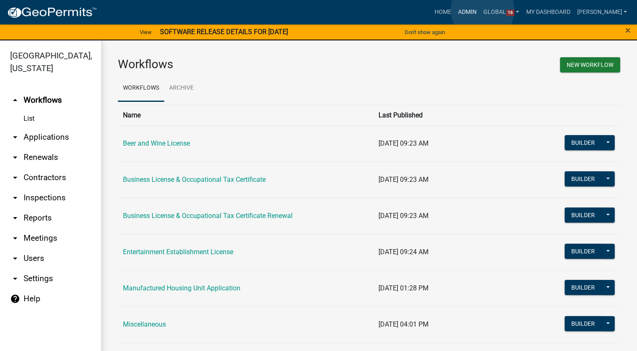
click at [480, 10] on link "Admin" at bounding box center [467, 12] width 25 height 16
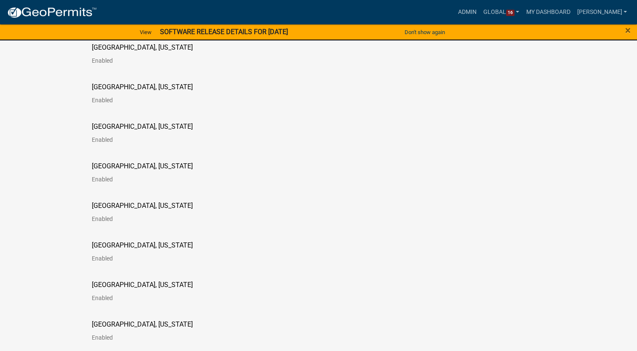
scroll to position [295, 0]
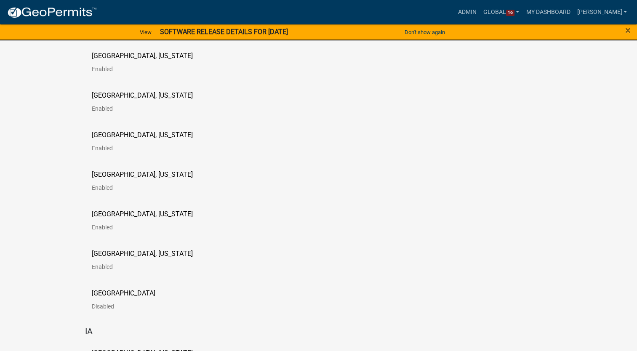
click at [128, 174] on p "Putnam County, Georgia" at bounding box center [142, 174] width 101 height 7
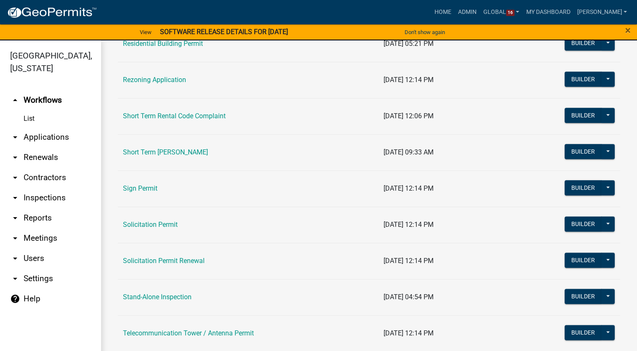
scroll to position [1053, 0]
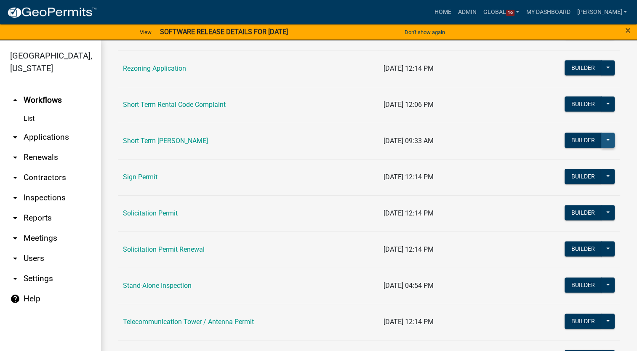
click at [603, 137] on button at bounding box center [607, 140] width 13 height 15
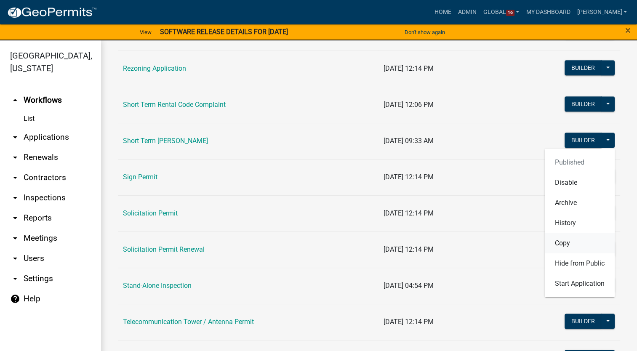
click at [558, 243] on button "Copy" at bounding box center [580, 243] width 70 height 20
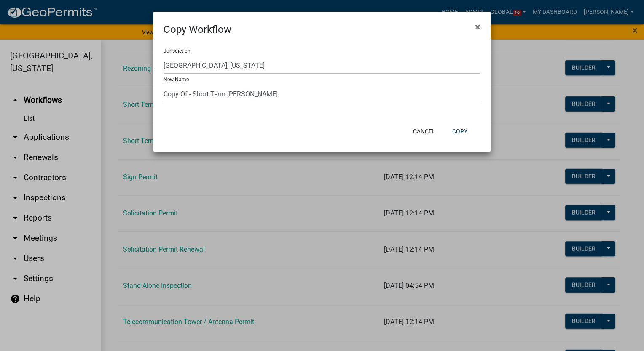
click at [241, 67] on select "Yankton County, South Dakota (Canceled) Wright County, Iowa Winneshiek County, …" at bounding box center [321, 65] width 317 height 17
select select "50bafb28-1523-4c4d-ac21-e80ac6fc537a"
click at [163, 57] on select "Yankton County, South Dakota (Canceled) Wright County, Iowa Winneshiek County, …" at bounding box center [321, 65] width 317 height 17
click at [187, 97] on input "Copy Of - Short Term Rental Registration" at bounding box center [321, 93] width 317 height 17
type input "DRAFT - Short Term Rental Registration"
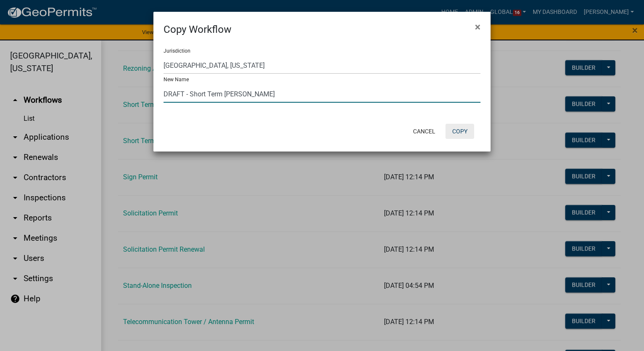
click at [460, 129] on button "Copy" at bounding box center [459, 131] width 29 height 15
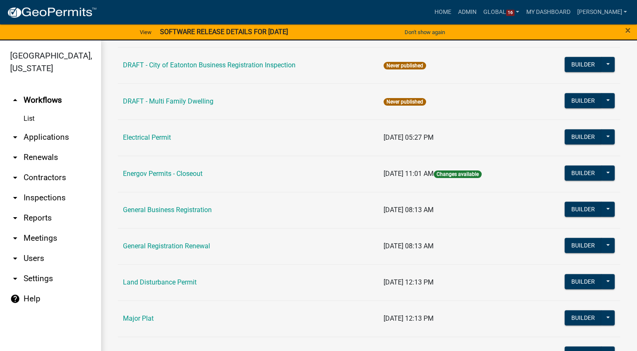
scroll to position [463, 0]
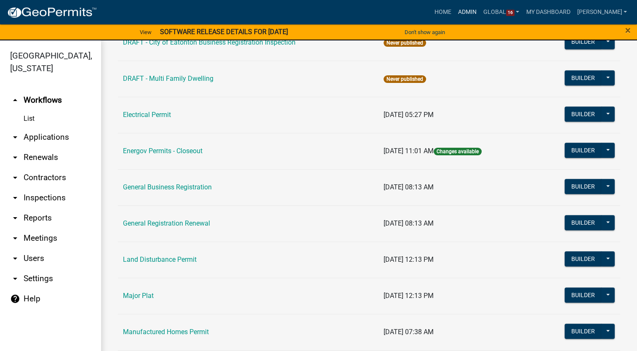
click at [477, 11] on link "Admin" at bounding box center [467, 12] width 25 height 16
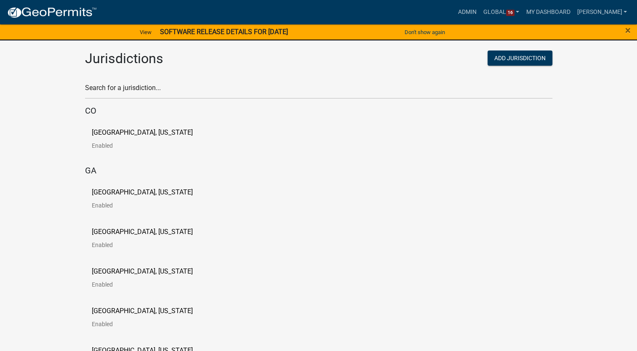
click at [111, 196] on p "Carroll County, Georgia" at bounding box center [142, 192] width 101 height 7
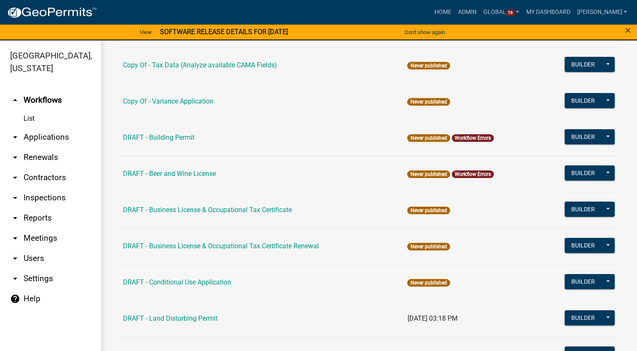
scroll to position [253, 0]
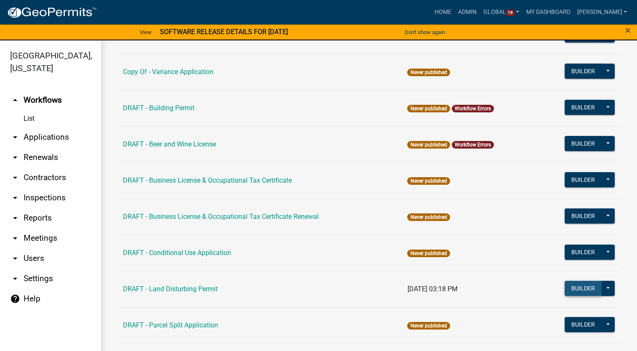
click at [579, 289] on button "Builder" at bounding box center [583, 288] width 37 height 15
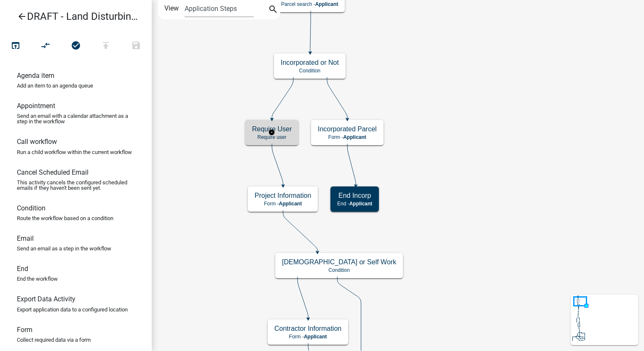
click at [275, 127] on h5 "Require User" at bounding box center [272, 129] width 40 height 8
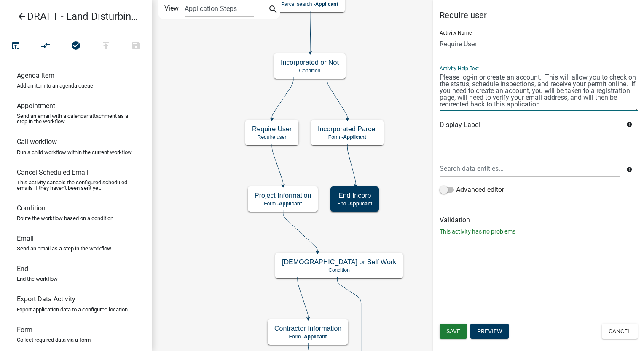
drag, startPoint x: 439, startPoint y: 76, endPoint x: 579, endPoint y: 105, distance: 143.2
click at [579, 105] on textarea at bounding box center [538, 91] width 198 height 40
click at [20, 12] on icon "arrow_back" at bounding box center [22, 17] width 10 height 12
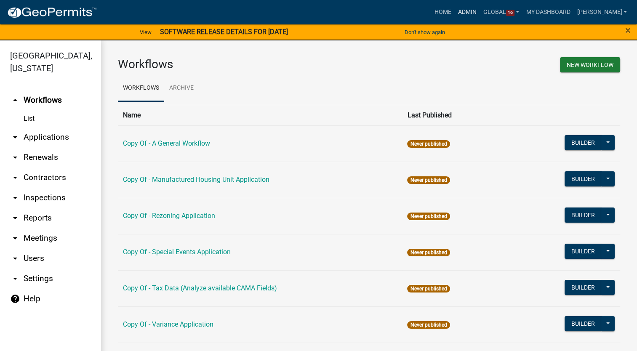
click at [471, 12] on link "Admin" at bounding box center [467, 12] width 25 height 16
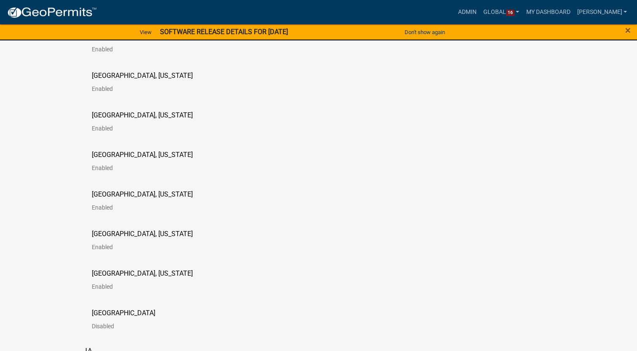
scroll to position [337, 0]
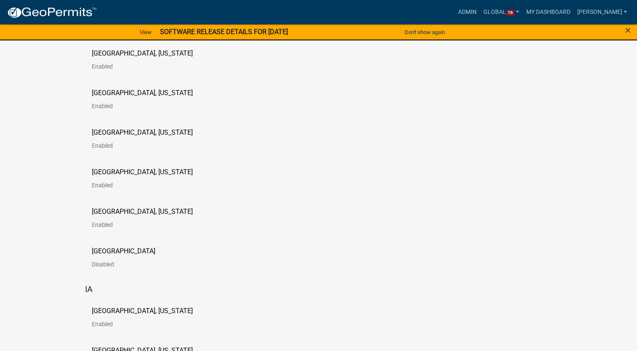
click at [128, 211] on p "Troup County, Georgia" at bounding box center [142, 211] width 101 height 7
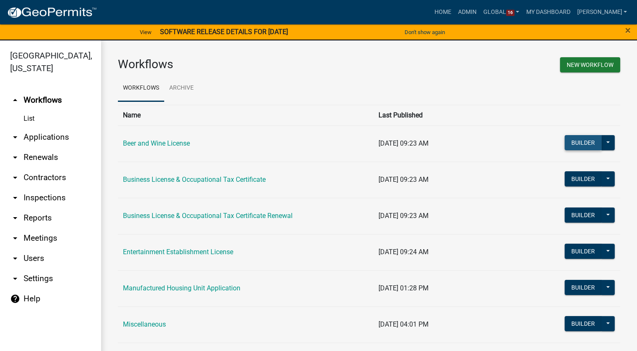
click at [567, 141] on button "Builder" at bounding box center [583, 142] width 37 height 15
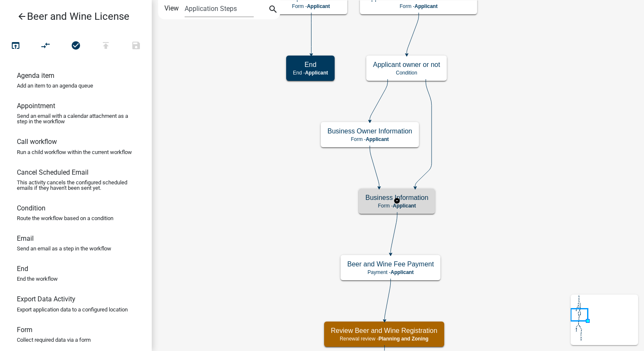
click at [411, 208] on span "Applicant" at bounding box center [404, 206] width 23 height 6
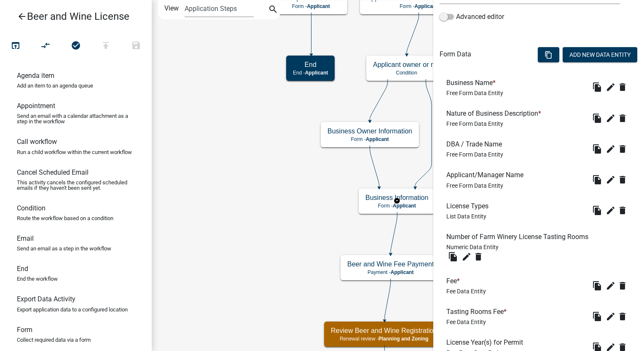
scroll to position [211, 0]
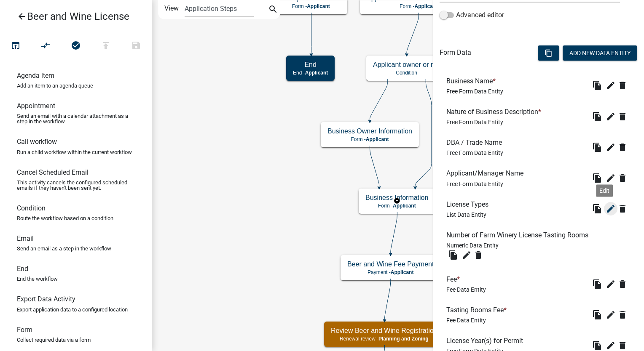
click at [605, 207] on icon "edit" at bounding box center [610, 209] width 10 height 10
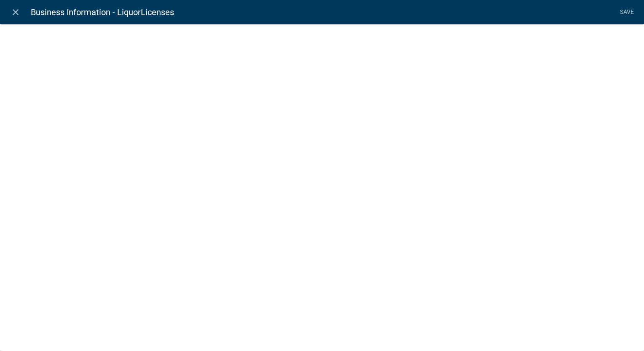
select select "list-data"
select select
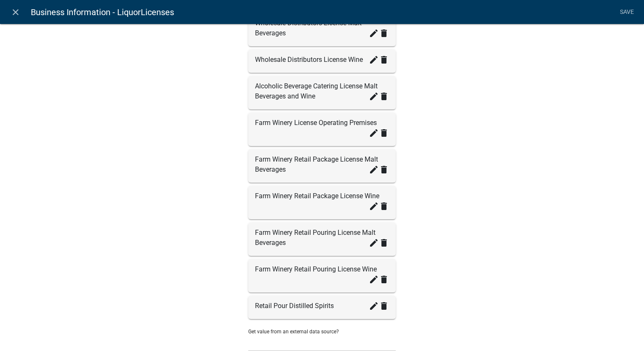
scroll to position [295, 0]
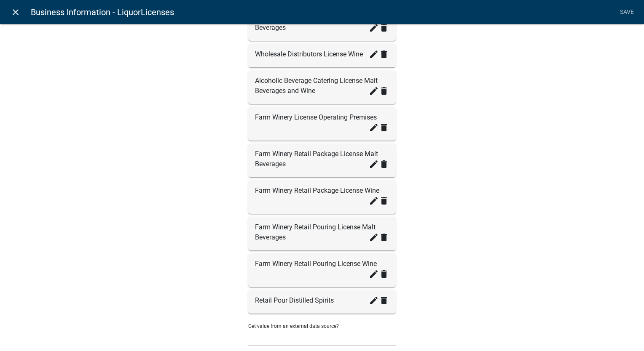
click at [11, 12] on icon "close" at bounding box center [16, 12] width 10 height 10
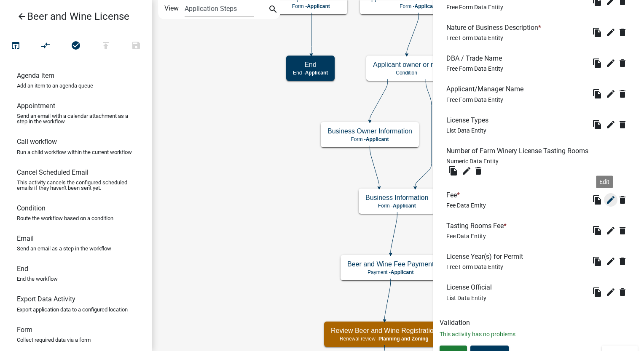
click at [605, 203] on icon "edit" at bounding box center [610, 200] width 10 height 10
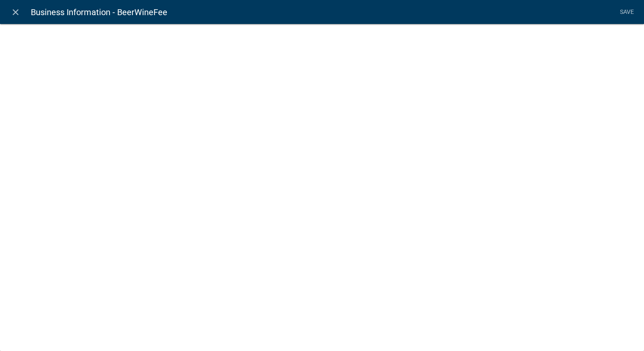
select select "fee"
select select "LiquorLicenses"
select select "98e38e96-1b8f-4e09-a038-69f0411e34ea"
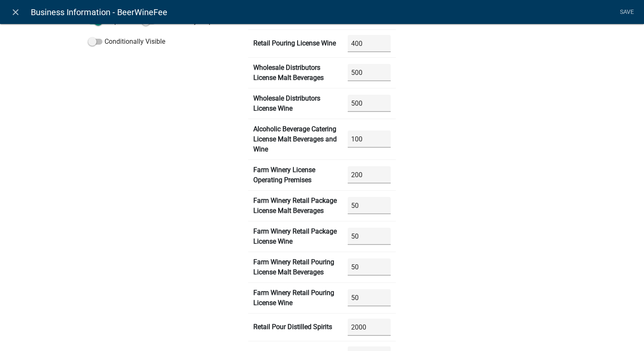
scroll to position [168, 0]
click at [13, 9] on icon "close" at bounding box center [16, 12] width 10 height 10
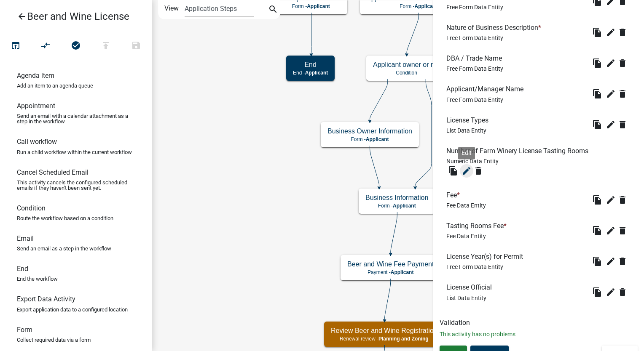
click at [463, 169] on icon "edit" at bounding box center [466, 171] width 10 height 10
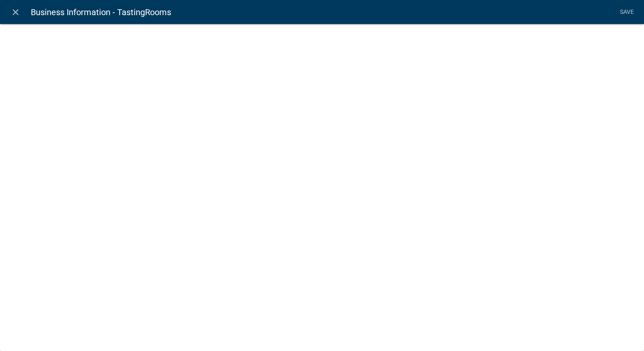
select select "numeric-data"
select select
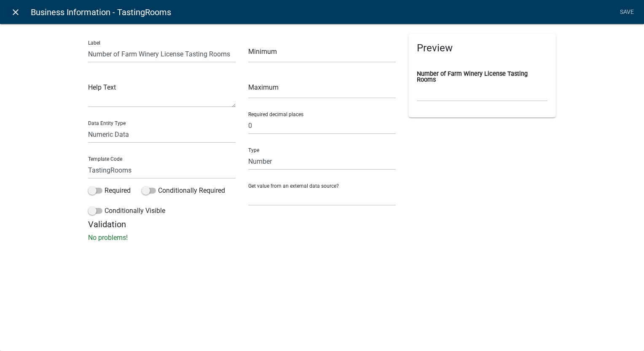
click at [13, 11] on icon "close" at bounding box center [16, 12] width 10 height 10
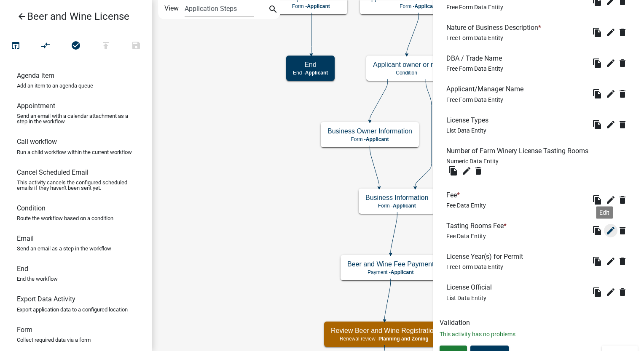
click at [607, 228] on icon "edit" at bounding box center [610, 231] width 10 height 10
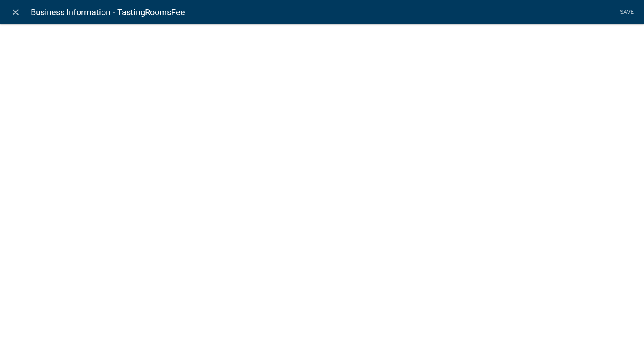
select select "fee"
select select "98e38e96-1b8f-4e09-a038-69f0411e34ea"
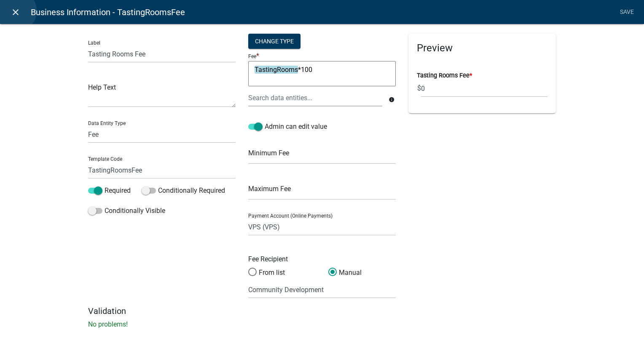
click at [15, 11] on icon "close" at bounding box center [16, 12] width 10 height 10
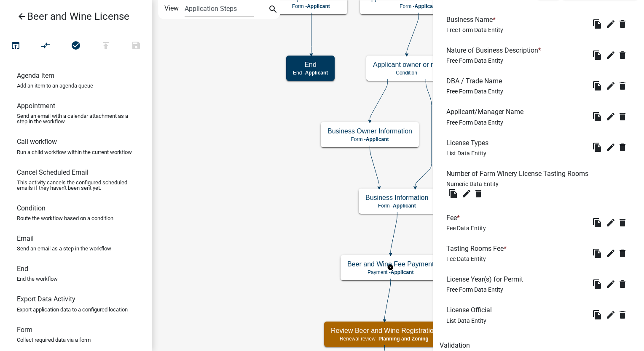
scroll to position [306, 0]
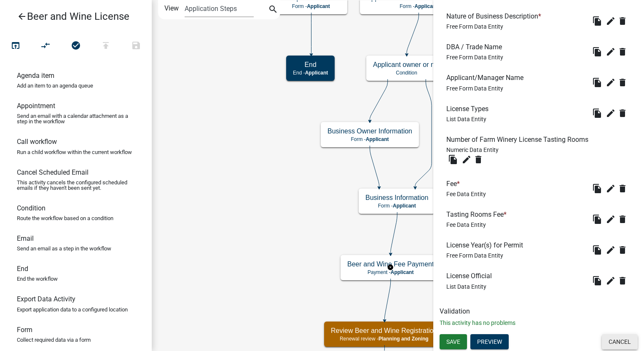
click at [606, 339] on button "Cancel" at bounding box center [619, 341] width 36 height 15
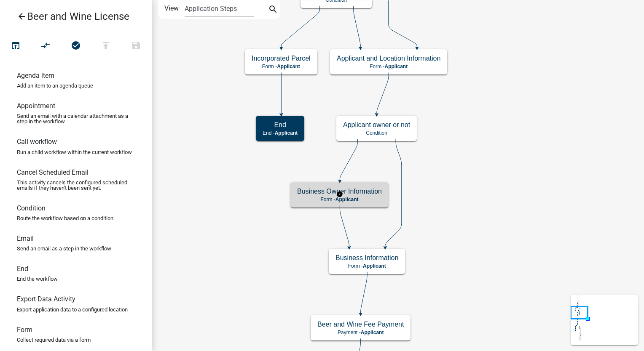
click at [356, 193] on h5 "Business Owner Information" at bounding box center [339, 191] width 85 height 8
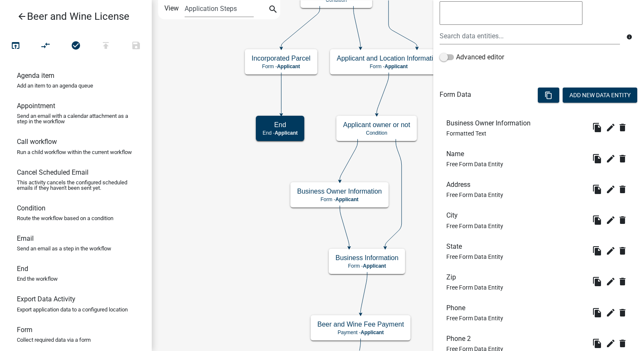
scroll to position [262, 0]
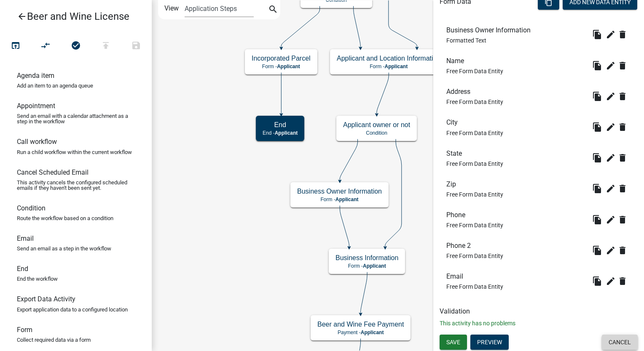
click at [610, 347] on button "Cancel" at bounding box center [619, 342] width 36 height 15
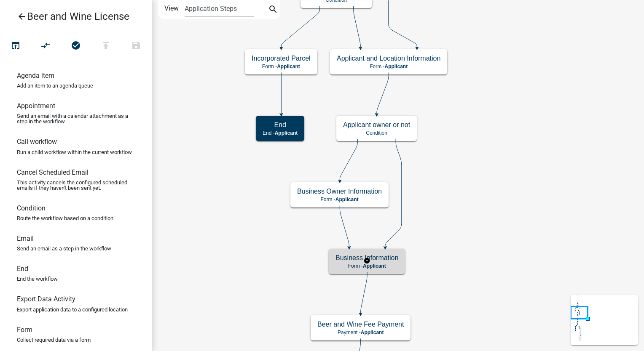
click at [392, 270] on div "Business Information Form - Applicant" at bounding box center [366, 261] width 76 height 25
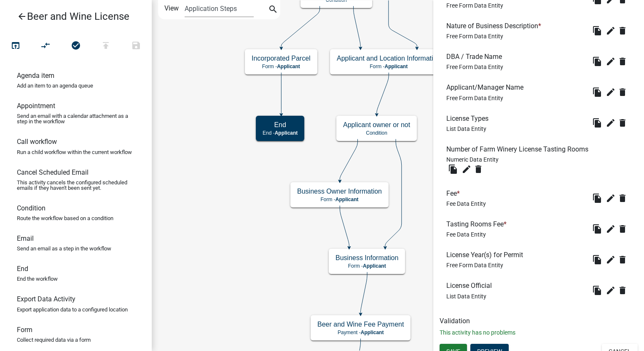
scroll to position [306, 0]
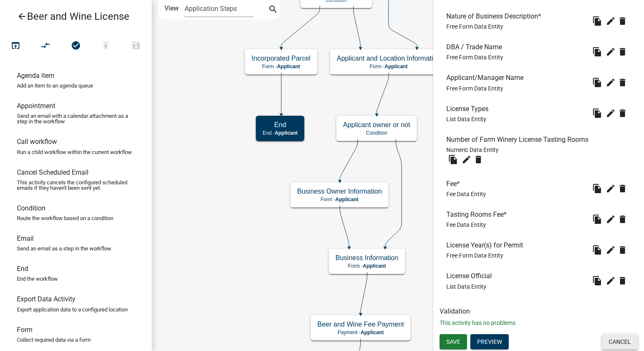
click at [614, 344] on button "Cancel" at bounding box center [619, 341] width 36 height 15
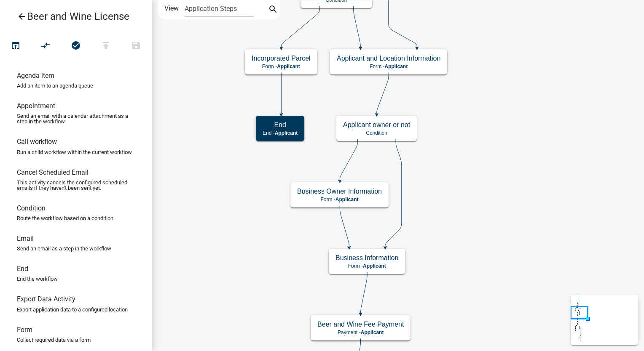
scroll to position [0, 0]
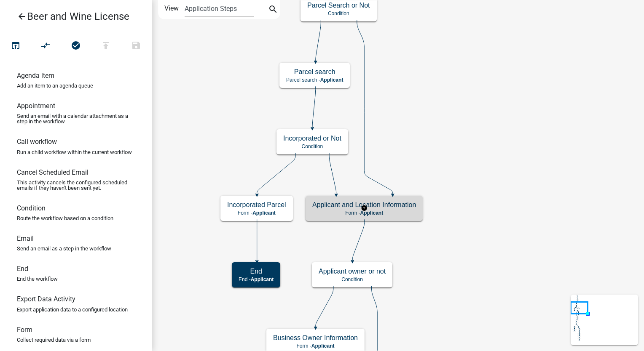
click at [391, 216] on div "Applicant and Location Information Form - Applicant" at bounding box center [363, 208] width 117 height 25
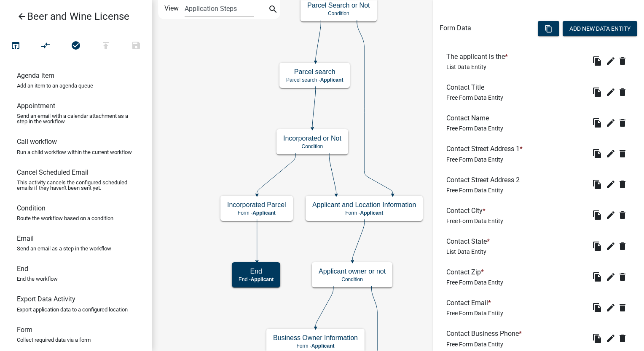
scroll to position [253, 0]
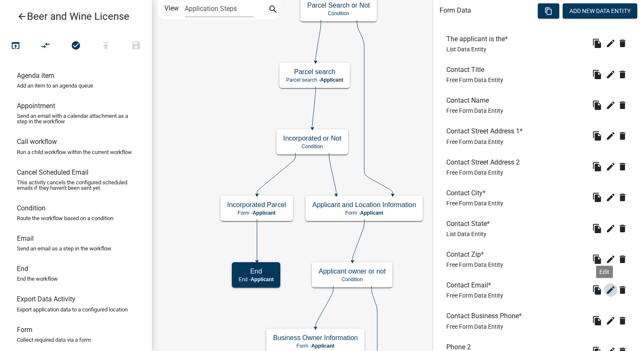
click at [606, 287] on icon "edit" at bounding box center [610, 290] width 10 height 10
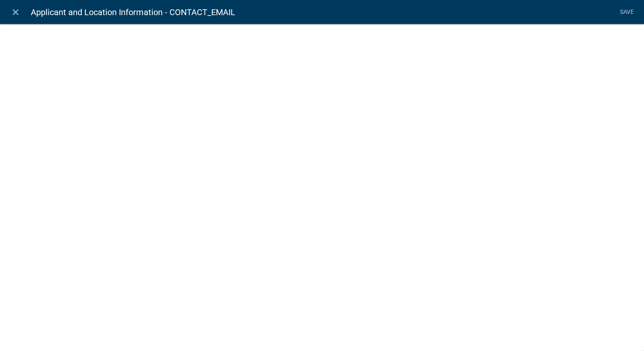
select select "0"
select select
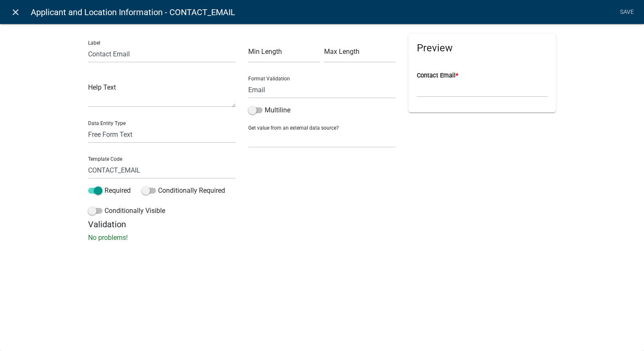
click at [15, 14] on icon "close" at bounding box center [16, 12] width 10 height 10
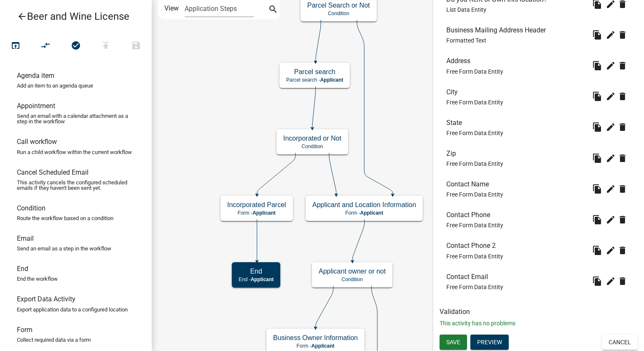
scroll to position [817, 0]
click at [610, 340] on button "Cancel" at bounding box center [619, 341] width 36 height 15
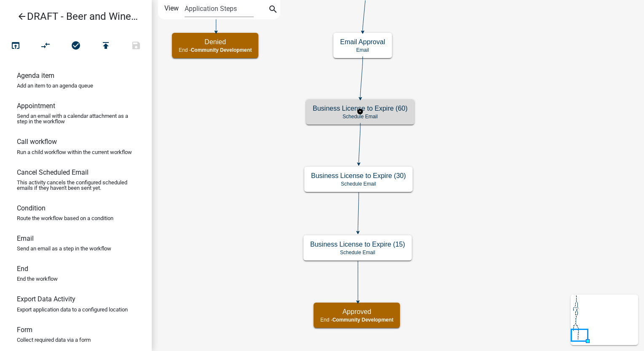
click at [381, 112] on h5 "Business License to Expire (60)" at bounding box center [359, 108] width 95 height 8
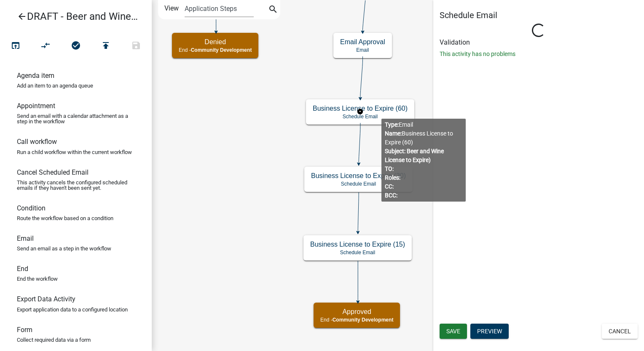
select select "12: 12:00 PM"
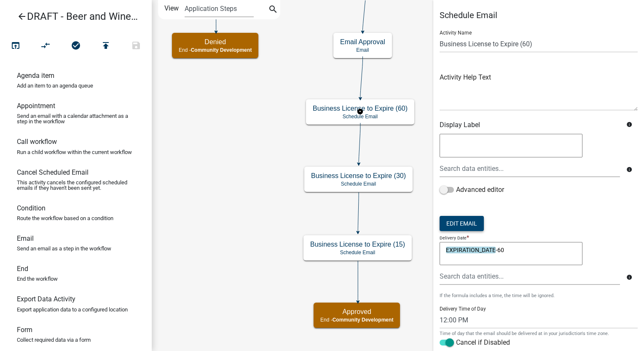
click at [460, 221] on button "Edit Email" at bounding box center [461, 223] width 44 height 15
select select "02716f85-b38e-4317-b3e2-b115ccb6ceee"
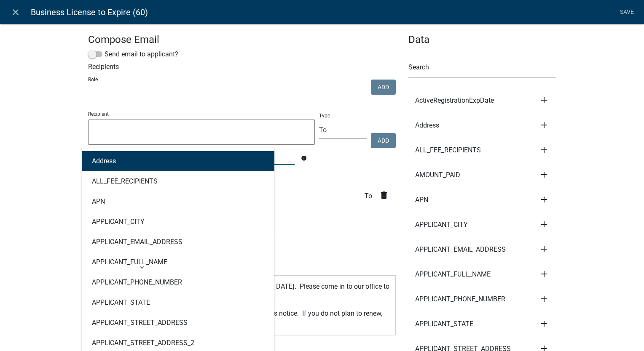
click at [133, 160] on div "Address ALL_FEE_RECIPIENTS APN APPLICANT_CITY APPLICANT_EMAIL_ADDRESS APPLICANT…" at bounding box center [191, 156] width 219 height 17
type input "cont"
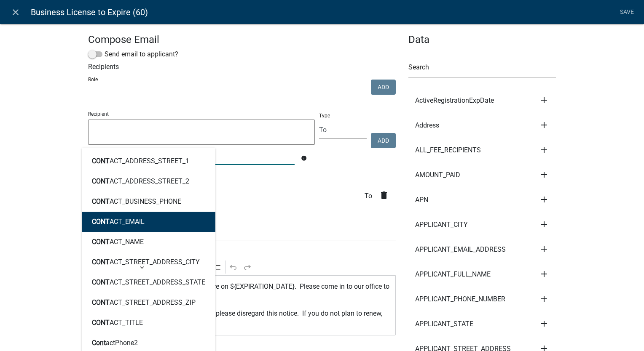
click at [118, 224] on ngb-highlight "CONT ACT_EMAIL" at bounding box center [118, 222] width 53 height 7
type textarea "CONTACT_EMAIL"
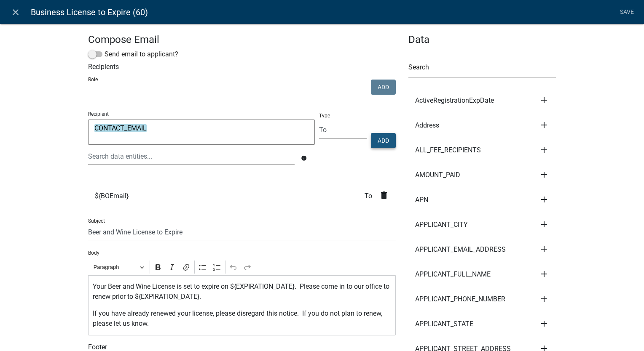
click at [381, 148] on button "Add" at bounding box center [383, 140] width 25 height 15
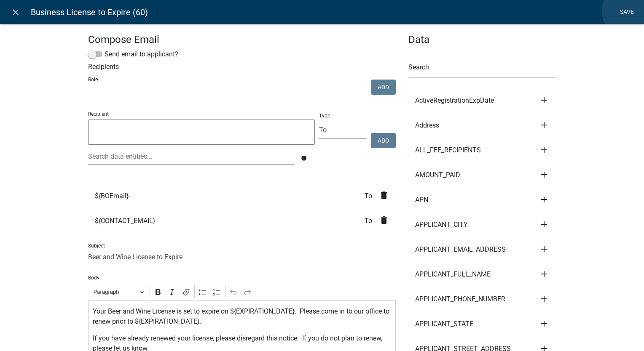
click at [628, 11] on link "Save" at bounding box center [626, 12] width 21 height 16
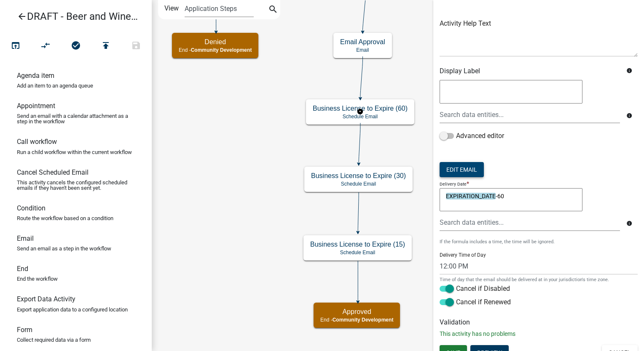
scroll to position [64, 0]
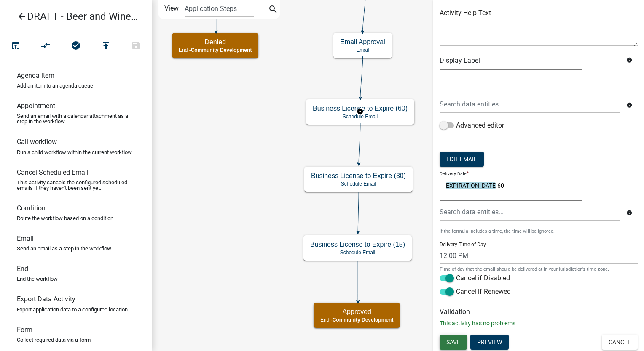
click at [451, 345] on button "Save" at bounding box center [452, 342] width 27 height 15
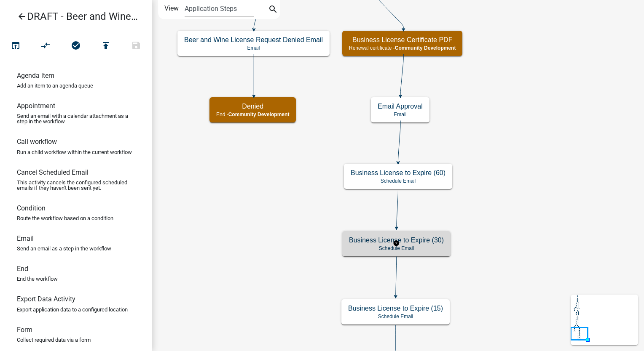
click at [425, 247] on p "Schedule Email" at bounding box center [396, 249] width 95 height 6
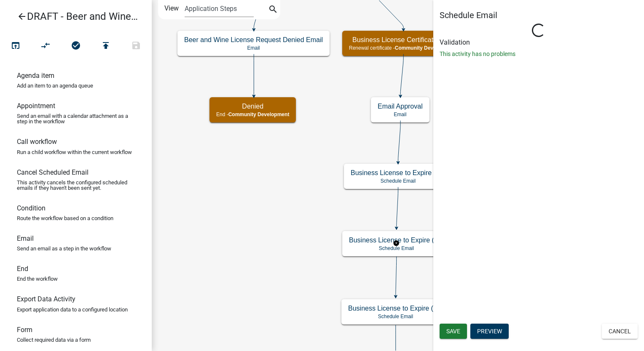
select select "12: 12:00 PM"
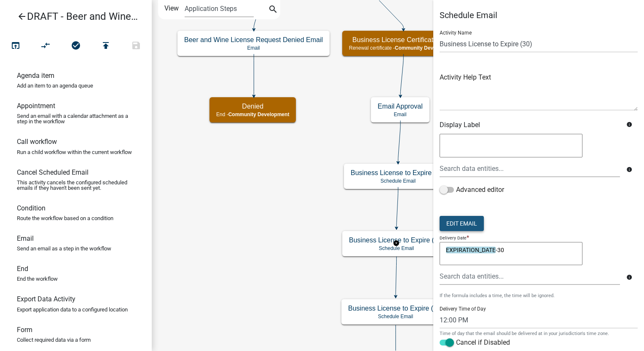
click at [472, 223] on button "Edit Email" at bounding box center [461, 223] width 44 height 15
select select "02716f85-b38e-4317-b3e2-b115ccb6ceee"
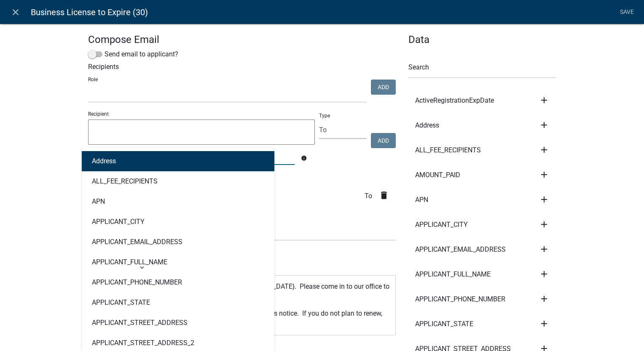
click at [130, 157] on div "Address ALL_FEE_RECIPIENTS APN APPLICANT_CITY APPLICANT_EMAIL_ADDRESS APPLICANT…" at bounding box center [191, 156] width 219 height 17
type input "cont"
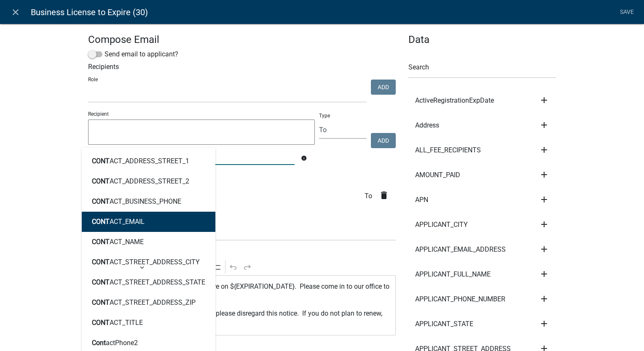
click at [109, 222] on ngb-highlight "CONT ACT_EMAIL" at bounding box center [118, 222] width 53 height 7
type textarea "CONTACT_EMAIL"
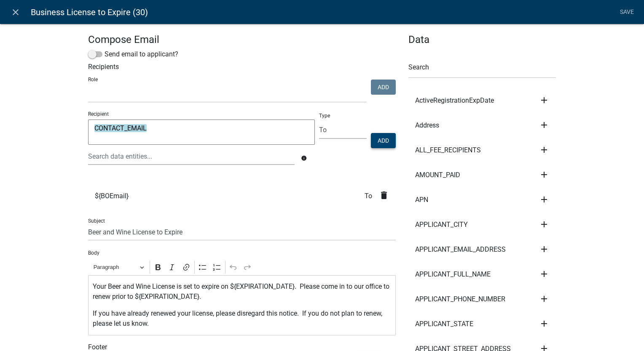
click at [377, 139] on button "Add" at bounding box center [383, 140] width 25 height 15
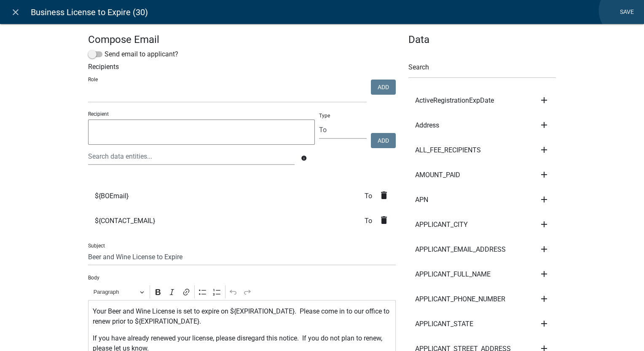
click at [625, 11] on link "Save" at bounding box center [626, 12] width 21 height 16
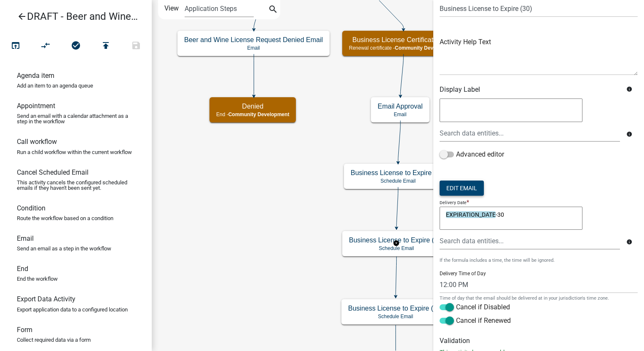
scroll to position [64, 0]
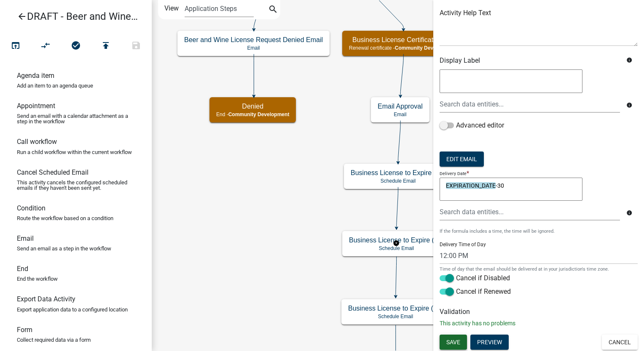
click at [449, 345] on button "Save" at bounding box center [452, 342] width 27 height 15
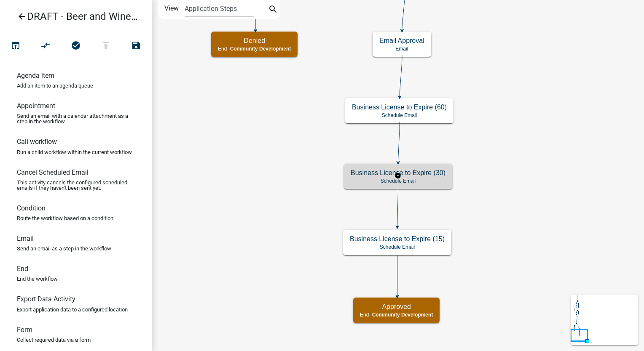
scroll to position [0, 0]
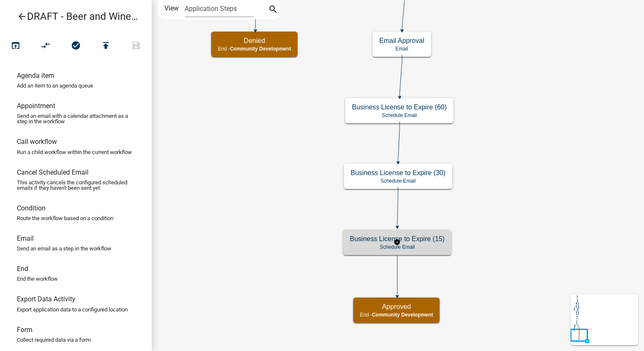
click at [427, 242] on h5 "Business License to Expire (15)" at bounding box center [397, 239] width 95 height 8
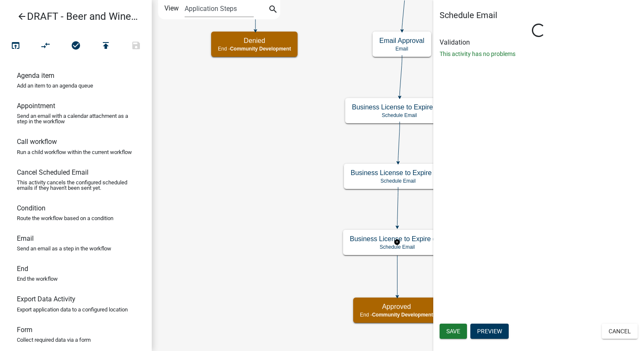
select select "12: 12:00 PM"
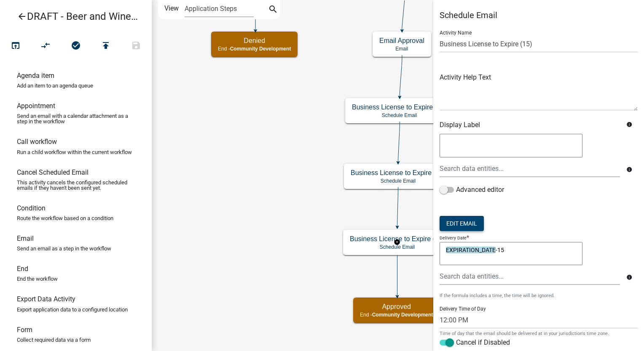
click at [471, 222] on button "Edit Email" at bounding box center [461, 223] width 44 height 15
select select "02716f85-b38e-4317-b3e2-b115ccb6ceee"
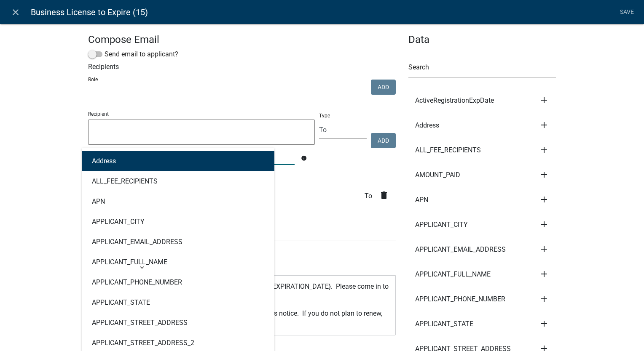
click at [123, 152] on div "Address ALL_FEE_RECIPIENTS APN APPLICANT_CITY APPLICANT_EMAIL_ADDRESS APPLICANT…" at bounding box center [191, 156] width 219 height 17
type input "cont"
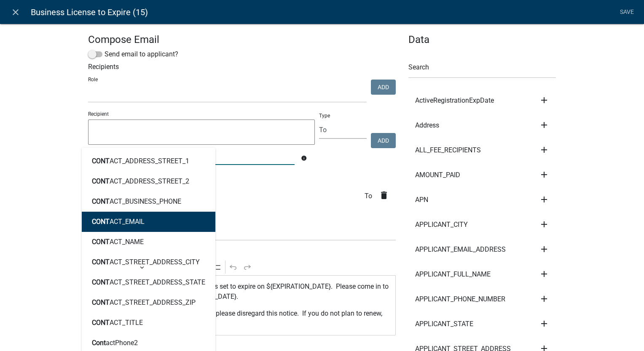
click at [120, 230] on button "CONT ACT_EMAIL" at bounding box center [149, 222] width 134 height 20
type textarea "CONTACT_EMAIL"
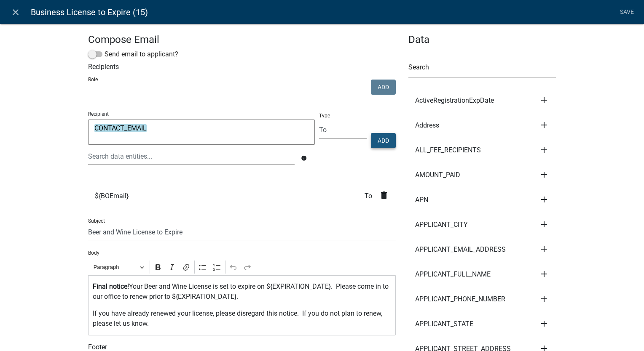
click at [383, 140] on button "Add" at bounding box center [383, 140] width 25 height 15
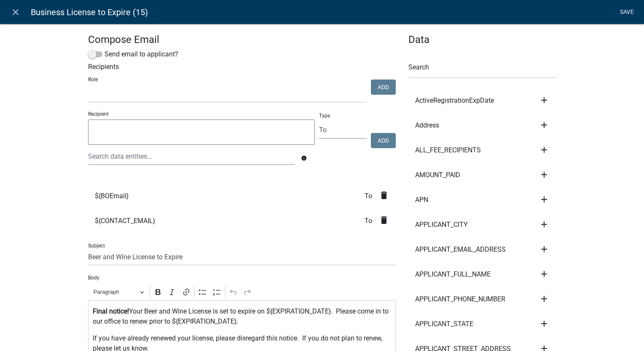
click at [625, 11] on link "Save" at bounding box center [626, 12] width 21 height 16
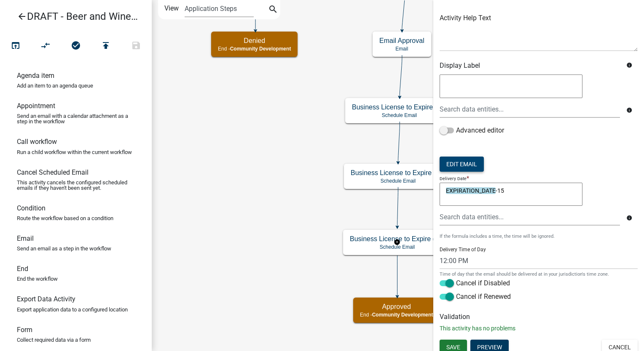
scroll to position [64, 0]
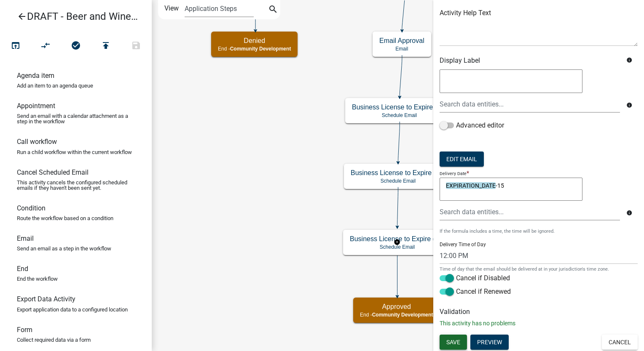
click at [450, 340] on span "Save" at bounding box center [453, 342] width 14 height 7
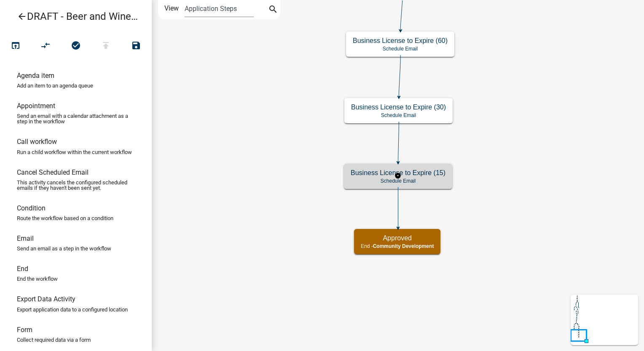
scroll to position [0, 0]
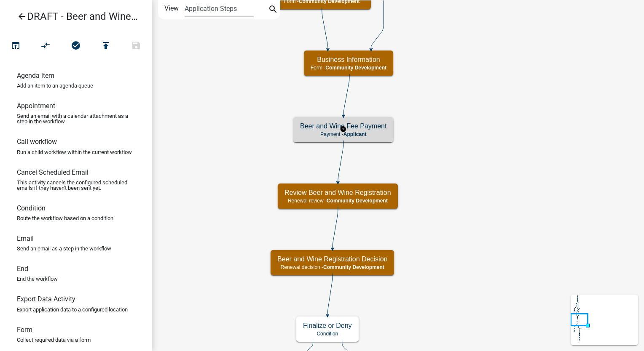
click at [369, 134] on p "Payment - Applicant" at bounding box center [343, 134] width 86 height 6
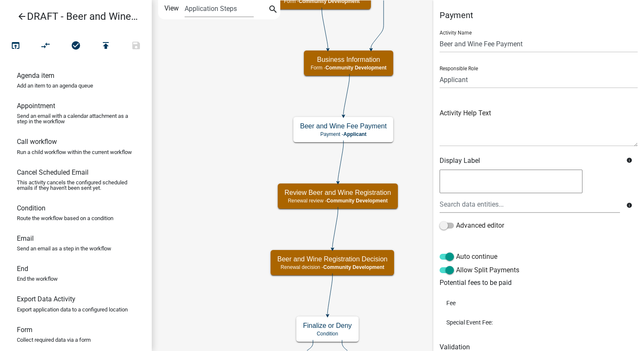
scroll to position [36, 0]
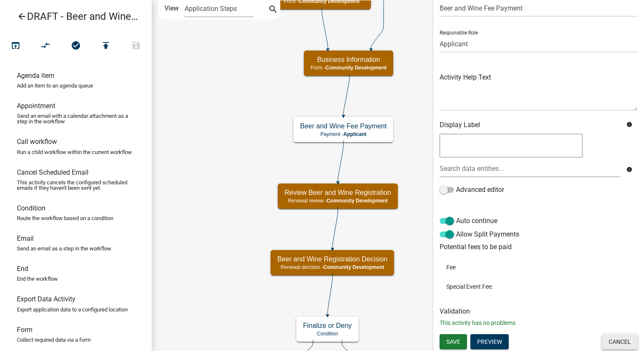
click at [613, 337] on button "Cancel" at bounding box center [619, 341] width 36 height 15
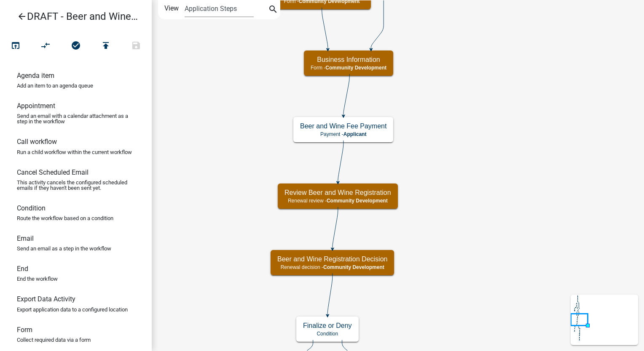
scroll to position [0, 0]
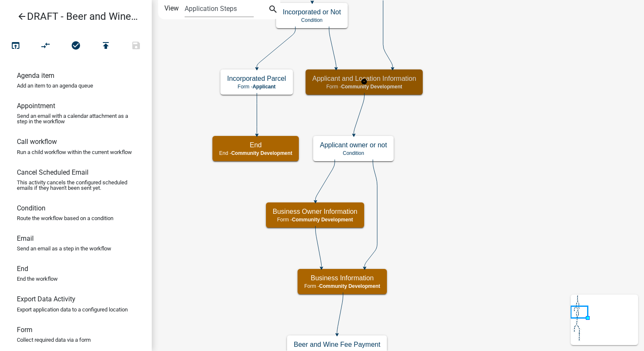
click at [393, 79] on h5 "Applicant and Location Information" at bounding box center [364, 79] width 104 height 8
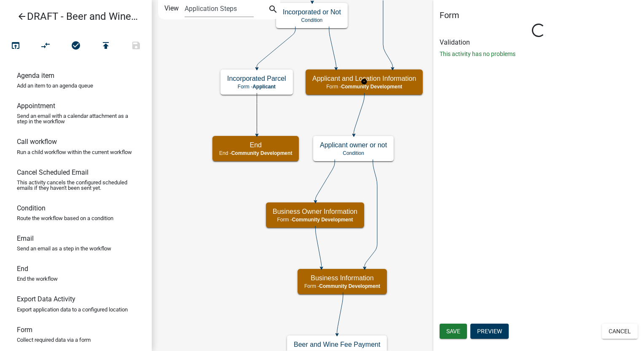
select select "66D5FF95-1CD3-428B-B9DC-D797D01D8DE2"
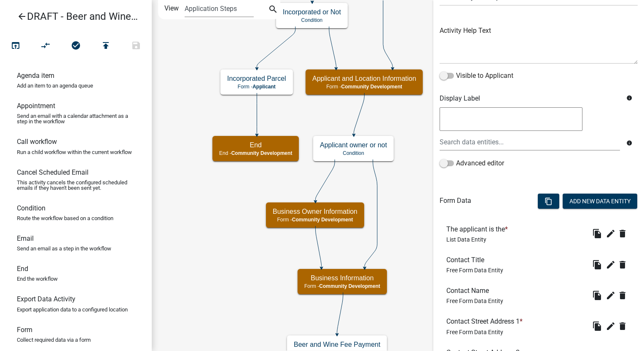
scroll to position [84, 0]
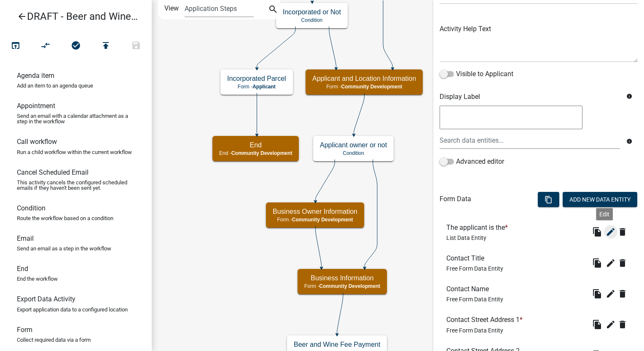
click at [606, 235] on icon "edit" at bounding box center [610, 232] width 10 height 10
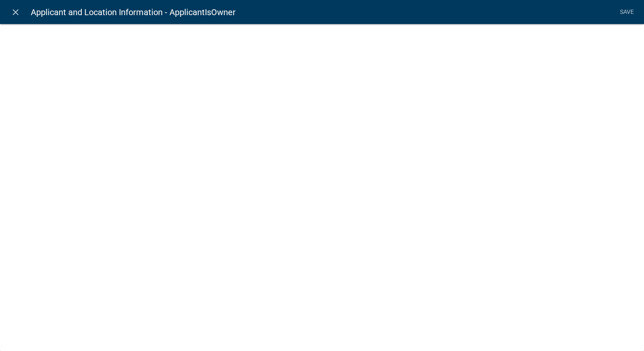
select select "list-data"
select select
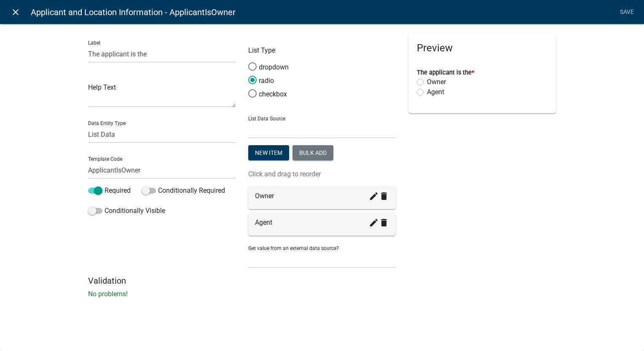
click at [16, 11] on icon "close" at bounding box center [16, 12] width 10 height 10
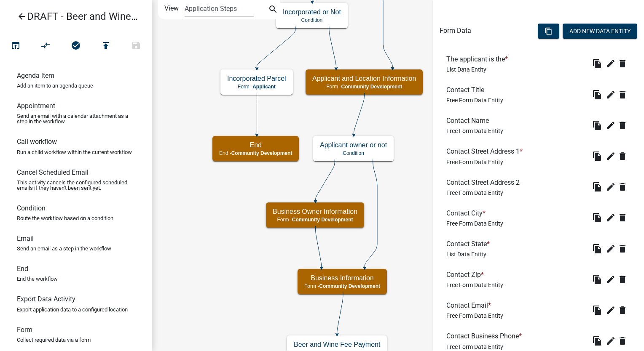
scroll to position [126, 0]
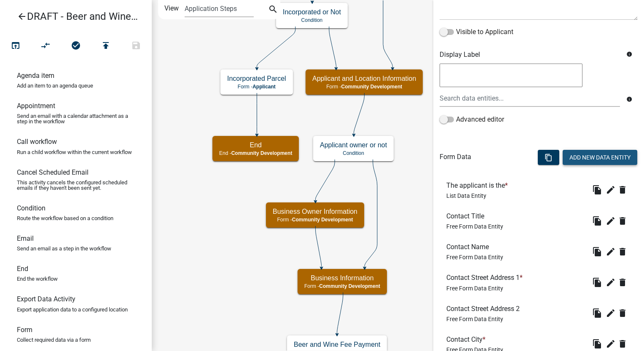
click at [586, 152] on button "Add New Data Entity" at bounding box center [599, 157] width 75 height 15
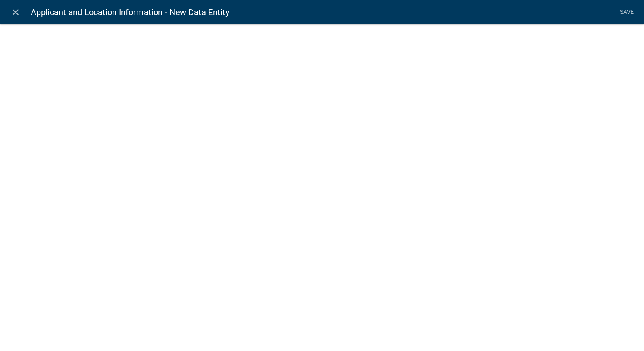
select select
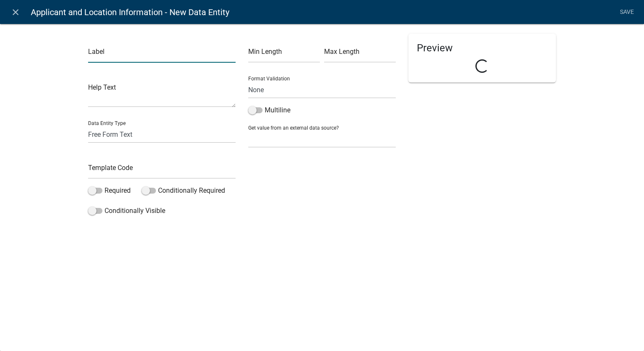
click at [132, 51] on input "text" at bounding box center [161, 53] width 147 height 17
type input "Ownership Type:"
click at [90, 131] on select "Free Form Text Document Display Entity Value Fee Numeric Data Date Map Sketch D…" at bounding box center [161, 134] width 147 height 17
select select "list-data"
click at [88, 126] on select "Free Form Text Document Display Entity Value Fee Numeric Data Date Map Sketch D…" at bounding box center [161, 134] width 147 height 17
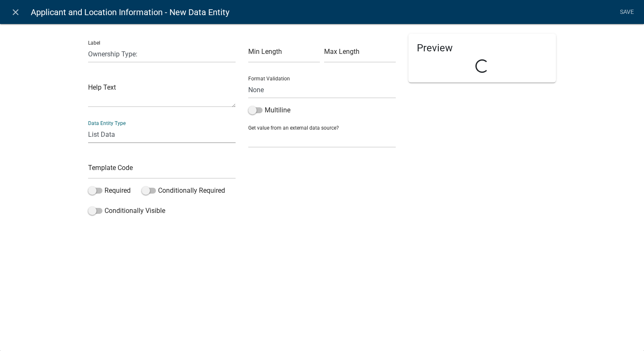
select select "list-data"
select select
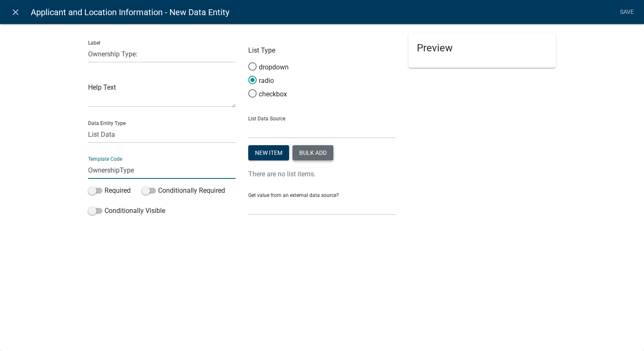
type input "OwnershipType"
click at [302, 149] on button "Bulk add" at bounding box center [312, 152] width 41 height 15
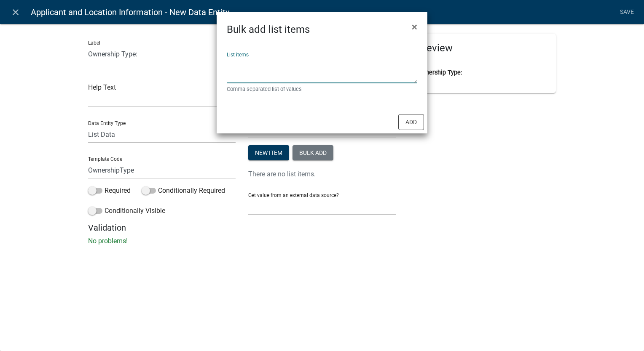
click at [274, 72] on textarea "List items" at bounding box center [322, 70] width 190 height 26
type textarea "Individual,Partnership,Corporation"
click at [419, 128] on button "Add" at bounding box center [411, 122] width 26 height 16
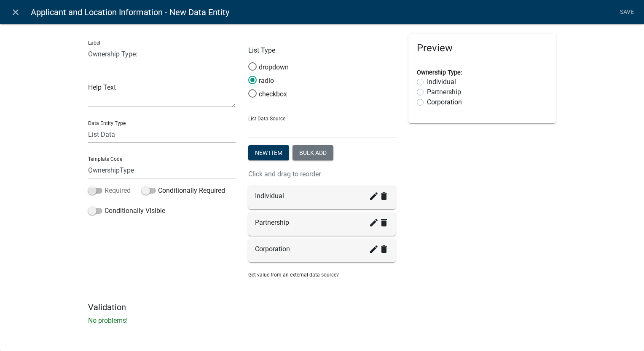
click at [89, 191] on span at bounding box center [95, 191] width 14 height 6
click at [104, 186] on input "Required" at bounding box center [104, 186] width 0 height 0
click at [622, 13] on link "Save" at bounding box center [626, 12] width 21 height 16
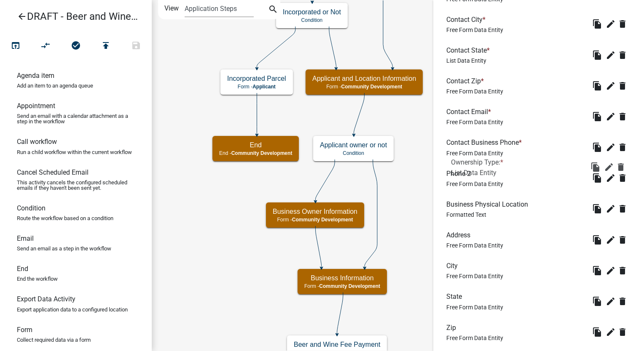
scroll to position [278, 0]
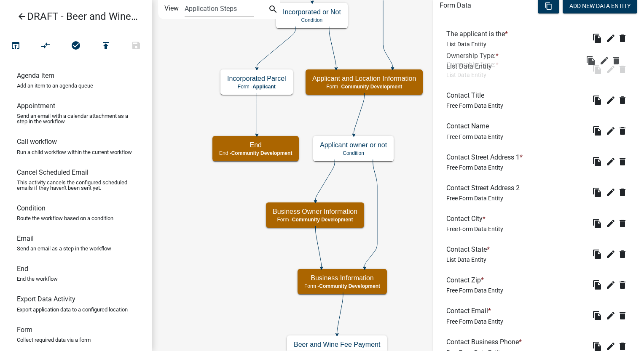
drag, startPoint x: 472, startPoint y: 243, endPoint x: 472, endPoint y: 51, distance: 192.9
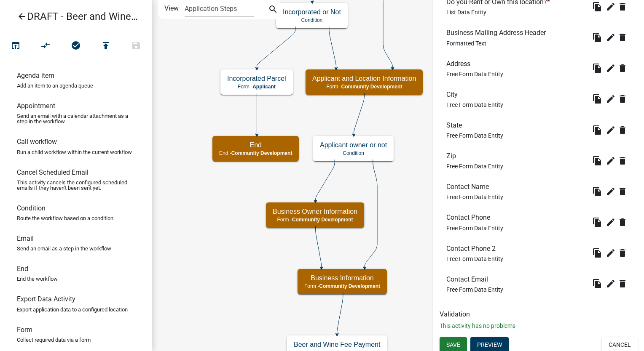
scroll to position [868, 0]
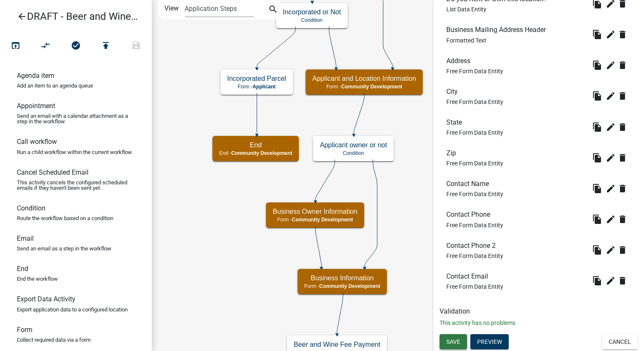
click at [448, 336] on button "Save" at bounding box center [452, 341] width 27 height 15
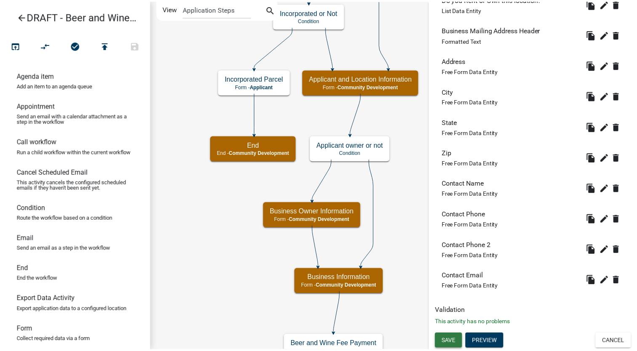
scroll to position [0, 0]
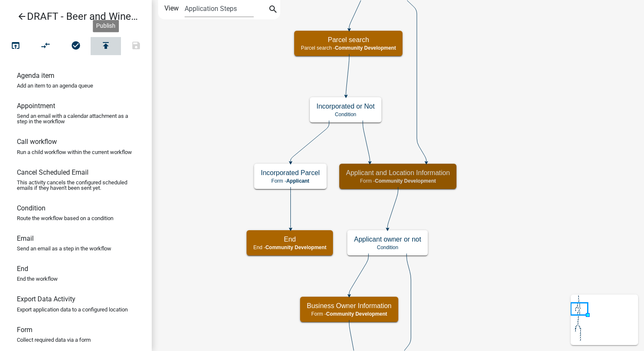
click at [104, 45] on icon "publish" at bounding box center [106, 46] width 10 height 12
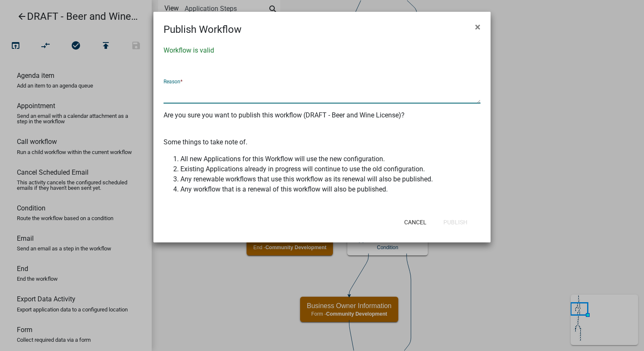
click at [197, 93] on textarea at bounding box center [321, 93] width 317 height 19
type textarea "Initial Build"
click at [446, 219] on button "Publish" at bounding box center [454, 222] width 37 height 15
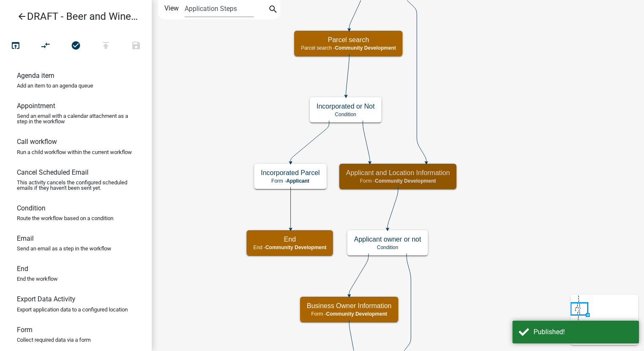
click at [19, 16] on icon "arrow_back" at bounding box center [22, 17] width 10 height 12
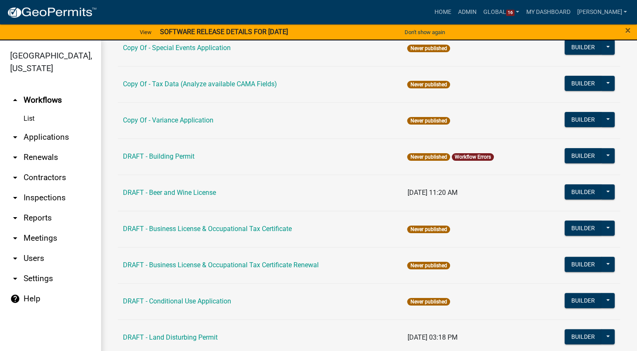
scroll to position [253, 0]
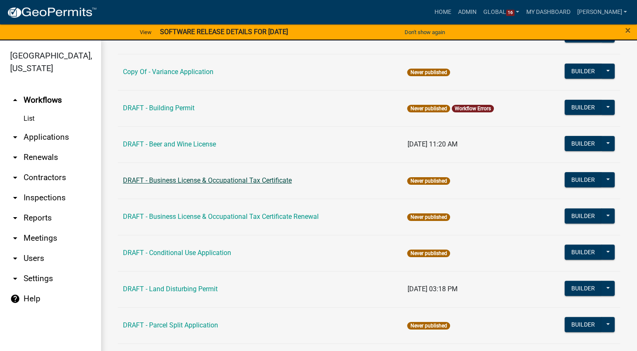
click at [231, 179] on link "DRAFT - Business License & Occupational Tax Certificate" at bounding box center [207, 180] width 169 height 8
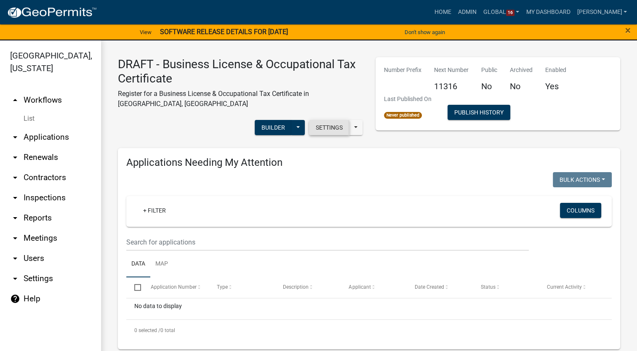
click at [323, 123] on button "Settings" at bounding box center [329, 127] width 40 height 15
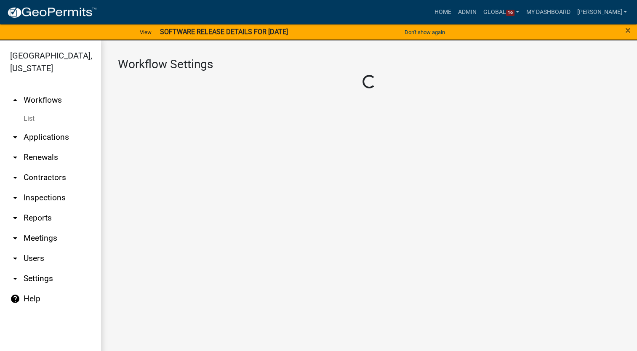
select select "4"
select select "1: 7e0636e8-0bae-4cee-8343-22a8ec879f22"
select select "1: Object"
select select
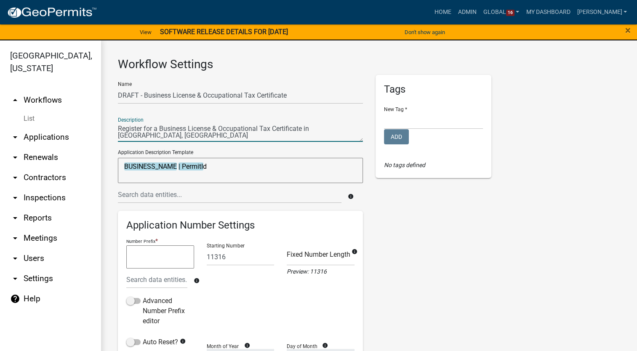
click at [328, 133] on textarea at bounding box center [240, 132] width 245 height 19
click at [329, 131] on textarea at bounding box center [240, 132] width 245 height 19
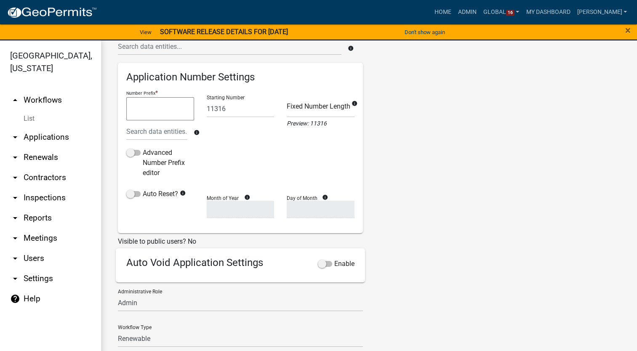
scroll to position [168, 0]
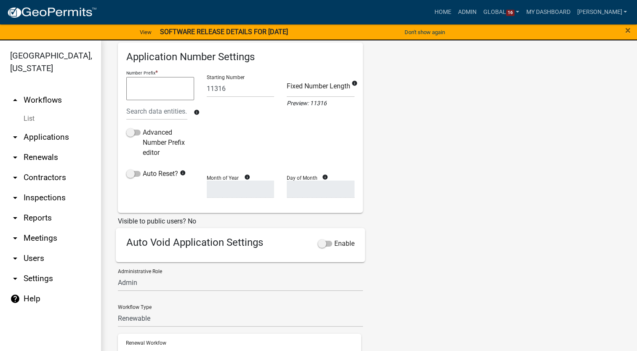
type textarea "Register for a Business License & Occupational Tax Certificate in Carroll Count…"
click at [223, 86] on input "11316" at bounding box center [241, 88] width 68 height 17
type input "1"
click at [319, 243] on span at bounding box center [325, 244] width 14 height 6
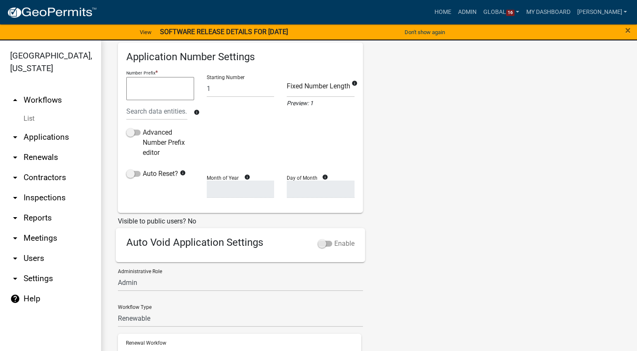
click at [334, 239] on input "Enable" at bounding box center [334, 239] width 0 height 0
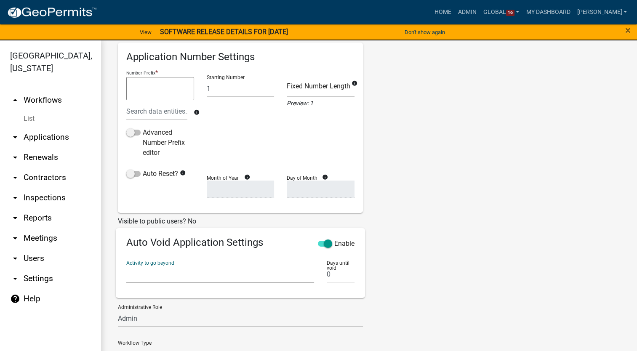
click at [176, 274] on select "Require User Initial Questions Parcel search Applicant and Location Information…" at bounding box center [220, 274] width 188 height 17
select select "5e63e48a-672d-43f3-a467-3a911862093d"
click at [126, 266] on select "Require User Initial Questions Parcel search Applicant and Location Information…" at bounding box center [220, 274] width 188 height 17
click at [334, 278] on input "0" at bounding box center [340, 274] width 27 height 17
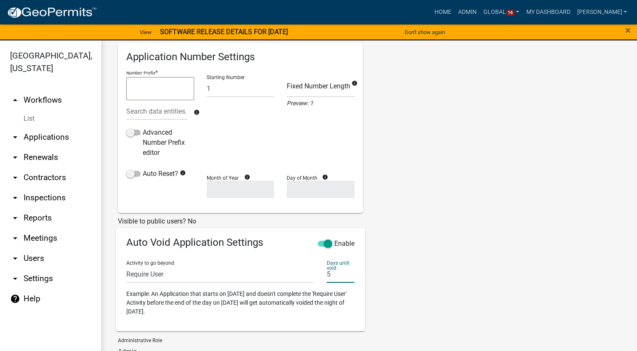
scroll to position [337, 0]
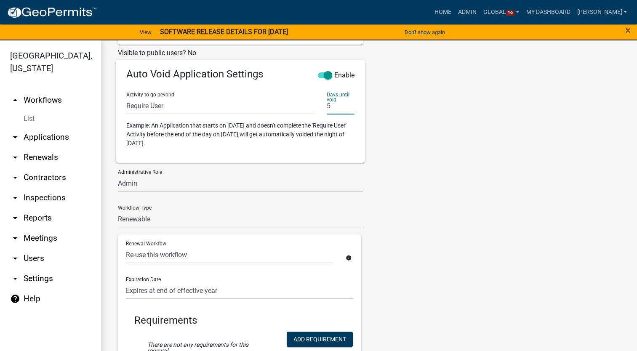
type input "5"
click at [150, 180] on select "Admin Community Development" at bounding box center [240, 183] width 245 height 17
select select "66d5ff95-1cd3-428b-b9dc-d797d01d8de2"
click at [118, 175] on select "Admin Community Development" at bounding box center [240, 183] width 245 height 17
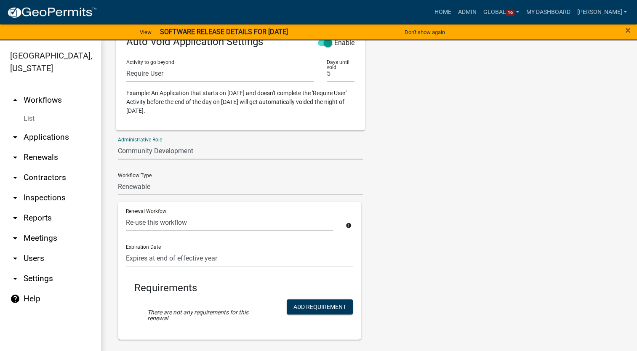
scroll to position [422, 0]
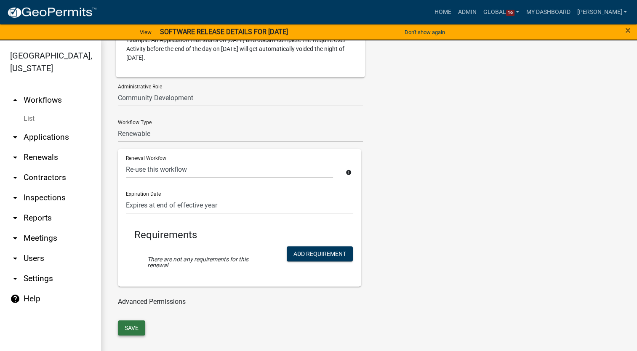
click at [127, 326] on button "Save" at bounding box center [131, 327] width 27 height 15
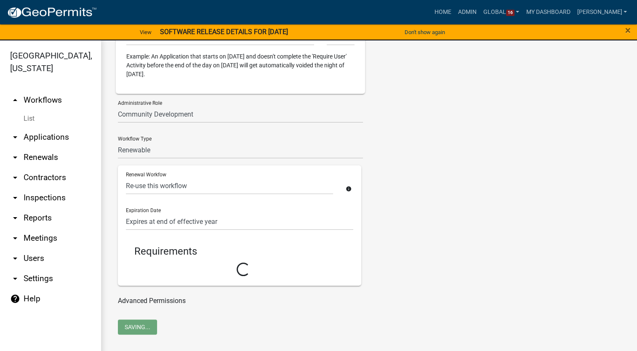
select select "5: 7e0636e8-0bae-4cee-8343-22a8ec879f22"
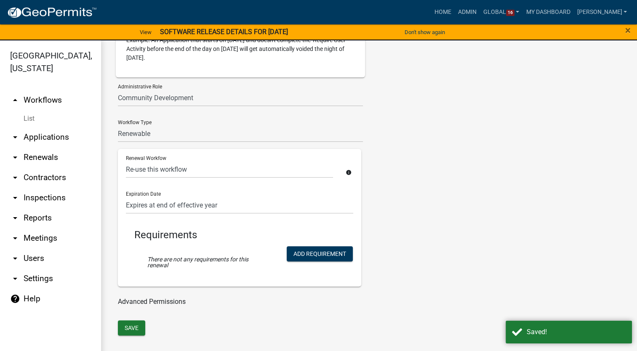
click at [32, 120] on link "List" at bounding box center [50, 118] width 101 height 17
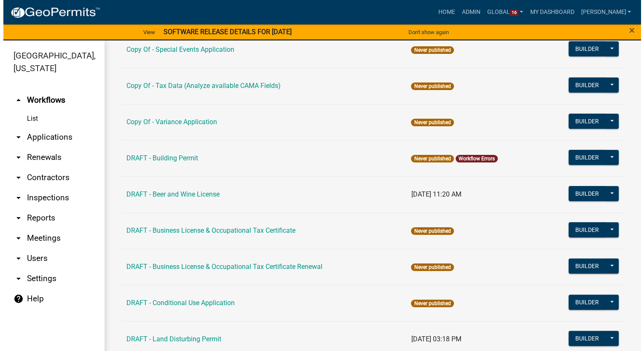
scroll to position [253, 0]
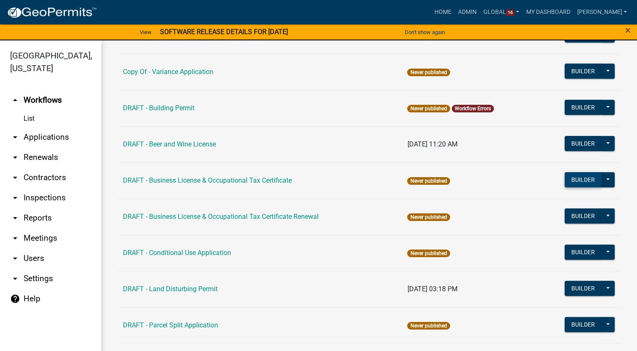
click at [569, 178] on button "Builder" at bounding box center [583, 179] width 37 height 15
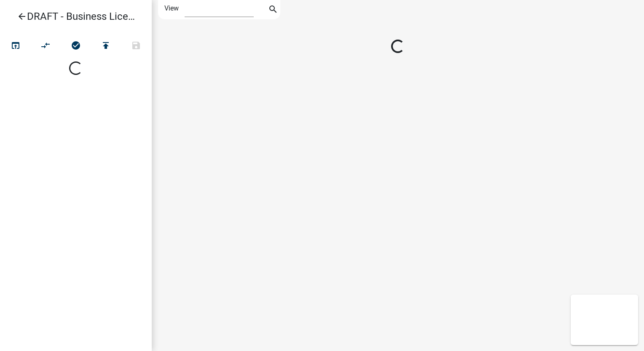
select select "1"
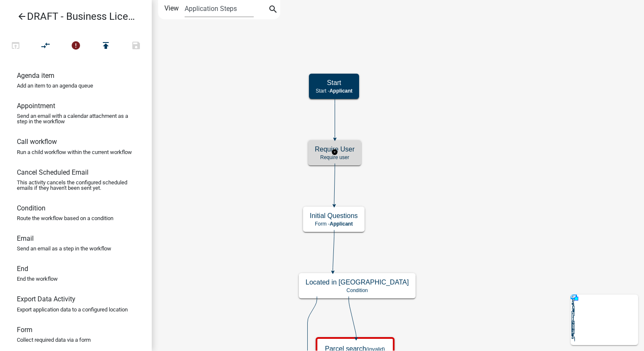
click at [325, 152] on h5 "Require User" at bounding box center [335, 149] width 40 height 8
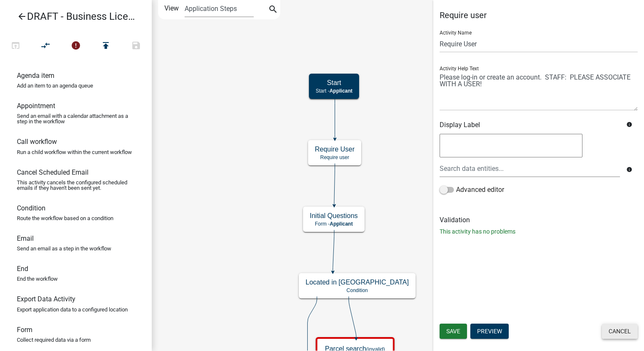
click at [602, 328] on button "Cancel" at bounding box center [619, 331] width 36 height 15
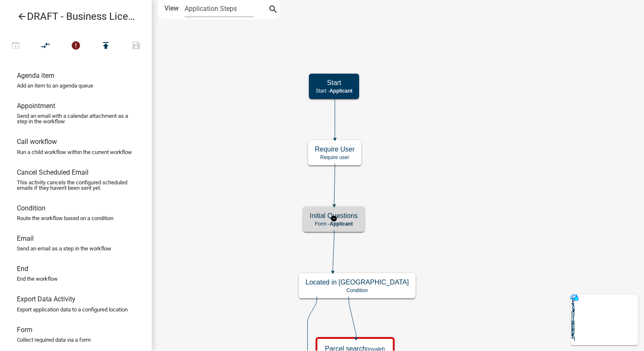
click at [353, 219] on h5 "Initial Questions" at bounding box center [334, 216] width 48 height 8
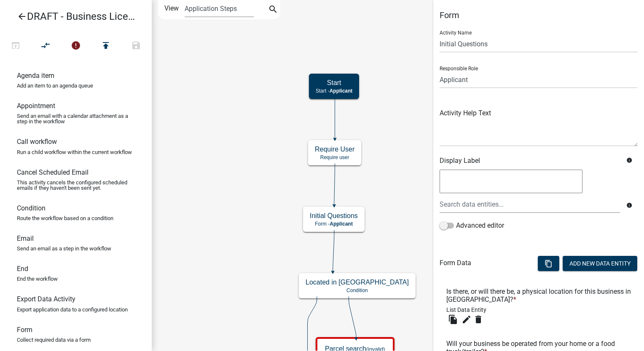
scroll to position [89, 0]
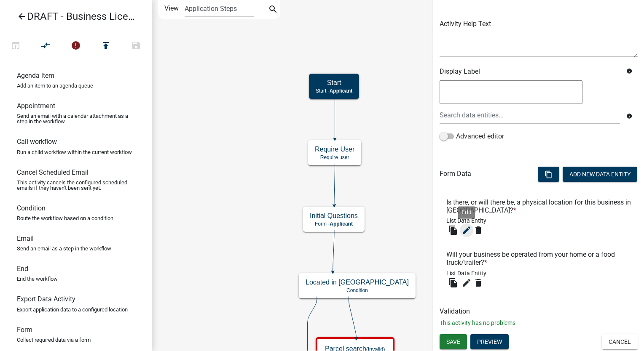
click at [465, 230] on icon "edit" at bounding box center [466, 230] width 10 height 10
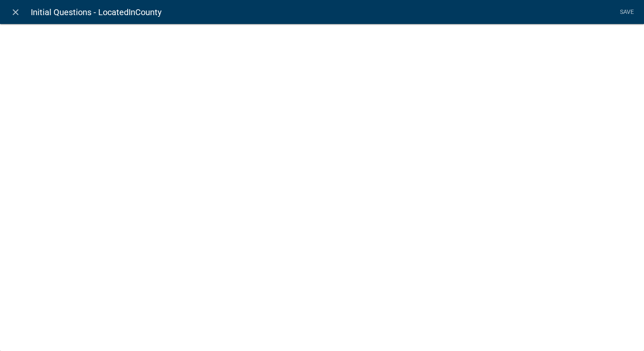
select select "list-data"
select select
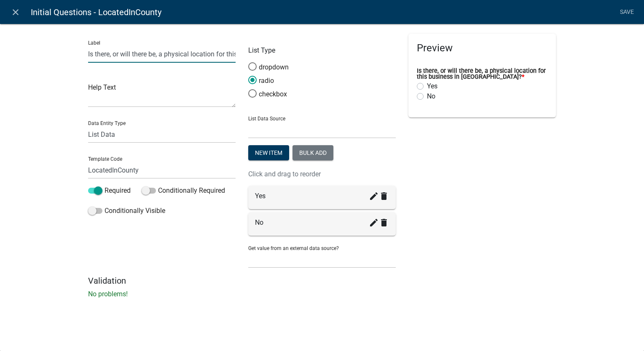
click at [206, 56] on input "Is there, or will there be, a physical location for this business in Troup Coun…" at bounding box center [161, 53] width 147 height 17
type input "Is there, or will there be, a physical location for this business in Carroll Co…"
click at [628, 11] on link "Save" at bounding box center [626, 12] width 21 height 16
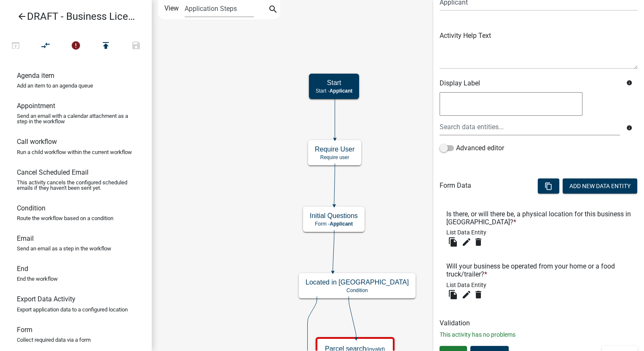
scroll to position [89, 0]
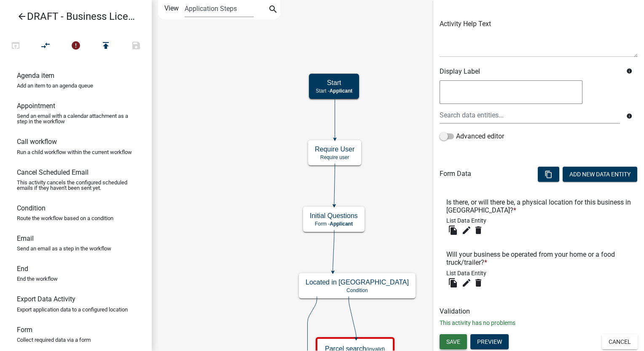
click at [455, 338] on span "Save" at bounding box center [453, 341] width 14 height 7
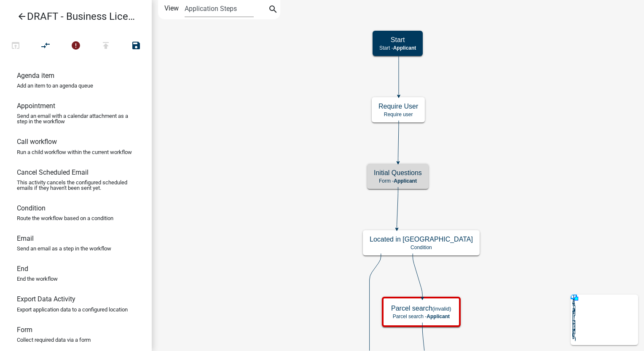
scroll to position [0, 0]
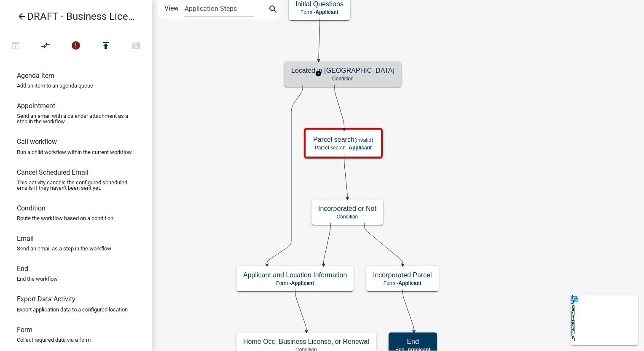
click at [328, 74] on h5 "Located in [GEOGRAPHIC_DATA]" at bounding box center [342, 71] width 103 height 8
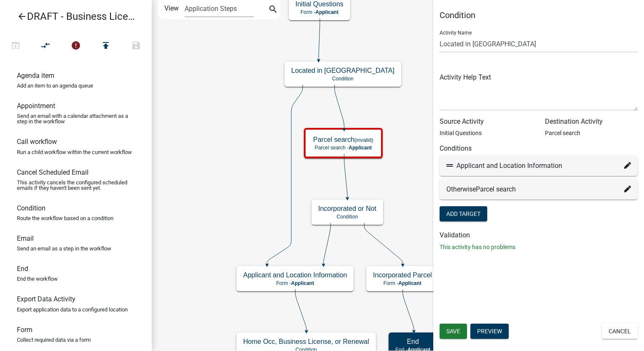
click at [627, 164] on icon at bounding box center [627, 165] width 7 height 7
select select "6: 3a20e6cf-00e2-4b37-b11a-009444e4b478"
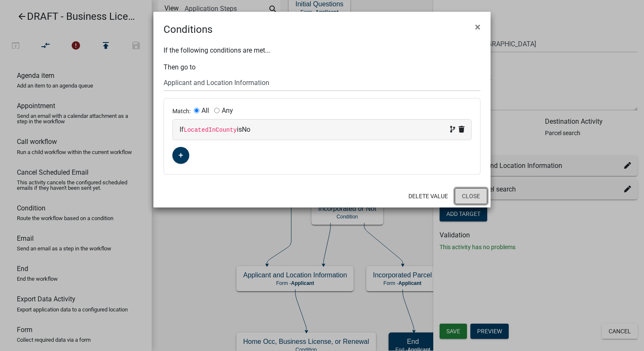
click at [468, 195] on button "Close" at bounding box center [470, 196] width 32 height 16
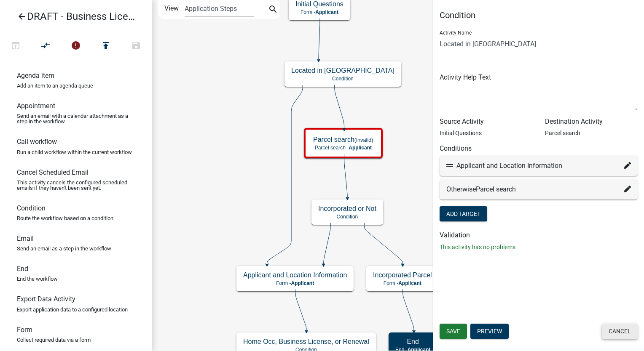
click at [625, 332] on button "Cancel" at bounding box center [619, 331] width 36 height 15
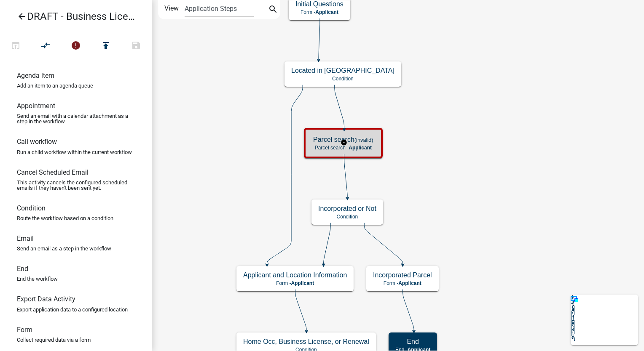
click at [367, 154] on div "Parcel search (invalid) Parcel search - Applicant" at bounding box center [343, 143] width 74 height 25
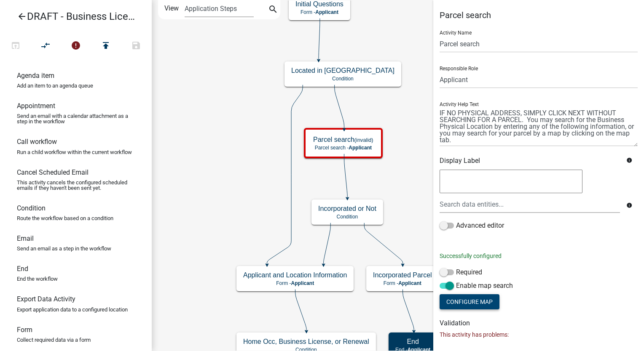
click at [480, 301] on button "Configure Map" at bounding box center [469, 301] width 60 height 15
select select
select select "satellite"
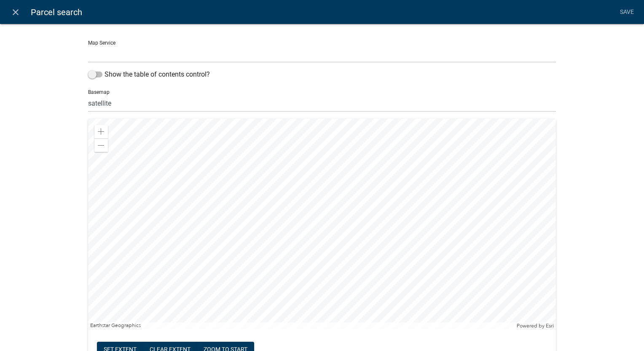
click at [125, 53] on select "Parcel Data Source (http://permits-map-01:6080/arcgis/rest/services/PermittingS…" at bounding box center [321, 53] width 467 height 17
select select "0: Object"
click at [88, 45] on select "Parcel Data Source (http://permits-map-01:6080/arcgis/rest/services/PermittingS…" at bounding box center [321, 53] width 467 height 17
click at [88, 73] on span at bounding box center [95, 75] width 14 height 6
click at [104, 69] on input "Show the table of contents control?" at bounding box center [104, 69] width 0 height 0
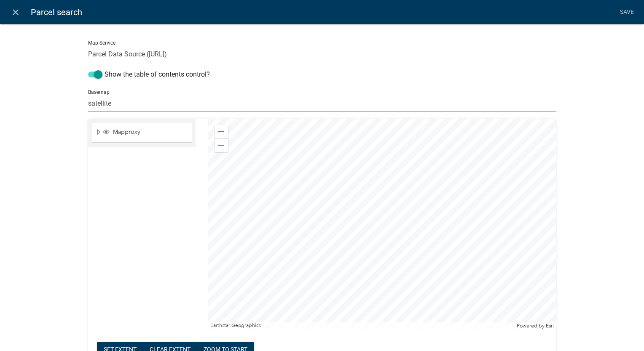
click at [116, 105] on select "no basemap topo satellite hybrid gray terrain osm topo-vector streets-relief-ve…" at bounding box center [321, 103] width 467 height 17
select select "hybrid"
click at [88, 95] on select "no basemap topo satellite hybrid gray terrain osm topo-vector streets-relief-ve…" at bounding box center [321, 103] width 467 height 17
click at [362, 329] on div at bounding box center [381, 224] width 347 height 211
click at [400, 286] on div at bounding box center [381, 224] width 347 height 211
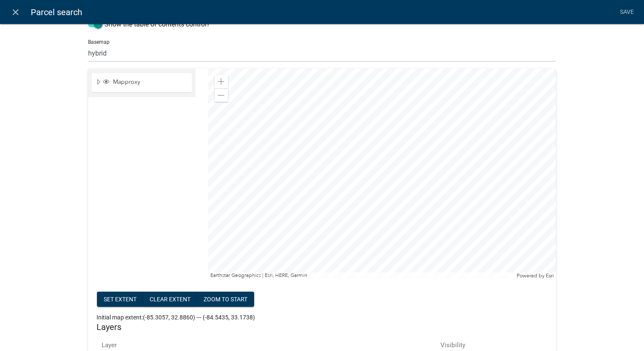
scroll to position [126, 0]
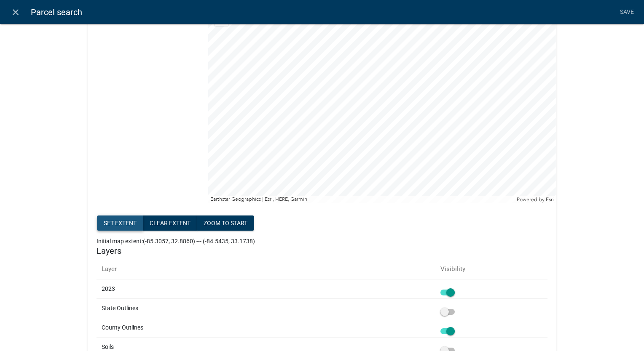
click at [115, 224] on button "Set extent" at bounding box center [120, 223] width 46 height 15
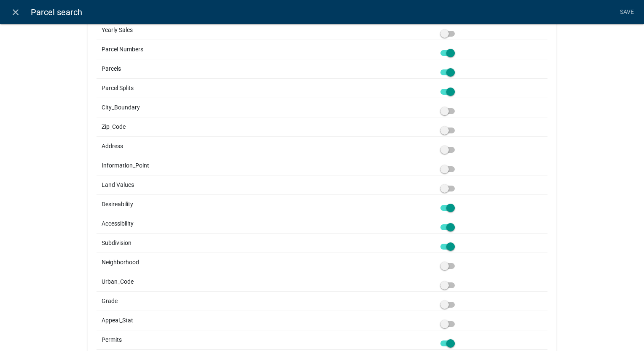
scroll to position [716, 0]
click at [450, 205] on span at bounding box center [447, 207] width 14 height 6
click at [457, 202] on input "checkbox" at bounding box center [457, 202] width 0 height 0
click at [451, 225] on span at bounding box center [447, 226] width 14 height 6
click at [457, 221] on input "checkbox" at bounding box center [457, 221] width 0 height 0
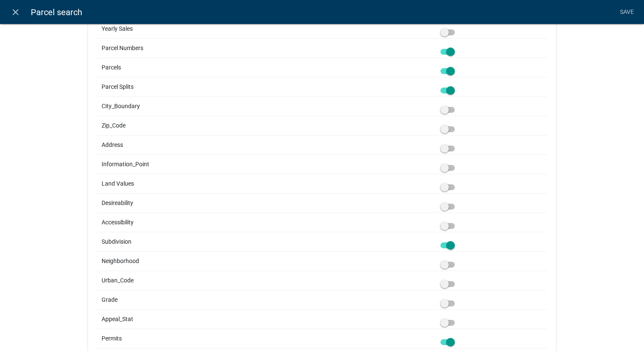
click at [451, 243] on span at bounding box center [447, 246] width 14 height 6
click at [457, 240] on input "checkbox" at bounding box center [457, 240] width 0 height 0
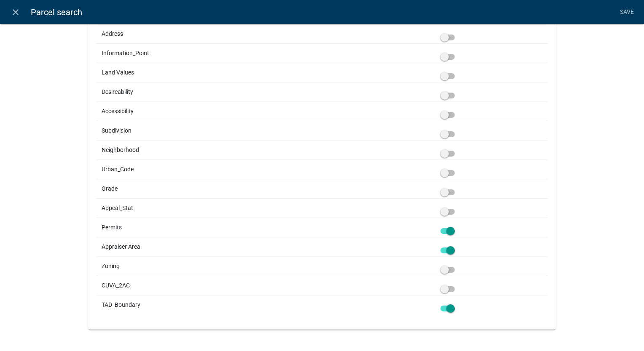
click at [451, 228] on span at bounding box center [447, 231] width 14 height 6
click at [457, 226] on input "checkbox" at bounding box center [457, 226] width 0 height 0
click at [450, 248] on span at bounding box center [447, 251] width 14 height 6
click at [457, 246] on input "checkbox" at bounding box center [457, 246] width 0 height 0
click at [631, 12] on link "Save" at bounding box center [626, 12] width 21 height 16
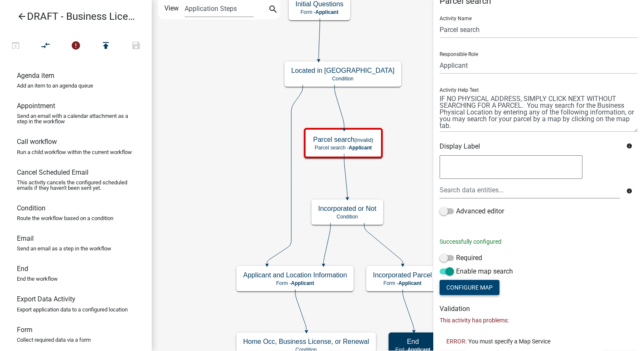
scroll to position [31, 0]
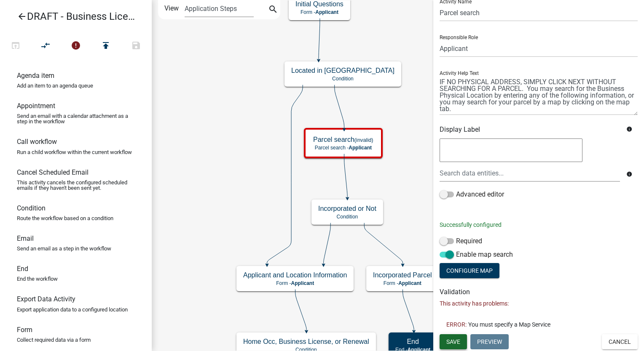
click at [460, 339] on button "Save" at bounding box center [452, 341] width 27 height 15
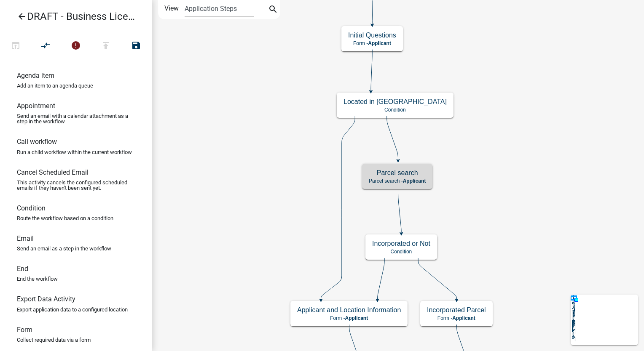
scroll to position [0, 0]
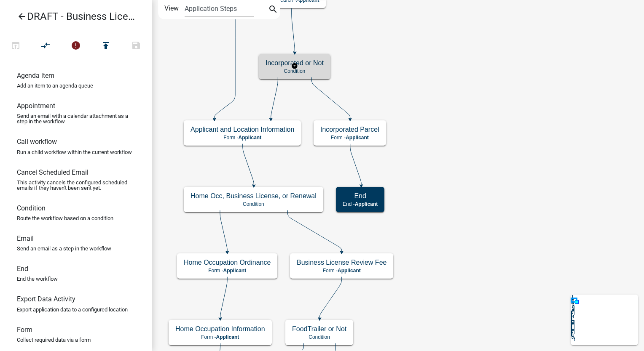
click at [318, 62] on h5 "Incorporated or Not" at bounding box center [294, 63] width 58 height 8
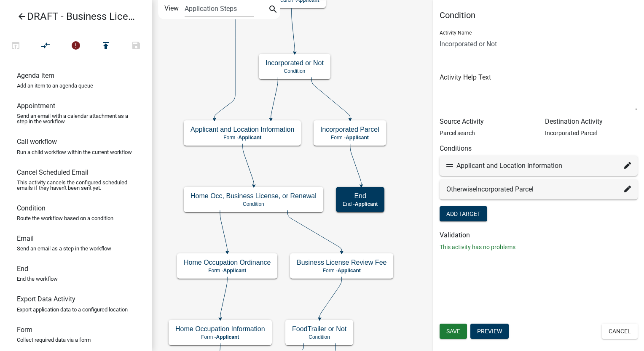
click at [626, 165] on icon at bounding box center [627, 165] width 7 height 7
select select "6: 3a20e6cf-00e2-4b37-b11a-009444e4b478"
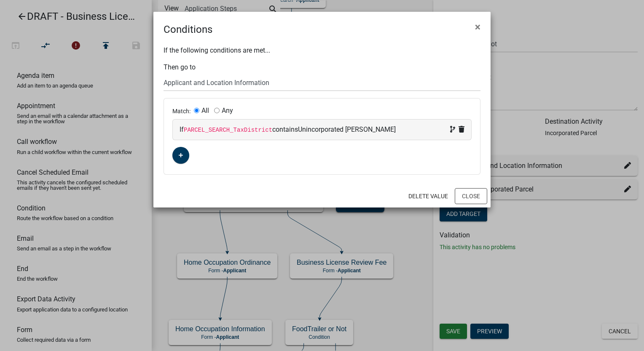
click at [365, 132] on div "If PARCEL_SEARCH_TaxDistrict contains Unincorporated Troup" at bounding box center [321, 130] width 285 height 10
select select "99: PARCEL_SEARCH_TaxDistrict"
select select "6: ~"
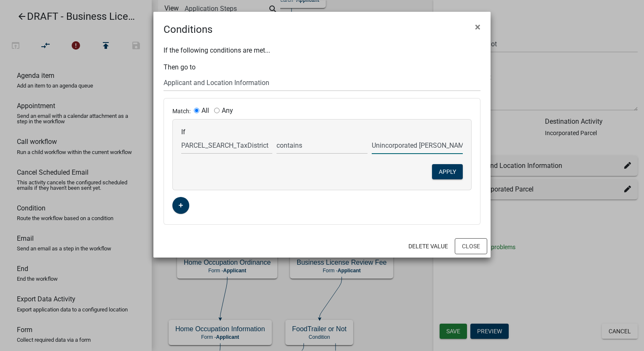
click at [439, 147] on input "Unincorporated Troup" at bounding box center [416, 145] width 91 height 17
type input "U"
type input "COUNTY"
click at [457, 171] on button "Apply" at bounding box center [447, 171] width 31 height 15
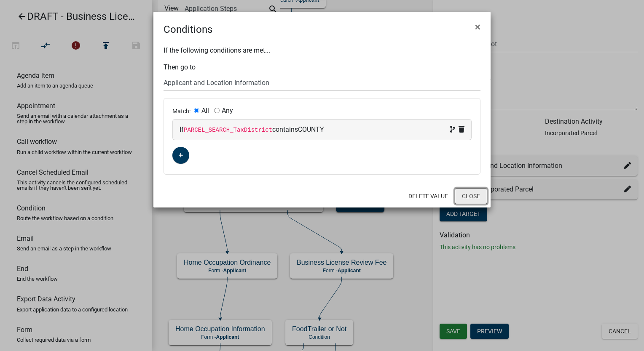
click at [462, 200] on button "Close" at bounding box center [470, 196] width 32 height 16
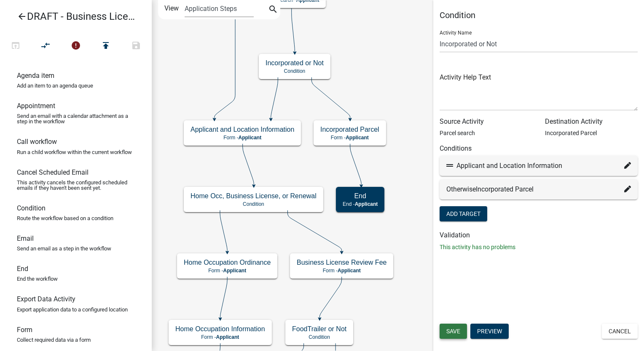
click at [455, 336] on button "Save" at bounding box center [452, 331] width 27 height 15
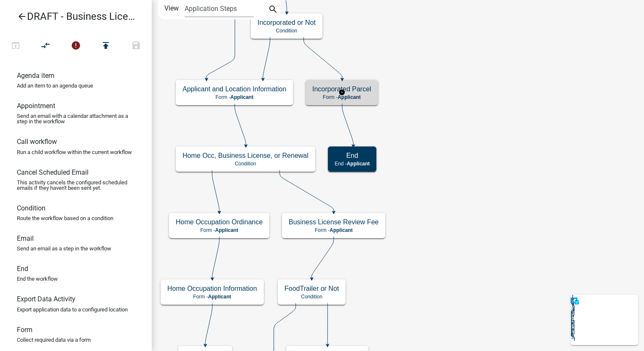
click at [364, 91] on h5 "Incorporated Parcel" at bounding box center [341, 89] width 59 height 8
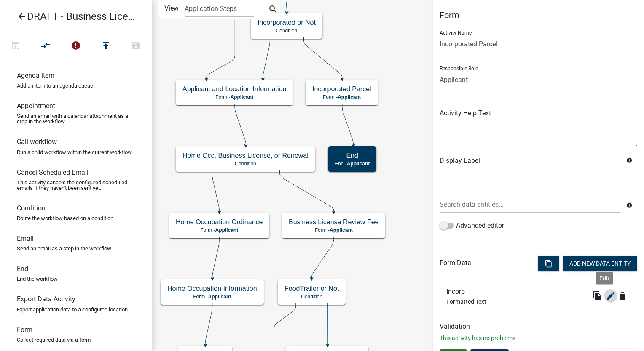
click at [605, 296] on icon "edit" at bounding box center [610, 296] width 10 height 10
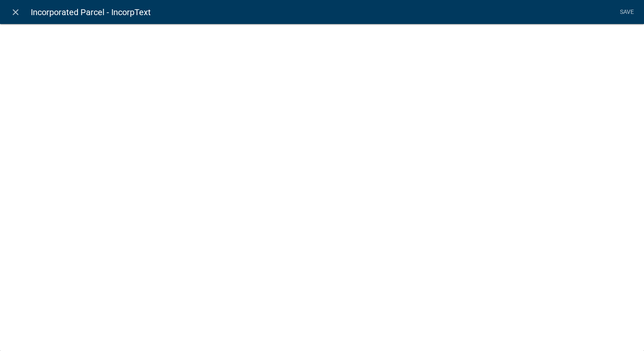
select select "rich-text"
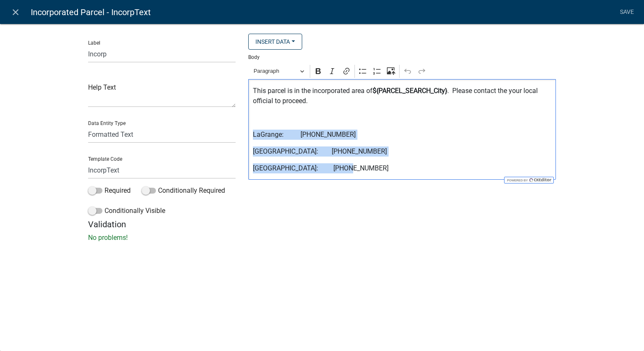
drag, startPoint x: 343, startPoint y: 173, endPoint x: 246, endPoint y: 134, distance: 104.6
click at [246, 134] on div "Insert Data Prior Registration Expiration Date Fee Recipients City Email Addres…" at bounding box center [402, 127] width 320 height 186
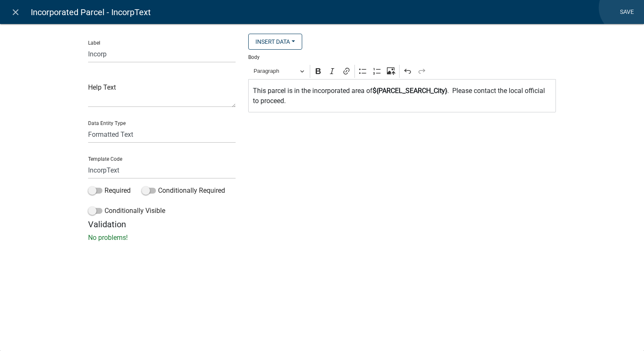
click at [625, 8] on link "Save" at bounding box center [626, 12] width 21 height 16
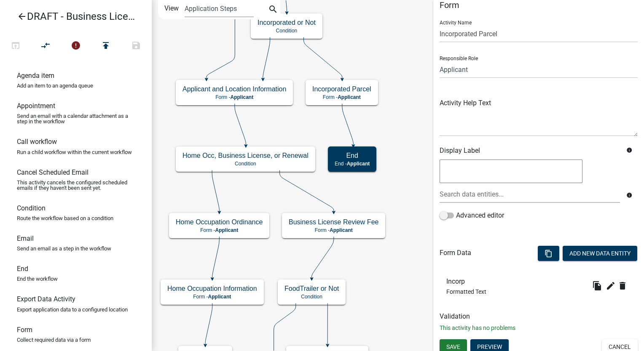
scroll to position [15, 0]
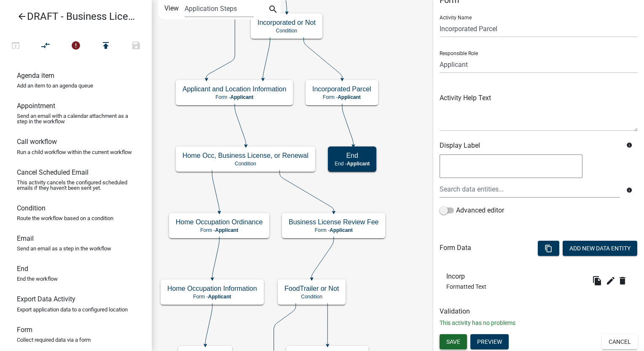
click at [455, 346] on button "Save" at bounding box center [452, 341] width 27 height 15
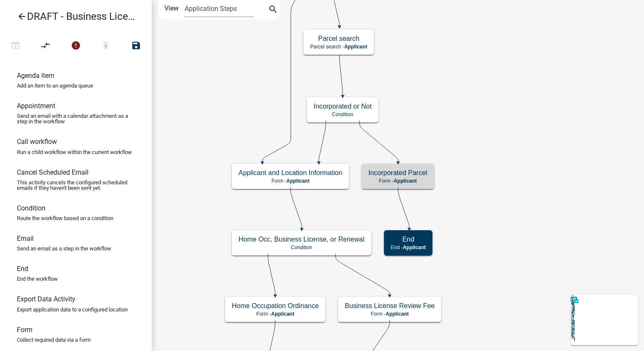
scroll to position [0, 0]
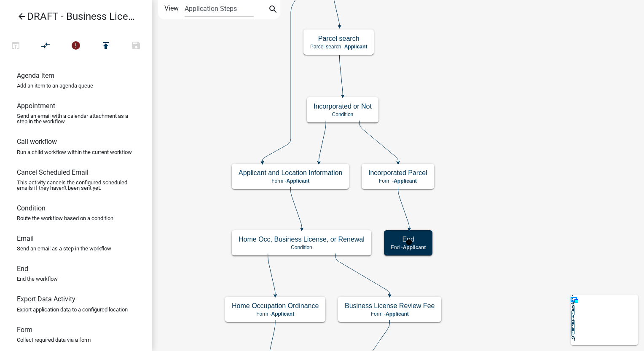
click at [424, 247] on span "Applicant" at bounding box center [414, 248] width 23 height 6
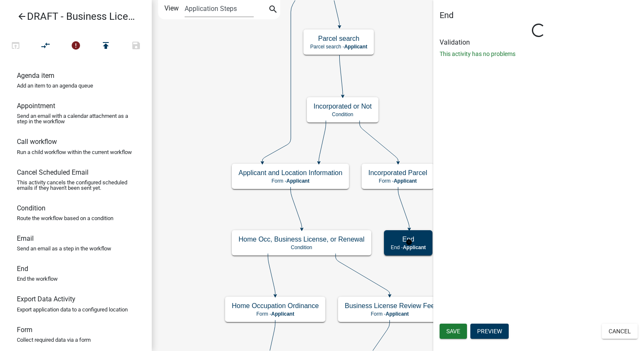
select select "Rejected"
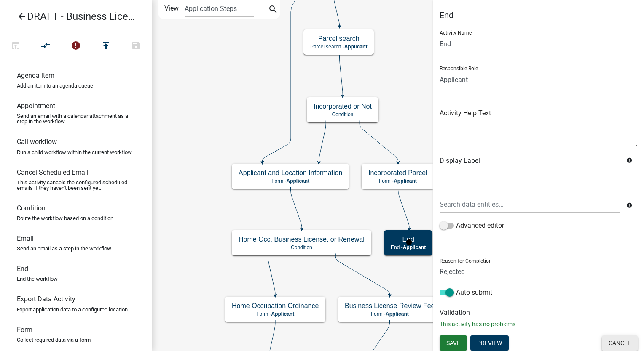
click at [601, 343] on button "Cancel" at bounding box center [619, 343] width 36 height 15
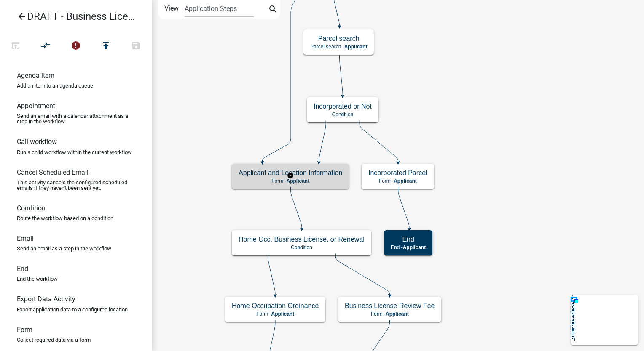
click at [323, 185] on div "Applicant and Location Information Form - Applicant" at bounding box center [290, 176] width 117 height 25
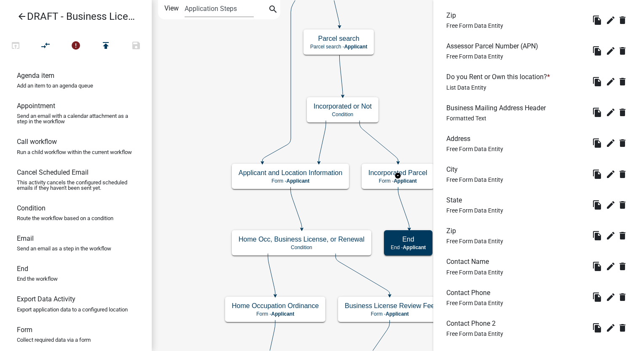
scroll to position [878, 0]
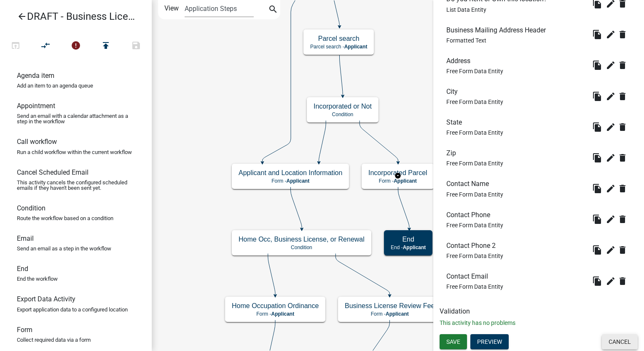
click at [614, 342] on button "Cancel" at bounding box center [619, 341] width 36 height 15
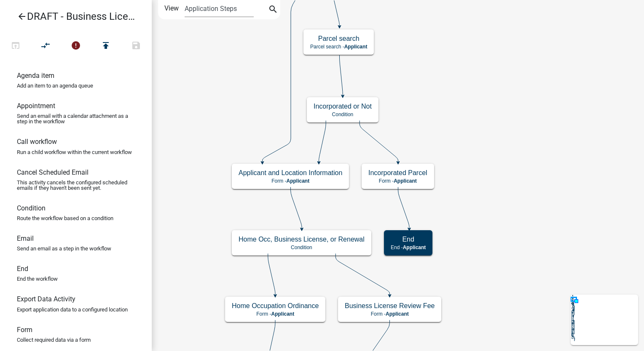
scroll to position [0, 0]
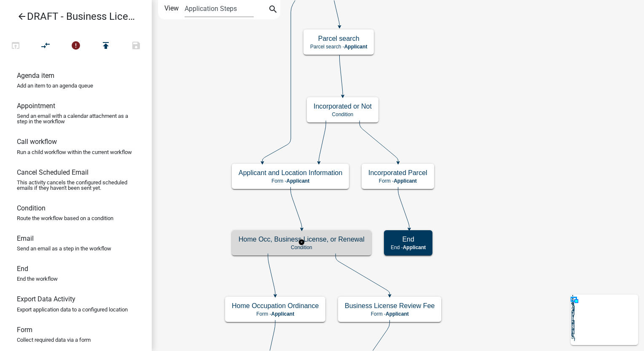
click at [345, 246] on p "Condition" at bounding box center [301, 248] width 126 height 6
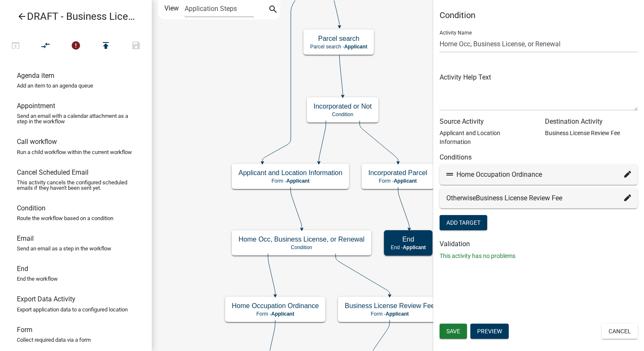
click at [628, 171] on icon at bounding box center [627, 174] width 7 height 7
select select "55: a431b6fa-6131-4281-b3f7-2d84231773d6"
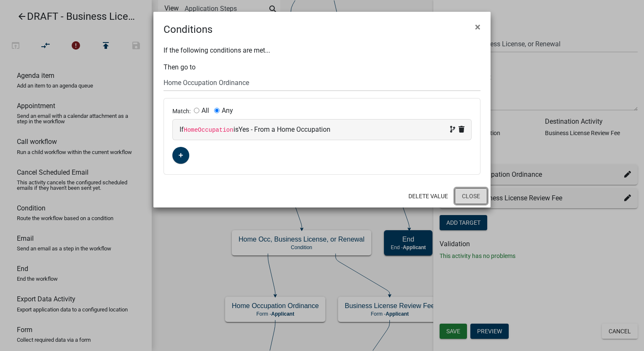
click at [472, 190] on button "Close" at bounding box center [470, 196] width 32 height 16
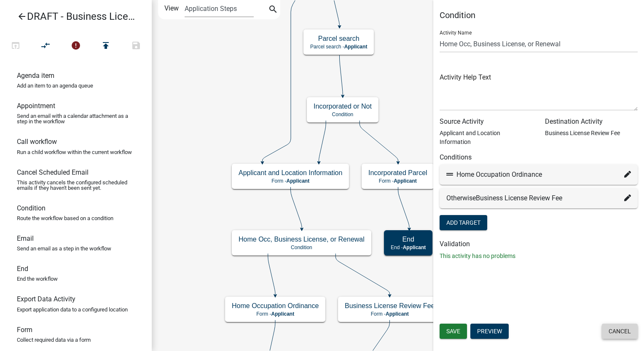
click at [621, 331] on button "Cancel" at bounding box center [619, 331] width 36 height 15
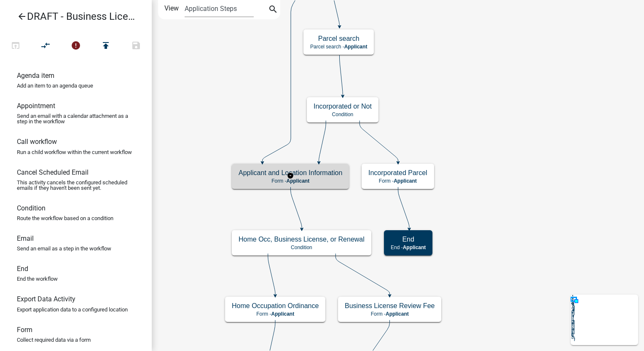
click at [332, 181] on p "Form - Applicant" at bounding box center [290, 181] width 104 height 6
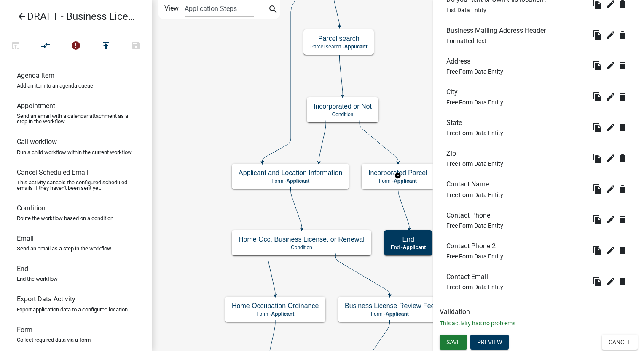
scroll to position [878, 0]
click at [481, 340] on button "Preview" at bounding box center [489, 341] width 38 height 15
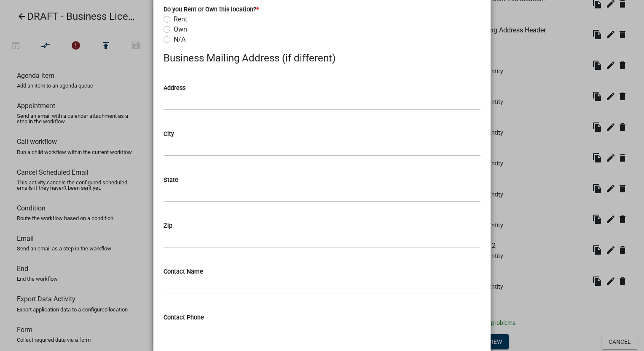
scroll to position [1085, 0]
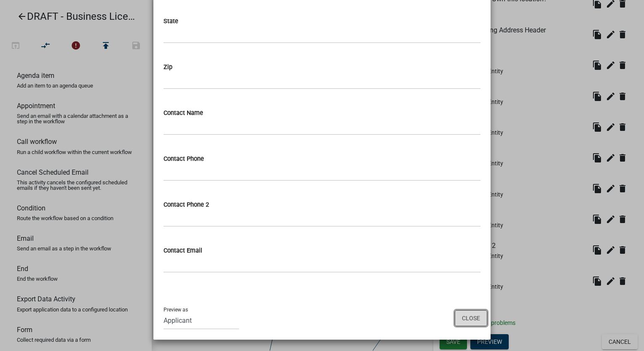
click at [459, 311] on button "Close" at bounding box center [470, 318] width 32 height 16
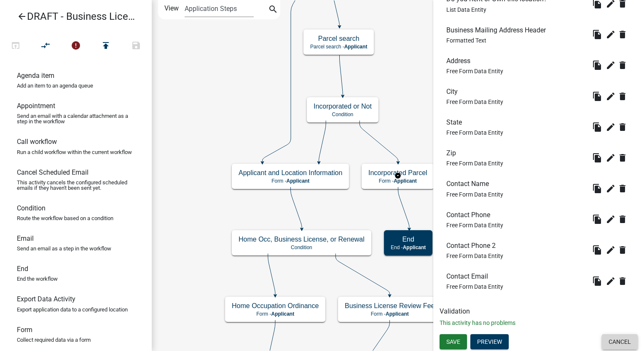
click at [604, 340] on button "Cancel" at bounding box center [619, 341] width 36 height 15
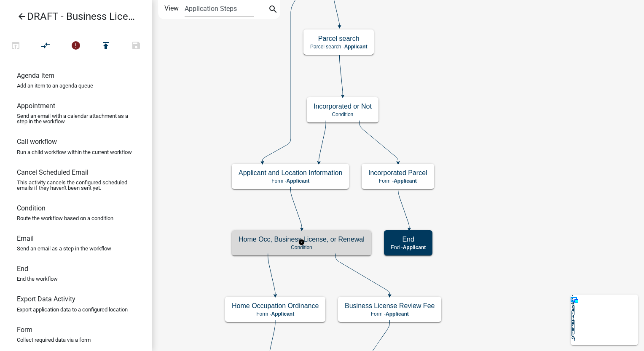
click at [355, 251] on div "Home Occ, Business License, or Renewal Condition" at bounding box center [301, 242] width 139 height 25
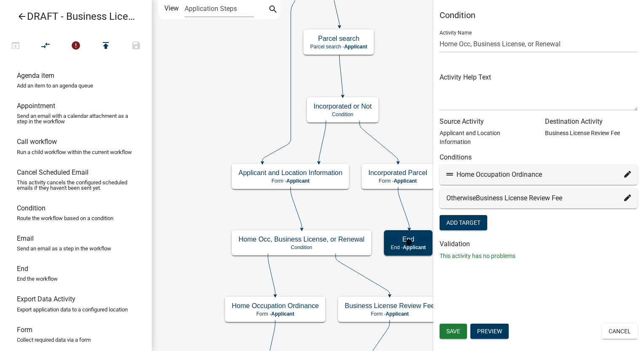
click at [624, 171] on icon at bounding box center [627, 174] width 7 height 7
select select "55: a431b6fa-6131-4281-b3f7-2d84231773d6"
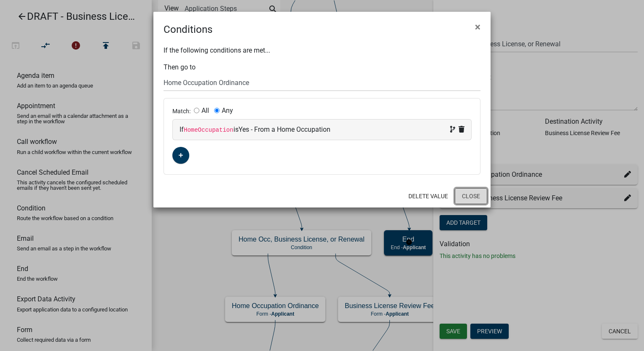
click at [462, 192] on button "Close" at bounding box center [470, 196] width 32 height 16
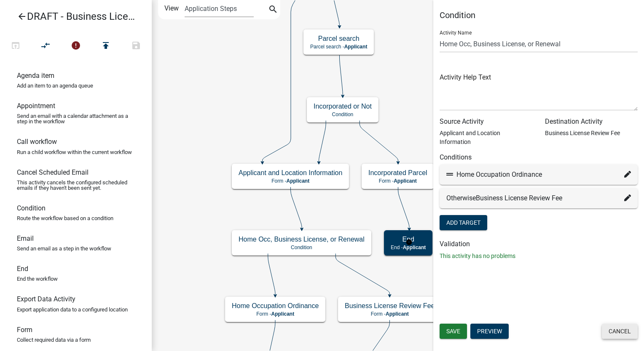
click at [612, 327] on button "Cancel" at bounding box center [619, 331] width 36 height 15
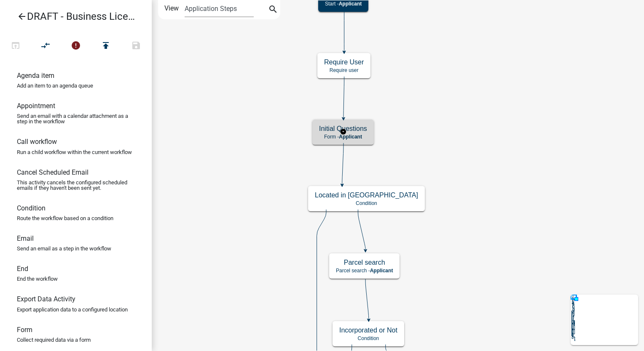
click at [349, 139] on span "Applicant" at bounding box center [350, 137] width 23 height 6
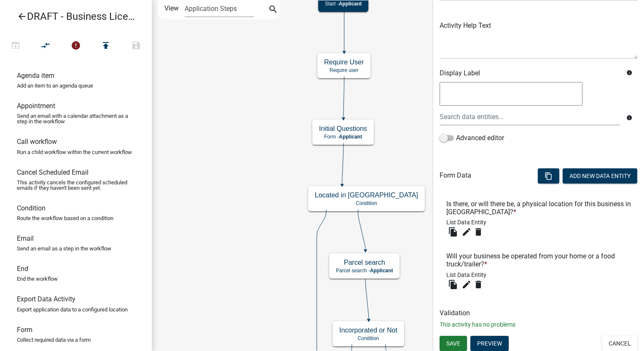
scroll to position [89, 0]
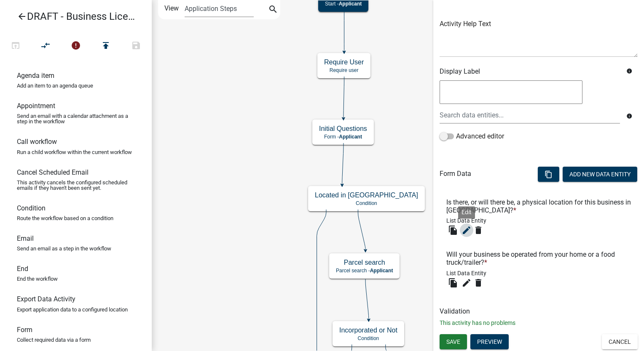
click at [462, 230] on icon "edit" at bounding box center [466, 230] width 10 height 10
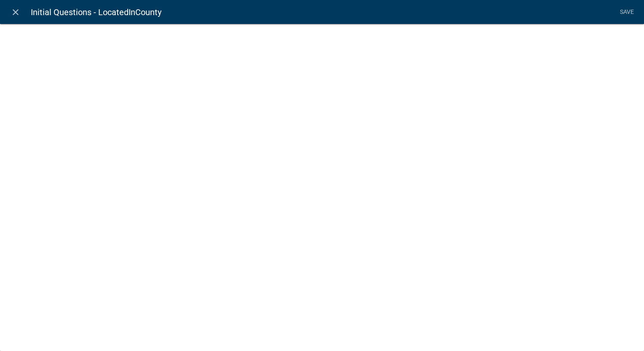
select select "list-data"
select select
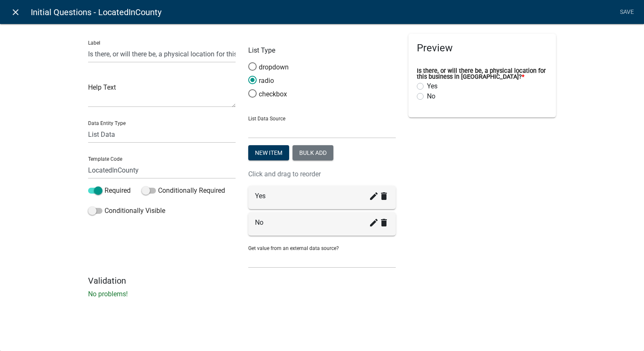
click at [11, 12] on icon "close" at bounding box center [16, 12] width 10 height 10
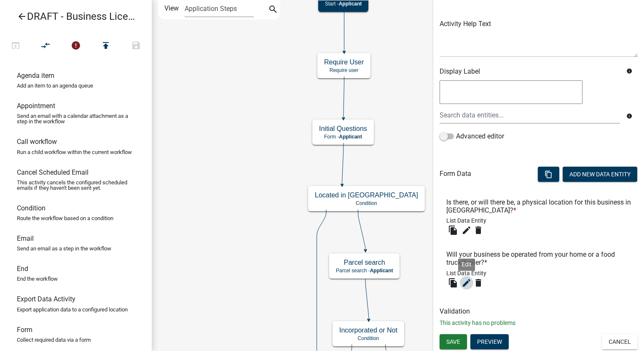
click at [468, 278] on icon "edit" at bounding box center [466, 283] width 10 height 10
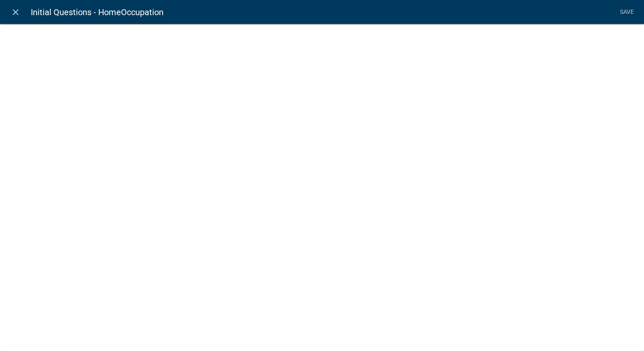
select select
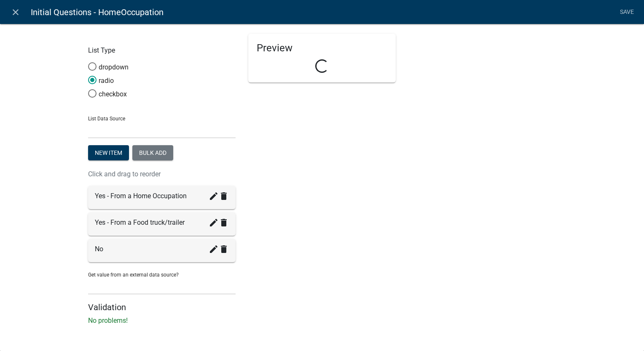
select select "list-data"
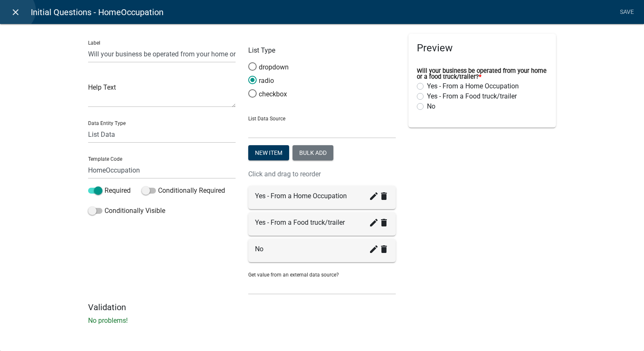
click at [14, 11] on icon "close" at bounding box center [16, 12] width 10 height 10
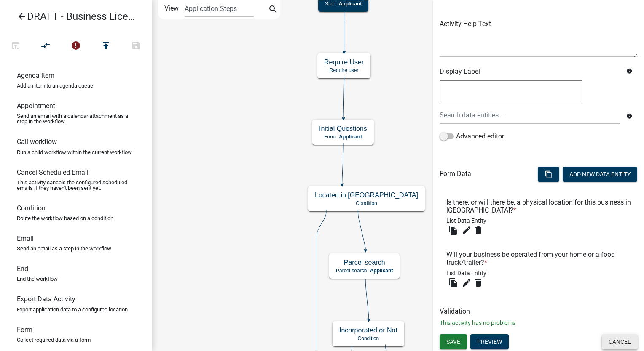
click at [608, 337] on button "Cancel" at bounding box center [619, 341] width 36 height 15
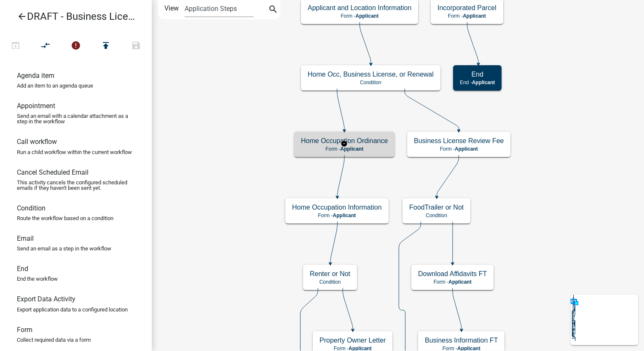
click at [381, 144] on h5 "Home Occupation Ordinance" at bounding box center [344, 141] width 87 height 8
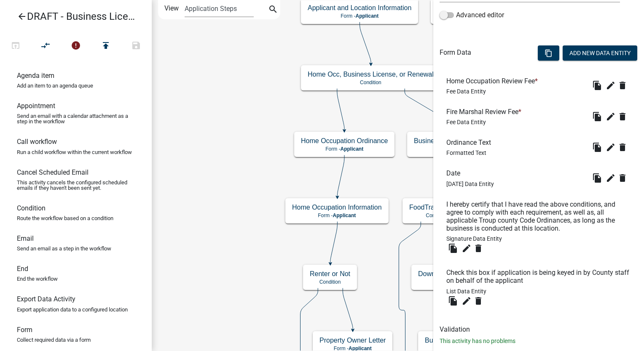
scroll to position [229, 0]
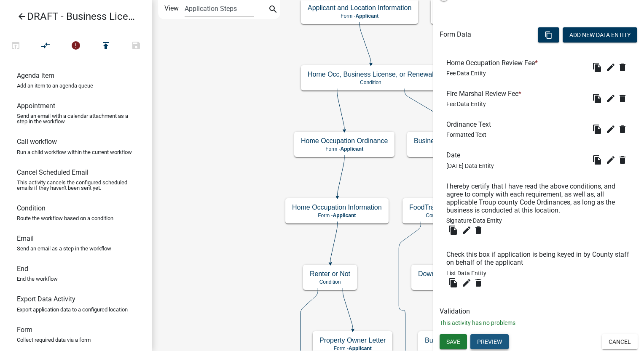
click at [481, 347] on button "Preview" at bounding box center [489, 341] width 38 height 15
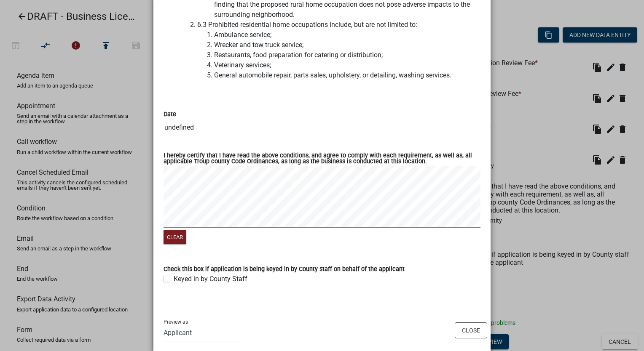
scroll to position [2395, 0]
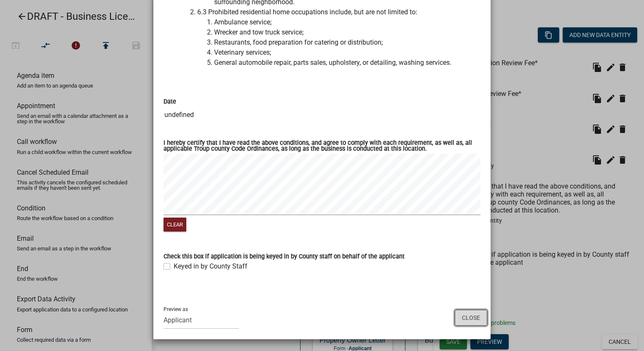
click at [470, 317] on button "Close" at bounding box center [470, 318] width 32 height 16
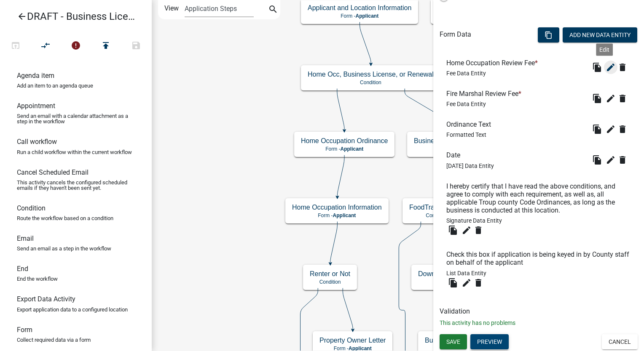
click at [605, 67] on icon "edit" at bounding box center [610, 67] width 10 height 10
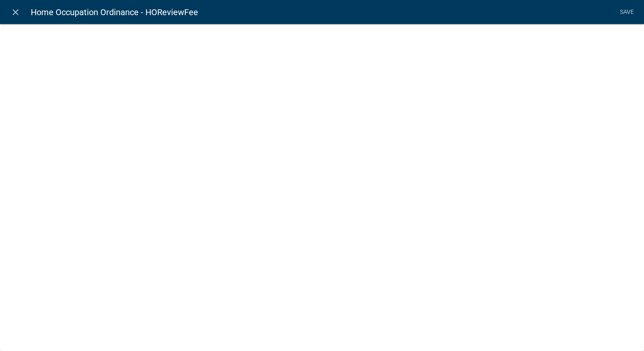
select select "fee"
select select "HomeOccupation"
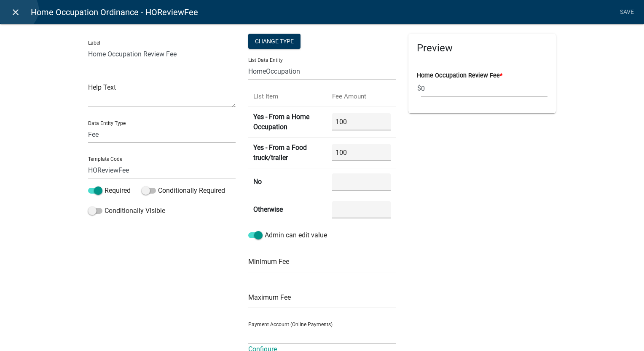
click at [17, 10] on icon "close" at bounding box center [16, 12] width 10 height 10
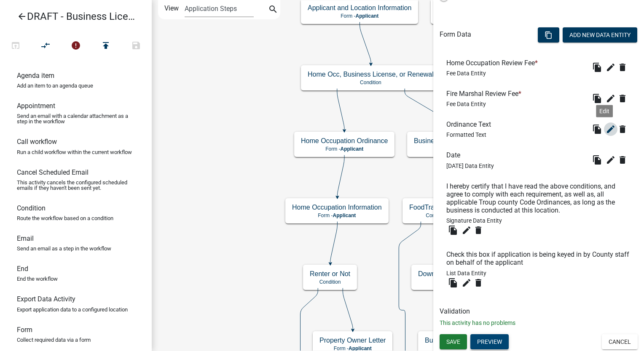
click at [605, 131] on icon "edit" at bounding box center [610, 129] width 10 height 10
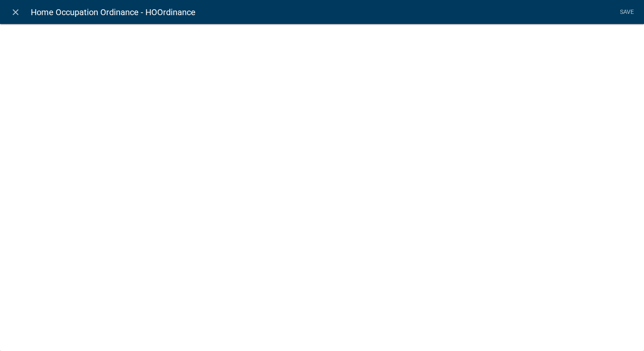
select select "rich-text"
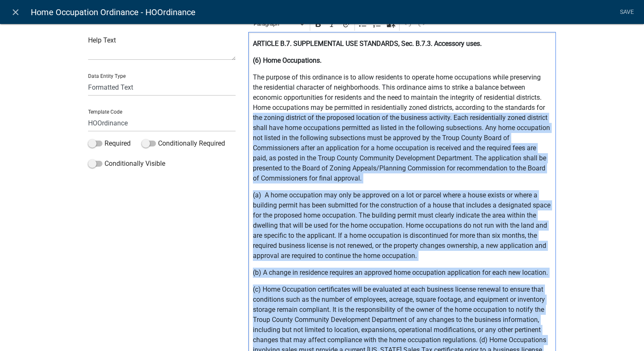
scroll to position [0, 0]
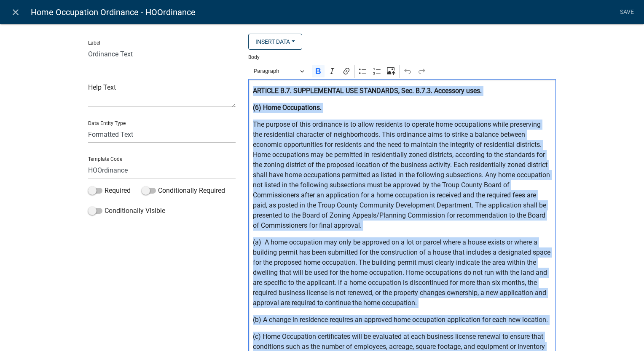
drag, startPoint x: 540, startPoint y: 317, endPoint x: 244, endPoint y: 89, distance: 373.6
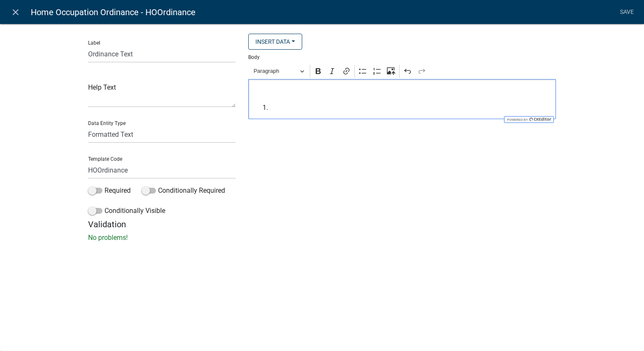
click at [281, 111] on span "Editor editing area: main. Press Alt+0 for help." at bounding box center [411, 108] width 282 height 10
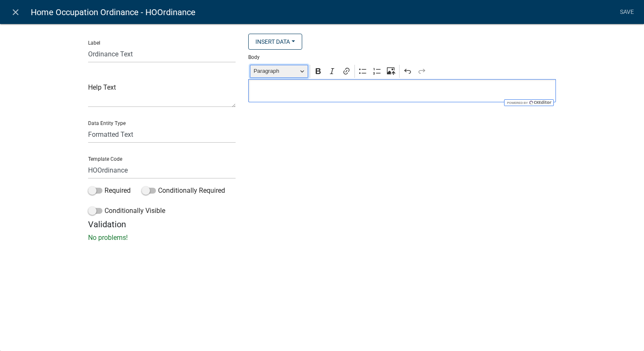
click at [295, 71] on span "Paragraph" at bounding box center [276, 71] width 44 height 10
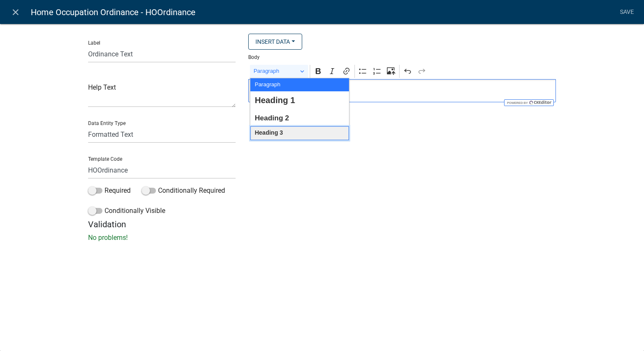
click at [267, 132] on span "Heading 3" at bounding box center [268, 133] width 28 height 11
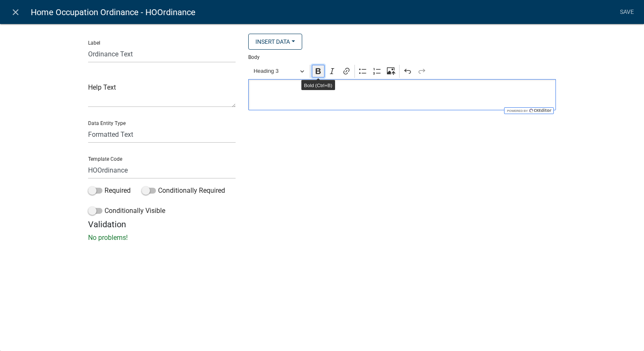
click at [318, 72] on icon "Editor toolbar" at bounding box center [317, 71] width 5 height 6
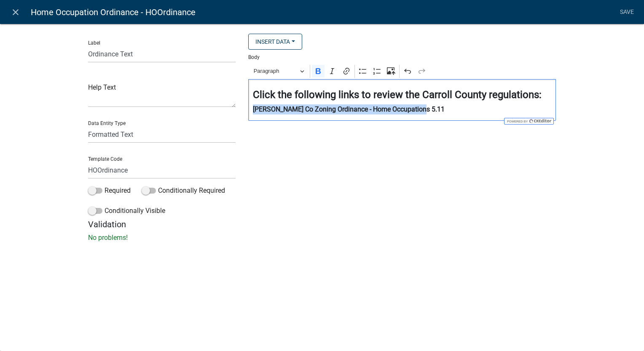
drag, startPoint x: 418, startPoint y: 110, endPoint x: 236, endPoint y: 113, distance: 181.5
click at [236, 113] on div "Label Ordinance Text Help Text Data Entity Type Free Form Text Document Display…" at bounding box center [322, 127] width 480 height 186
click at [347, 71] on icon "Editor toolbar" at bounding box center [346, 71] width 6 height 7
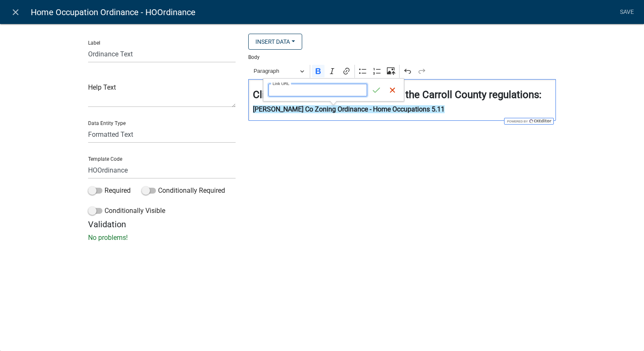
paste input "https://carrollcountyga.gov/DocumentCenter/View/47"
type input "https://carrollcountyga.gov/DocumentCenter/View/47"
click at [378, 90] on icon "submit" at bounding box center [376, 90] width 8 height 8
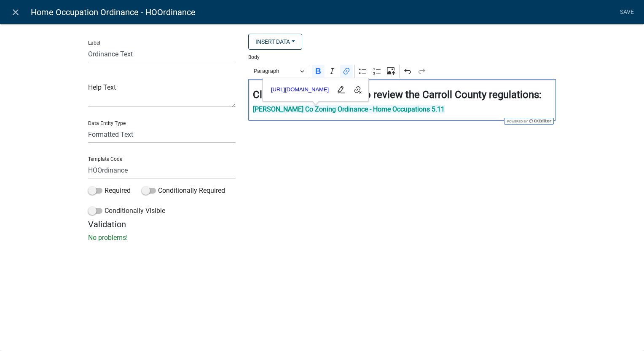
click at [435, 110] on p "Carroll Co Zoning Ordinance - Home Occupations 5.11" at bounding box center [402, 109] width 299 height 10
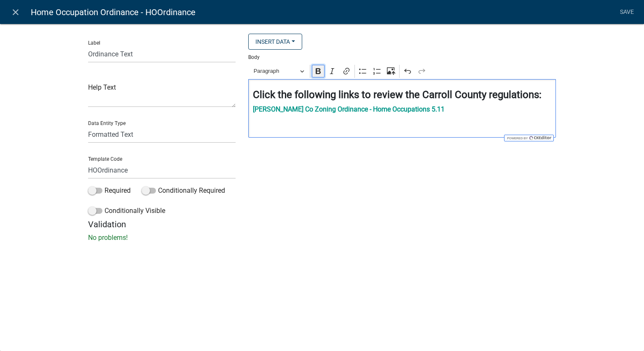
click at [318, 72] on icon "Editor toolbar" at bounding box center [317, 71] width 5 height 6
drag, startPoint x: 387, startPoint y: 128, endPoint x: 245, endPoint y: 126, distance: 142.8
click at [245, 126] on div "Insert Data Prior Registration Expiration Date Address Fee Recipients Assessor …" at bounding box center [402, 127] width 320 height 186
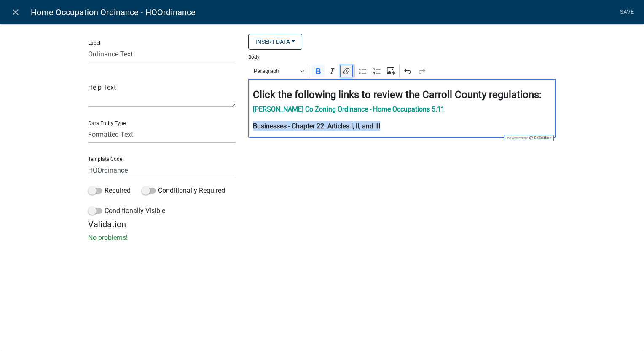
click at [348, 73] on icon "Editor toolbar" at bounding box center [346, 71] width 8 height 8
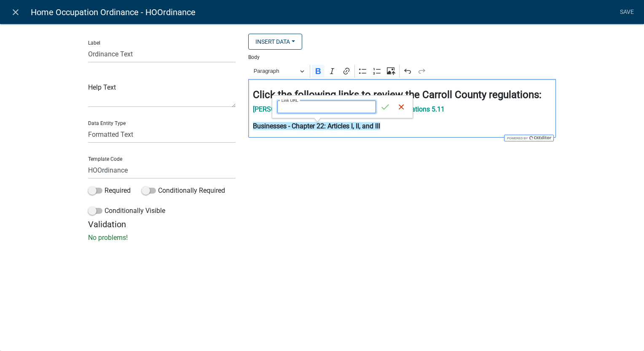
paste input "https://www.municode.com/library/ga/carroll_county/codes/code_of_ordinances?nod…"
type input "https://www.municode.com/library/ga/carroll_county/codes/code_of_ordinances?nod…"
click at [384, 103] on icon "submit" at bounding box center [385, 107] width 8 height 8
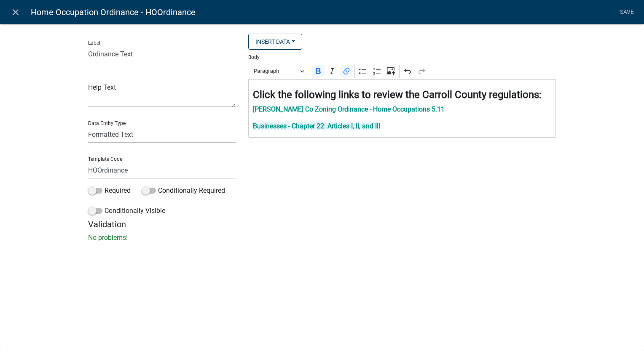
click at [401, 249] on div "Label Ordinance Text Help Text Data Entity Type Free Form Text Document Display…" at bounding box center [322, 135] width 644 height 251
click at [627, 11] on link "Save" at bounding box center [626, 12] width 21 height 16
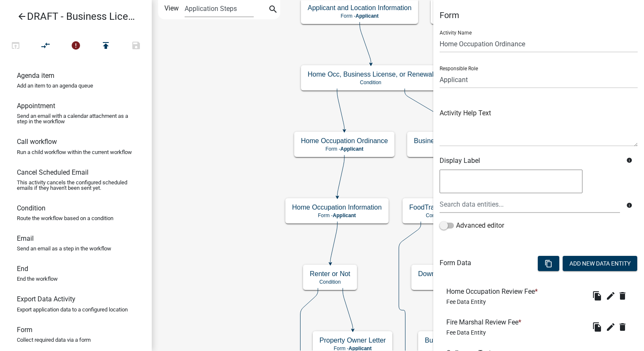
scroll to position [168, 0]
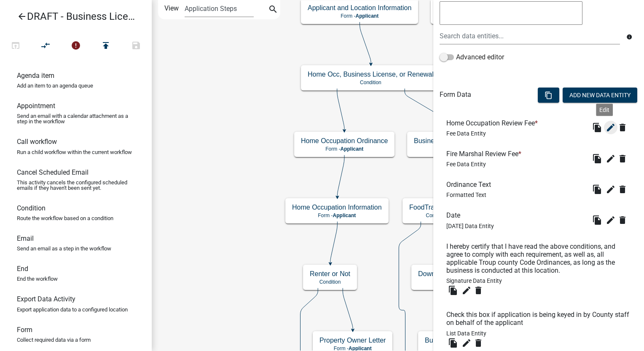
click at [605, 129] on icon "edit" at bounding box center [610, 128] width 10 height 10
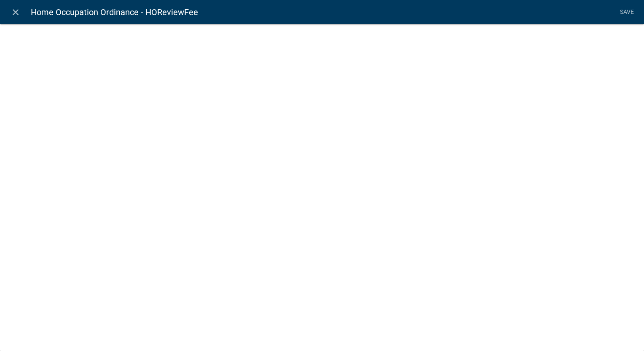
select select "fee"
select select "HomeOccupation"
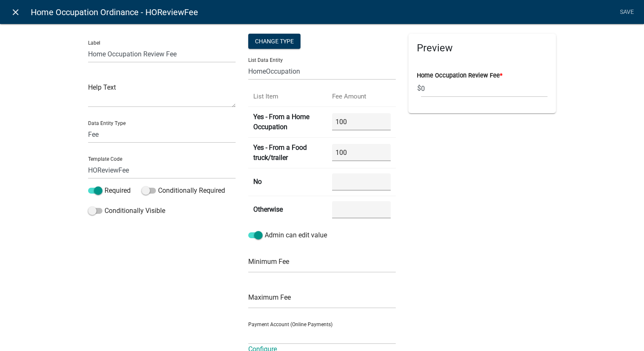
click at [14, 11] on icon "close" at bounding box center [16, 12] width 10 height 10
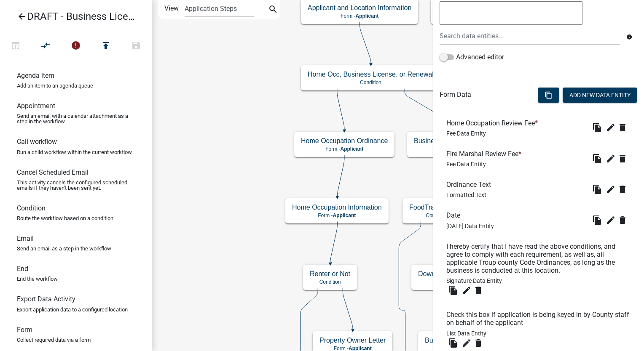
scroll to position [229, 0]
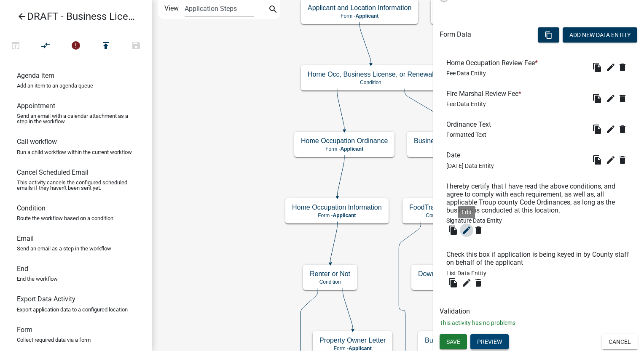
click at [462, 232] on icon "edit" at bounding box center [466, 230] width 10 height 10
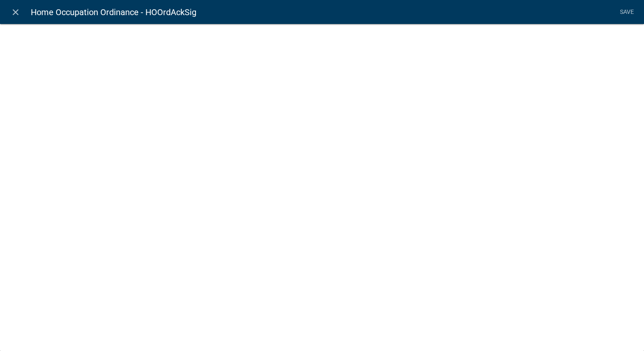
select select "signature"
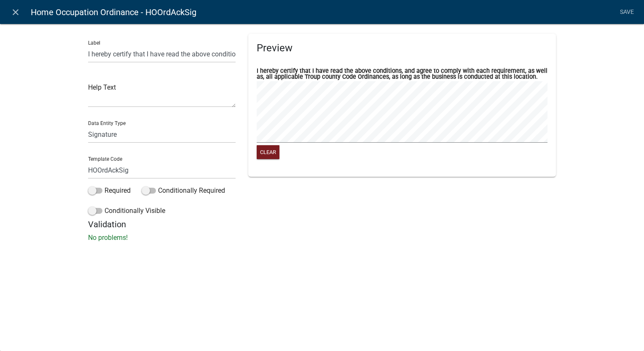
click at [302, 71] on label "I hereby certify that I have read the above conditions, and agree to comply wit…" at bounding box center [401, 74] width 291 height 12
click at [196, 58] on input "I hereby certify that I have read the above conditions, and agree to comply wit…" at bounding box center [161, 53] width 147 height 17
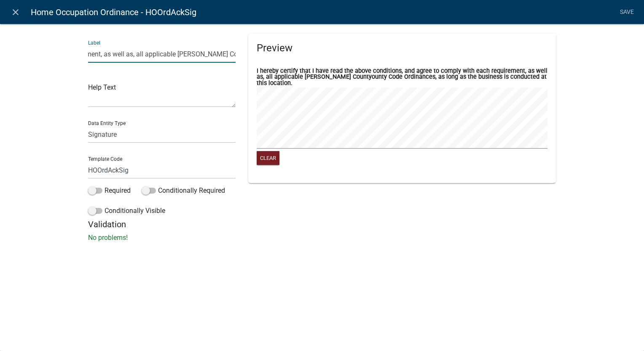
scroll to position [0, 276]
type input "I hereby certify that I have read the above conditions, and agree to comply wit…"
click at [625, 9] on link "Save" at bounding box center [626, 12] width 21 height 16
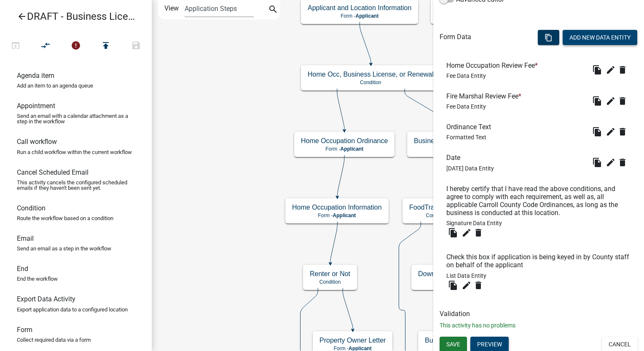
scroll to position [229, 0]
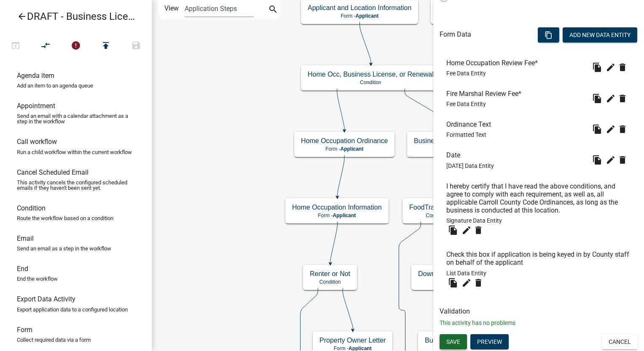
click at [462, 343] on button "Save" at bounding box center [452, 341] width 27 height 15
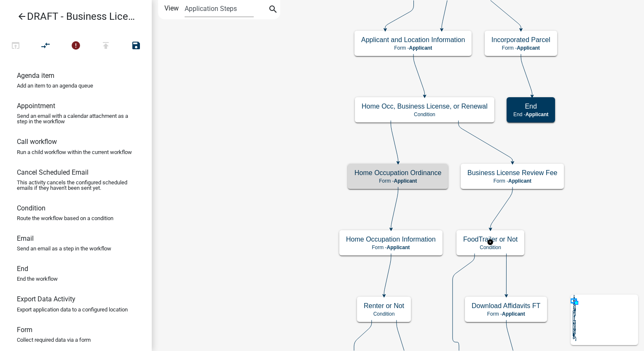
scroll to position [0, 0]
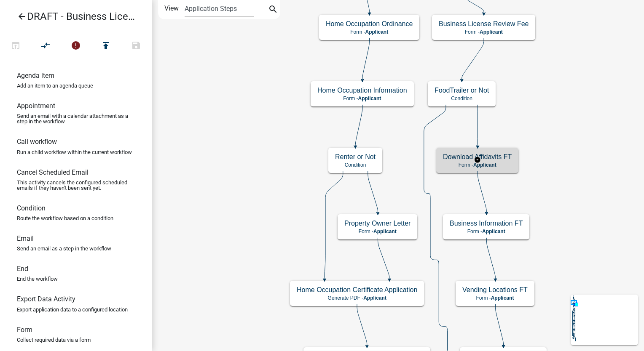
click at [492, 159] on h5 "Download Affidavits FT" at bounding box center [477, 157] width 69 height 8
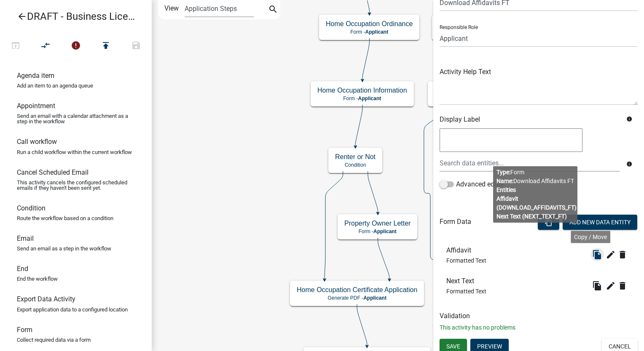
scroll to position [46, 0]
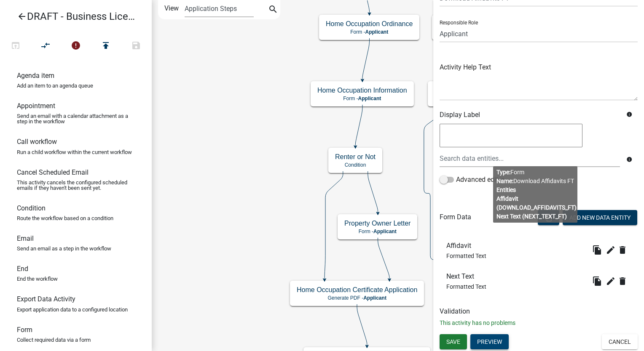
click at [491, 345] on button "Preview" at bounding box center [489, 341] width 38 height 15
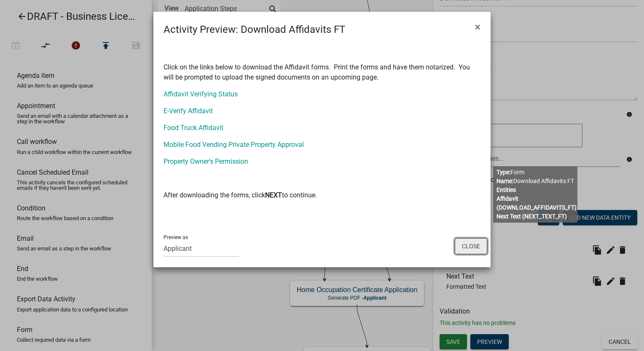
click at [475, 243] on button "Close" at bounding box center [470, 246] width 32 height 16
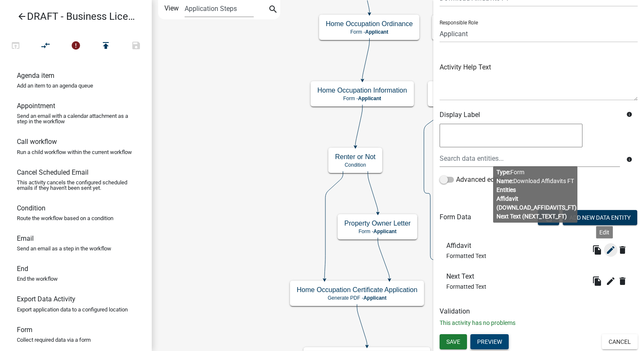
click at [605, 254] on icon "edit" at bounding box center [610, 250] width 10 height 10
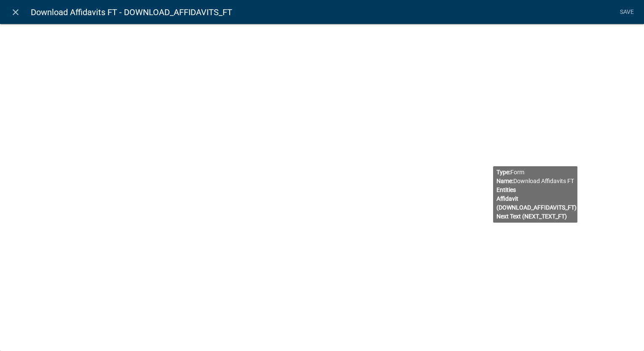
select select "rich-text"
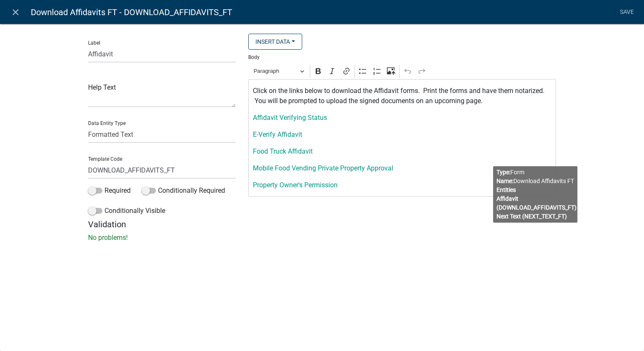
click at [281, 142] on div "Click on the links below to download the Affidavit forms. Print the forms and h…" at bounding box center [401, 137] width 307 height 117
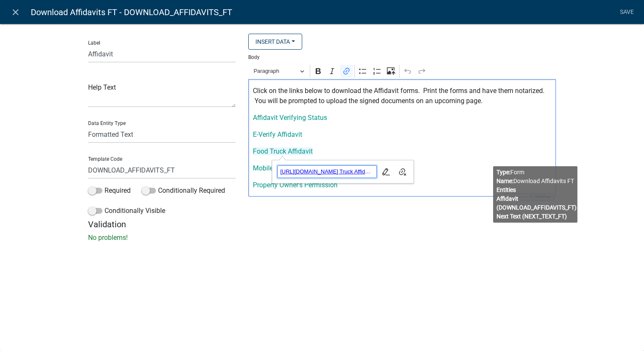
click at [307, 173] on span "https://permits.schneidercorp.com/branding/TroupCoGA/Food Truck Affidavit.pdf" at bounding box center [327, 172] width 99 height 10
click at [426, 127] on div "Click on the links below to download the Affidavit forms. Print the forms and h…" at bounding box center [401, 137] width 307 height 117
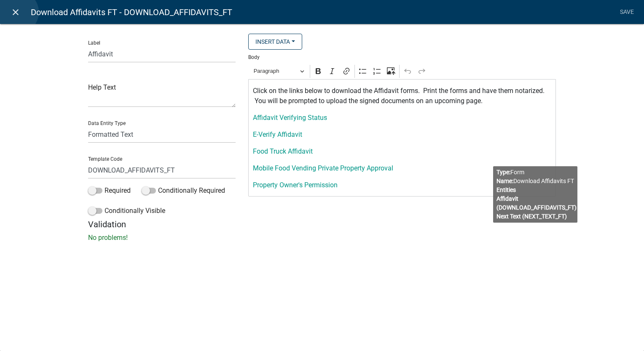
click at [17, 12] on icon "close" at bounding box center [16, 12] width 10 height 10
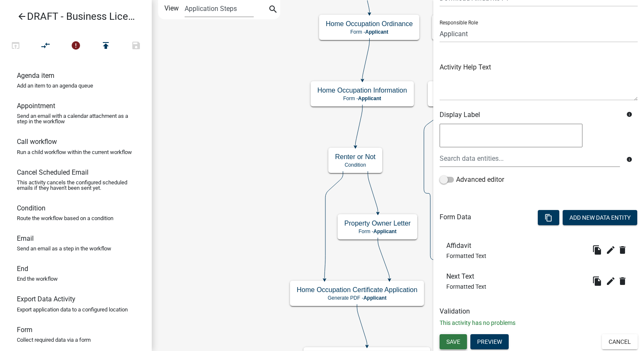
click at [457, 335] on button "Save" at bounding box center [452, 341] width 27 height 15
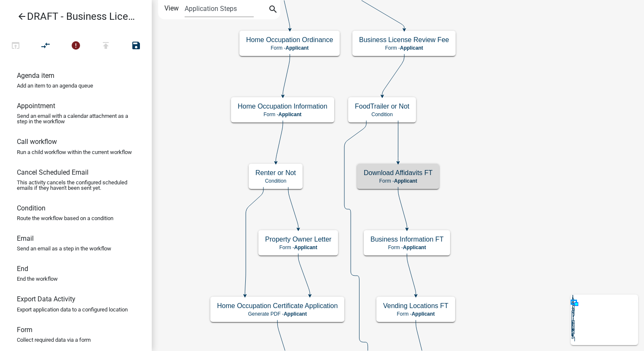
scroll to position [0, 0]
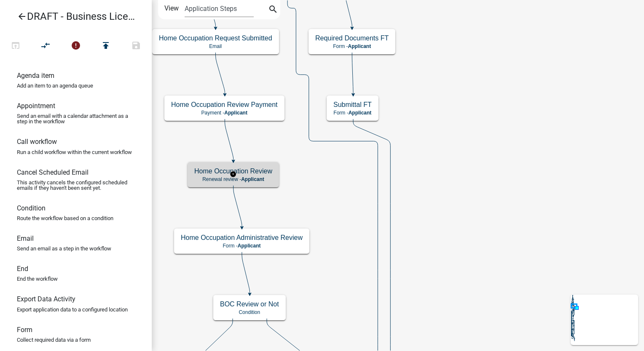
click at [263, 178] on span "Applicant" at bounding box center [252, 179] width 23 height 6
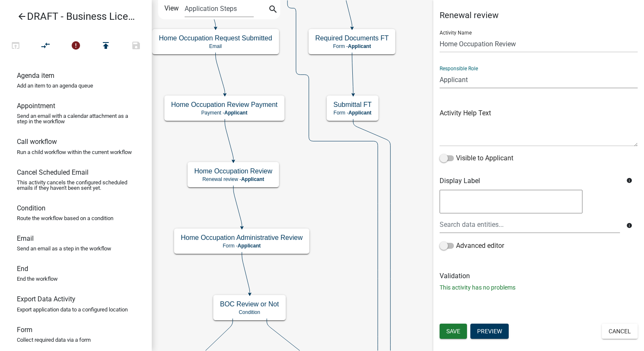
click at [476, 78] on select "Applicant Admin Community Development" at bounding box center [538, 79] width 198 height 17
select select "66D5FF95-1CD3-428B-B9DC-D797D01D8DE2"
click at [439, 71] on select "Applicant Admin Community Development" at bounding box center [538, 79] width 198 height 17
click at [461, 333] on button "Save" at bounding box center [452, 331] width 27 height 15
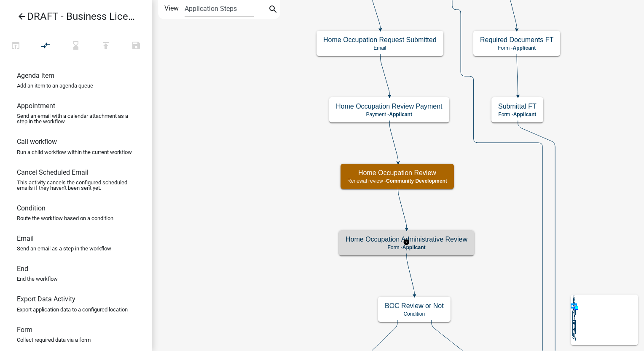
click at [451, 238] on h5 "Home Occupation Administrative Review" at bounding box center [406, 239] width 122 height 8
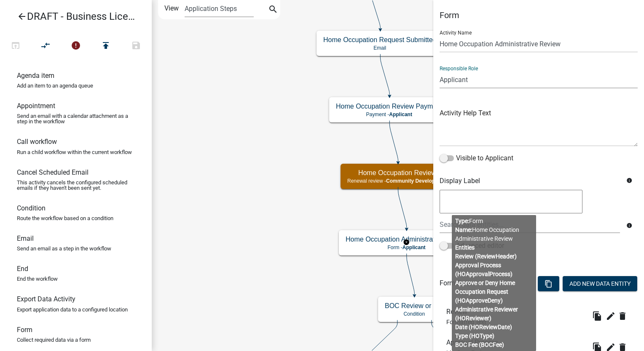
click at [488, 75] on select "Applicant Admin Community Development" at bounding box center [538, 79] width 198 height 17
select select "66D5FF95-1CD3-428B-B9DC-D797D01D8DE2"
click at [439, 71] on select "Applicant Admin Community Development" at bounding box center [538, 79] width 198 height 17
click at [495, 230] on body "Internet Explorer does NOT work with GeoPermits. Get a new browser for more sec…" at bounding box center [322, 175] width 644 height 351
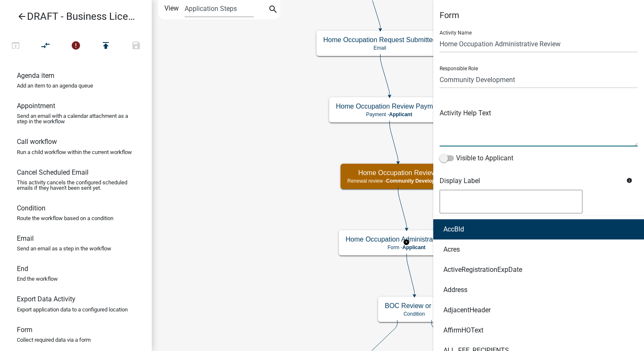
drag, startPoint x: 515, startPoint y: 117, endPoint x: 615, endPoint y: 163, distance: 109.3
click at [516, 117] on textarea at bounding box center [538, 127] width 198 height 40
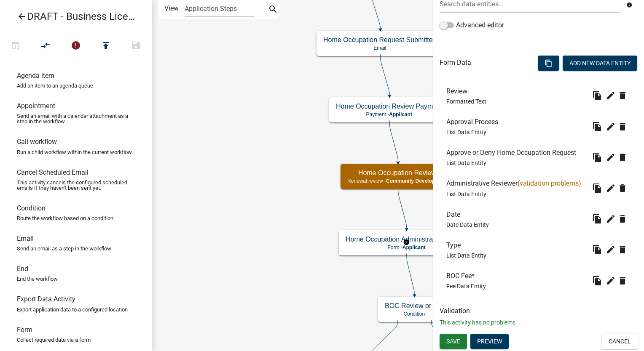
scroll to position [234, 0]
click at [455, 336] on button "Save" at bounding box center [452, 341] width 27 height 15
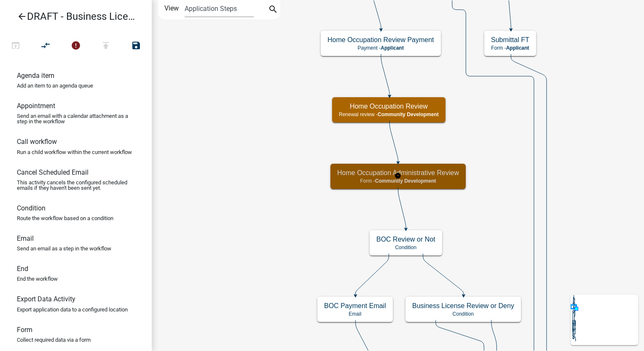
scroll to position [0, 0]
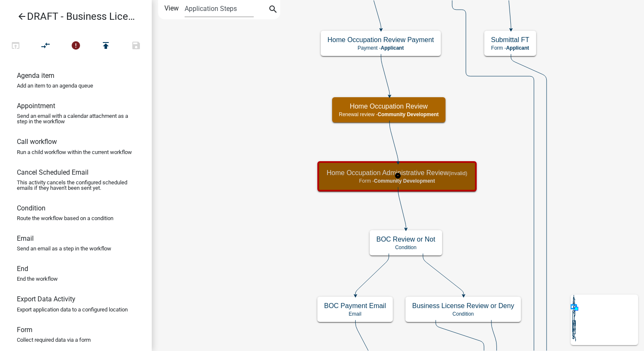
click at [438, 183] on p "Form - Community Development" at bounding box center [396, 181] width 141 height 6
select select "66D5FF95-1CD3-428B-B9DC-D797D01D8DE2"
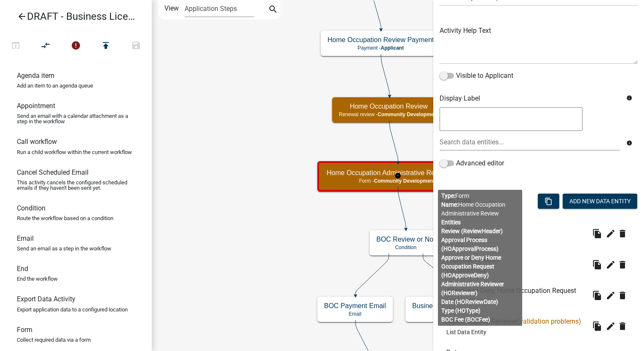
scroll to position [84, 0]
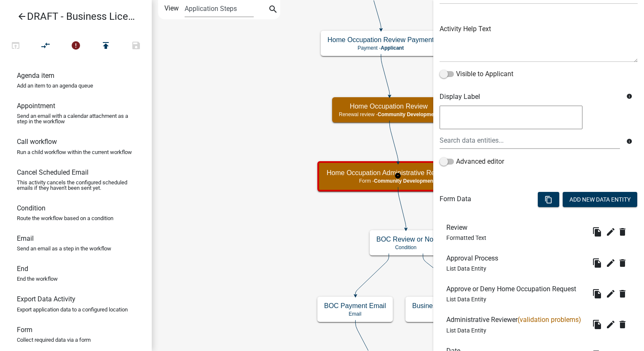
click at [490, 237] on body "Internet Explorer does NOT work with GeoPermits. Get a new browser for more sec…" at bounding box center [322, 175] width 644 height 351
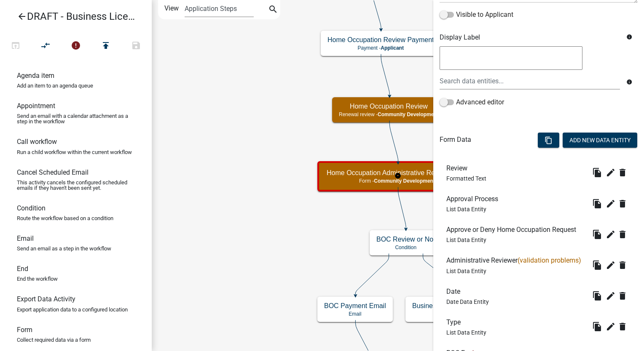
scroll to position [234, 0]
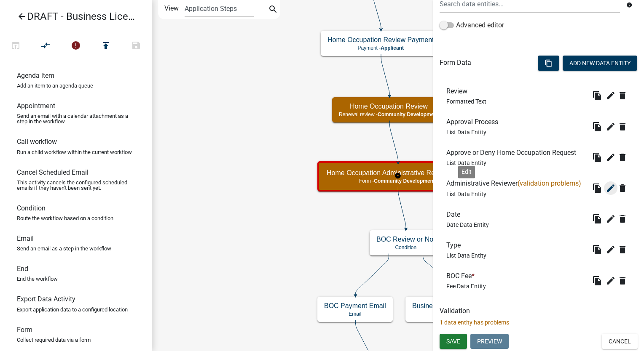
click at [605, 191] on icon "edit" at bounding box center [610, 188] width 10 height 10
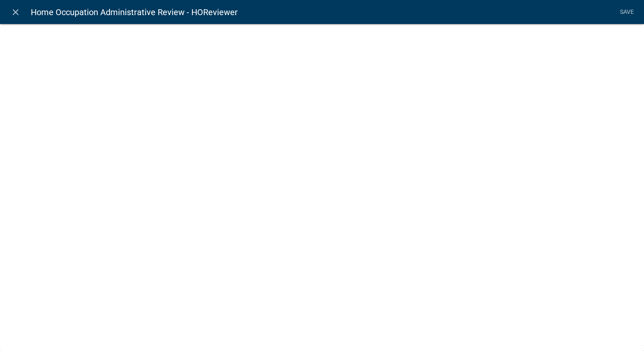
select select "list-data"
select select
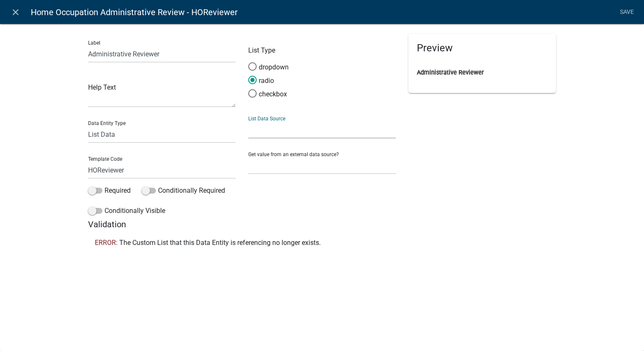
click at [276, 128] on select "State List" at bounding box center [321, 129] width 147 height 17
click at [120, 134] on select "Free Form Text Document Display Entity Value Fee Numeric Data Date Map Sketch D…" at bounding box center [161, 134] width 147 height 17
select select "free-form-text"
click at [88, 126] on select "Free Form Text Document Display Entity Value Fee Numeric Data Date Map Sketch D…" at bounding box center [161, 134] width 147 height 17
select select
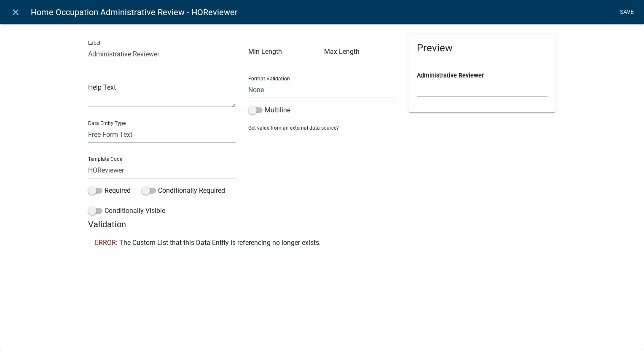
click at [620, 13] on link "Save" at bounding box center [626, 12] width 21 height 16
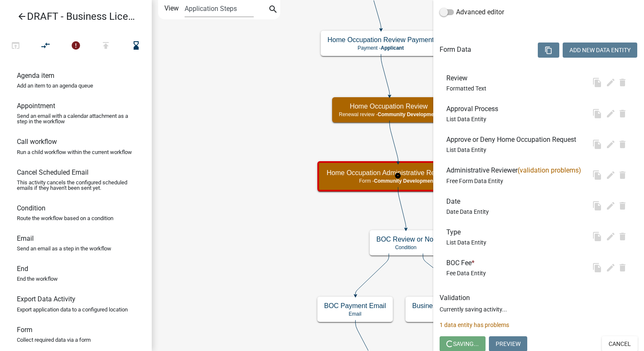
scroll to position [0, 0]
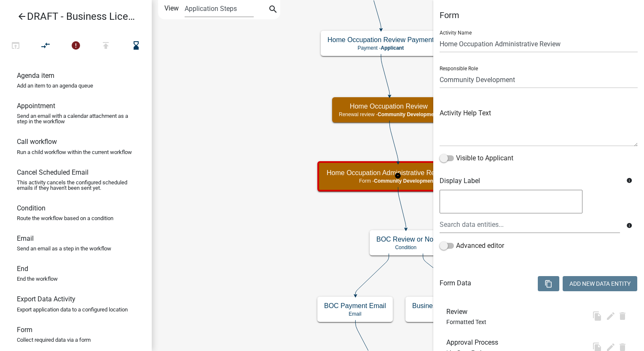
select select "66D5FF95-1CD3-428B-B9DC-D797D01D8DE2"
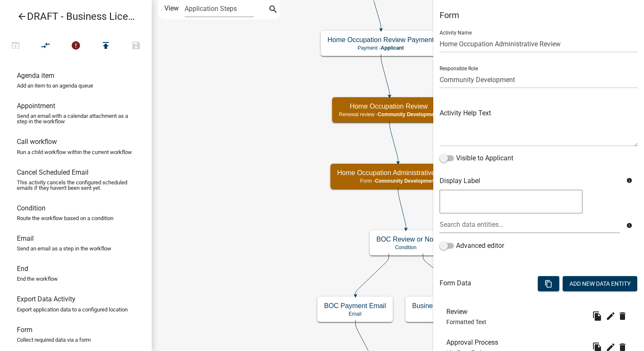
scroll to position [220, 0]
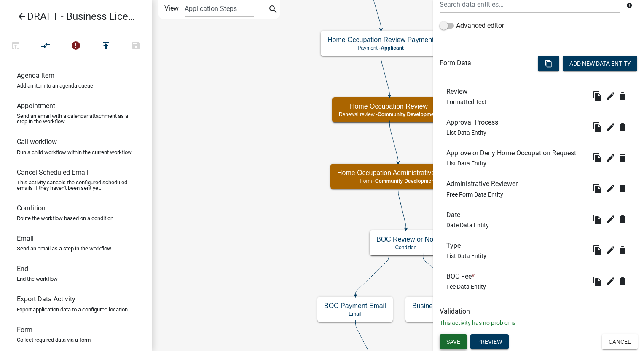
click at [453, 344] on span "Save" at bounding box center [453, 342] width 14 height 7
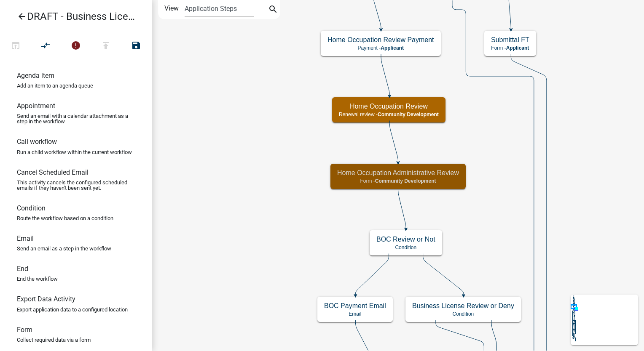
scroll to position [0, 0]
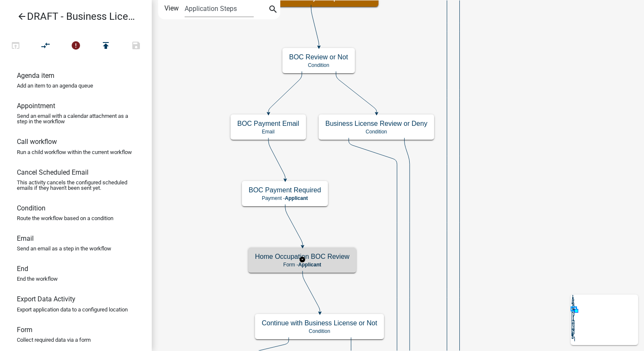
click at [326, 262] on p "Form - Applicant" at bounding box center [302, 265] width 94 height 6
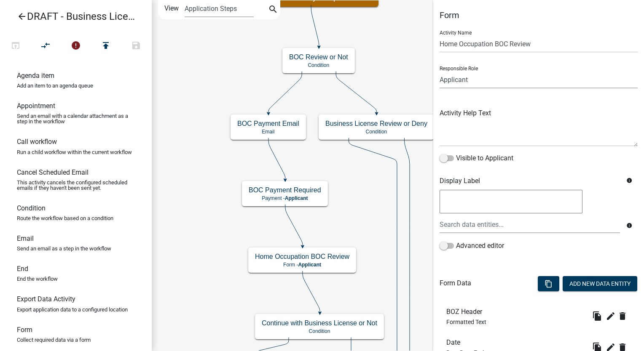
click at [480, 79] on select "Applicant Admin Community Development" at bounding box center [538, 79] width 198 height 17
select select "66D5FF95-1CD3-428B-B9DC-D797D01D8DE2"
click at [439, 71] on select "Applicant Admin Community Development" at bounding box center [538, 79] width 198 height 17
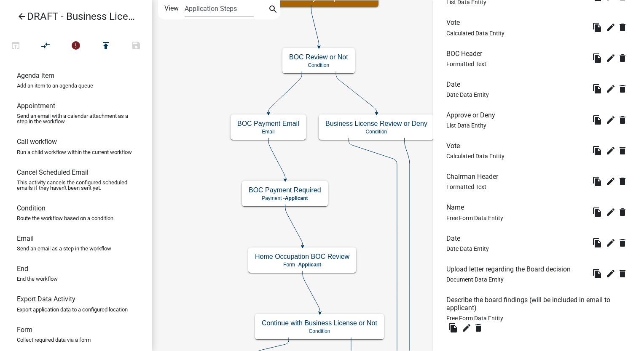
scroll to position [427, 0]
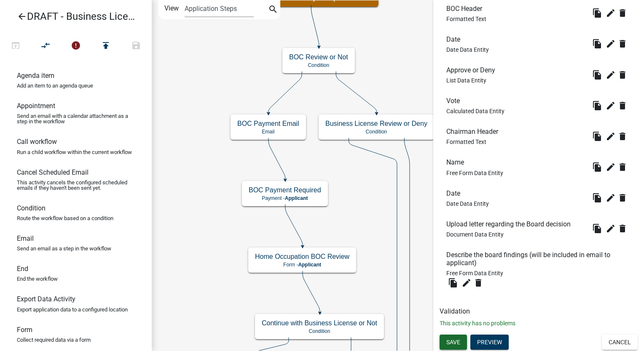
click at [451, 346] on button "Save" at bounding box center [452, 342] width 27 height 15
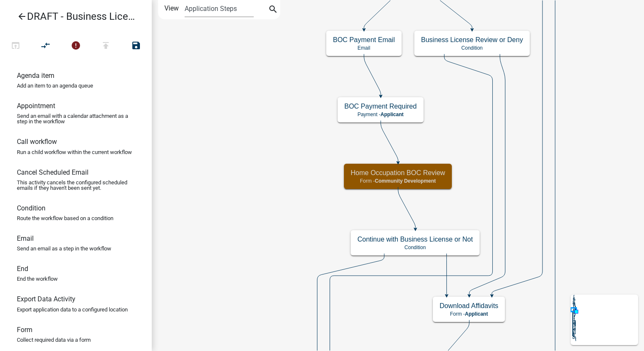
scroll to position [0, 0]
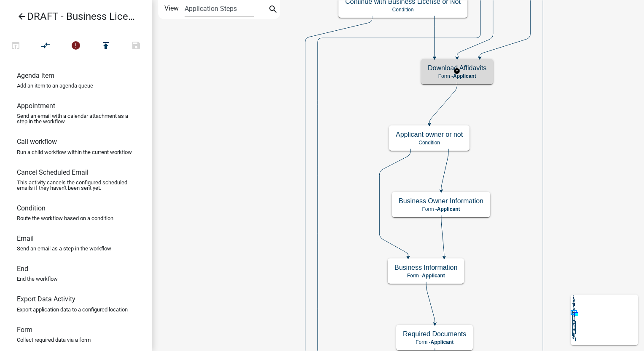
click at [478, 66] on h5 "Download Affidavits" at bounding box center [456, 68] width 59 height 8
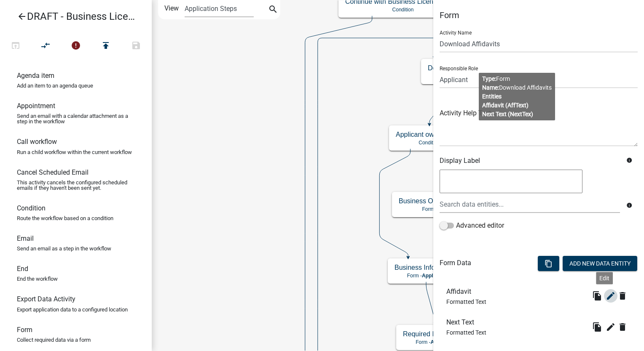
click at [605, 295] on icon "edit" at bounding box center [610, 296] width 10 height 10
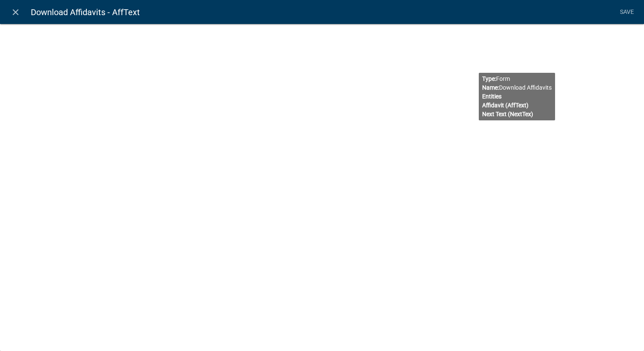
select select "rich-text"
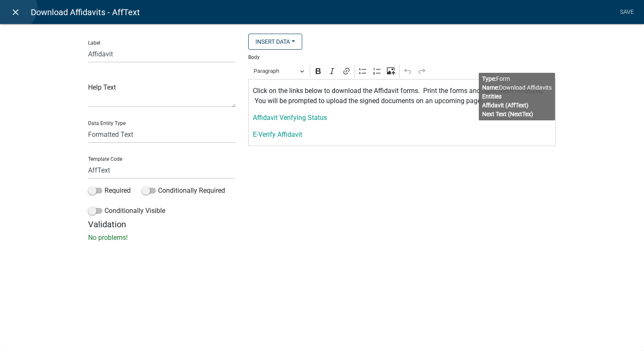
click at [16, 8] on icon "close" at bounding box center [16, 12] width 10 height 10
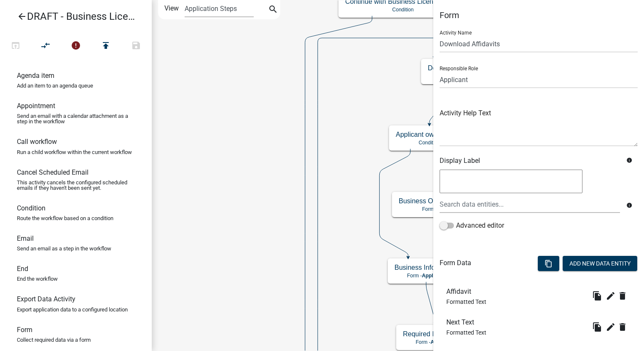
scroll to position [46, 0]
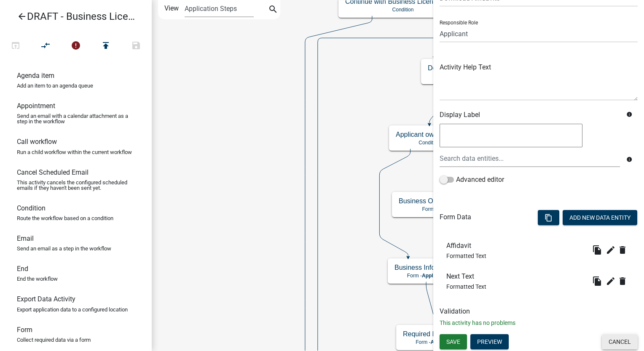
click at [612, 341] on button "Cancel" at bounding box center [619, 341] width 36 height 15
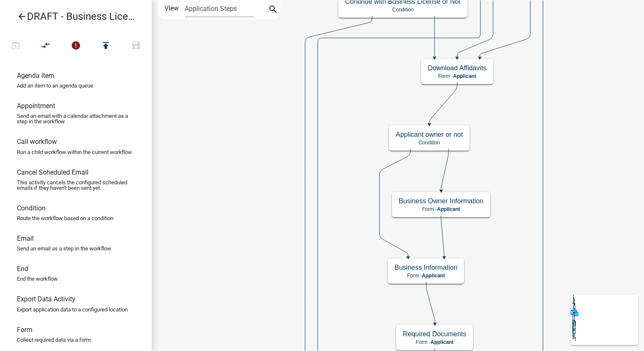
scroll to position [0, 0]
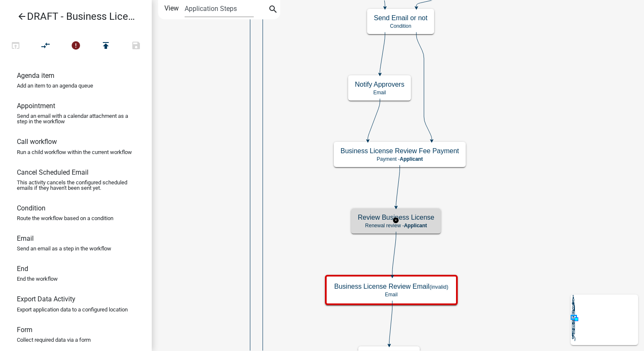
click at [427, 231] on div "Review Business License Renewal review - Applicant" at bounding box center [396, 220] width 90 height 25
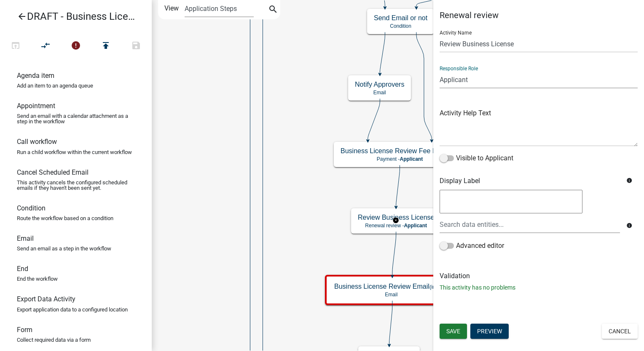
click at [493, 85] on select "Applicant Admin Community Development" at bounding box center [538, 79] width 198 height 17
click at [485, 127] on textarea at bounding box center [538, 127] width 198 height 40
click at [490, 79] on select "Applicant Admin Community Development" at bounding box center [538, 79] width 198 height 17
select select "66D5FF95-1CD3-428B-B9DC-D797D01D8DE2"
click at [439, 71] on select "Applicant Admin Community Development" at bounding box center [538, 79] width 198 height 17
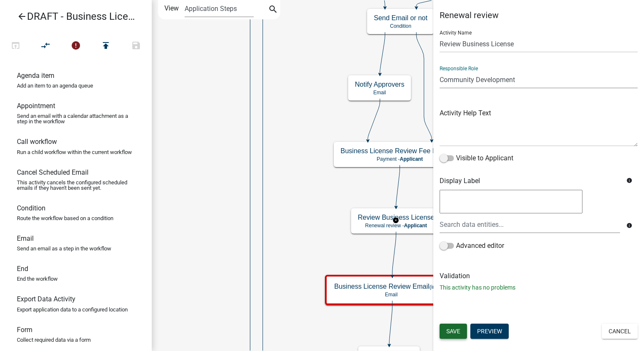
click at [462, 329] on button "Save" at bounding box center [452, 331] width 27 height 15
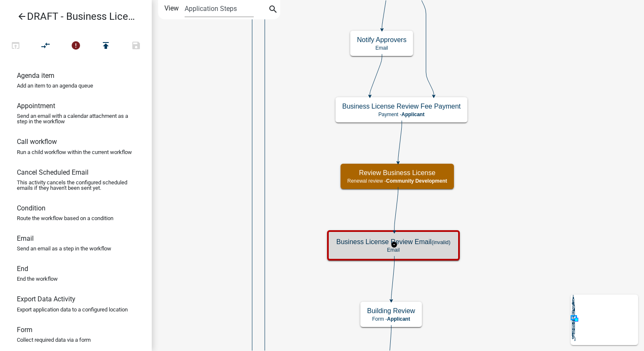
click at [428, 243] on h5 "Business License Review Email (invalid)" at bounding box center [393, 242] width 114 height 8
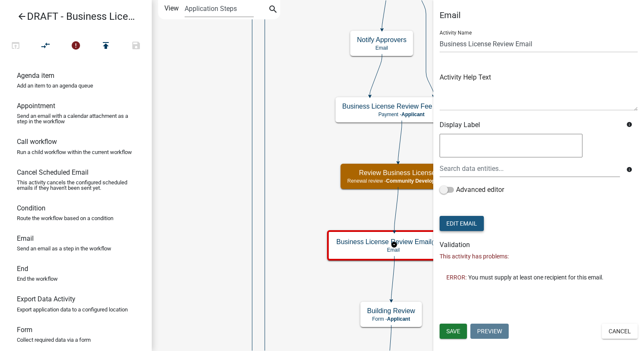
click at [462, 222] on button "Edit Email" at bounding box center [461, 223] width 44 height 15
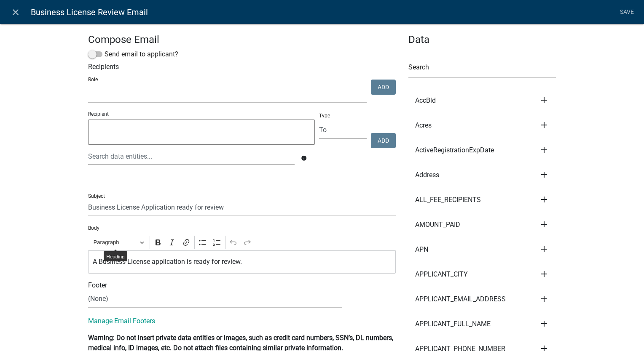
click at [161, 93] on select "Admin Community Development" at bounding box center [227, 93] width 278 height 17
select select "66d5ff95-1cd3-428b-b9dc-d797d01d8de2"
click at [88, 86] on select "Admin Community Development" at bounding box center [227, 93] width 278 height 17
click at [384, 85] on button "Add" at bounding box center [383, 87] width 25 height 15
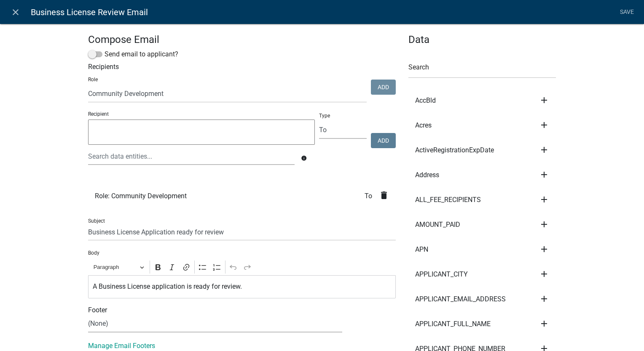
select select
click at [623, 8] on link "Save" at bounding box center [626, 12] width 21 height 16
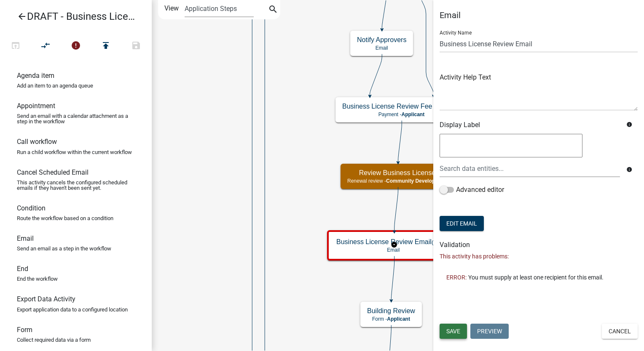
click at [449, 331] on span "Save" at bounding box center [453, 331] width 14 height 7
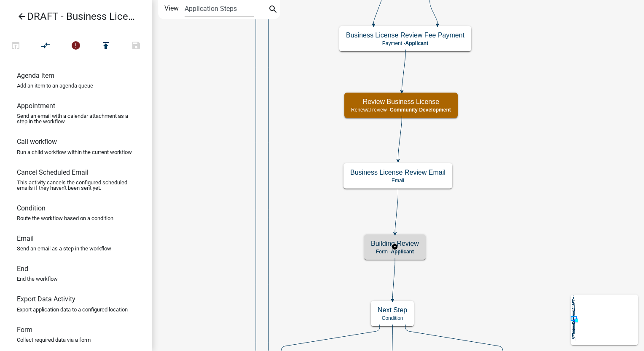
click at [415, 249] on p "Form - Applicant" at bounding box center [395, 252] width 48 height 6
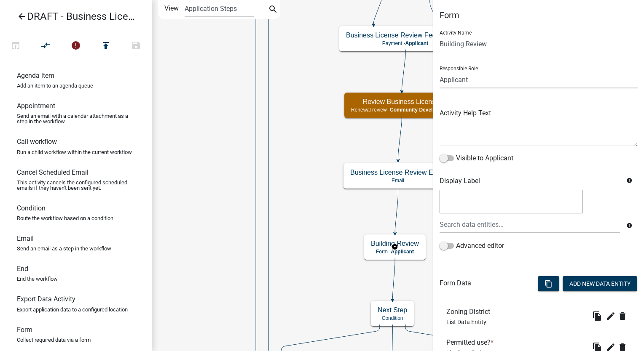
click at [481, 80] on select "Applicant Admin Community Development" at bounding box center [538, 79] width 198 height 17
select select "66D5FF95-1CD3-428B-B9DC-D797D01D8DE2"
click at [439, 71] on select "Applicant Admin Community Development" at bounding box center [538, 79] width 198 height 17
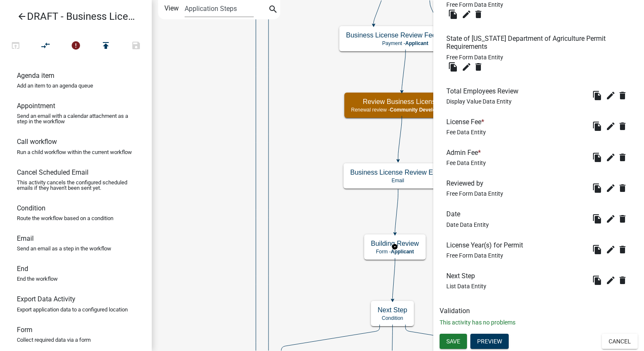
scroll to position [568, 0]
click at [453, 342] on span "Save" at bounding box center [453, 341] width 14 height 7
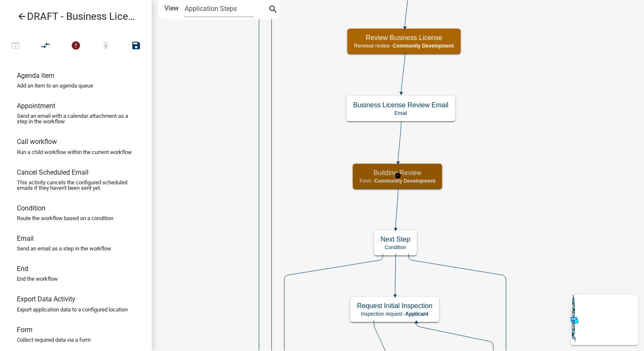
scroll to position [0, 0]
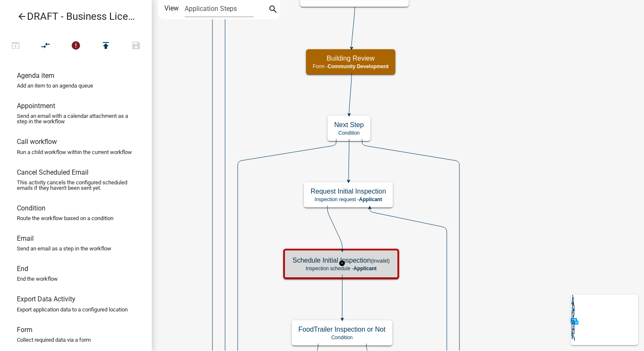
click at [378, 267] on p "Inspection schedule - Applicant" at bounding box center [340, 269] width 97 height 6
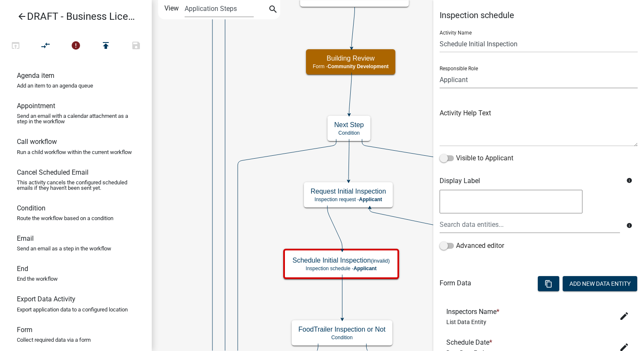
click at [483, 81] on select "Applicant Admin Community Development" at bounding box center [538, 79] width 198 height 17
select select "66D5FF95-1CD3-428B-B9DC-D797D01D8DE2"
click at [439, 71] on select "Applicant Admin Community Development" at bounding box center [538, 79] width 198 height 17
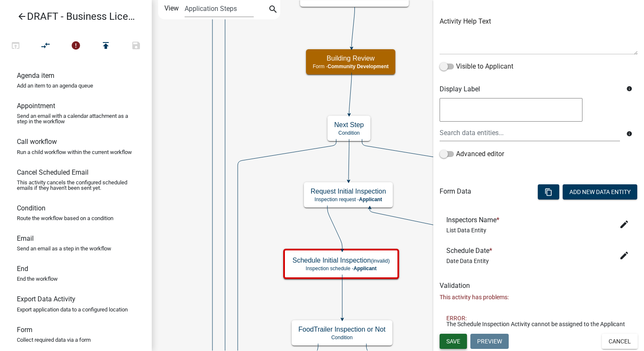
click at [451, 339] on span "Save" at bounding box center [453, 341] width 14 height 7
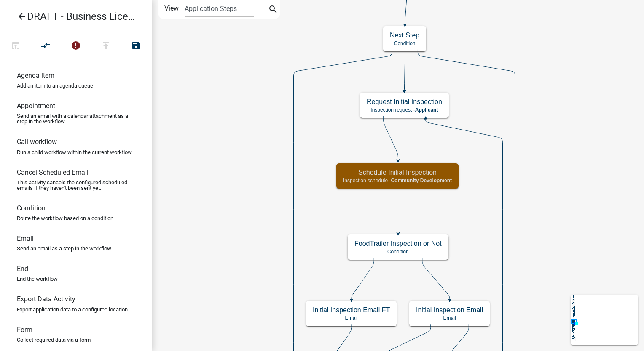
scroll to position [0, 0]
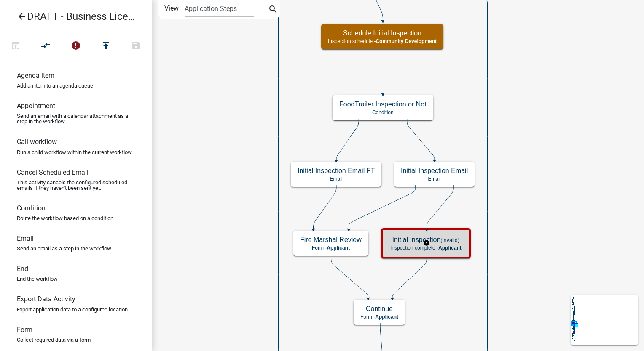
click at [457, 240] on small "(invalid)" at bounding box center [449, 240] width 19 height 6
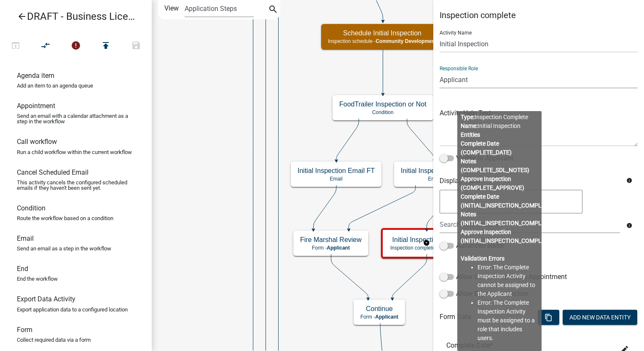
click at [487, 77] on select "Applicant Admin Community Development" at bounding box center [538, 79] width 198 height 17
select select "66D5FF95-1CD3-428B-B9DC-D797D01D8DE2"
click at [439, 71] on select "Applicant Admin Community Development" at bounding box center [538, 79] width 198 height 17
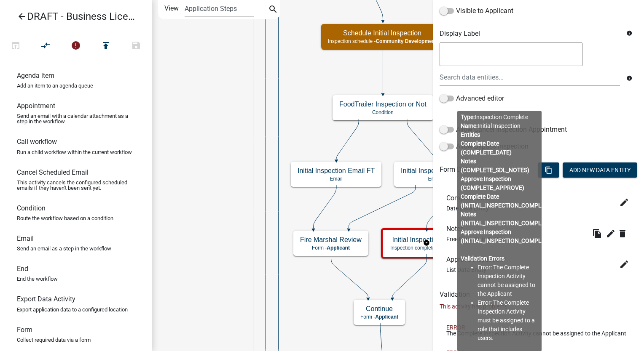
scroll to position [193, 0]
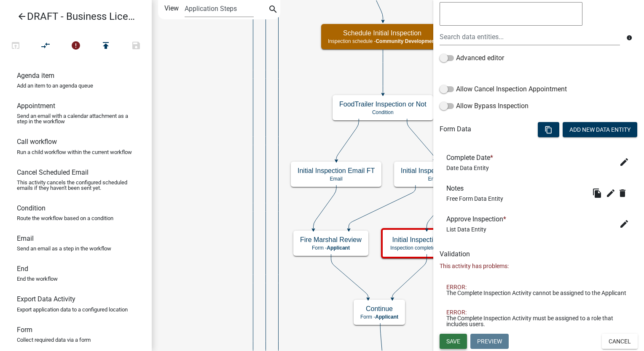
click at [456, 348] on button "Save" at bounding box center [452, 341] width 27 height 15
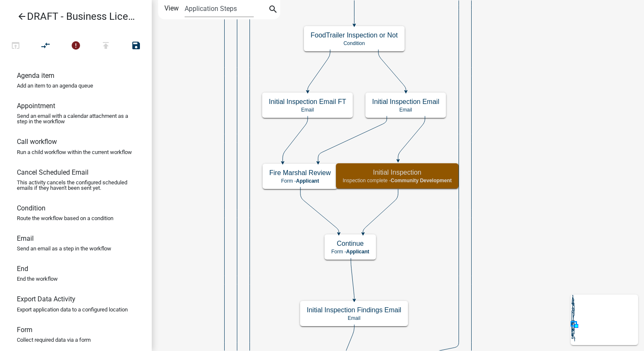
scroll to position [0, 0]
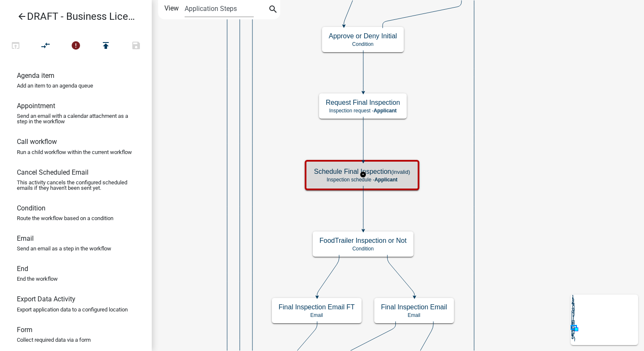
click at [405, 172] on small "(invalid)" at bounding box center [400, 172] width 19 height 6
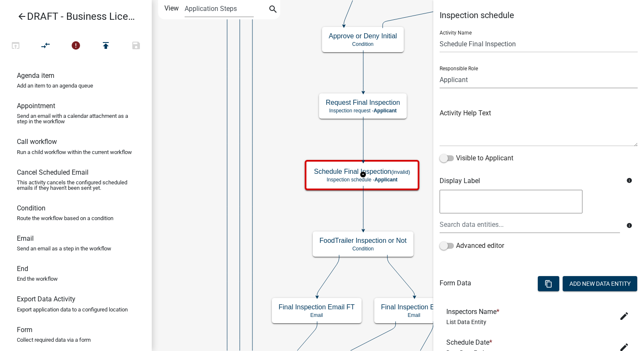
click at [482, 78] on select "Applicant Admin Community Development" at bounding box center [538, 79] width 198 height 17
select select "66D5FF95-1CD3-428B-B9DC-D797D01D8DE2"
click at [439, 71] on select "Applicant Admin Community Development" at bounding box center [538, 79] width 198 height 17
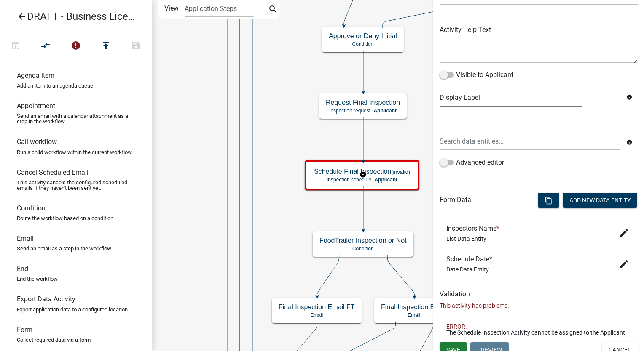
scroll to position [97, 0]
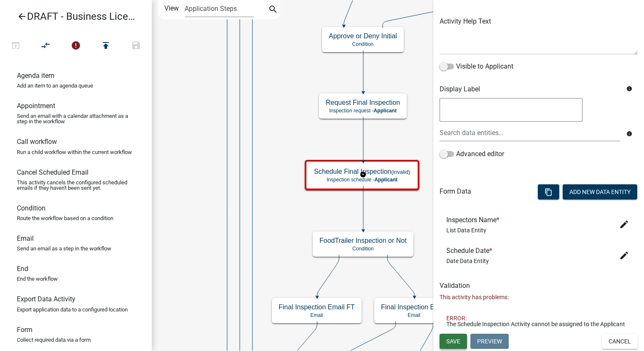
click at [447, 344] on span "Save" at bounding box center [453, 341] width 14 height 7
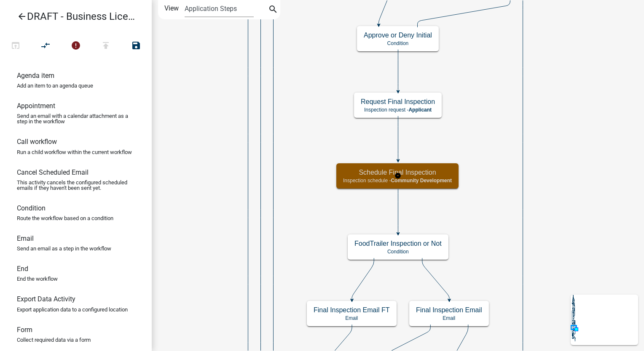
scroll to position [0, 0]
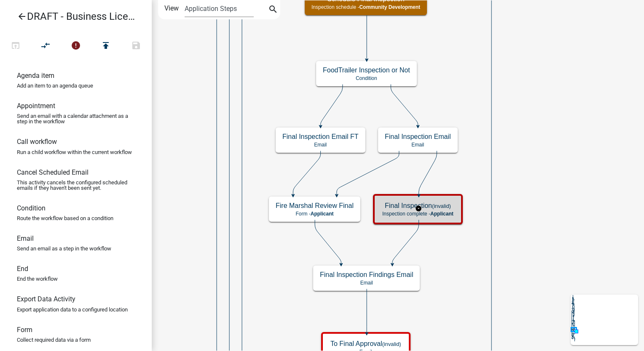
click at [454, 219] on div "Final Inspection (invalid) Inspection complete - Applicant" at bounding box center [417, 209] width 85 height 25
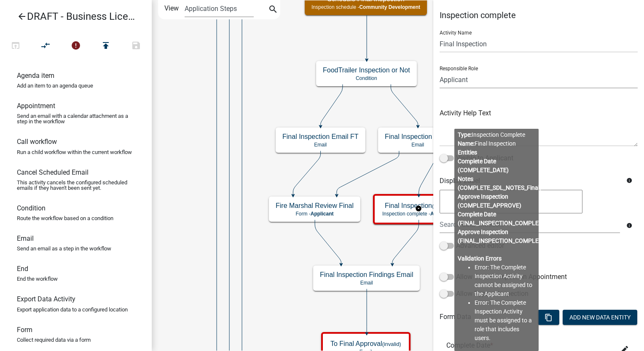
click at [475, 79] on select "Applicant Admin Community Development" at bounding box center [538, 79] width 198 height 17
select select "66D5FF95-1CD3-428B-B9DC-D797D01D8DE2"
click at [439, 71] on select "Applicant Admin Community Development" at bounding box center [538, 79] width 198 height 17
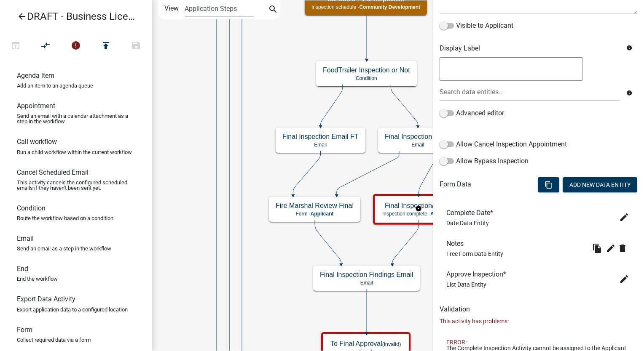
scroll to position [193, 0]
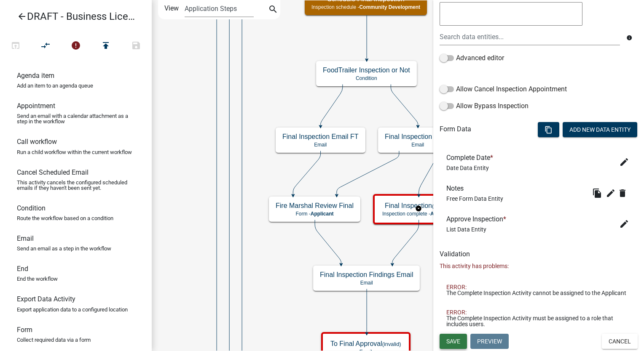
click at [449, 336] on button "Save" at bounding box center [452, 341] width 27 height 15
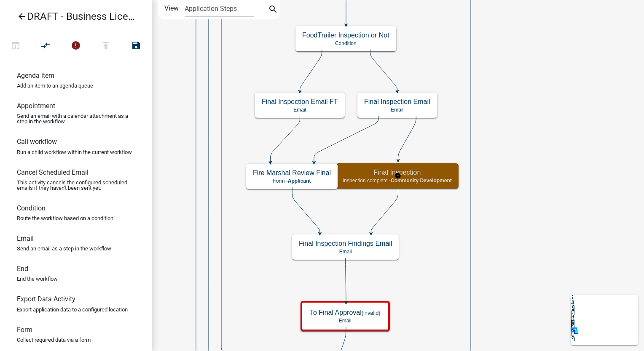
scroll to position [0, 0]
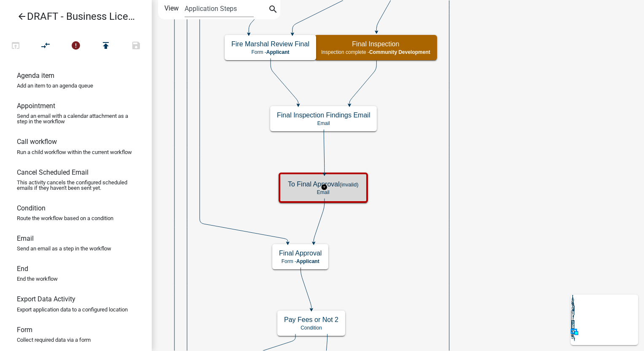
click at [353, 193] on p "Email" at bounding box center [323, 193] width 71 height 6
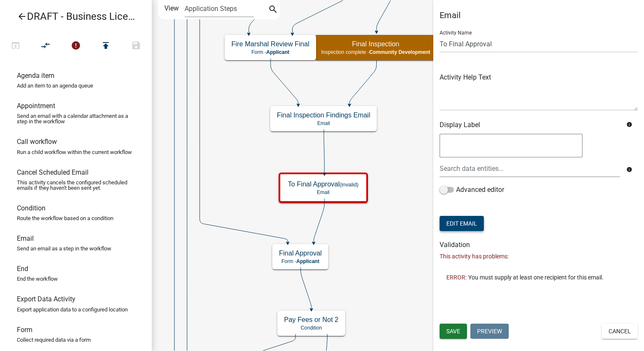
click at [462, 224] on button "Edit Email" at bounding box center [461, 223] width 44 height 15
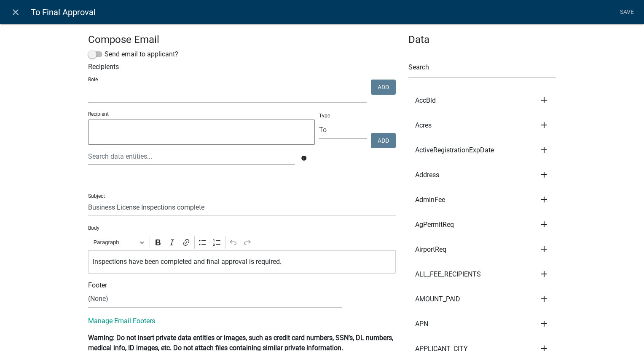
click at [126, 100] on select "Admin Community Development" at bounding box center [227, 93] width 278 height 17
select select "66d5ff95-1cd3-428b-b9dc-d797d01d8de2"
click at [88, 86] on select "Admin Community Development" at bounding box center [227, 93] width 278 height 17
click at [379, 90] on button "Add" at bounding box center [383, 87] width 25 height 15
select select
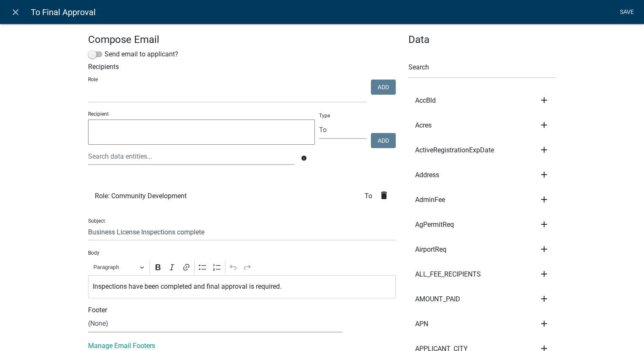
click at [629, 9] on link "Save" at bounding box center [626, 12] width 21 height 16
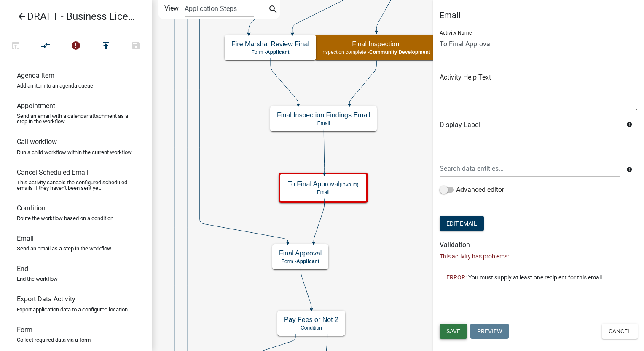
click at [451, 329] on span "Save" at bounding box center [453, 331] width 14 height 7
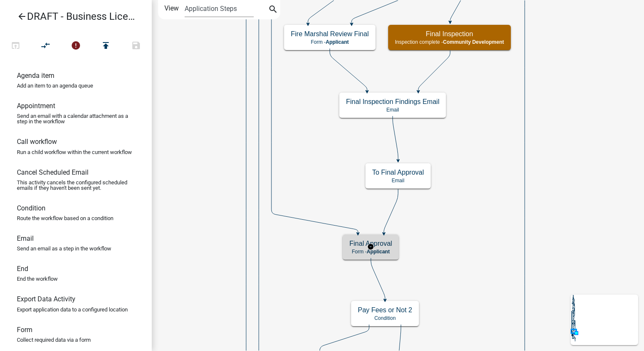
click at [389, 249] on span "Applicant" at bounding box center [377, 252] width 23 height 6
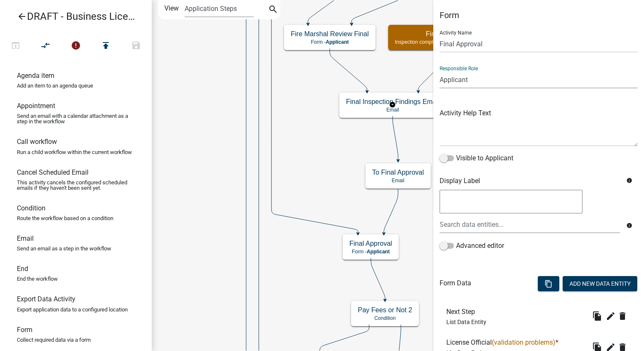
click at [490, 83] on select "Applicant Admin Community Development" at bounding box center [538, 79] width 198 height 17
select select "66D5FF95-1CD3-428B-B9DC-D797D01D8DE2"
click at [439, 71] on select "Applicant Admin Community Development" at bounding box center [538, 79] width 198 height 17
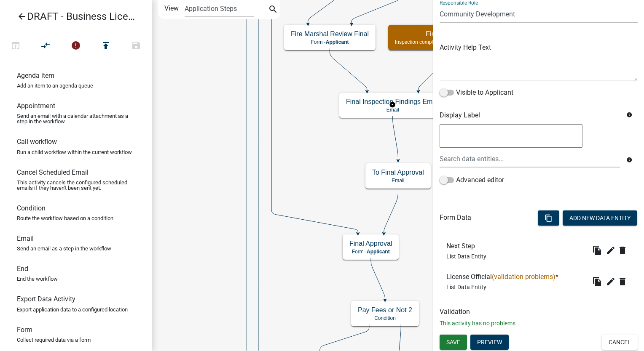
scroll to position [66, 0]
click at [605, 280] on icon "edit" at bounding box center [610, 281] width 10 height 10
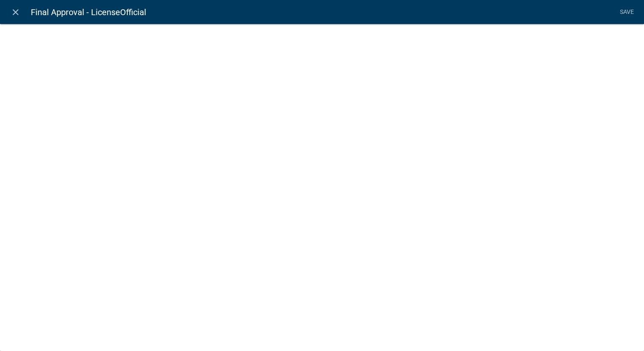
select select "list-data"
select select
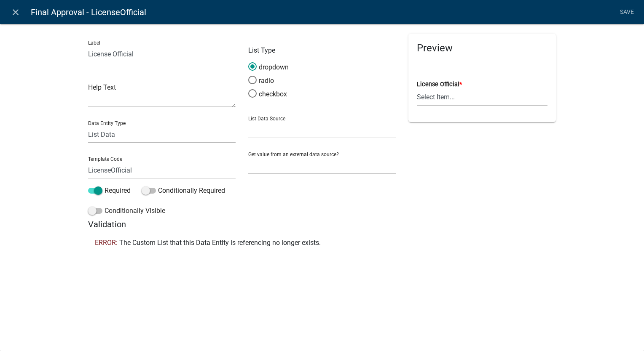
click at [128, 134] on select "Free Form Text Document Display Entity Value Fee Numeric Data Date Map Sketch D…" at bounding box center [161, 134] width 147 height 17
select select "free-form-text"
click at [88, 126] on select "Free Form Text Document Display Entity Value Fee Numeric Data Date Map Sketch D…" at bounding box center [161, 134] width 147 height 17
select select
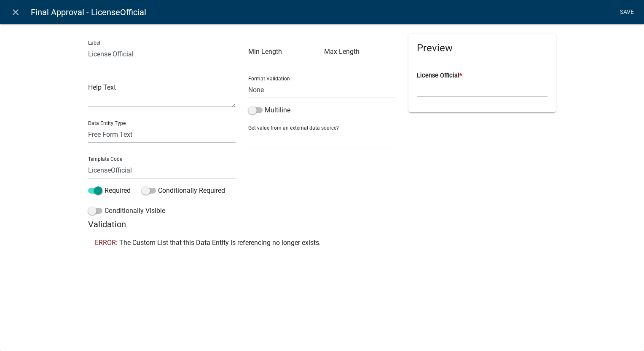
click at [624, 10] on link "Save" at bounding box center [626, 12] width 21 height 16
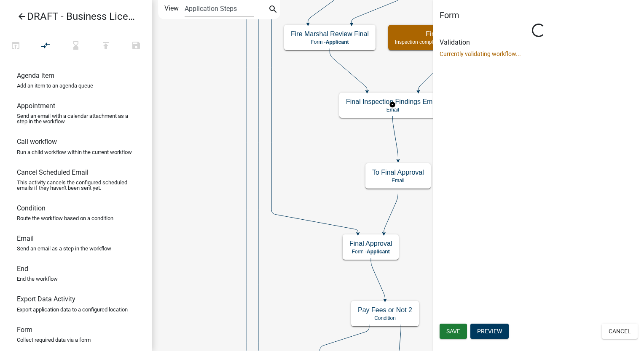
scroll to position [0, 0]
select select "66D5FF95-1CD3-428B-B9DC-D797D01D8DE2"
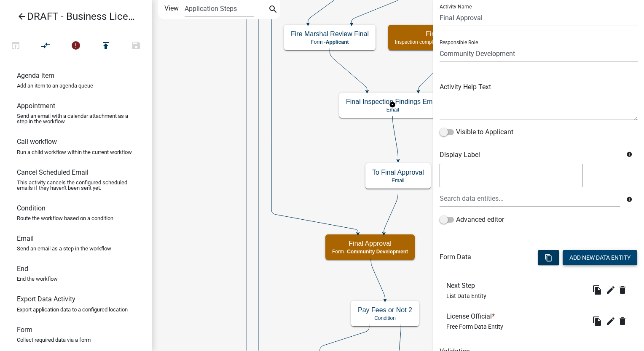
scroll to position [66, 0]
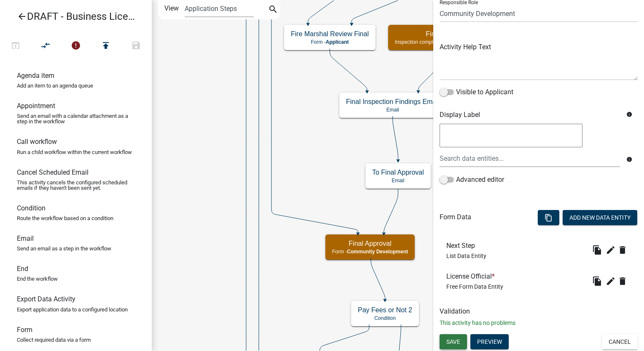
click at [450, 339] on span "Save" at bounding box center [453, 342] width 14 height 7
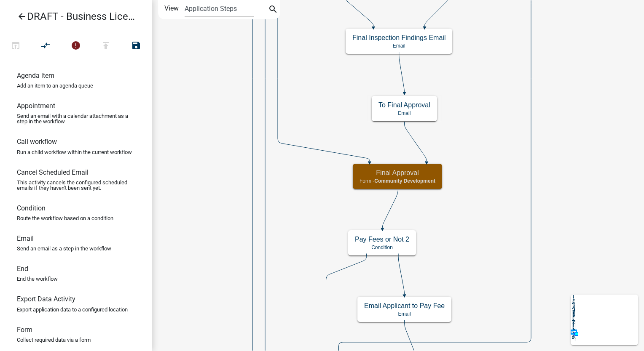
scroll to position [0, 0]
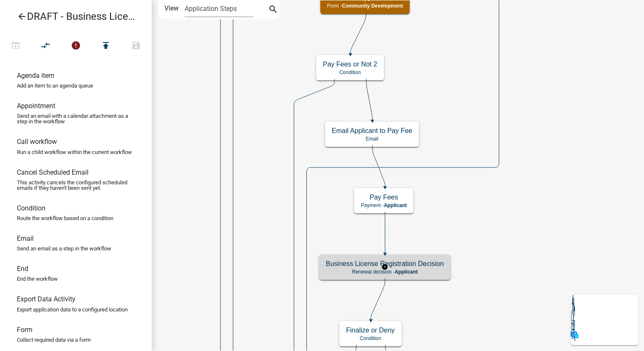
click at [414, 258] on div "Business License Registration Decision Renewal decision - Applicant" at bounding box center [384, 267] width 131 height 25
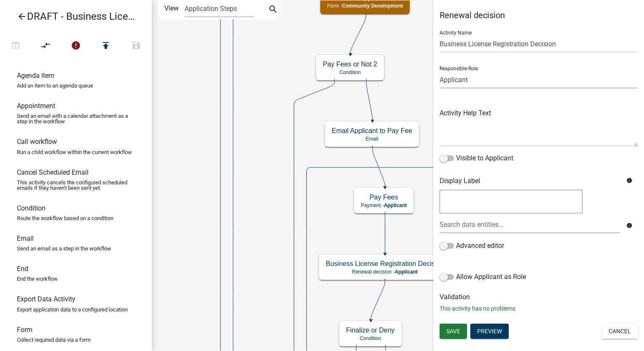
click at [477, 80] on select "Applicant Admin Community Development" at bounding box center [538, 79] width 198 height 17
select select "66D5FF95-1CD3-428B-B9DC-D797D01D8DE2"
click at [439, 71] on select "Applicant Admin Community Development" at bounding box center [538, 79] width 198 height 17
click at [448, 335] on button "Save" at bounding box center [452, 331] width 27 height 15
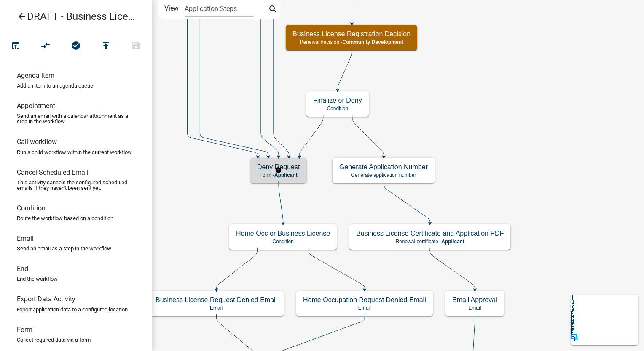
click at [288, 176] on span "Applicant" at bounding box center [285, 175] width 23 height 6
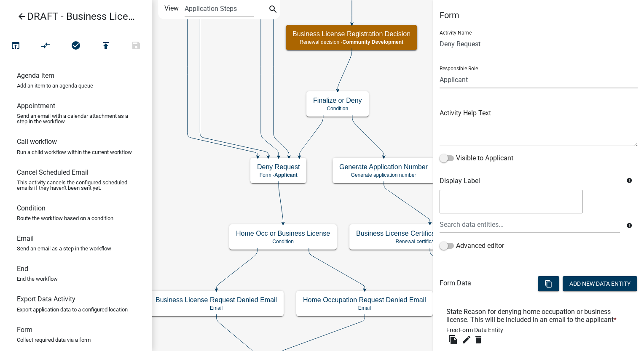
click at [479, 76] on select "Applicant Admin Community Development" at bounding box center [538, 79] width 198 height 17
select select "66D5FF95-1CD3-428B-B9DC-D797D01D8DE2"
click at [439, 71] on select "Applicant Admin Community Development" at bounding box center [538, 79] width 198 height 17
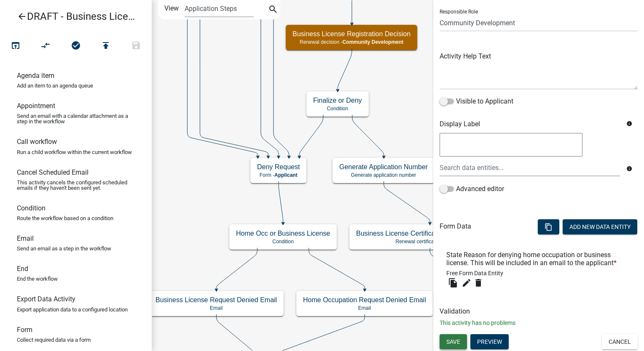
click at [460, 339] on span "Save" at bounding box center [453, 342] width 14 height 7
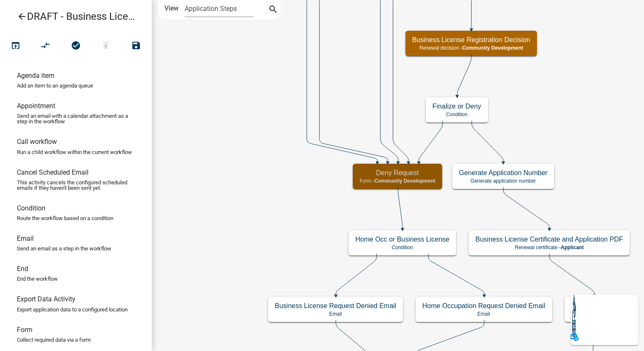
scroll to position [0, 0]
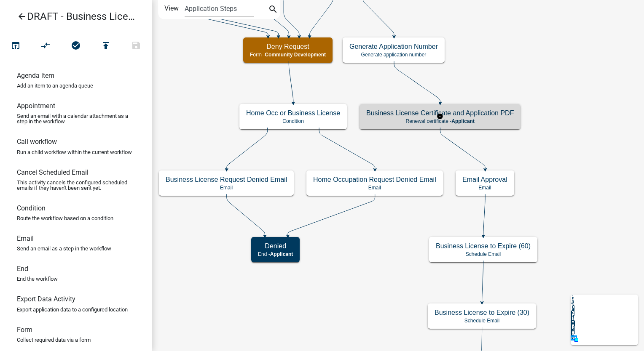
click at [505, 110] on h5 "Business License Certificate and Application PDF" at bounding box center [439, 113] width 147 height 8
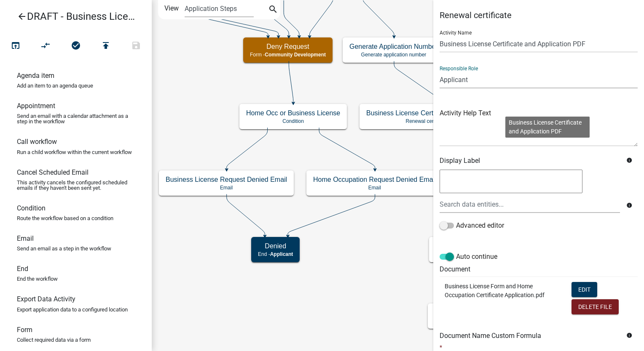
click at [486, 73] on select "Applicant Admin Community Development" at bounding box center [538, 79] width 198 height 17
select select "66D5FF95-1CD3-428B-B9DC-D797D01D8DE2"
click at [439, 71] on select "Applicant Admin Community Development" at bounding box center [538, 79] width 198 height 17
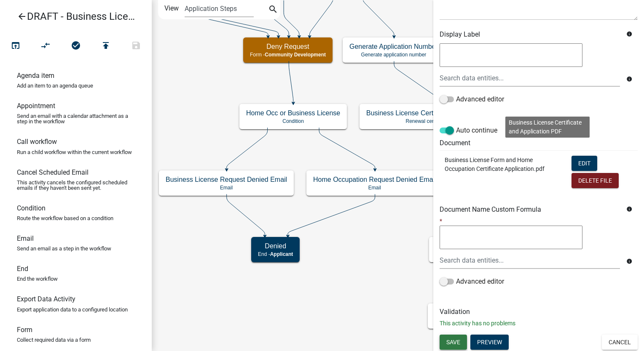
click at [458, 342] on span "Save" at bounding box center [453, 342] width 14 height 7
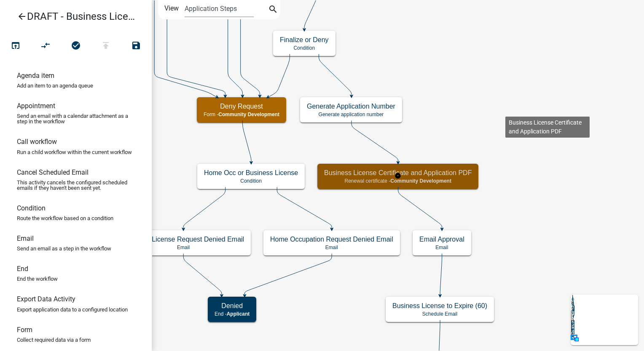
scroll to position [0, 0]
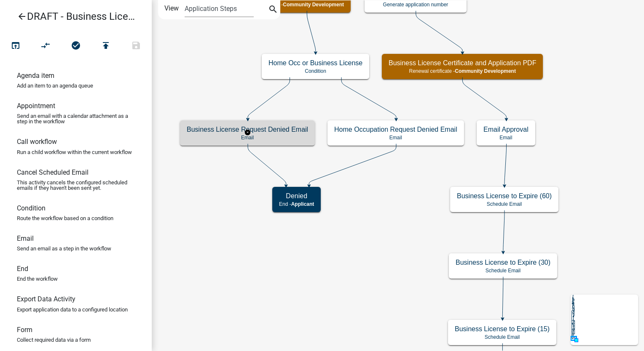
click at [290, 135] on p "Email" at bounding box center [247, 138] width 121 height 6
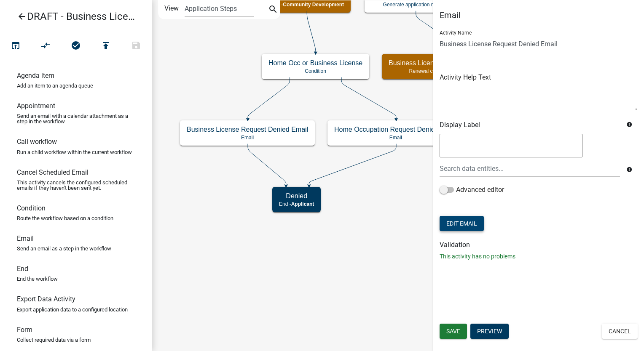
click at [451, 226] on button "Edit Email" at bounding box center [461, 223] width 44 height 15
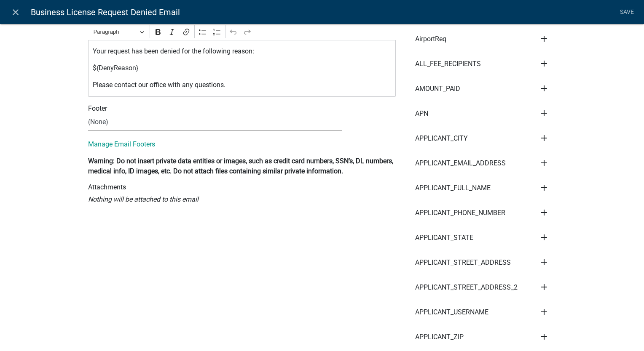
scroll to position [84, 0]
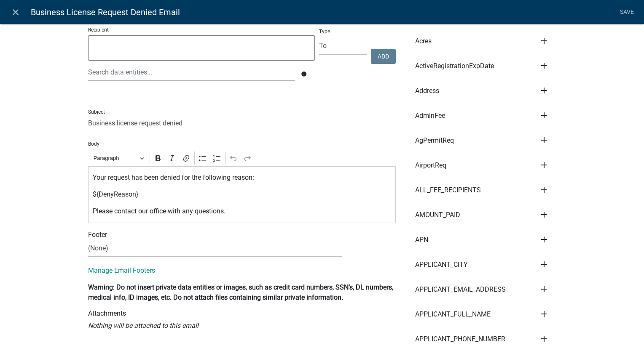
drag, startPoint x: 132, startPoint y: 251, endPoint x: 131, endPoint y: 259, distance: 7.2
click at [132, 251] on select "(None) Community Development" at bounding box center [215, 248] width 254 height 17
select select "02716f85-b38e-4317-b3e2-b115ccb6ceee"
click at [88, 240] on select "(None) Community Development" at bounding box center [215, 248] width 254 height 17
click at [620, 8] on link "Save" at bounding box center [626, 12] width 21 height 16
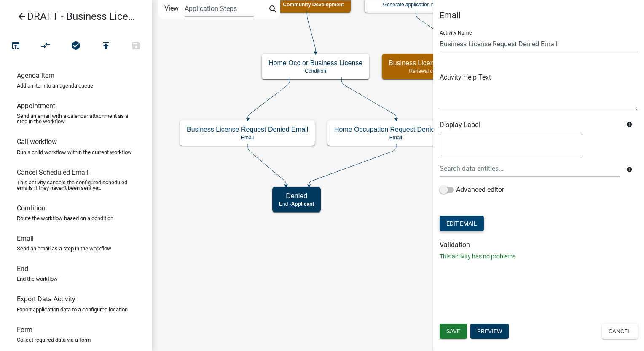
scroll to position [0, 0]
click at [453, 329] on span "Save" at bounding box center [453, 331] width 14 height 7
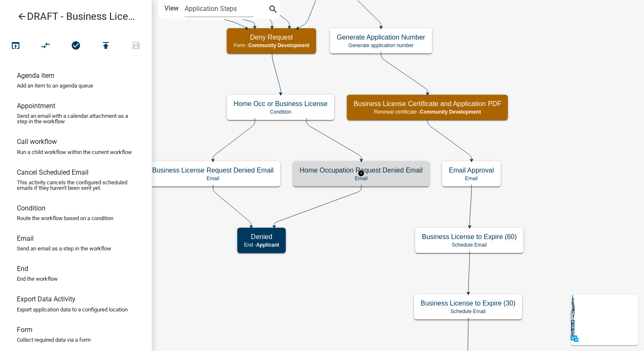
click at [388, 179] on p "Email" at bounding box center [360, 179] width 123 height 6
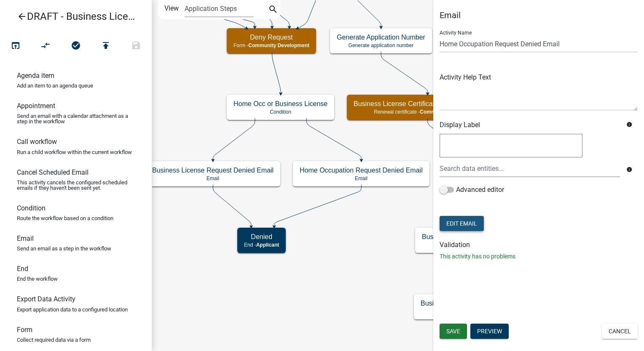
click at [473, 222] on button "Edit Email" at bounding box center [461, 223] width 44 height 15
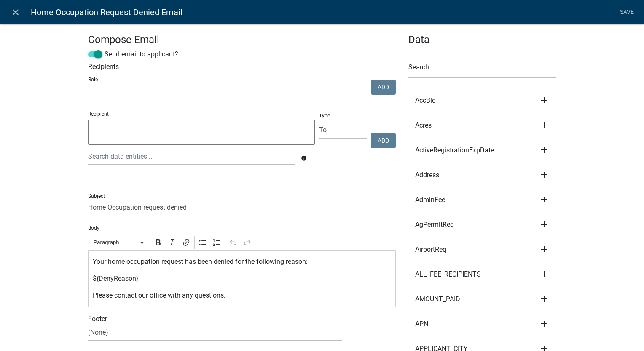
click at [124, 331] on select "(None) Community Development" at bounding box center [215, 332] width 254 height 17
select select "02716f85-b38e-4317-b3e2-b115ccb6ceee"
click at [88, 324] on select "(None) Community Development" at bounding box center [215, 332] width 254 height 17
click at [622, 9] on link "Save" at bounding box center [626, 12] width 21 height 16
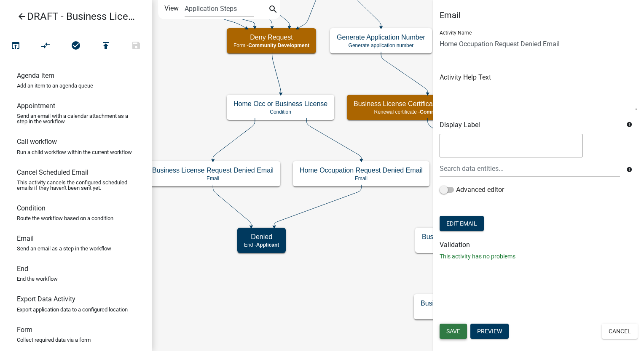
click at [451, 331] on span "Save" at bounding box center [453, 331] width 14 height 7
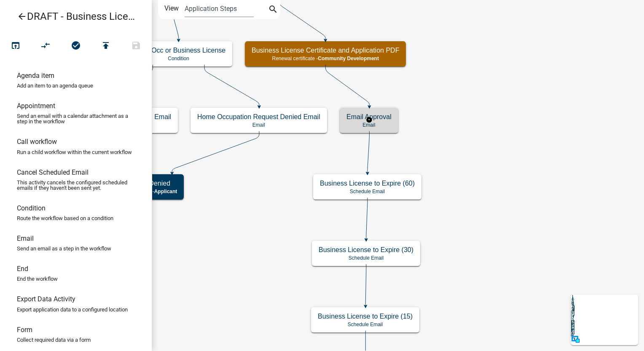
click at [382, 121] on div "Email Approval Email" at bounding box center [368, 120] width 59 height 25
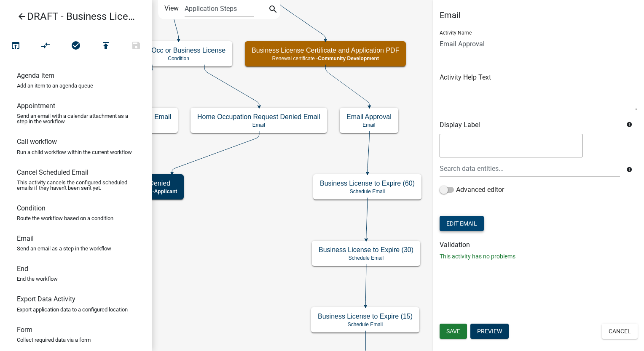
click at [460, 220] on button "Edit Email" at bounding box center [461, 223] width 44 height 15
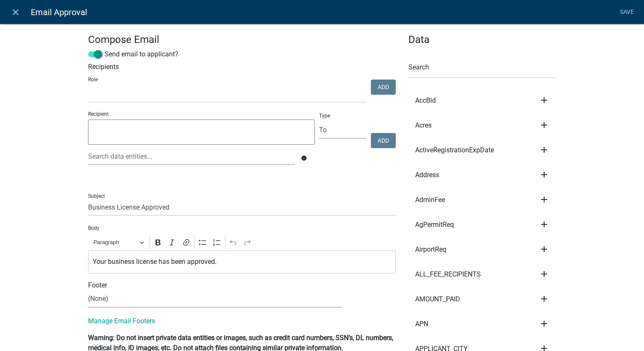
select select
click at [105, 300] on select "(None) Community Development" at bounding box center [215, 299] width 254 height 17
select select "02716f85-b38e-4317-b3e2-b115ccb6ceee"
click at [88, 291] on select "(None) Community Development" at bounding box center [215, 299] width 254 height 17
click at [632, 11] on link "Save" at bounding box center [626, 12] width 21 height 16
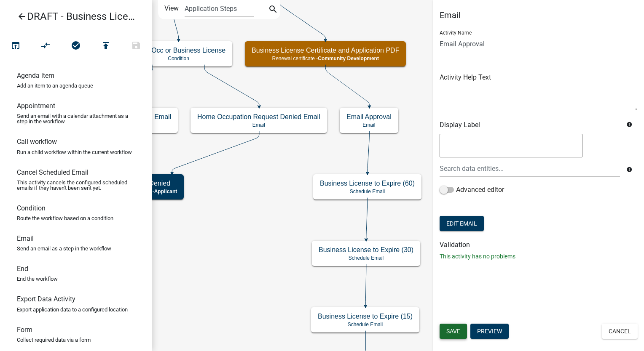
click at [454, 330] on span "Save" at bounding box center [453, 331] width 14 height 7
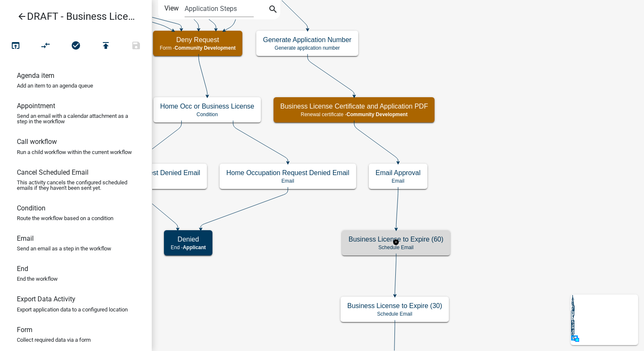
click at [416, 246] on p "Schedule Email" at bounding box center [395, 248] width 95 height 6
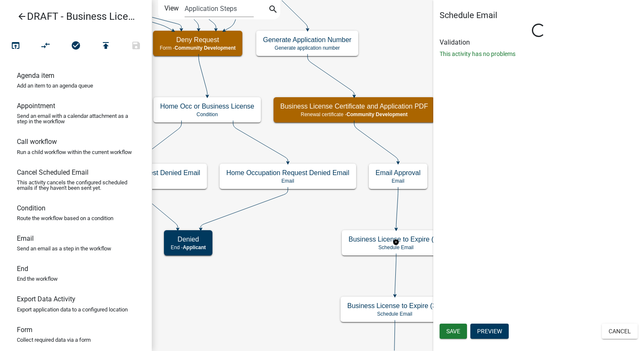
select select "12: 12:00 PM"
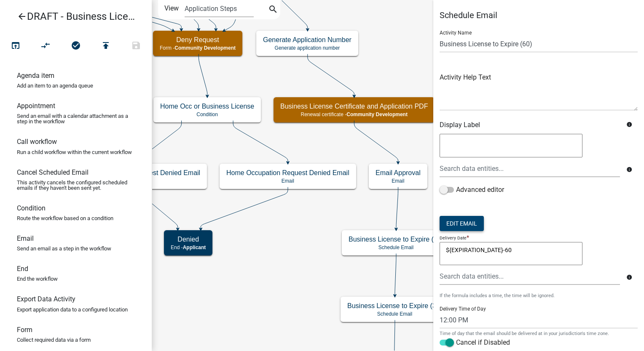
click at [465, 226] on button "Edit Email" at bounding box center [461, 223] width 44 height 15
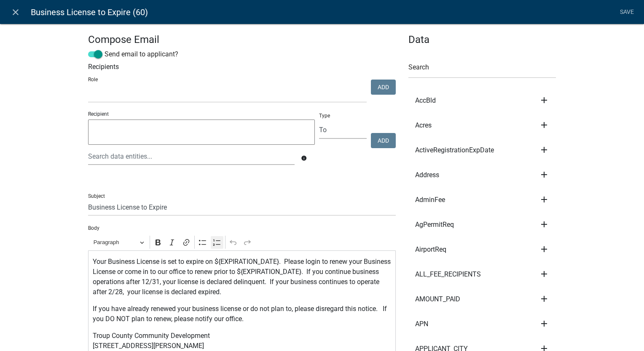
scroll to position [42, 0]
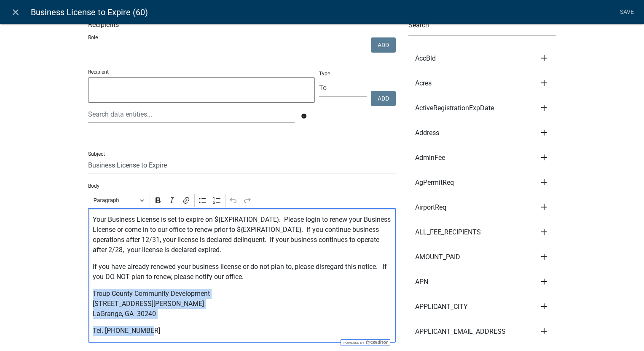
drag, startPoint x: 150, startPoint y: 337, endPoint x: 90, endPoint y: 291, distance: 75.1
click at [90, 291] on div "Your Business License is set to expire on ${EXPIRATION_DATE}. Please login to r…" at bounding box center [241, 275] width 307 height 134
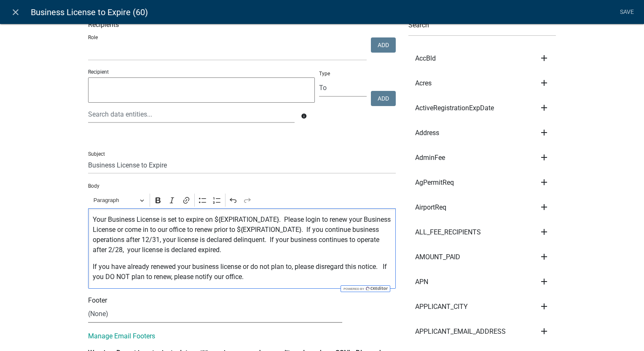
click at [119, 316] on select "(None) Community Development" at bounding box center [215, 314] width 254 height 17
select select "02716f85-b38e-4317-b3e2-b115ccb6ceee"
click at [88, 306] on select "(None) Community Development" at bounding box center [215, 314] width 254 height 17
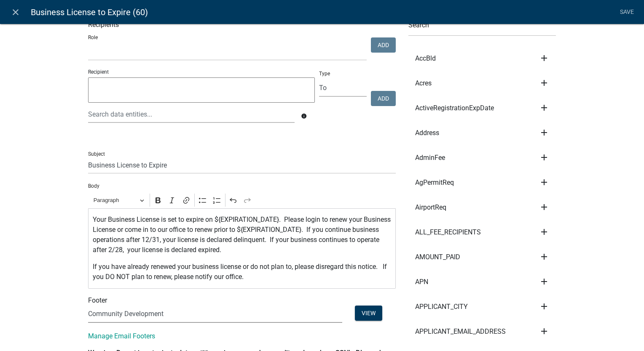
scroll to position [0, 0]
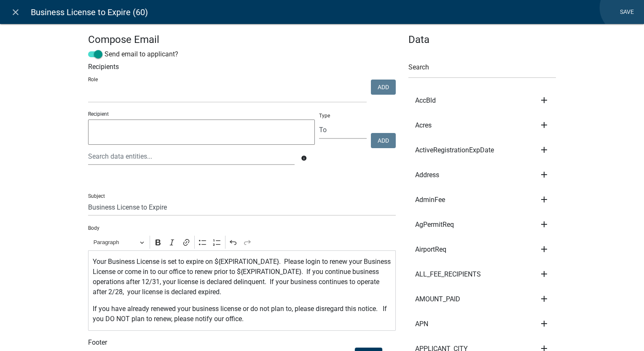
click at [626, 8] on link "Save" at bounding box center [626, 12] width 21 height 16
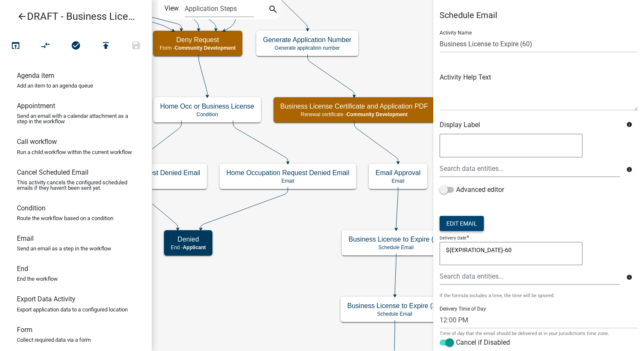
scroll to position [64, 0]
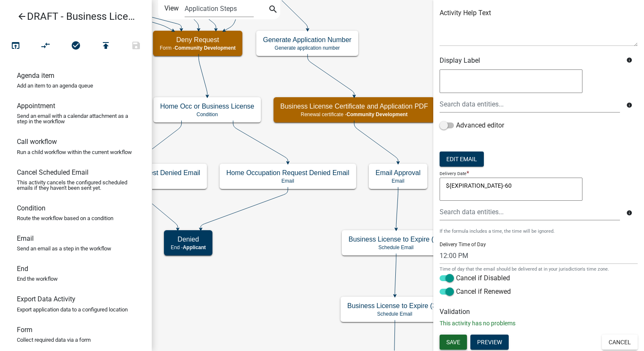
click at [455, 342] on span "Save" at bounding box center [453, 342] width 14 height 7
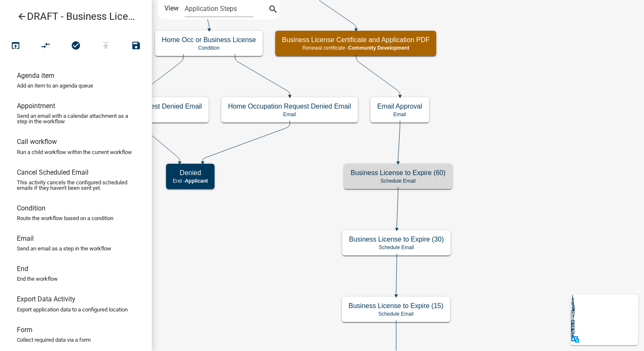
scroll to position [0, 0]
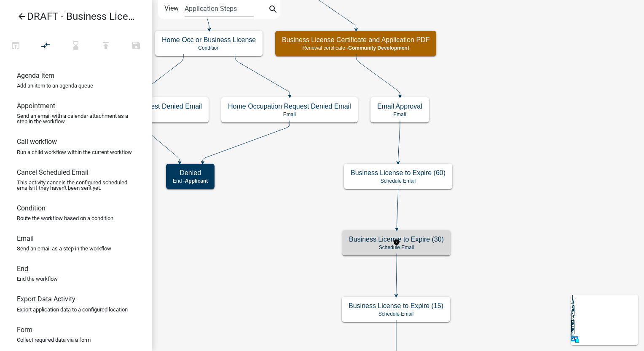
click at [405, 248] on p "Schedule Email" at bounding box center [396, 248] width 95 height 6
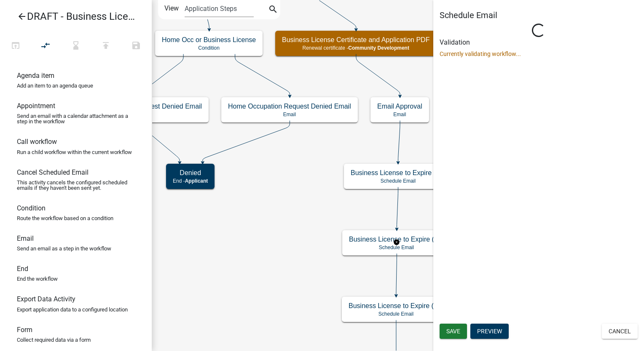
select select "12: 12:00 PM"
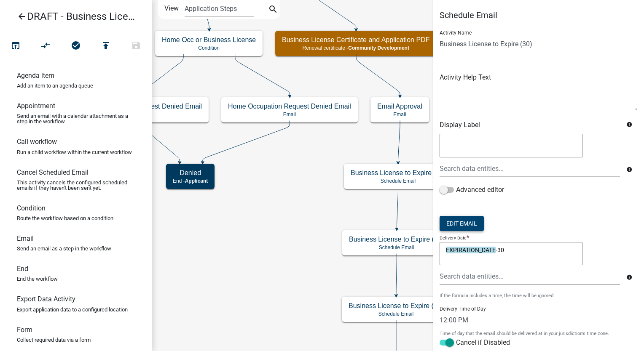
click at [467, 219] on button "Edit Email" at bounding box center [461, 223] width 44 height 15
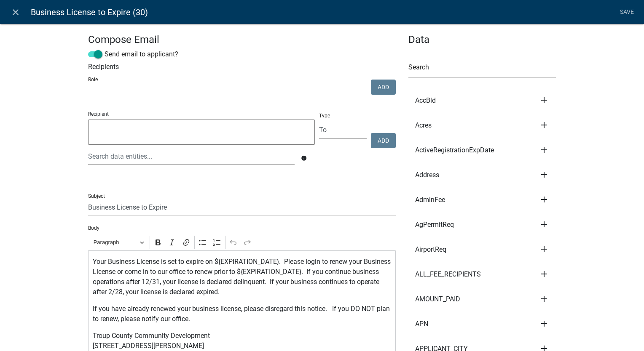
scroll to position [84, 0]
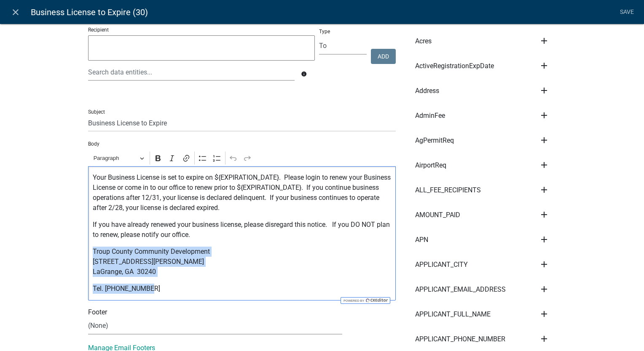
drag, startPoint x: 147, startPoint y: 293, endPoint x: 76, endPoint y: 249, distance: 82.6
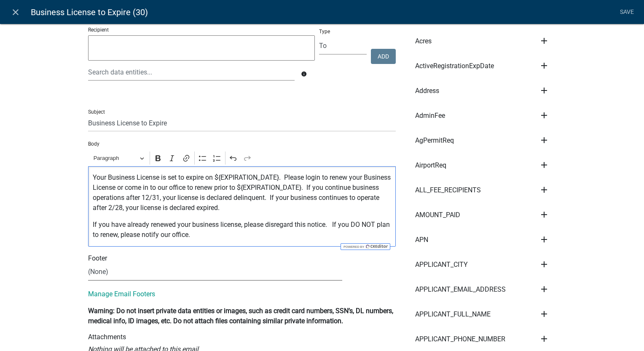
click at [88, 269] on select "(None) Community Development" at bounding box center [215, 272] width 254 height 17
select select "02716f85-b38e-4317-b3e2-b115ccb6ceee"
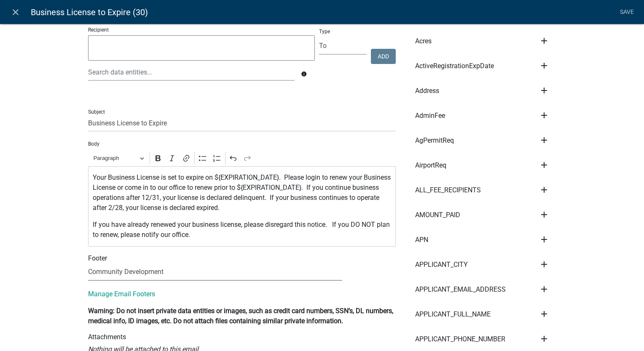
click at [88, 264] on select "(None) Community Development" at bounding box center [215, 272] width 254 height 17
click at [623, 11] on link "Save" at bounding box center [626, 12] width 21 height 16
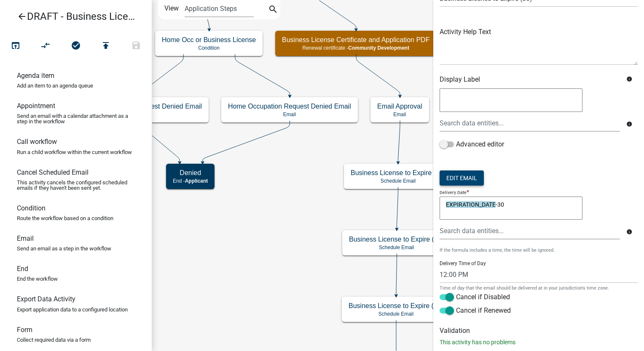
scroll to position [64, 0]
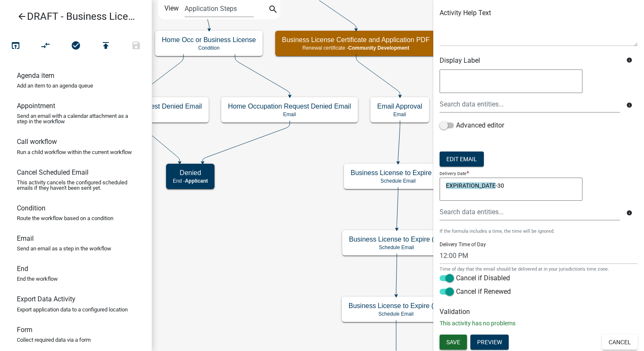
click at [459, 342] on span "Save" at bounding box center [453, 342] width 14 height 7
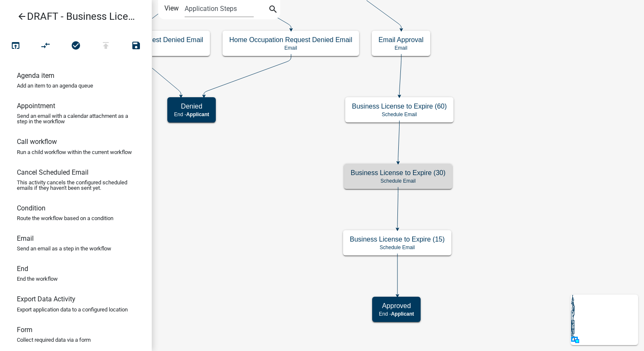
scroll to position [0, 0]
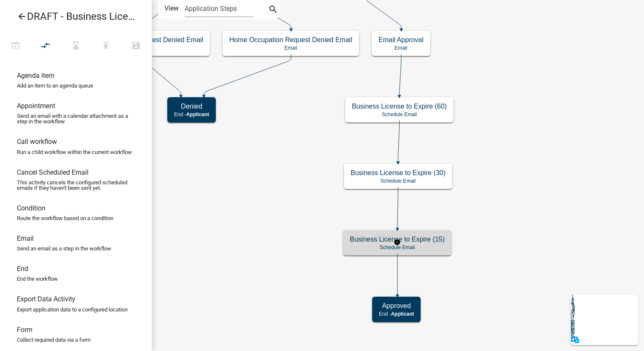
click at [436, 246] on p "Schedule Email" at bounding box center [397, 248] width 95 height 6
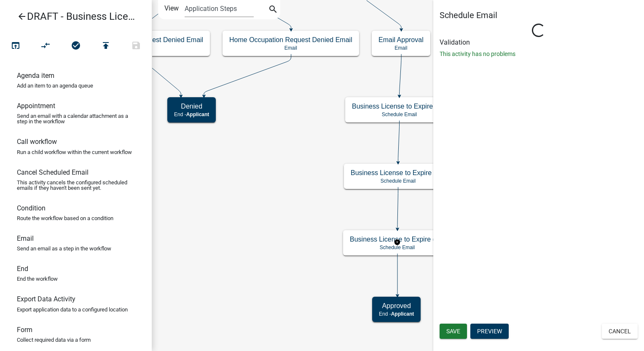
select select "12: 12:00 PM"
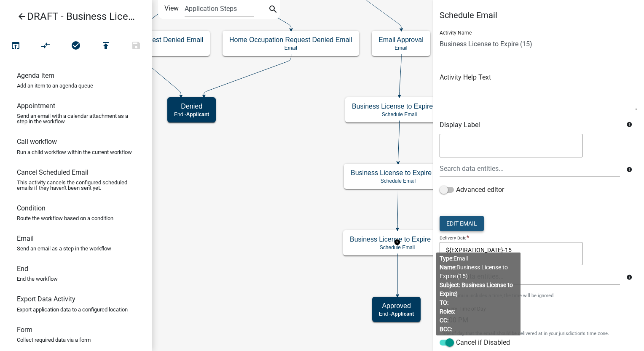
click at [471, 220] on button "Edit Email" at bounding box center [461, 223] width 44 height 15
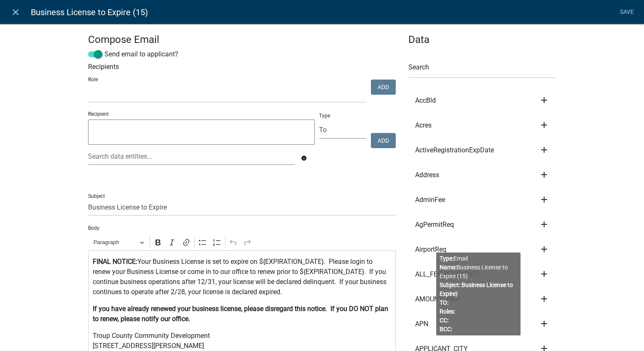
scroll to position [168, 0]
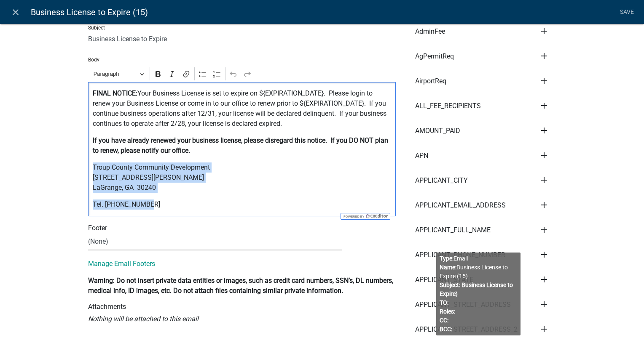
drag, startPoint x: 77, startPoint y: 208, endPoint x: 63, endPoint y: 170, distance: 40.7
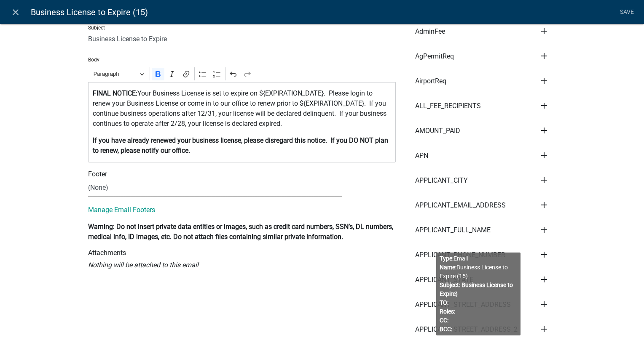
click at [112, 184] on select "(None) Community Development" at bounding box center [215, 187] width 254 height 17
click at [88, 179] on select "(None) Community Development" at bounding box center [215, 187] width 254 height 17
click at [102, 187] on select "(None) Community Development" at bounding box center [215, 187] width 254 height 17
select select "02716f85-b38e-4317-b3e2-b115ccb6ceee"
click at [88, 179] on select "(None) Community Development" at bounding box center [215, 187] width 254 height 17
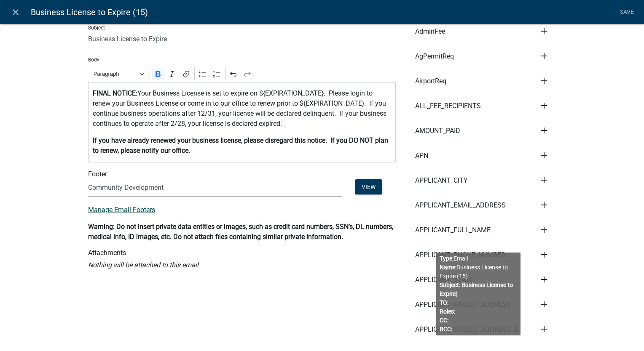
scroll to position [0, 0]
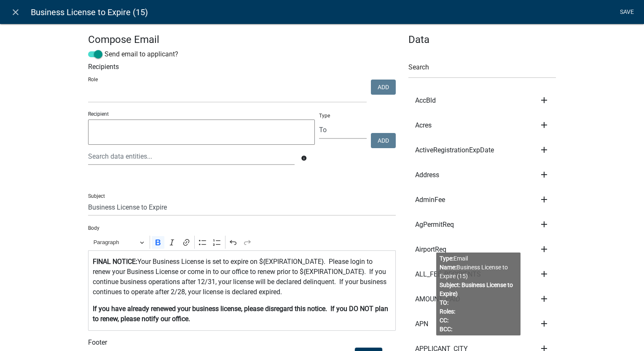
click at [627, 10] on link "Save" at bounding box center [626, 12] width 21 height 16
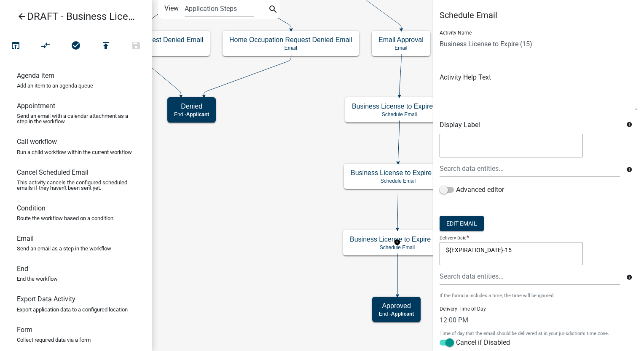
scroll to position [64, 0]
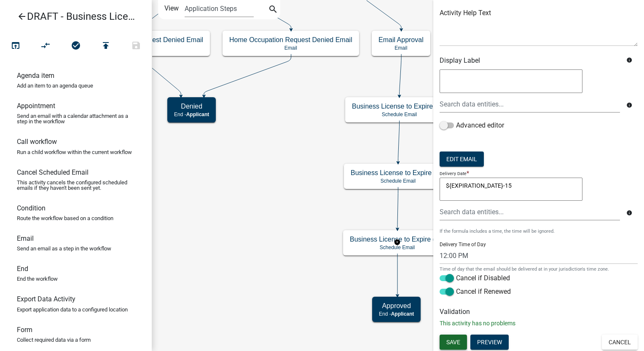
click at [445, 344] on button "Save" at bounding box center [452, 342] width 27 height 15
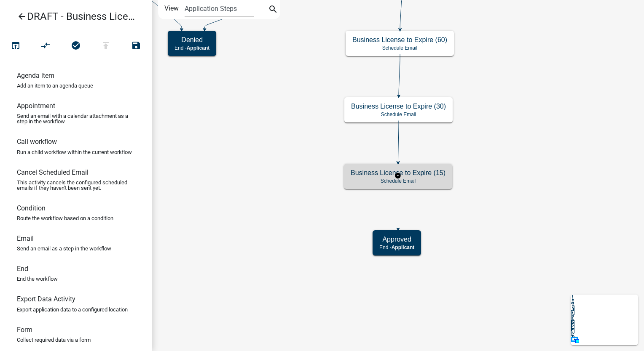
scroll to position [0, 0]
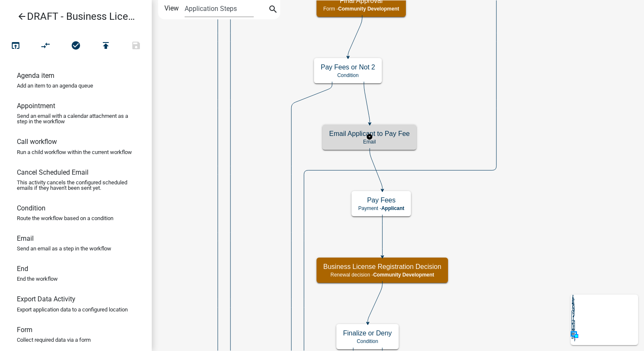
click at [409, 137] on h5 "Email Applicant to Pay Fee" at bounding box center [369, 134] width 80 height 8
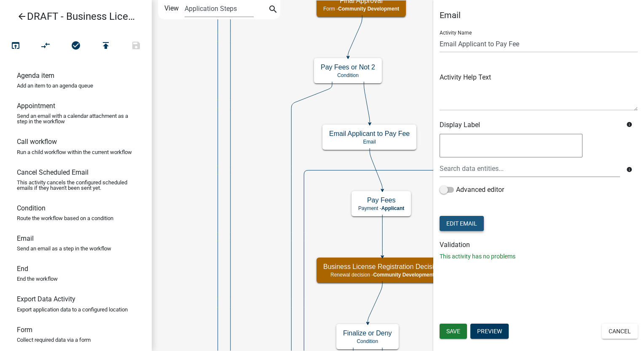
click at [461, 225] on button "Edit Email" at bounding box center [461, 223] width 44 height 15
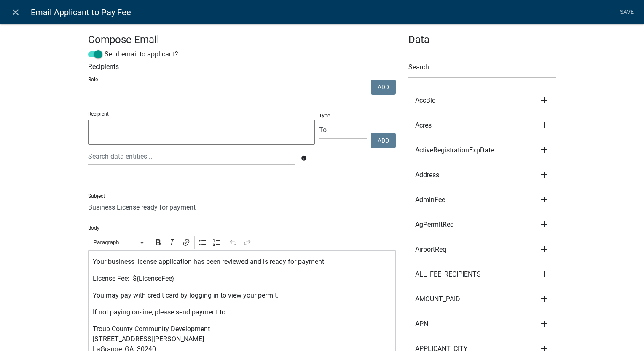
scroll to position [168, 0]
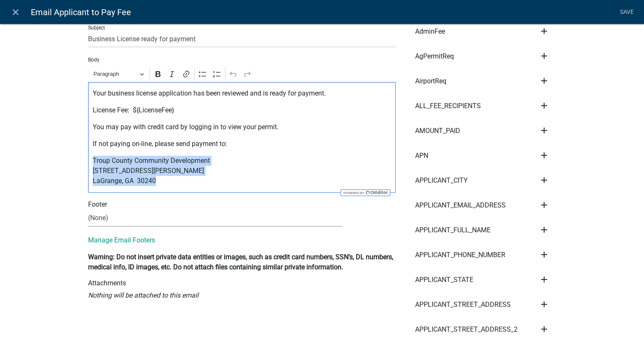
drag, startPoint x: 155, startPoint y: 182, endPoint x: 71, endPoint y: 155, distance: 88.3
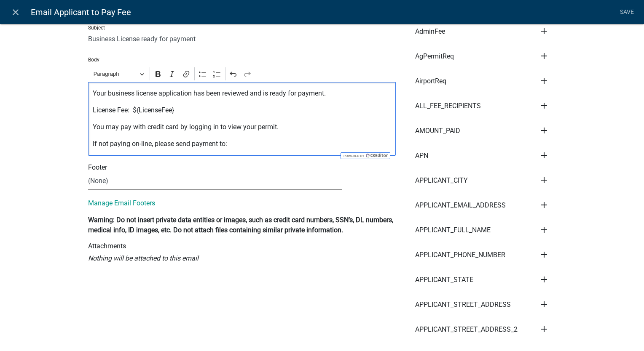
click at [95, 187] on select "(None) Community Development" at bounding box center [215, 181] width 254 height 17
select select "02716f85-b38e-4317-b3e2-b115ccb6ceee"
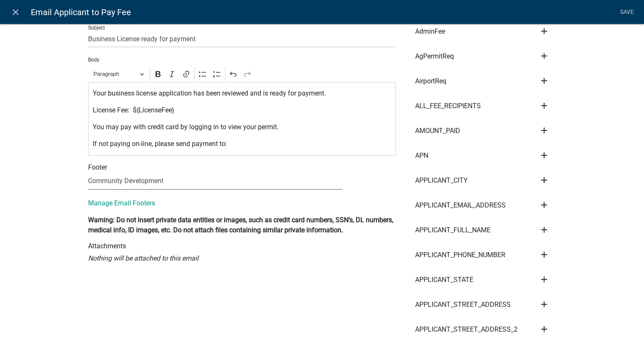
click at [88, 173] on select "(None) Community Development" at bounding box center [215, 181] width 254 height 17
click at [628, 8] on link "Save" at bounding box center [626, 12] width 21 height 16
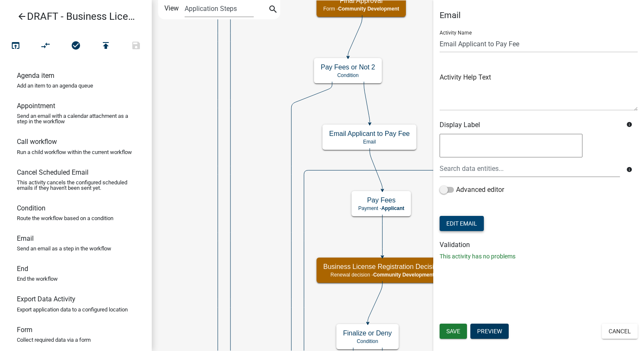
scroll to position [0, 0]
click at [445, 335] on button "Save" at bounding box center [452, 331] width 27 height 15
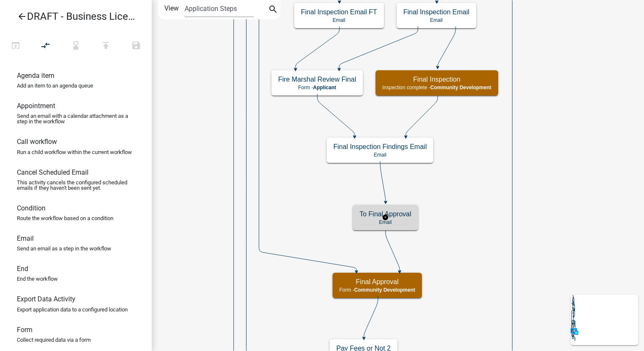
click at [398, 221] on p "Email" at bounding box center [385, 222] width 52 height 6
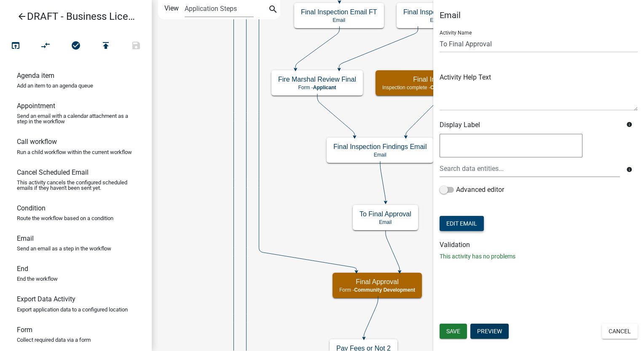
click at [456, 230] on button "Edit Email" at bounding box center [461, 223] width 44 height 15
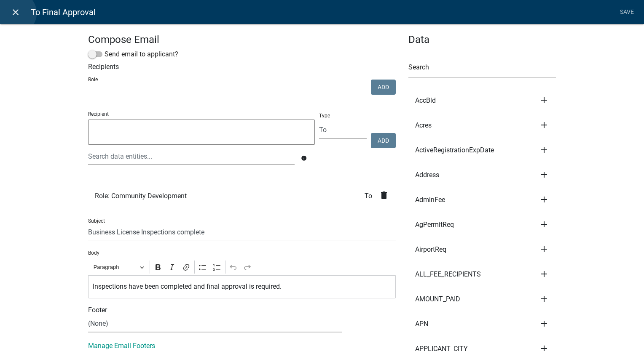
click at [15, 13] on icon "close" at bounding box center [16, 12] width 10 height 10
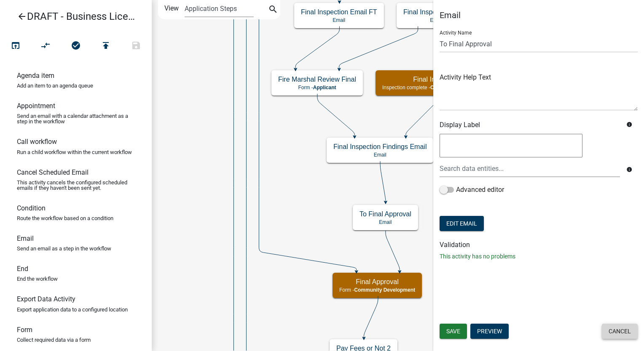
click at [607, 327] on button "Cancel" at bounding box center [619, 331] width 36 height 15
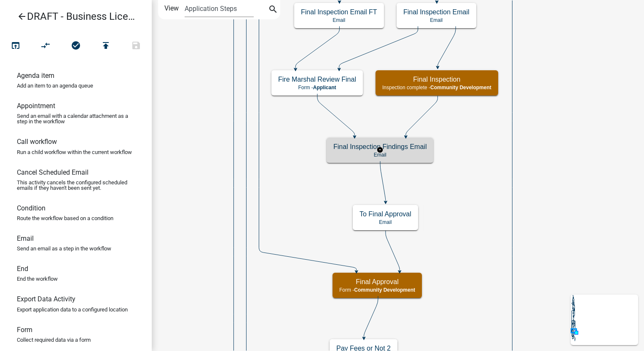
click at [425, 159] on div "Final Inspection Findings Email Email" at bounding box center [379, 150] width 107 height 25
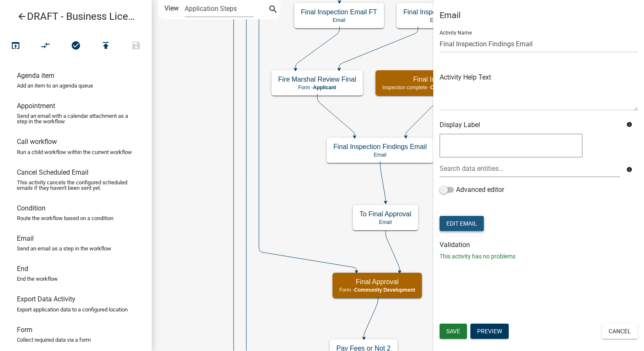
click at [468, 220] on button "Edit Email" at bounding box center [461, 223] width 44 height 15
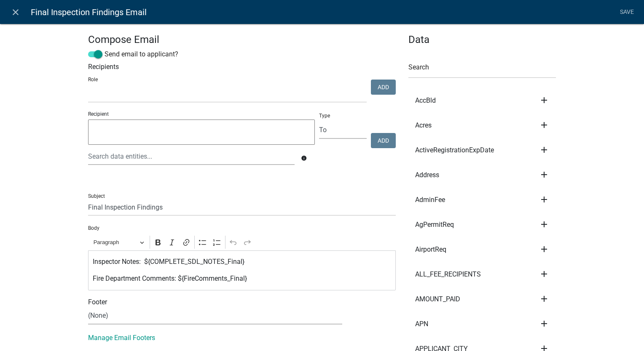
scroll to position [168, 0]
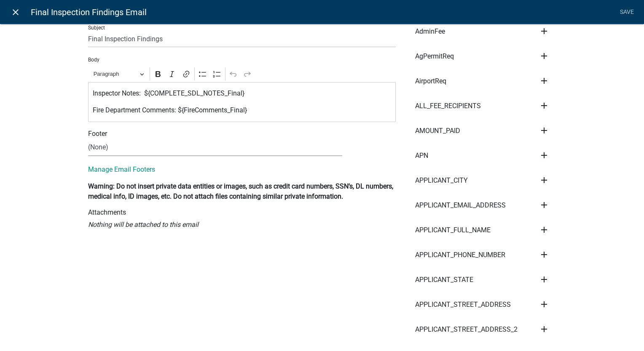
click at [13, 12] on icon "close" at bounding box center [16, 12] width 10 height 10
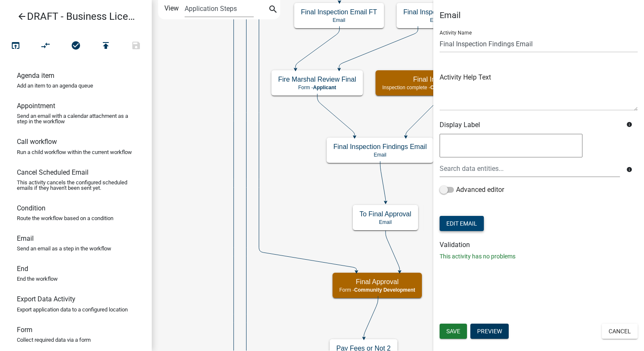
scroll to position [0, 0]
click at [622, 336] on button "Cancel" at bounding box center [619, 331] width 36 height 15
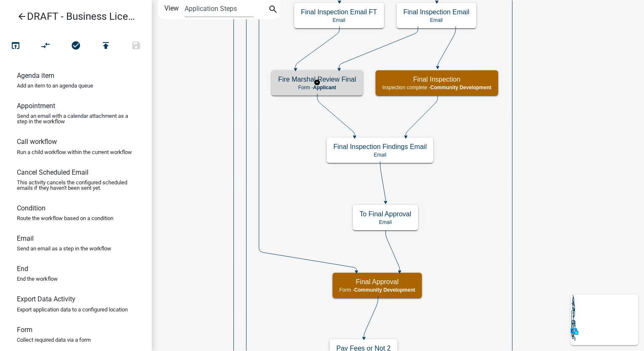
click at [302, 78] on h5 "Fire Marshal Review Final" at bounding box center [317, 79] width 78 height 8
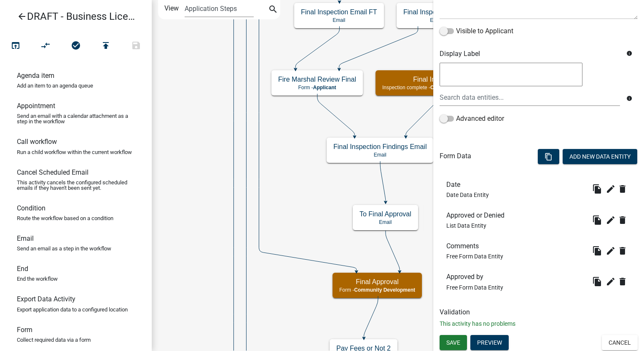
scroll to position [128, 0]
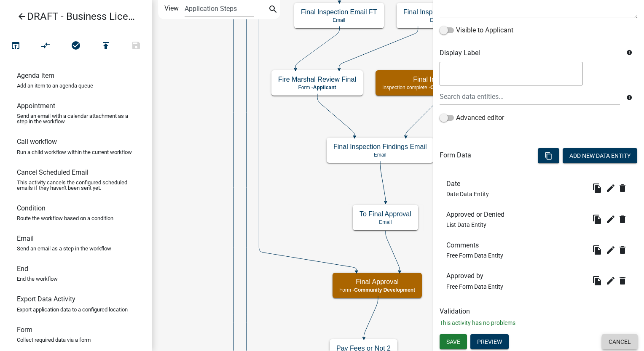
click at [614, 344] on button "Cancel" at bounding box center [619, 341] width 36 height 15
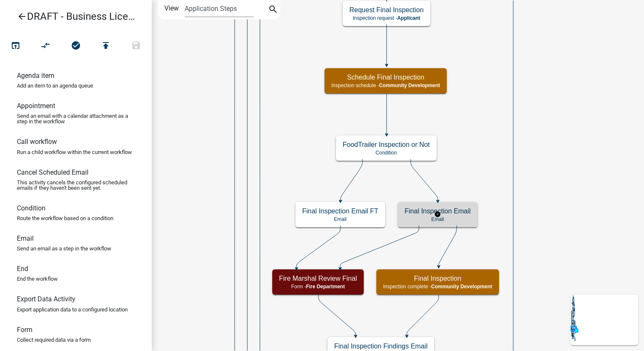
click at [458, 208] on h5 "Final Inspection Email" at bounding box center [437, 211] width 66 height 8
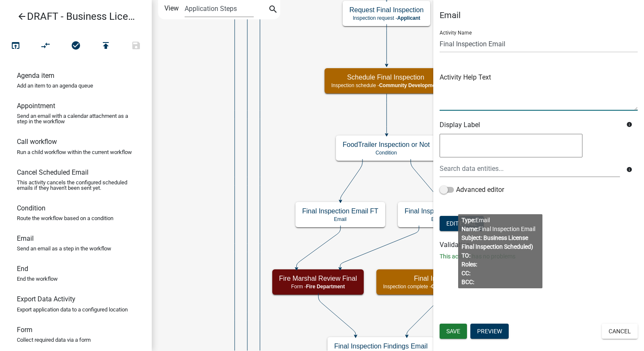
click at [473, 104] on textarea at bounding box center [538, 91] width 198 height 40
click at [592, 242] on h6 "Validation" at bounding box center [538, 245] width 198 height 8
click at [456, 222] on button "Edit Email" at bounding box center [461, 223] width 44 height 15
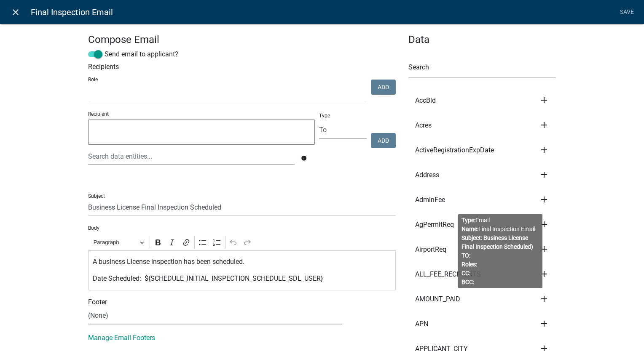
click at [11, 11] on icon "close" at bounding box center [16, 12] width 10 height 10
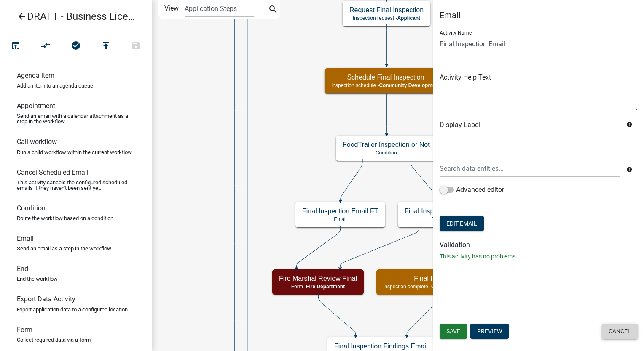
click at [616, 332] on button "Cancel" at bounding box center [619, 331] width 36 height 15
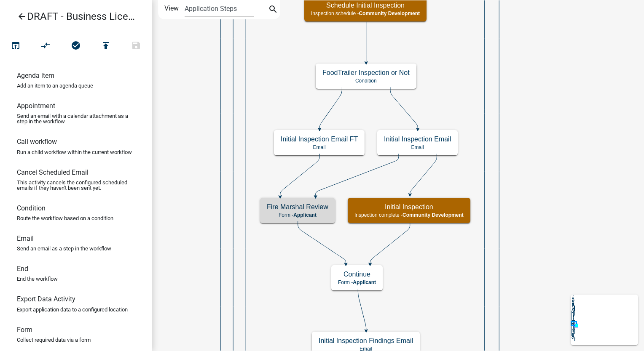
click at [300, 211] on div "Fire Marshal Review Form - Applicant" at bounding box center [297, 210] width 75 height 25
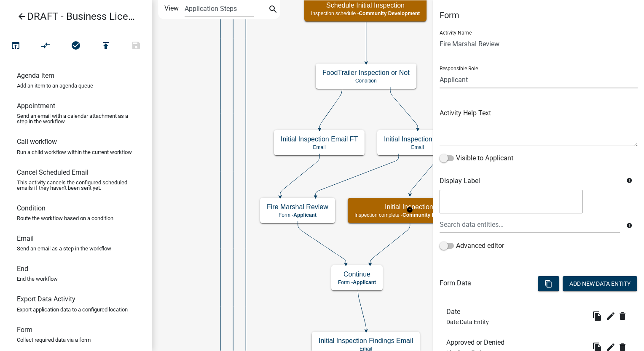
click at [529, 80] on select "Applicant Admin Community Development" at bounding box center [538, 79] width 198 height 17
select select "66D5FF95-1CD3-428B-B9DC-D797D01D8DE2"
click at [439, 71] on select "Applicant Admin Community Development" at bounding box center [538, 79] width 198 height 17
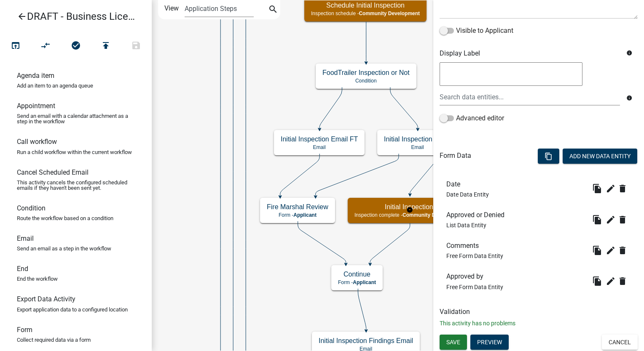
scroll to position [128, 0]
click at [456, 341] on span "Save" at bounding box center [453, 341] width 14 height 7
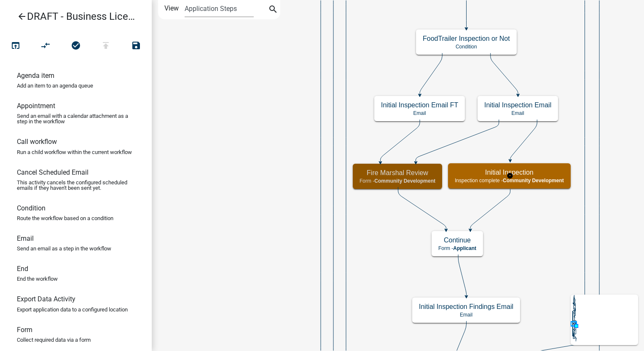
scroll to position [0, 0]
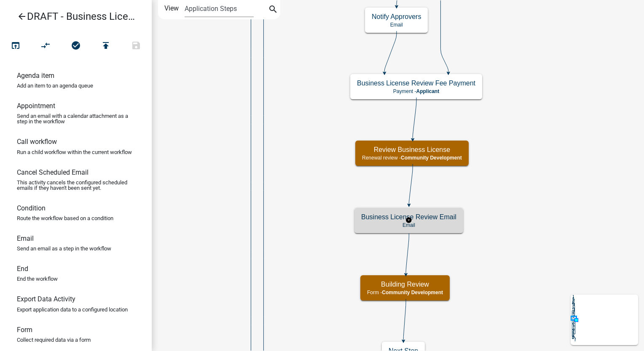
click at [445, 227] on p "Email" at bounding box center [408, 225] width 95 height 6
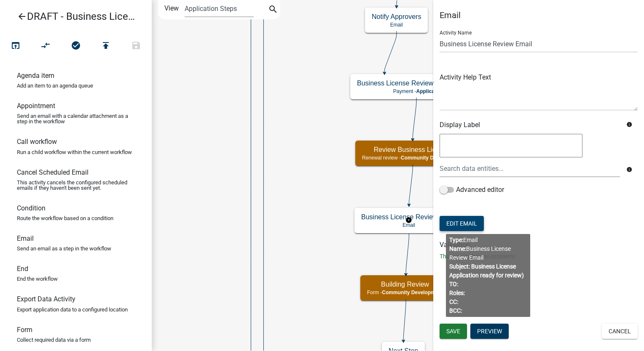
click at [466, 219] on button "Edit Email" at bounding box center [461, 223] width 44 height 15
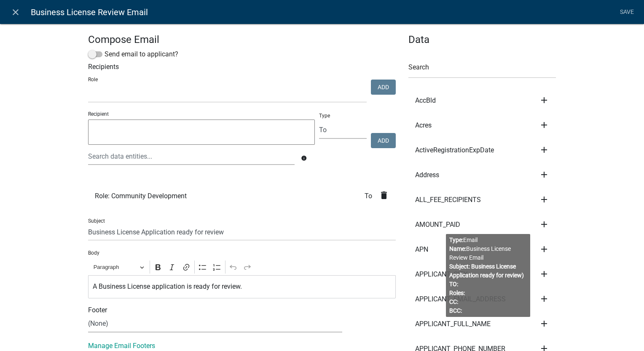
select select
click at [13, 6] on link "close" at bounding box center [15, 11] width 17 height 17
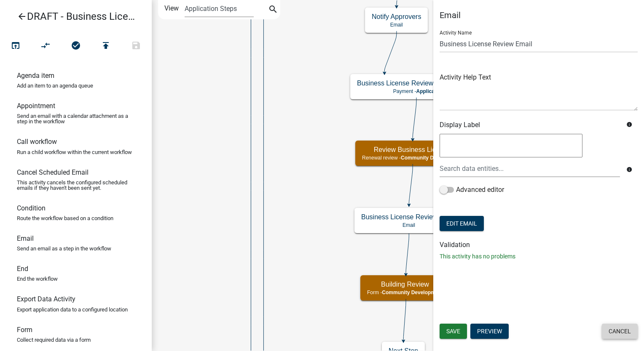
click at [622, 331] on button "Cancel" at bounding box center [619, 331] width 36 height 15
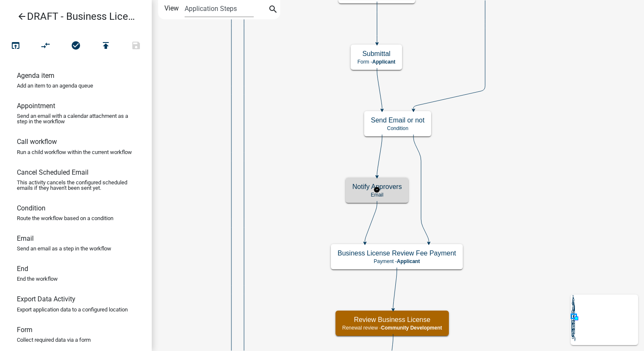
click at [380, 190] on h5 "Notify Approvers" at bounding box center [376, 187] width 49 height 8
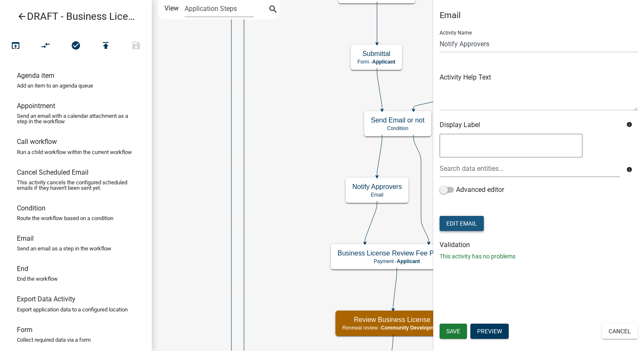
click at [462, 220] on button "Edit Email" at bounding box center [461, 223] width 44 height 15
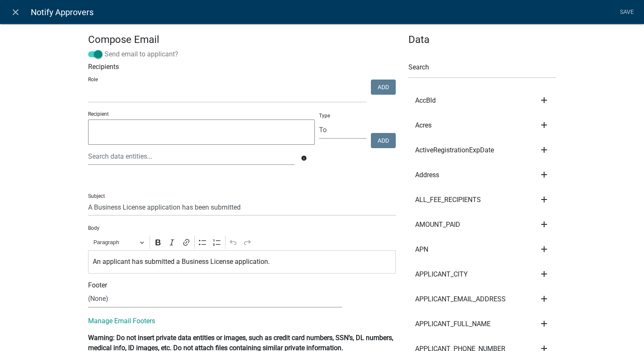
click at [92, 53] on span at bounding box center [95, 54] width 14 height 6
click at [104, 49] on input "Send email to applicant?" at bounding box center [104, 49] width 0 height 0
drag, startPoint x: 139, startPoint y: 92, endPoint x: 140, endPoint y: 103, distance: 11.4
click at [139, 92] on select "Admin Community Development" at bounding box center [227, 93] width 278 height 17
select select "66d5ff95-1cd3-428b-b9dc-d797d01d8de2"
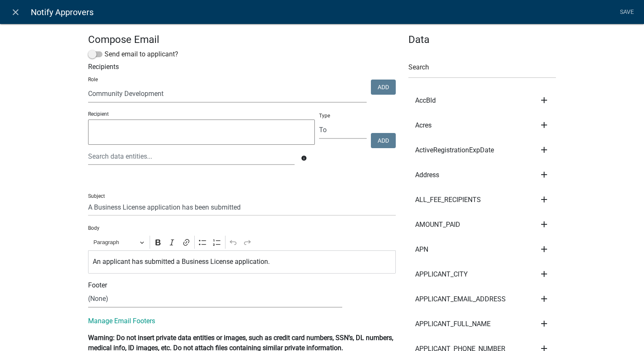
click at [88, 86] on select "Admin Community Development" at bounding box center [227, 93] width 278 height 17
click at [385, 88] on button "Add" at bounding box center [383, 87] width 25 height 15
select select
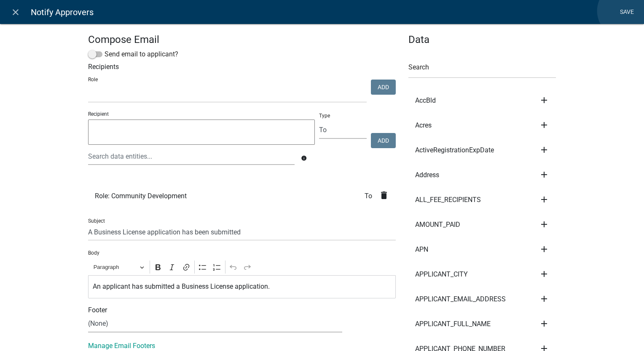
click at [623, 11] on link "Save" at bounding box center [626, 12] width 21 height 16
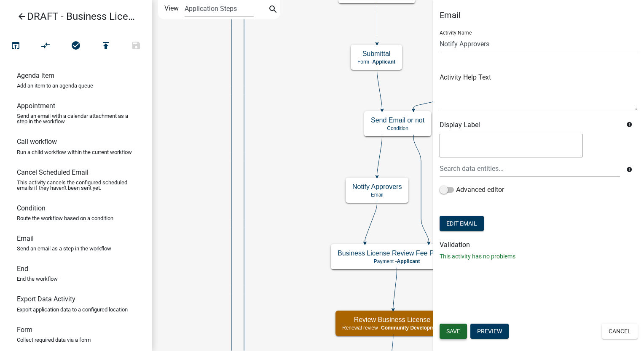
click at [457, 328] on span "Save" at bounding box center [453, 331] width 14 height 7
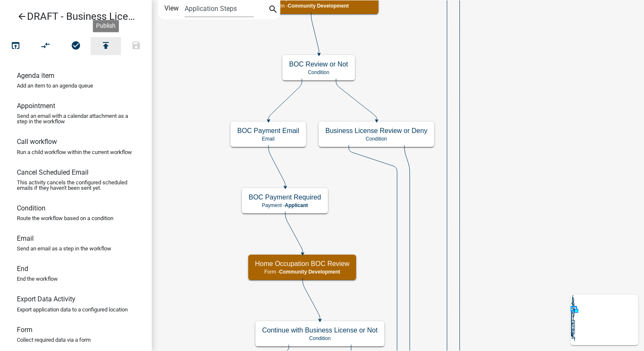
click at [108, 43] on icon "publish" at bounding box center [106, 46] width 10 height 12
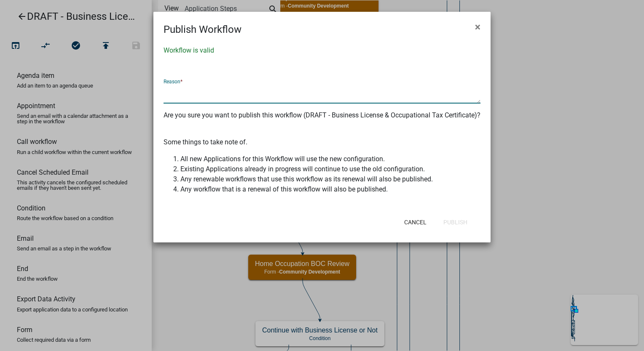
click at [202, 94] on textarea at bounding box center [321, 93] width 317 height 19
type textarea "Initial Build"
click at [453, 230] on button "Publish" at bounding box center [454, 222] width 37 height 15
